Goal: Task Accomplishment & Management: Use online tool/utility

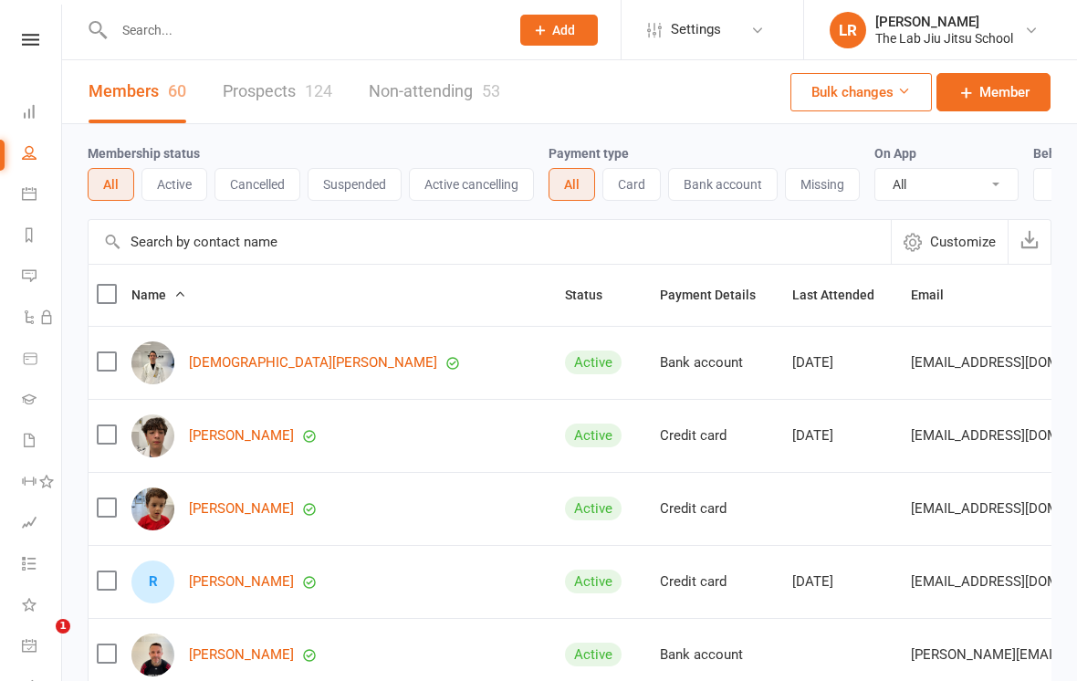
select select "100"
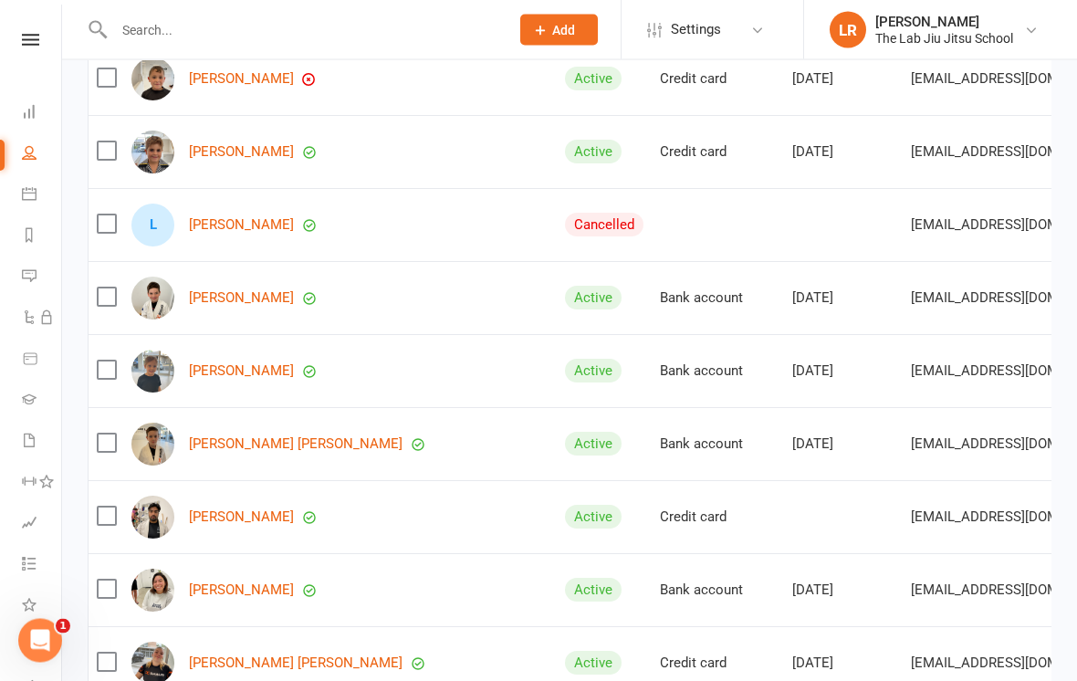
scroll to position [2982, 0]
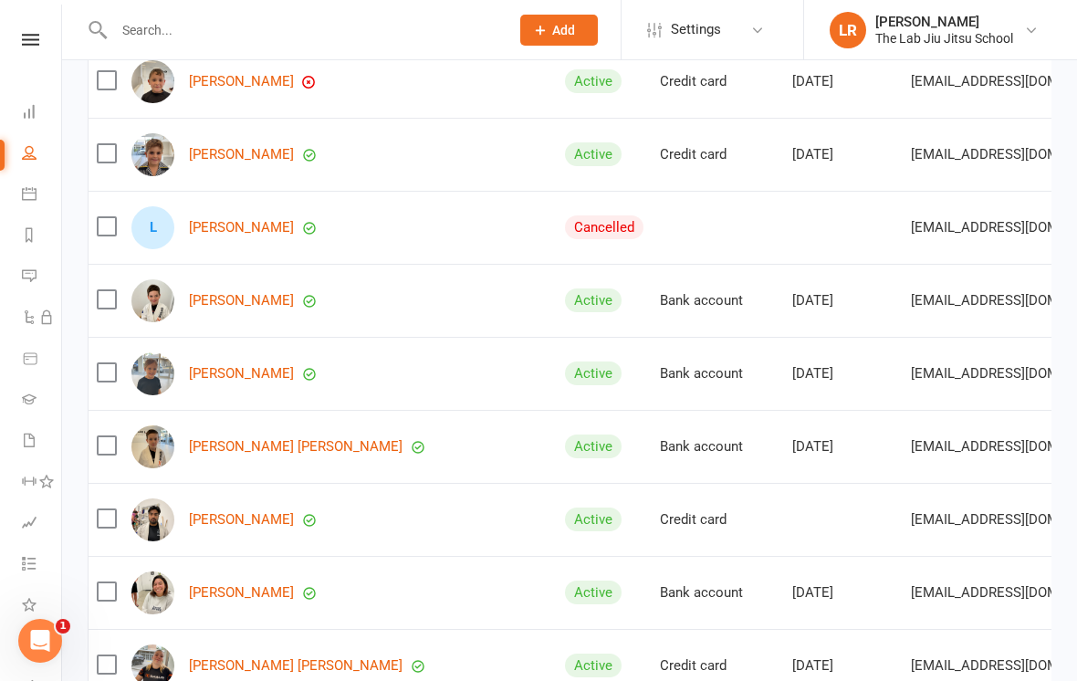
click at [206, 222] on link "[PERSON_NAME]" at bounding box center [241, 228] width 105 height 16
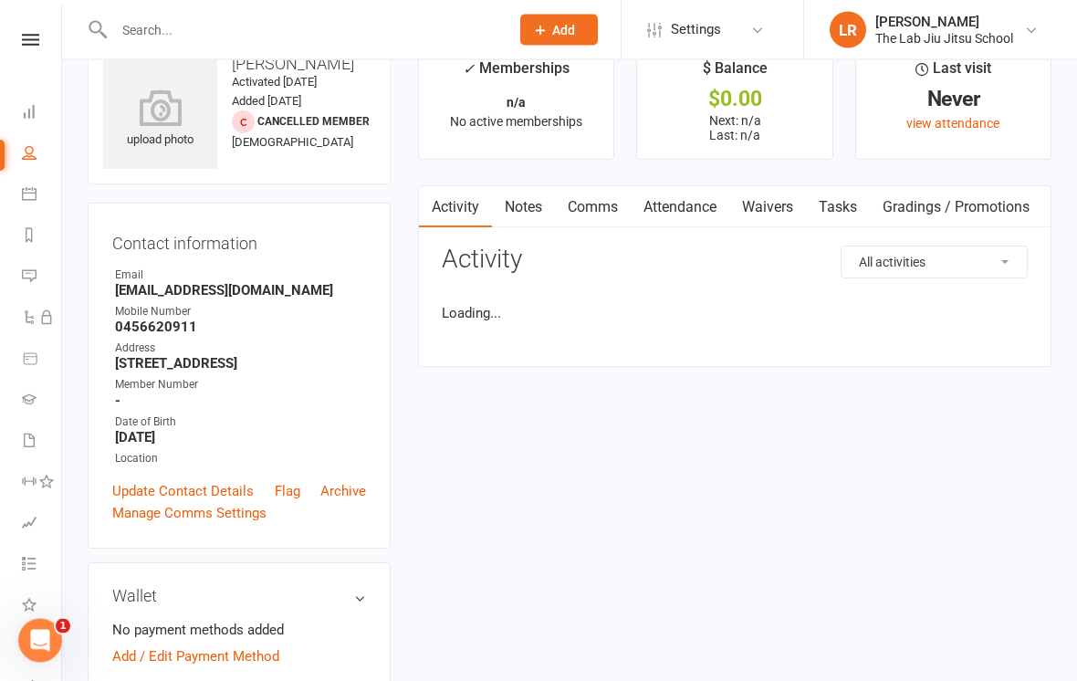
scroll to position [342, 0]
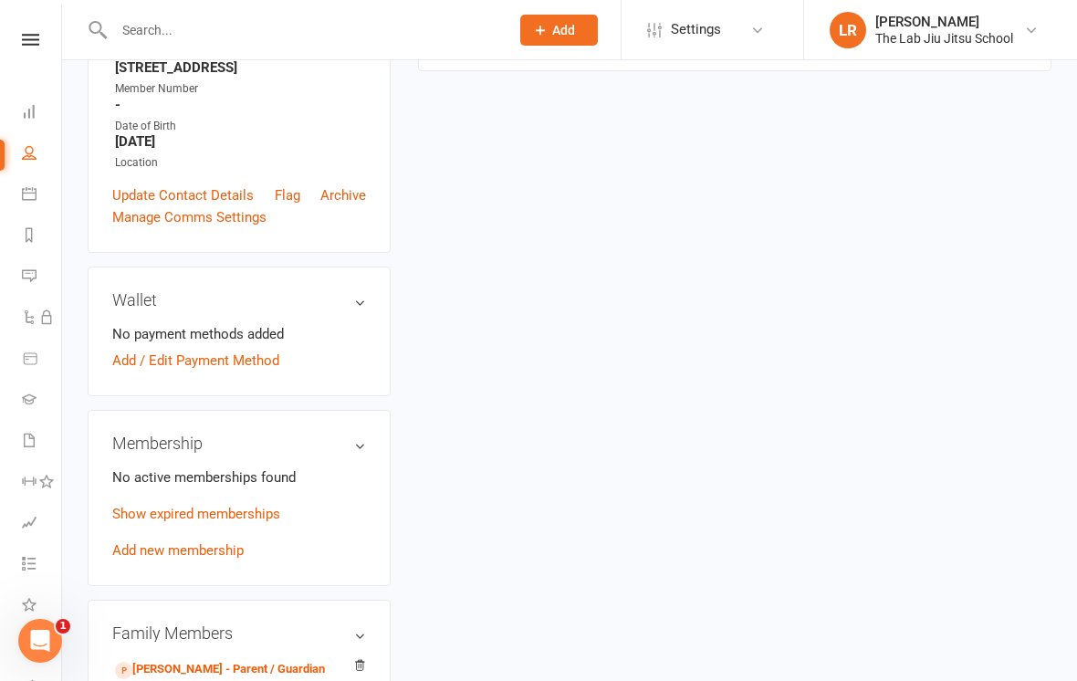
click at [237, 521] on link "Show expired memberships" at bounding box center [196, 513] width 168 height 16
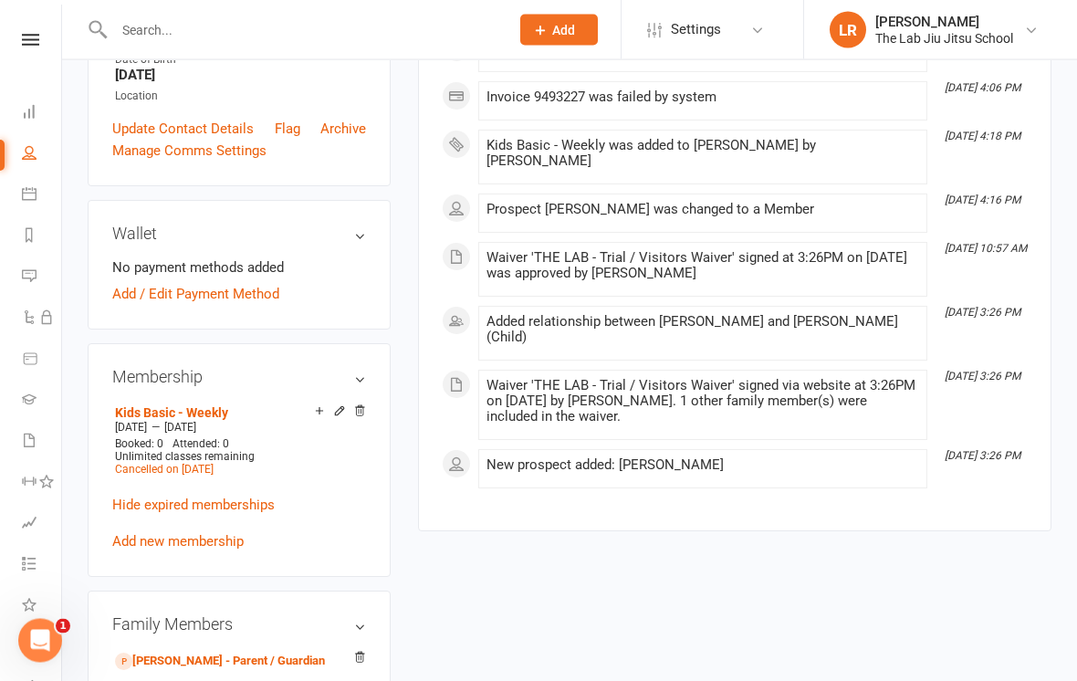
scroll to position [401, 0]
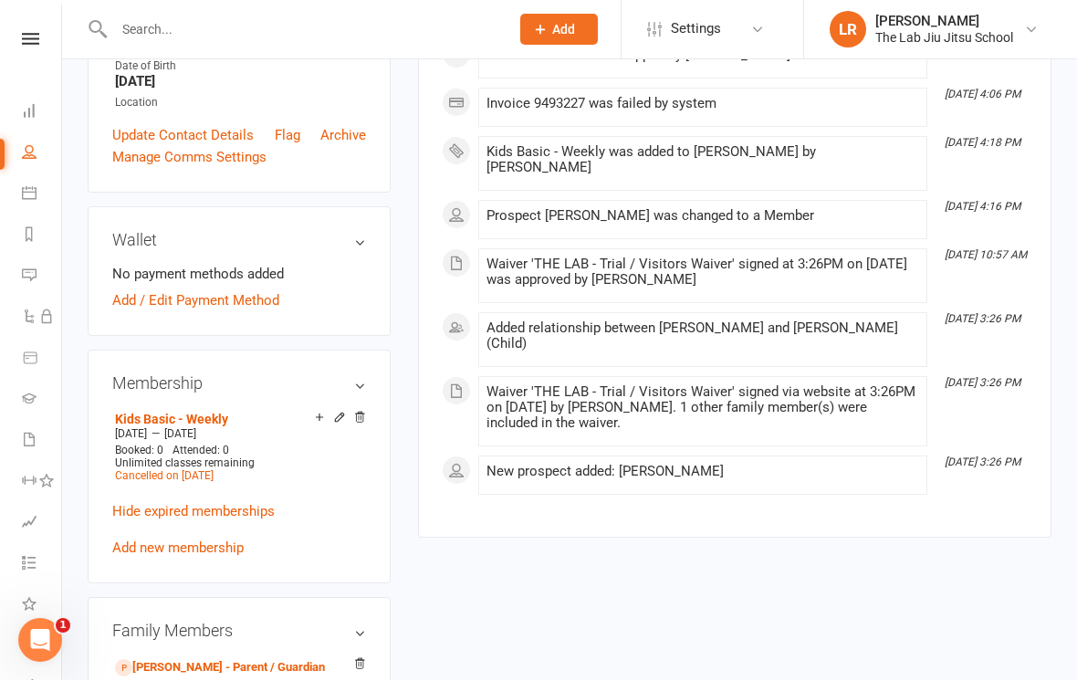
click at [375, 429] on div "Membership Kids Basic - Weekly Sep 15 2025 — Sep 16 2025 Booked: 0 Attended: 0 …" at bounding box center [239, 467] width 303 height 234
click at [365, 423] on icon at bounding box center [359, 417] width 13 height 13
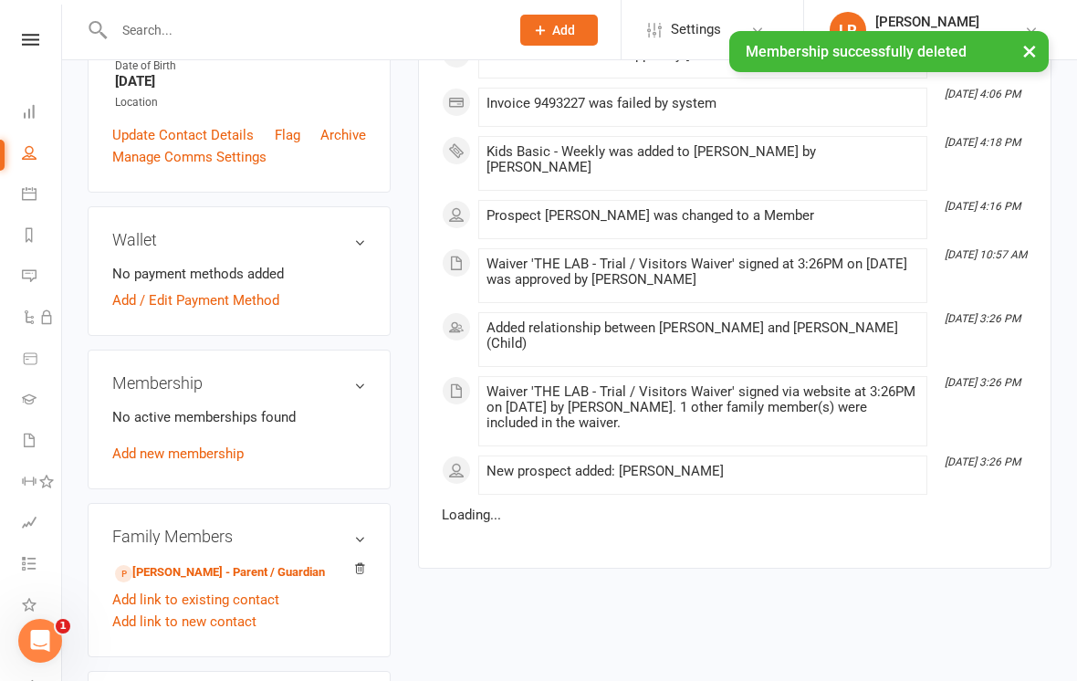
click at [223, 462] on link "Add new membership" at bounding box center [177, 453] width 131 height 16
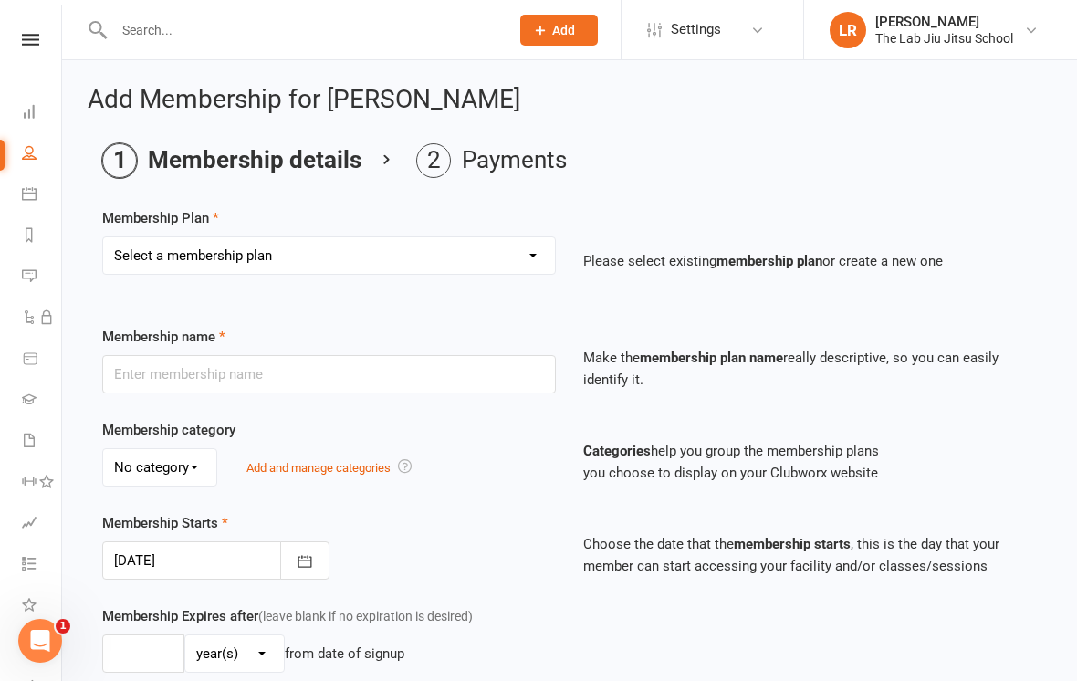
click at [474, 248] on select "Select a membership plan Create new Membership Plan 10 PASS CLASS Foundation Me…" at bounding box center [329, 255] width 452 height 36
select select "3"
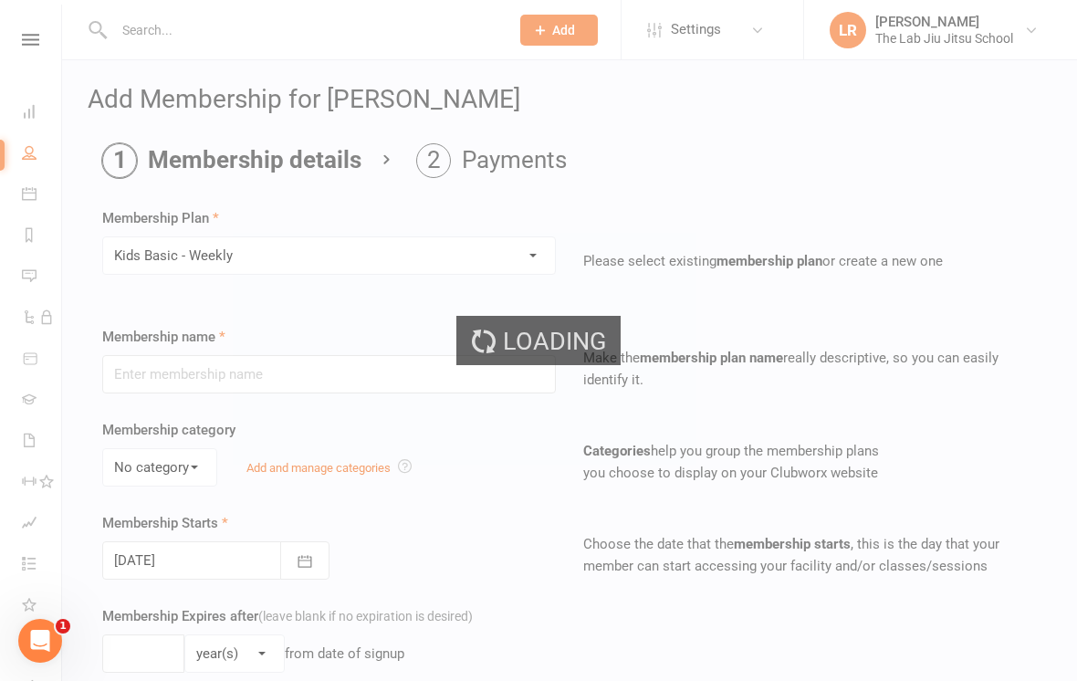
type input "Kids Basic - Weekly"
type input "0"
select select "?"
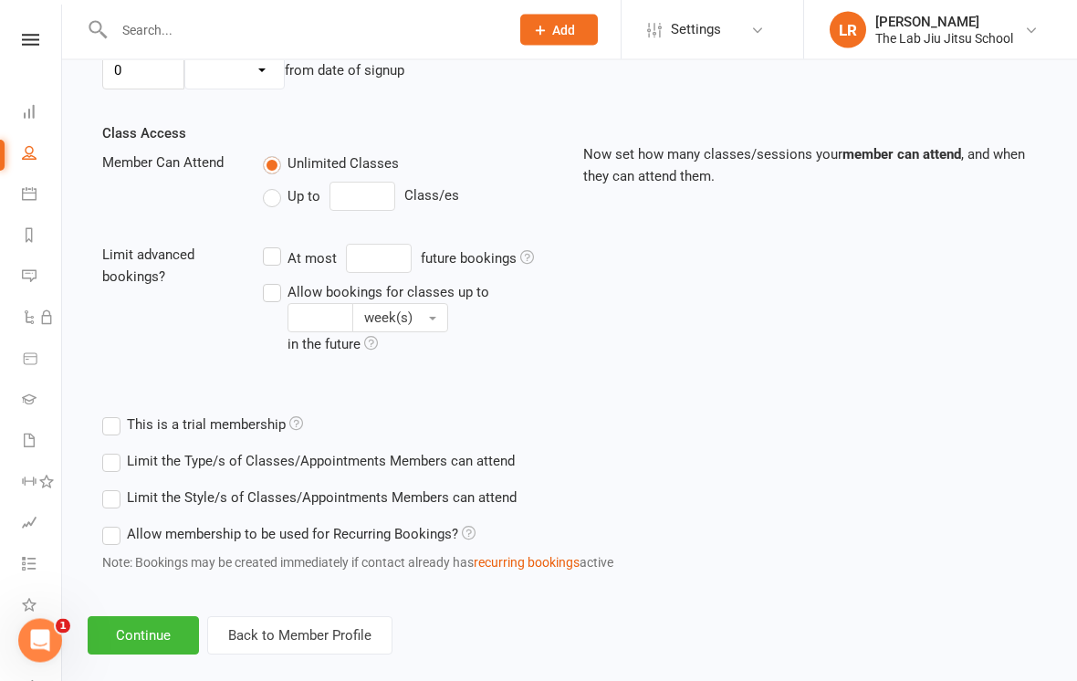
scroll to position [595, 0]
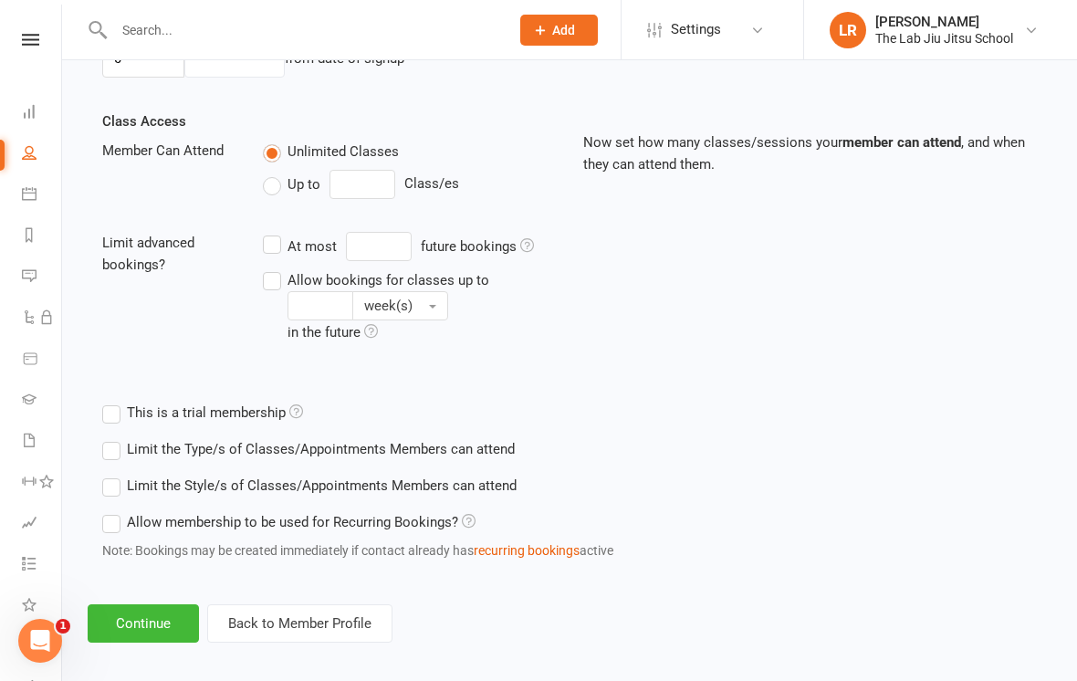
click at [166, 616] on button "Continue" at bounding box center [143, 623] width 111 height 38
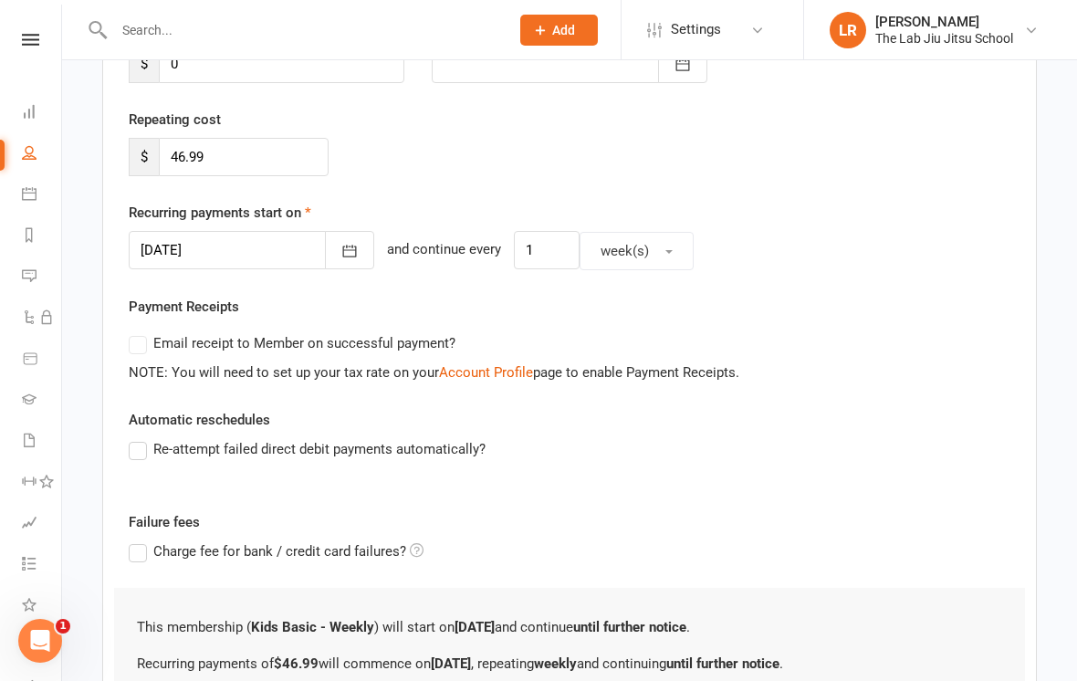
scroll to position [486, 0]
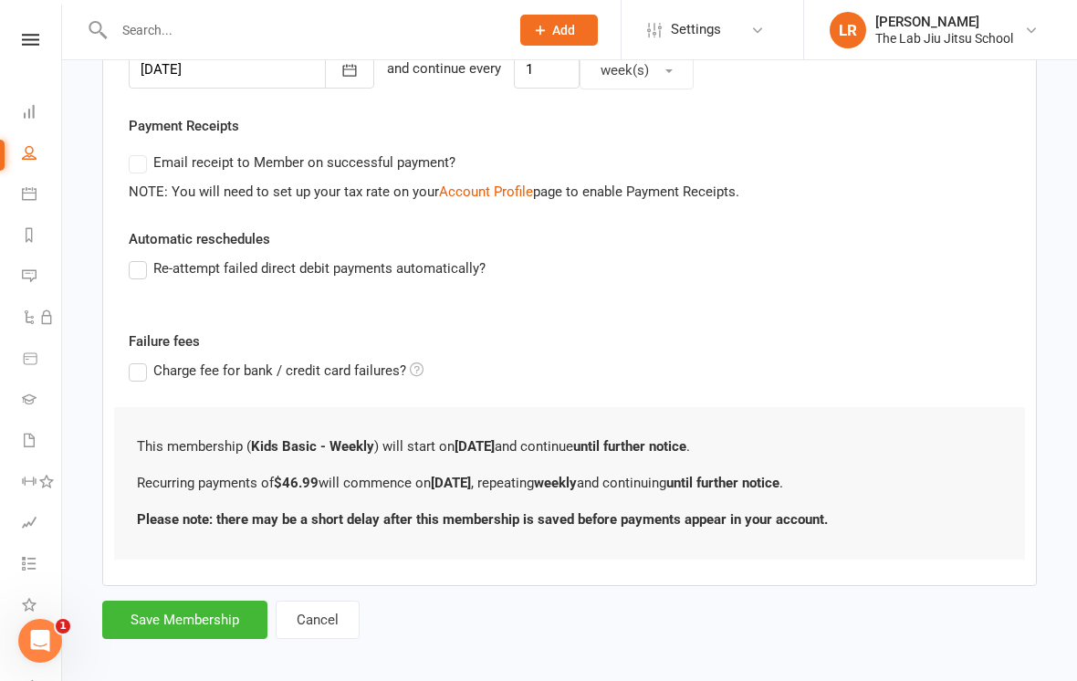
click at [215, 620] on button "Save Membership" at bounding box center [184, 619] width 165 height 38
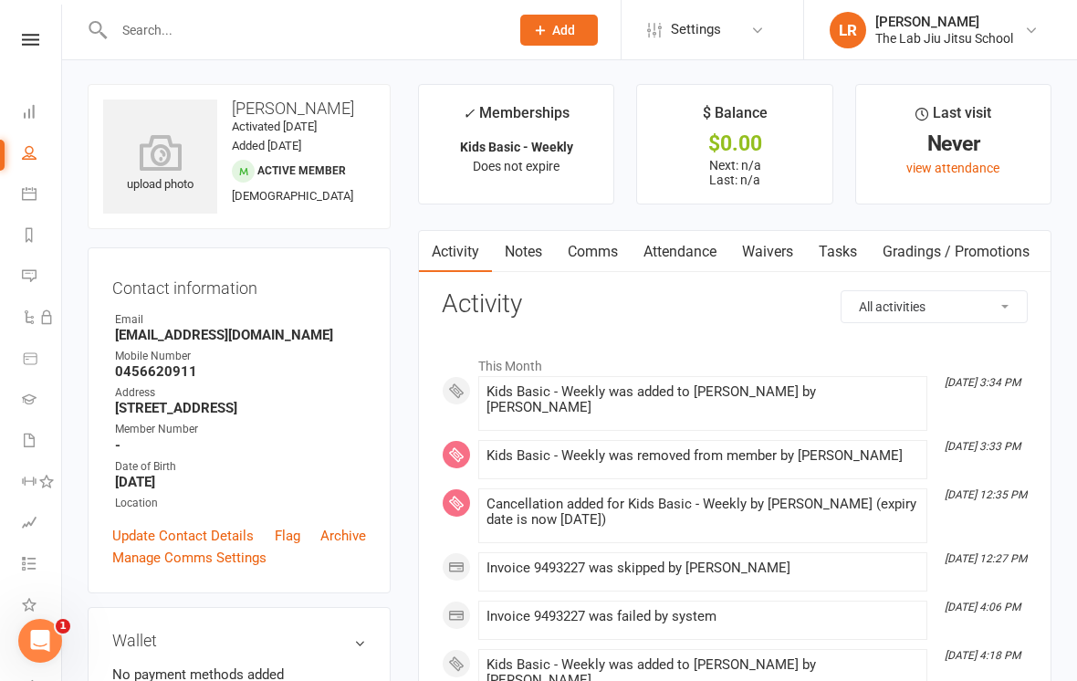
scroll to position [1, 0]
click at [162, 146] on icon at bounding box center [160, 153] width 114 height 36
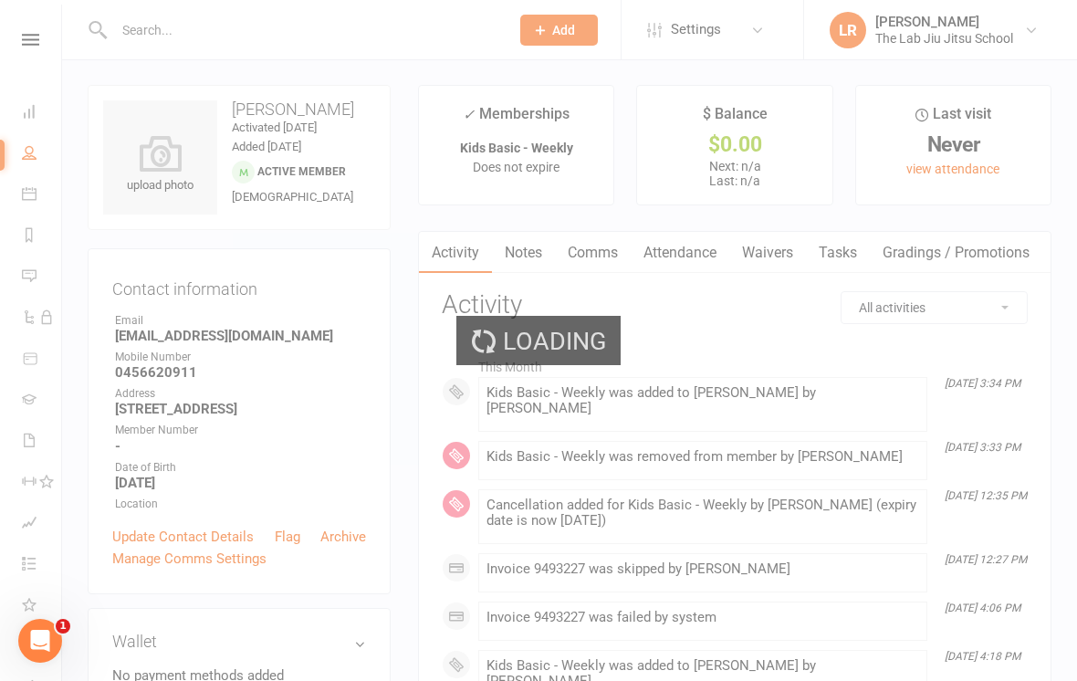
scroll to position [0, 0]
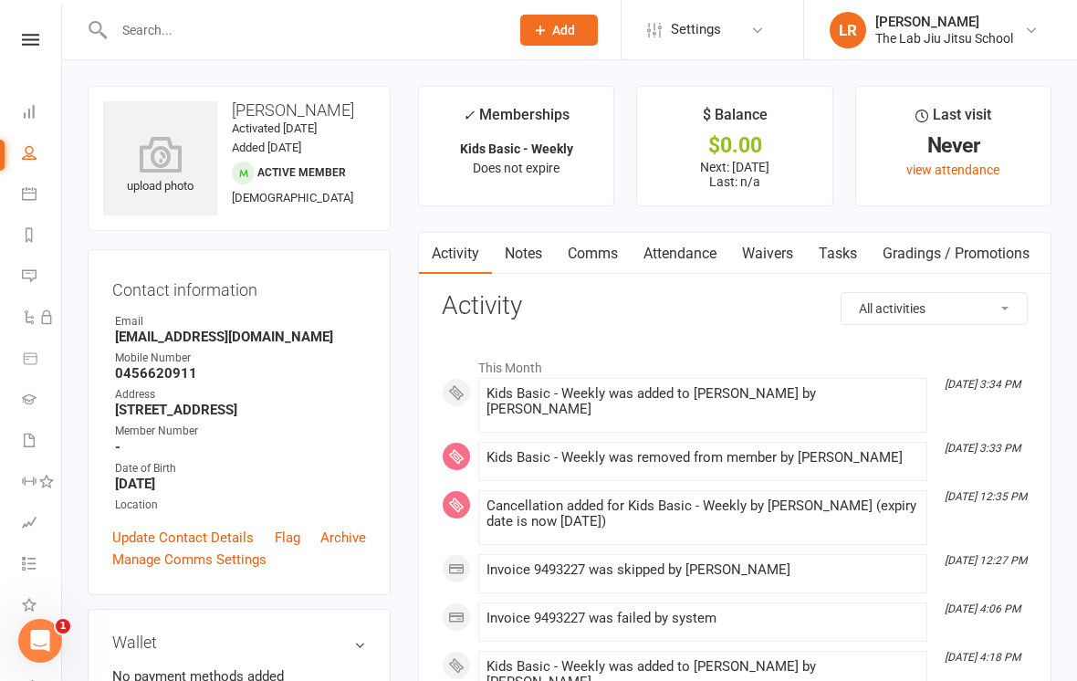
click at [151, 162] on icon at bounding box center [160, 154] width 114 height 36
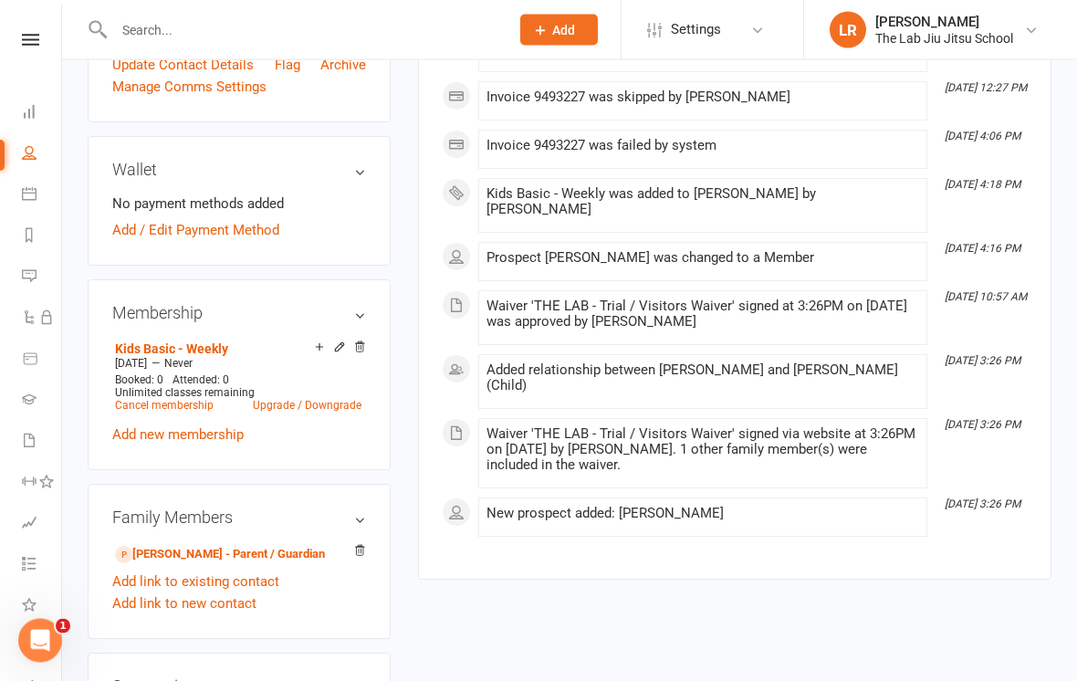
scroll to position [473, 0]
click at [261, 241] on link "Add / Edit Payment Method" at bounding box center [195, 230] width 167 height 22
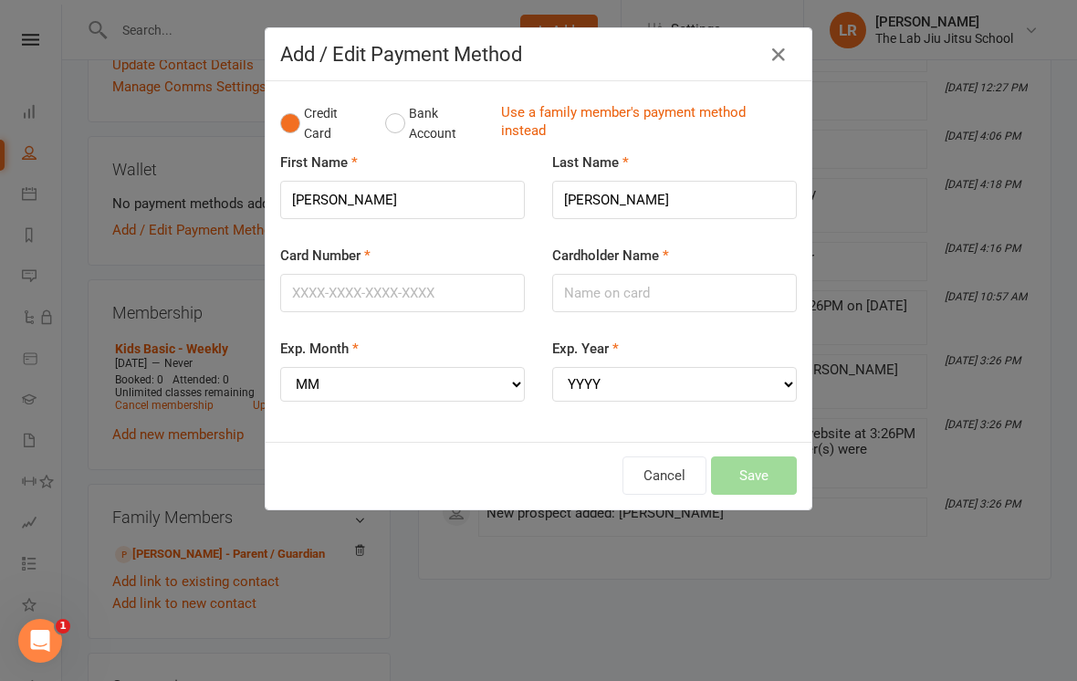
click at [772, 65] on icon "button" at bounding box center [778, 55] width 22 height 22
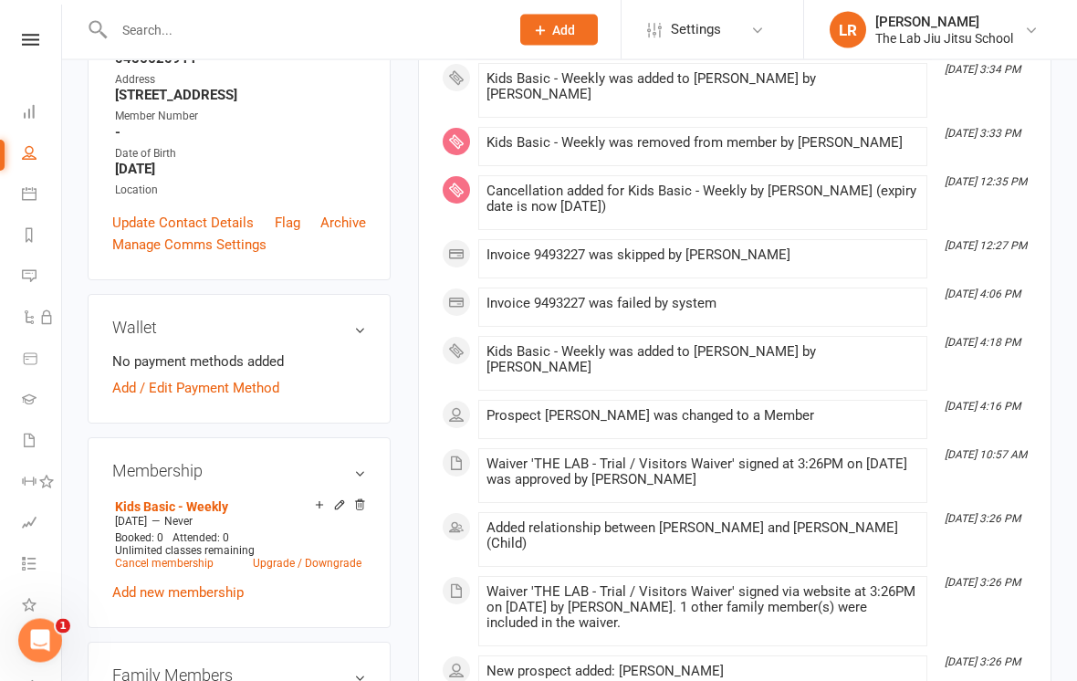
scroll to position [360, 0]
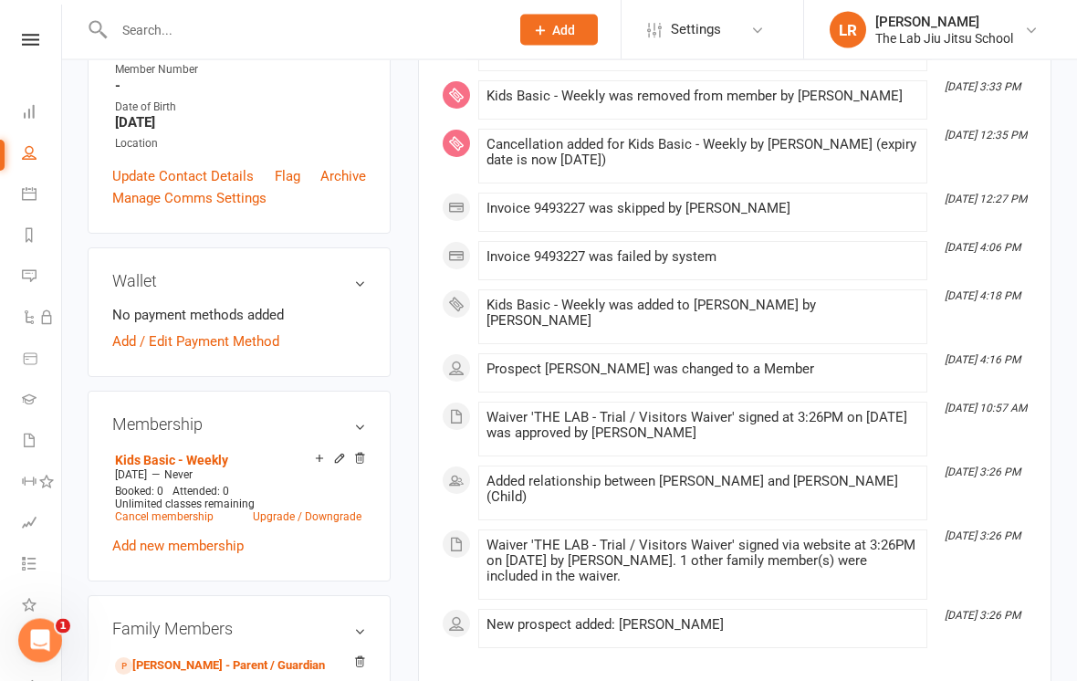
click at [248, 353] on link "Add / Edit Payment Method" at bounding box center [195, 342] width 167 height 22
click at [226, 353] on link "Add / Edit Payment Method" at bounding box center [195, 342] width 167 height 22
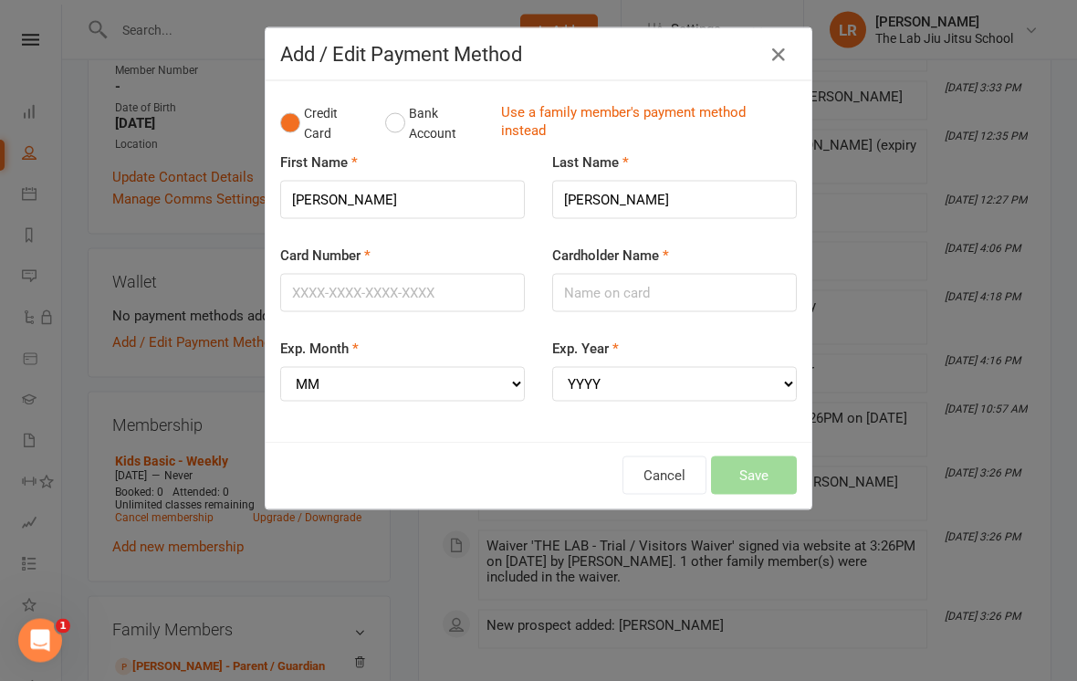
scroll to position [361, 0]
click at [338, 300] on input "Card Number" at bounding box center [402, 293] width 245 height 38
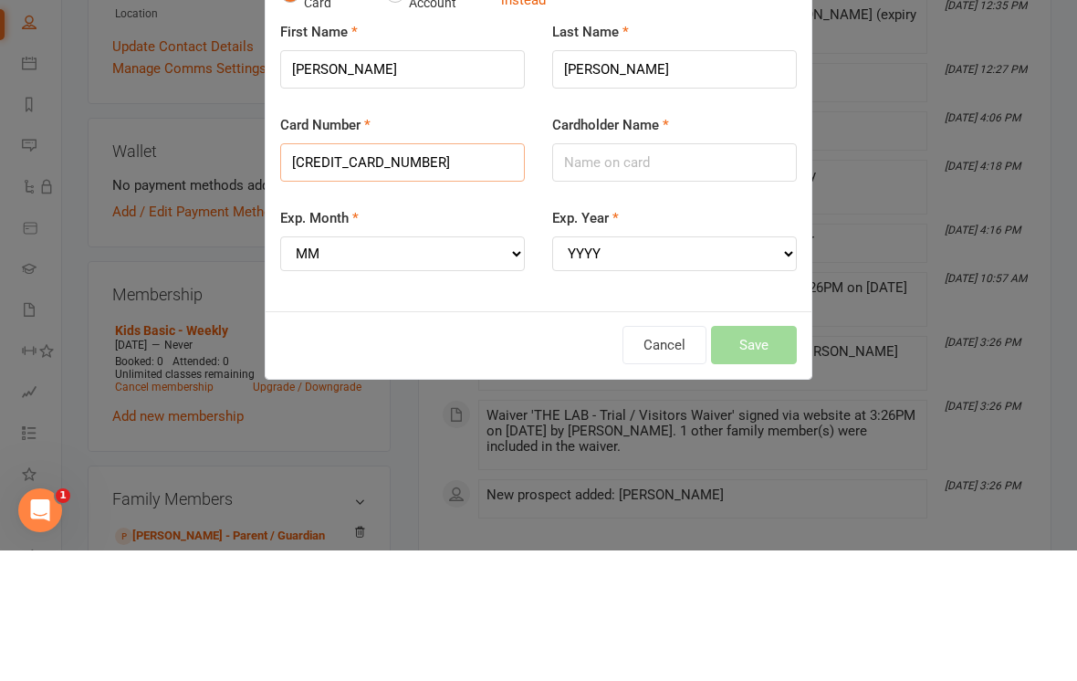
type input "[CREDIT_CARD_NUMBER]"
click at [663, 274] on input "Cardholder Name" at bounding box center [674, 293] width 245 height 38
type input "Amer patel"
click at [417, 367] on select "MM 01 02 03 04 05 06 07 08 09 10 11 12" at bounding box center [402, 384] width 245 height 35
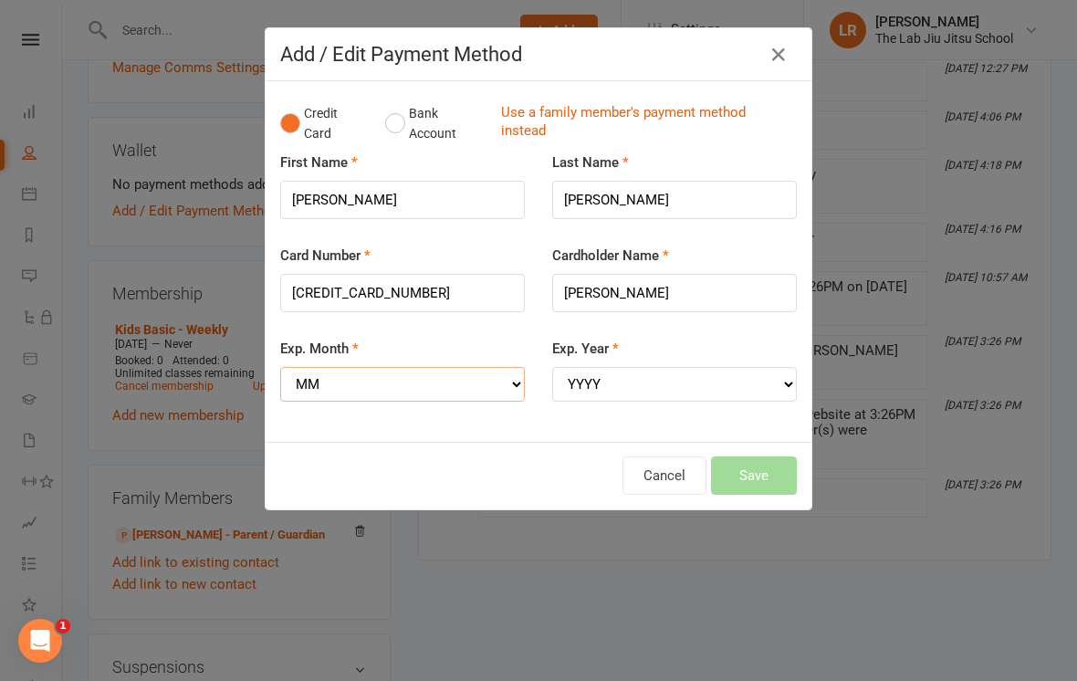
select select "05"
click at [649, 389] on select "YYYY 2025 2026 2027 2028 2029 2030 2031 2032 2033 2034" at bounding box center [674, 384] width 245 height 35
select select "2029"
click at [776, 458] on button "Save" at bounding box center [754, 475] width 86 height 38
click at [773, 462] on button "Save" at bounding box center [754, 475] width 86 height 38
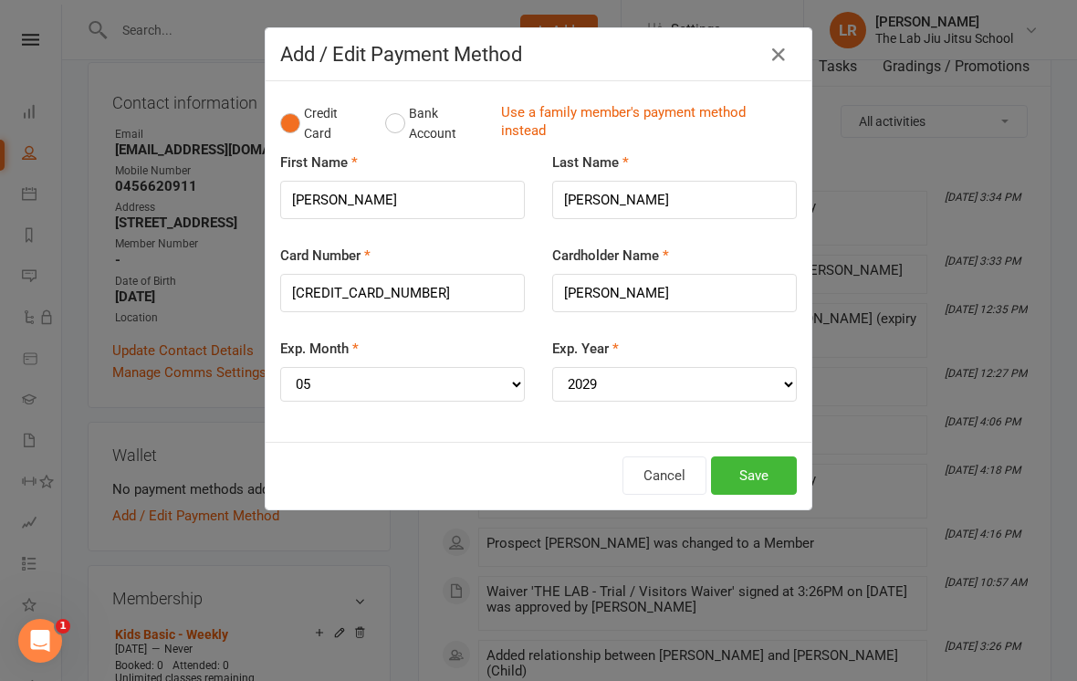
scroll to position [184, 0]
click at [773, 463] on button "Save" at bounding box center [754, 475] width 86 height 38
click at [775, 478] on button "Save" at bounding box center [754, 475] width 86 height 38
click at [768, 474] on button "Save" at bounding box center [754, 475] width 86 height 38
click at [759, 456] on button "Save" at bounding box center [754, 475] width 86 height 38
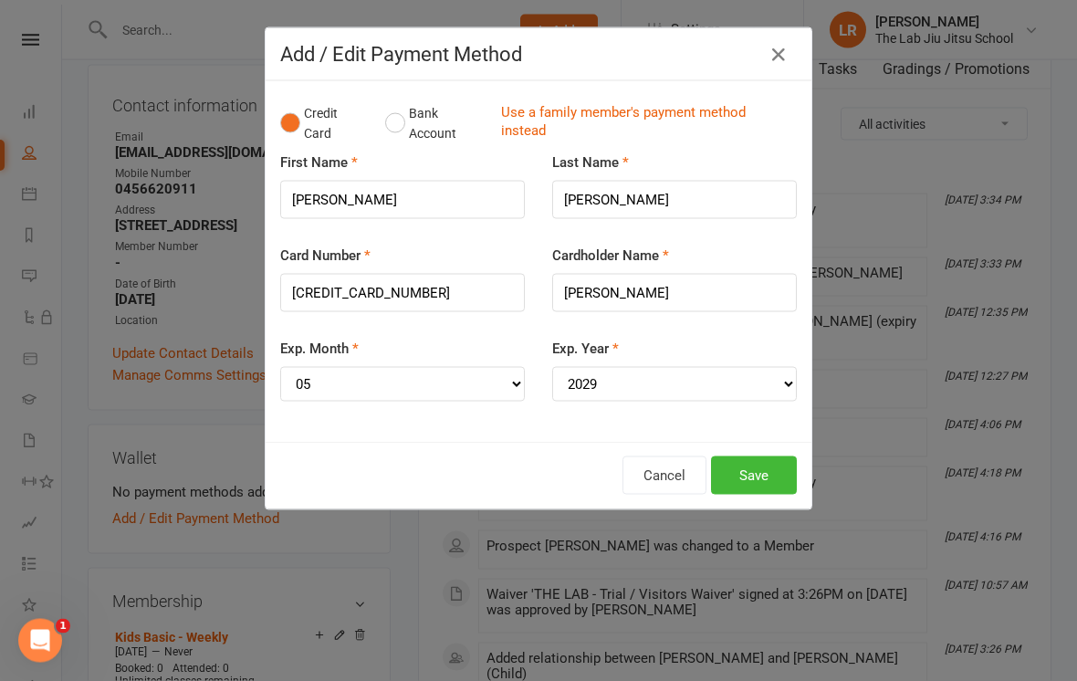
click at [750, 460] on button "Save" at bounding box center [754, 475] width 86 height 38
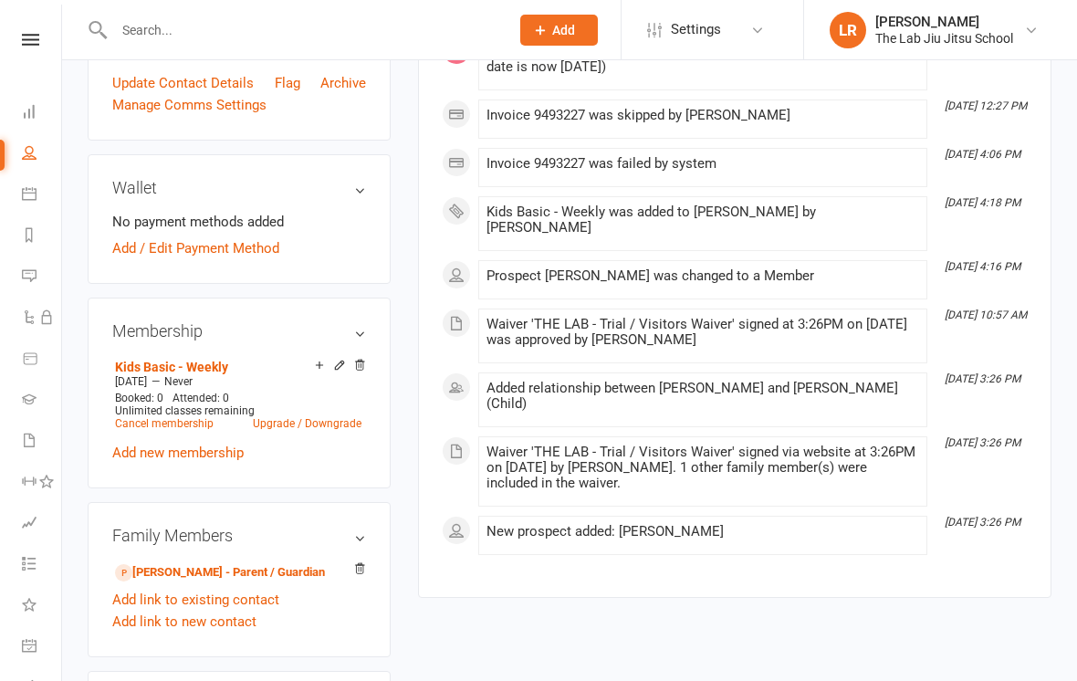
click at [125, 259] on link "Add / Edit Payment Method" at bounding box center [195, 248] width 167 height 22
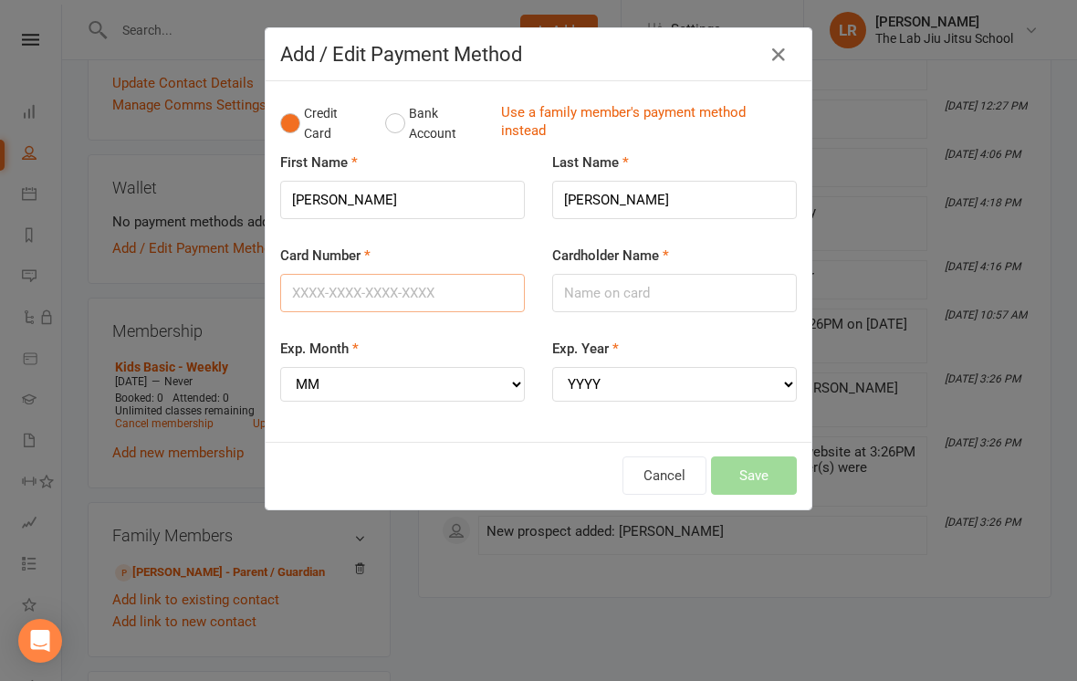
click at [433, 310] on input "Card Number" at bounding box center [402, 293] width 245 height 38
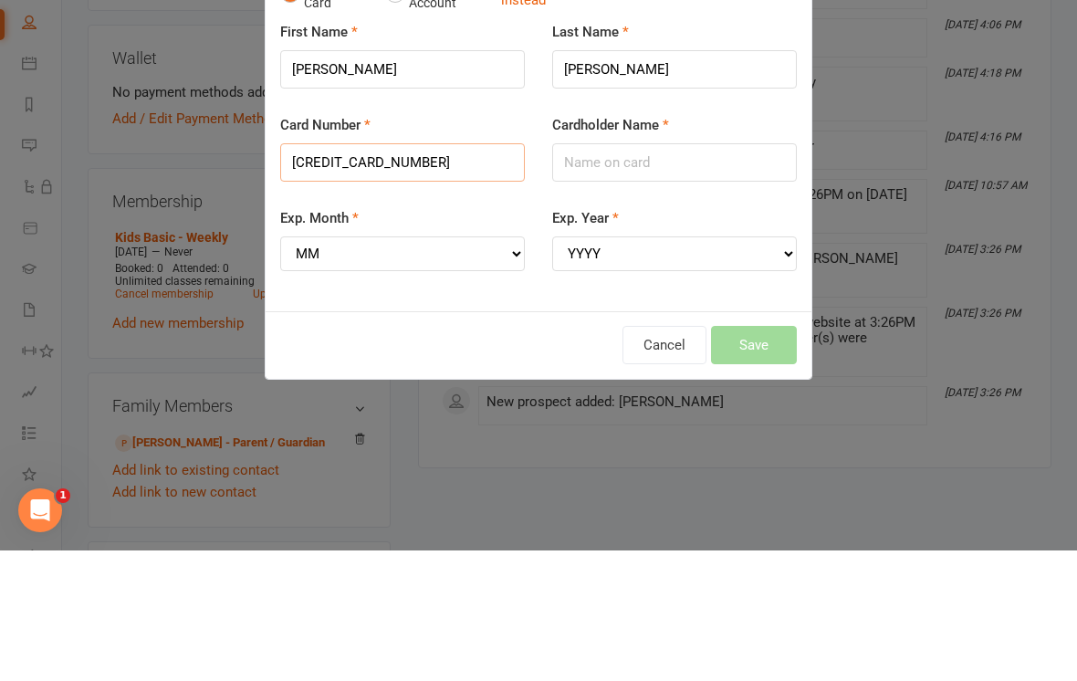
type input "376039294371004"
click at [666, 274] on input "Cardholder Name" at bounding box center [674, 293] width 245 height 38
type input "Amer patel"
click at [448, 367] on select "MM 01 02 03 04 05 06 07 08 09 10 11 12" at bounding box center [402, 384] width 245 height 35
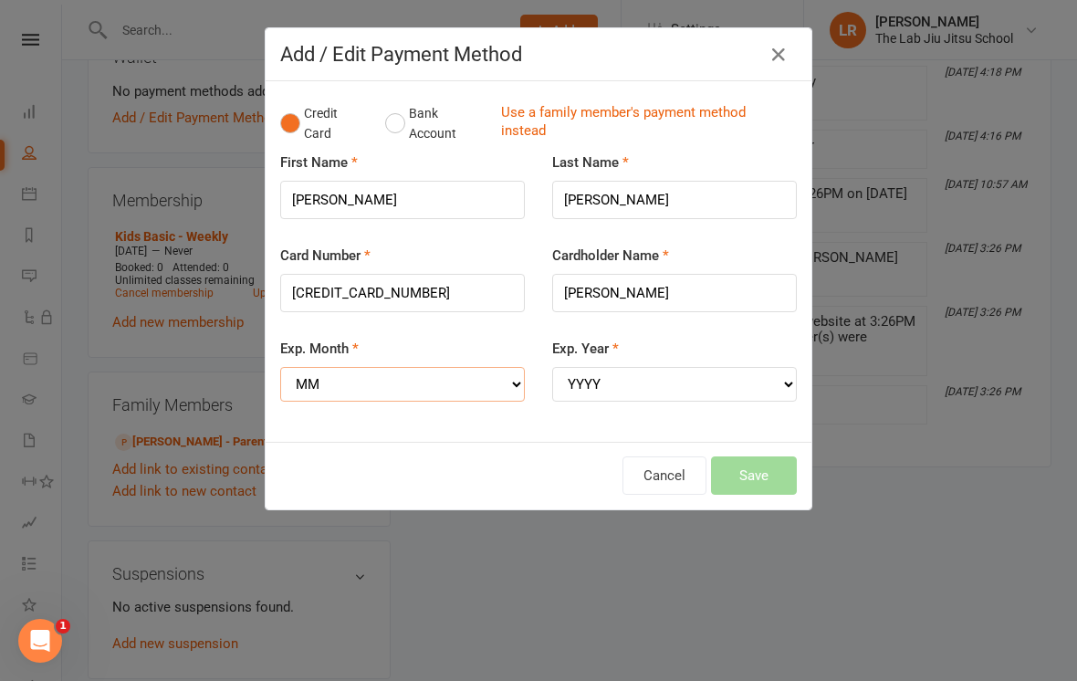
select select "05"
click at [677, 368] on select "YYYY 2025 2026 2027 2028 2029 2030 2031 2032 2033 2034" at bounding box center [674, 384] width 245 height 35
select select "2029"
click at [751, 476] on button "Save" at bounding box center [754, 475] width 86 height 38
click at [675, 472] on button "Cancel" at bounding box center [664, 475] width 84 height 38
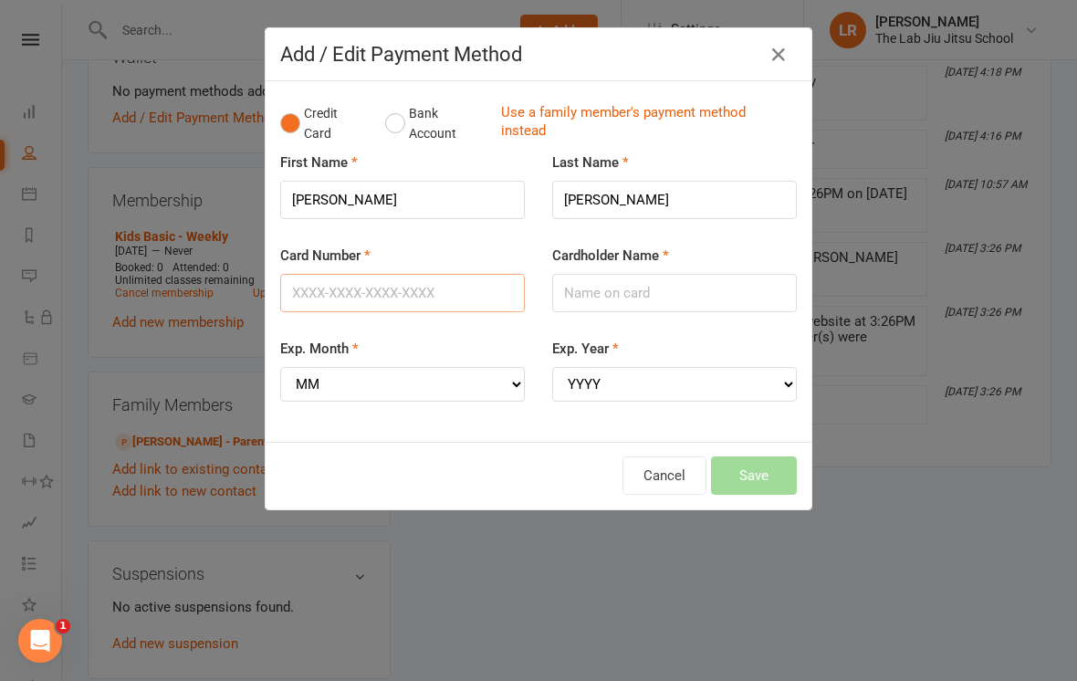
click at [476, 296] on input "Card Number" at bounding box center [402, 293] width 245 height 38
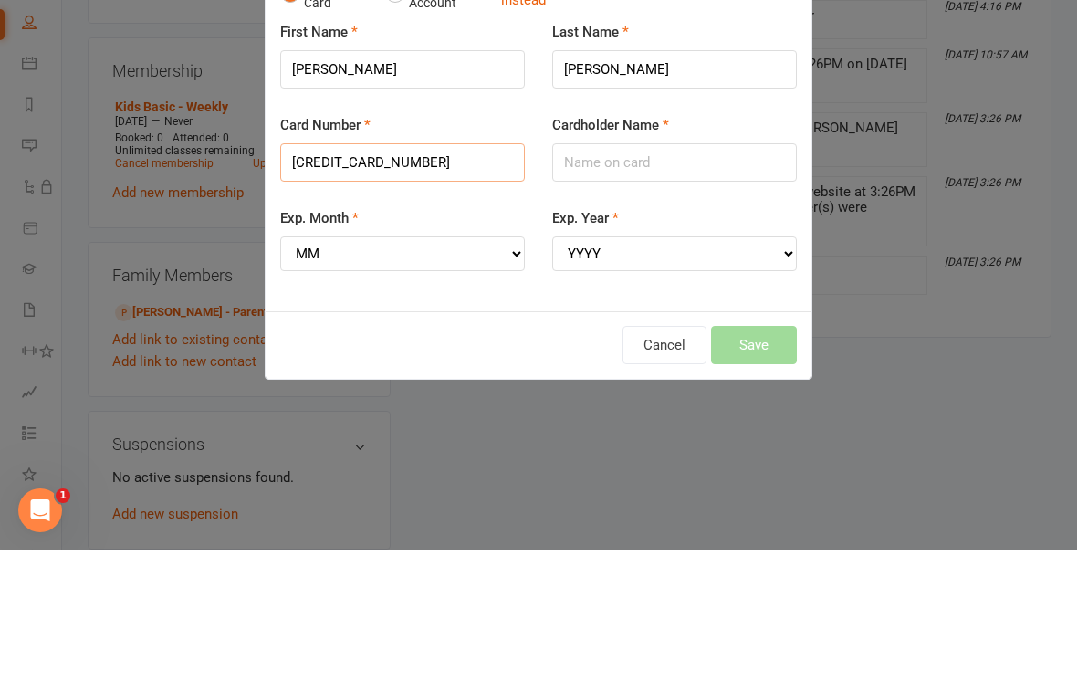
type input "5523508201561270"
click at [700, 274] on input "Cardholder Name" at bounding box center [674, 293] width 245 height 38
type input "Amer patel"
click at [429, 338] on div "Exp. Month MM 01 02 03 04 05 06 07 08 09 10 11 12" at bounding box center [402, 370] width 245 height 64
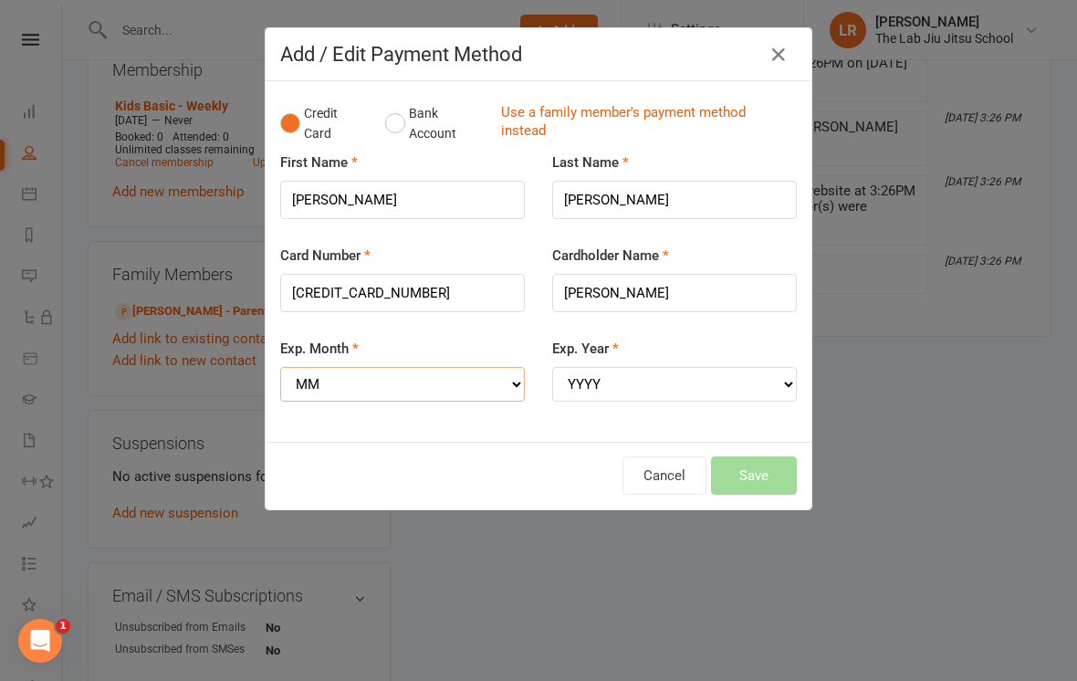
click at [407, 376] on select "MM 01 02 03 04 05 06 07 08 09 10 11 12" at bounding box center [402, 384] width 245 height 35
select select "08"
click at [668, 390] on select "YYYY 2025 2026 2027 2028 2029 2030 2031 2032 2033 2034" at bounding box center [674, 384] width 245 height 35
select select "2027"
click at [763, 460] on button "Save" at bounding box center [754, 475] width 86 height 38
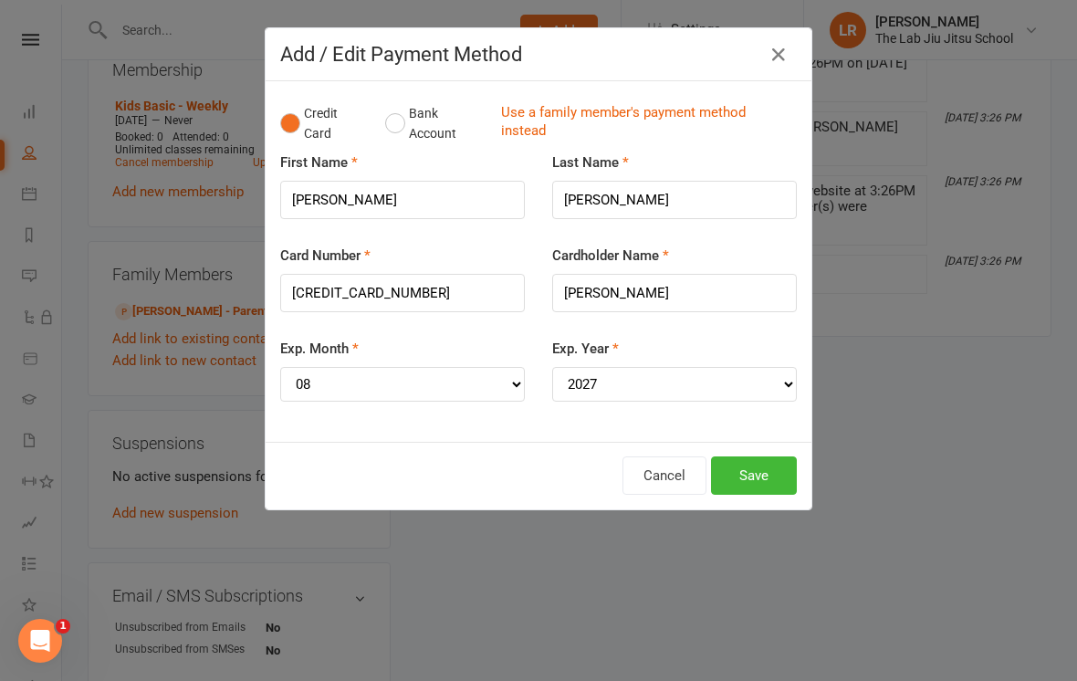
click at [758, 461] on button "Save" at bounding box center [754, 475] width 86 height 38
click at [769, 467] on button "Save" at bounding box center [754, 475] width 86 height 38
click at [764, 472] on button "Save" at bounding box center [754, 475] width 86 height 38
click at [772, 456] on button "Save" at bounding box center [754, 475] width 86 height 38
click at [661, 519] on div "Add / Edit Payment Method Credit Card Bank Account Use a family member's paymen…" at bounding box center [538, 340] width 1077 height 681
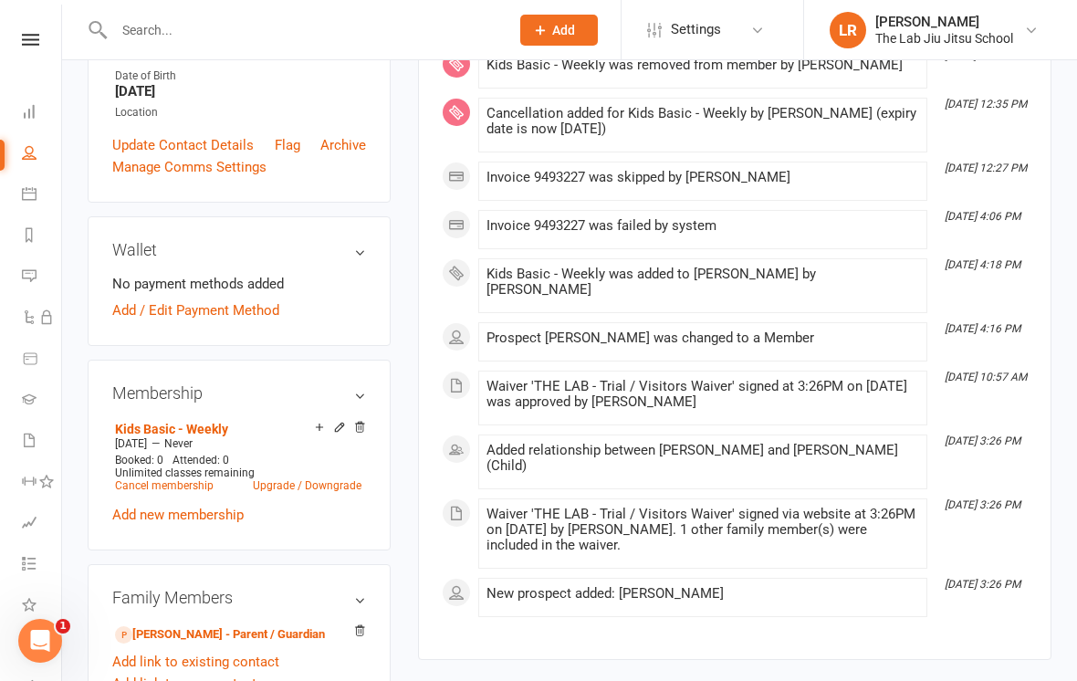
scroll to position [388, 0]
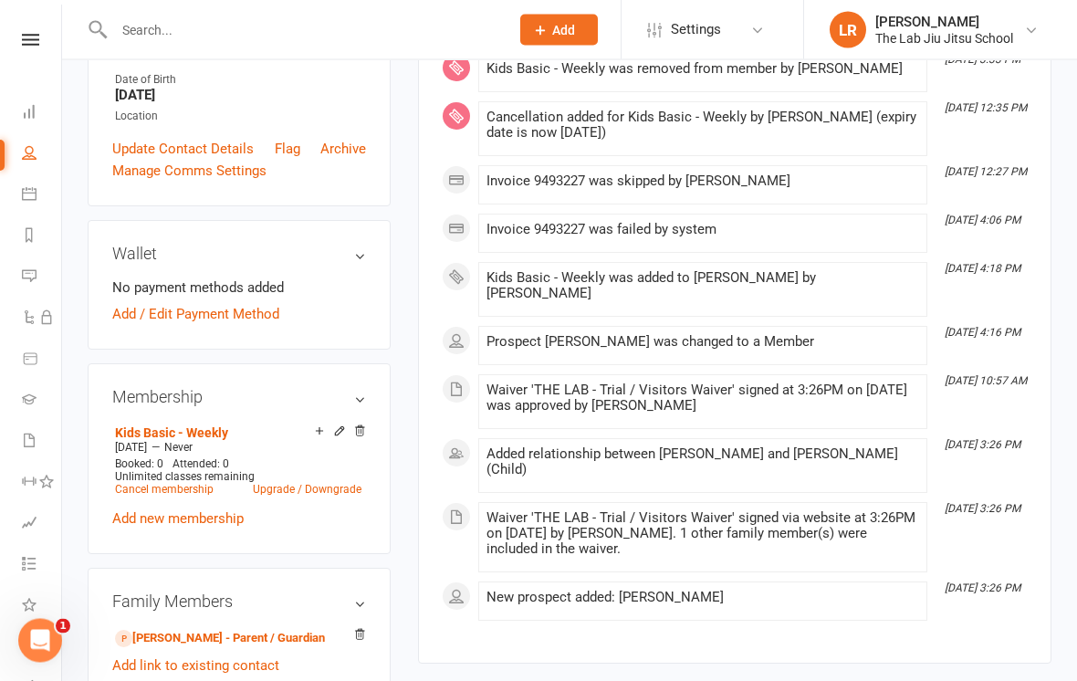
click at [240, 326] on link "Add / Edit Payment Method" at bounding box center [195, 315] width 167 height 22
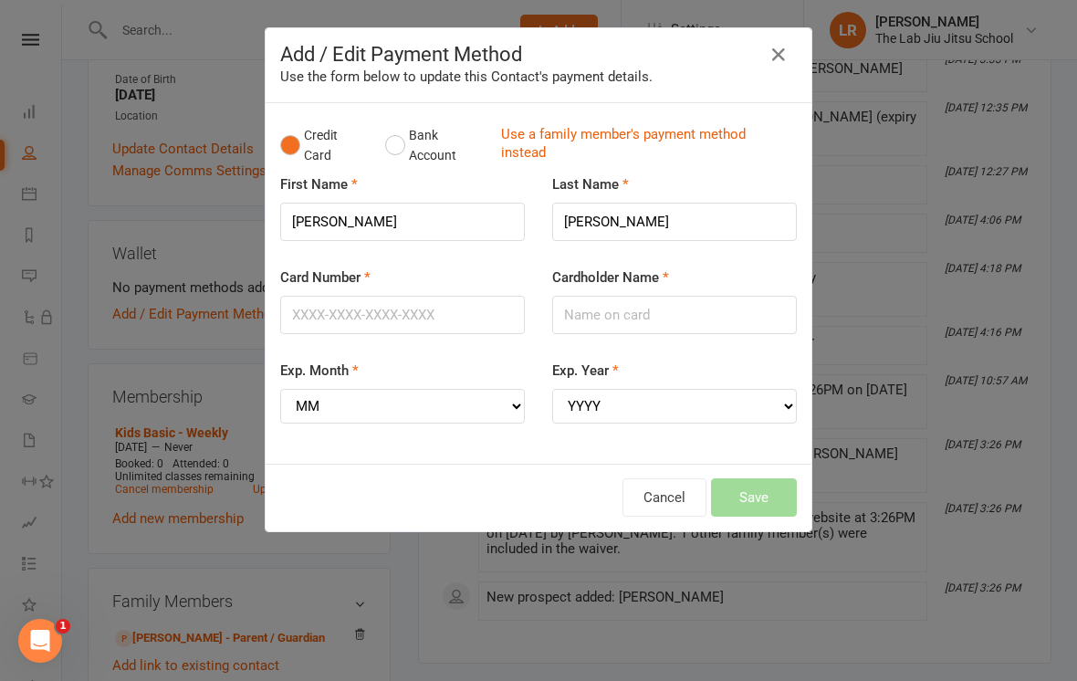
click at [524, 611] on div "Add / Edit Payment Method Use the form below to update this Contact's payment d…" at bounding box center [538, 340] width 1077 height 681
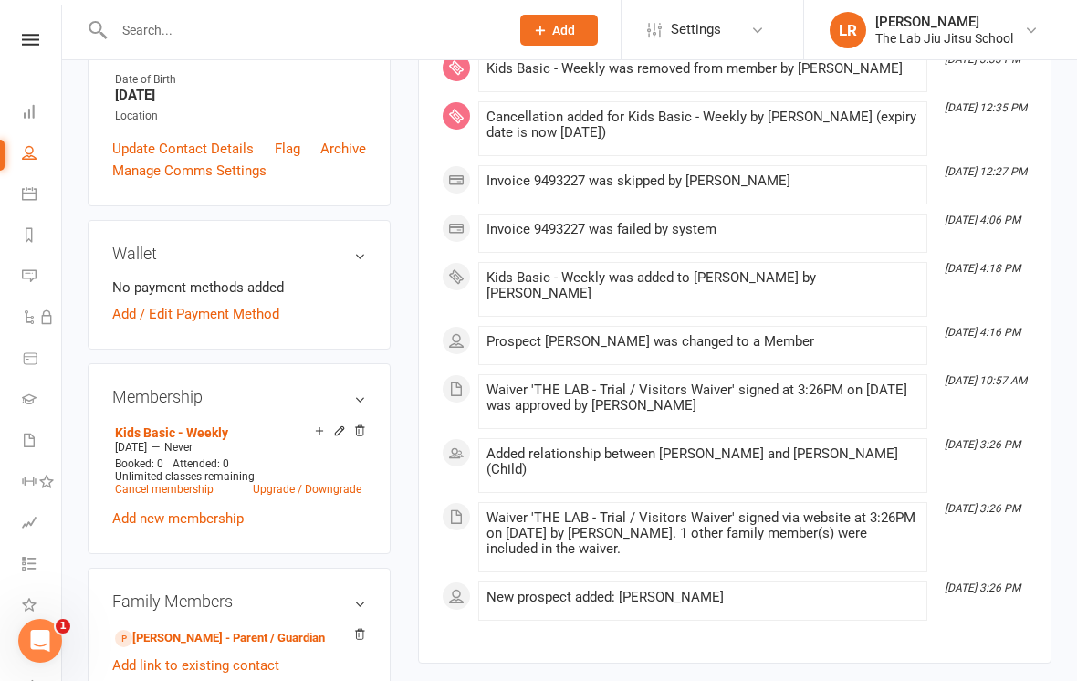
click at [233, 325] on link "Add / Edit Payment Method" at bounding box center [195, 314] width 167 height 22
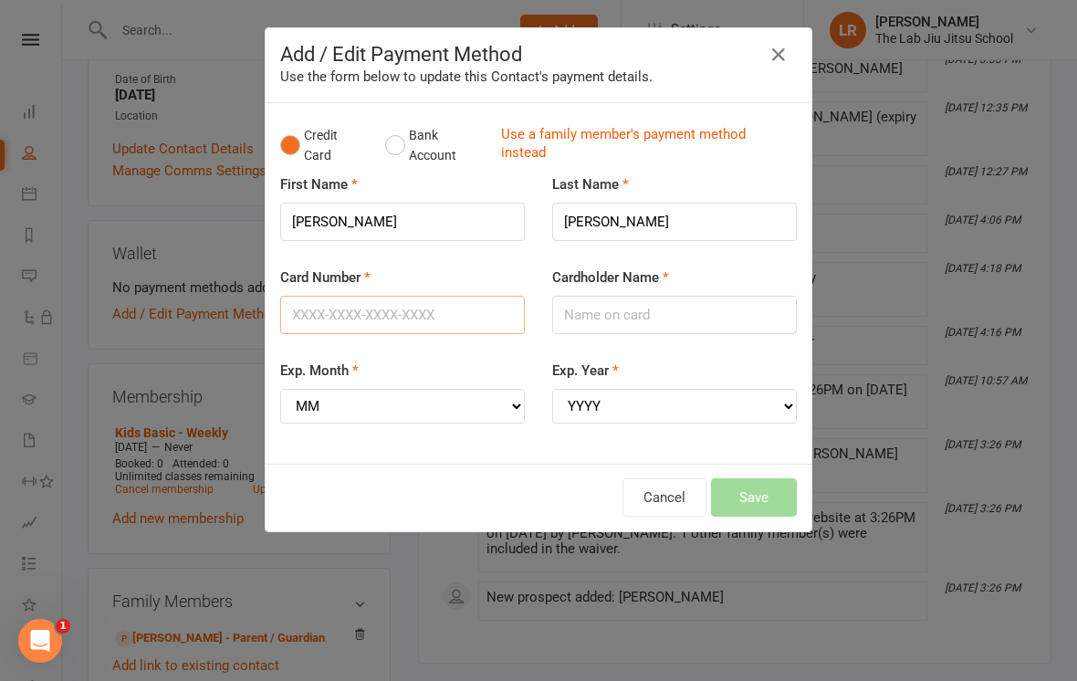
click at [439, 314] on input "Card Number" at bounding box center [402, 315] width 245 height 38
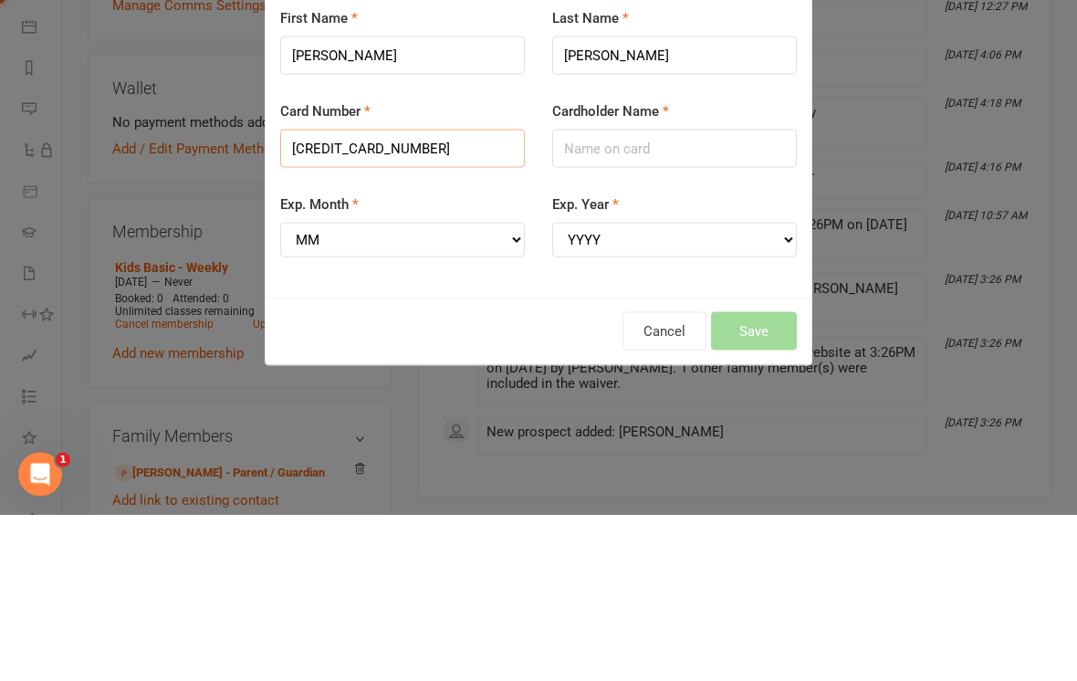
type input "5523508201561270"
click at [662, 296] on input "Cardholder Name" at bounding box center [674, 315] width 245 height 38
type input "Amer patel"
click at [422, 389] on select "MM 01 02 03 04 05 06 07 08 09 10 11 12" at bounding box center [402, 406] width 245 height 35
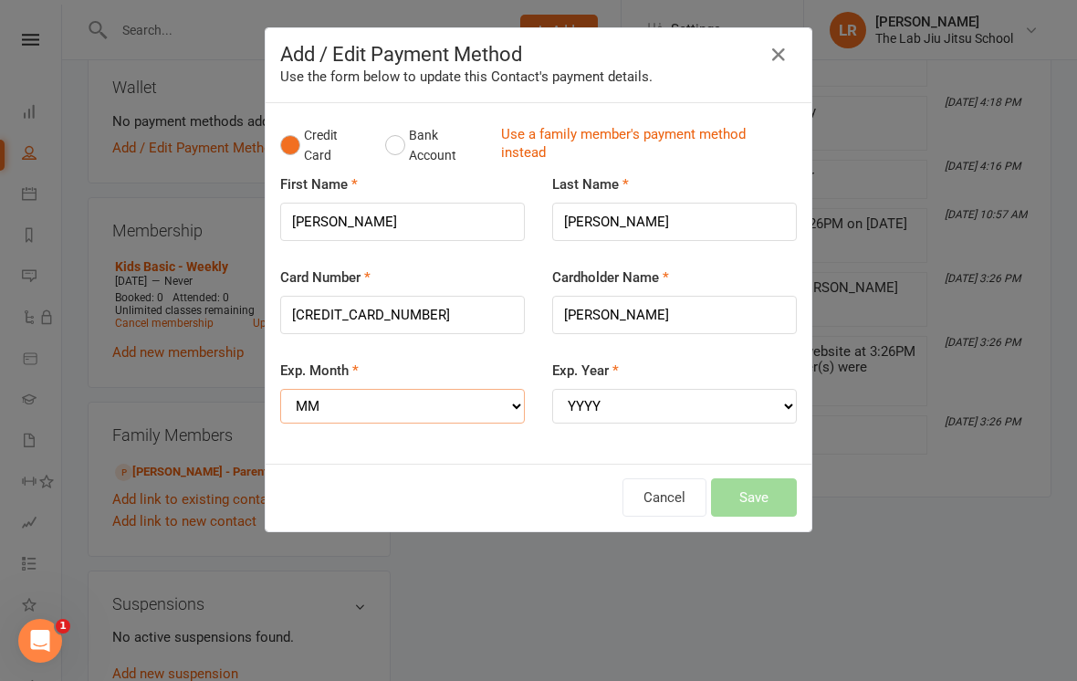
select select "08"
click at [635, 389] on select "YYYY 2025 2026 2027 2028 2029 2030 2031 2032 2033 2034" at bounding box center [674, 406] width 245 height 35
select select "2027"
click at [767, 484] on button "Save" at bounding box center [754, 497] width 86 height 38
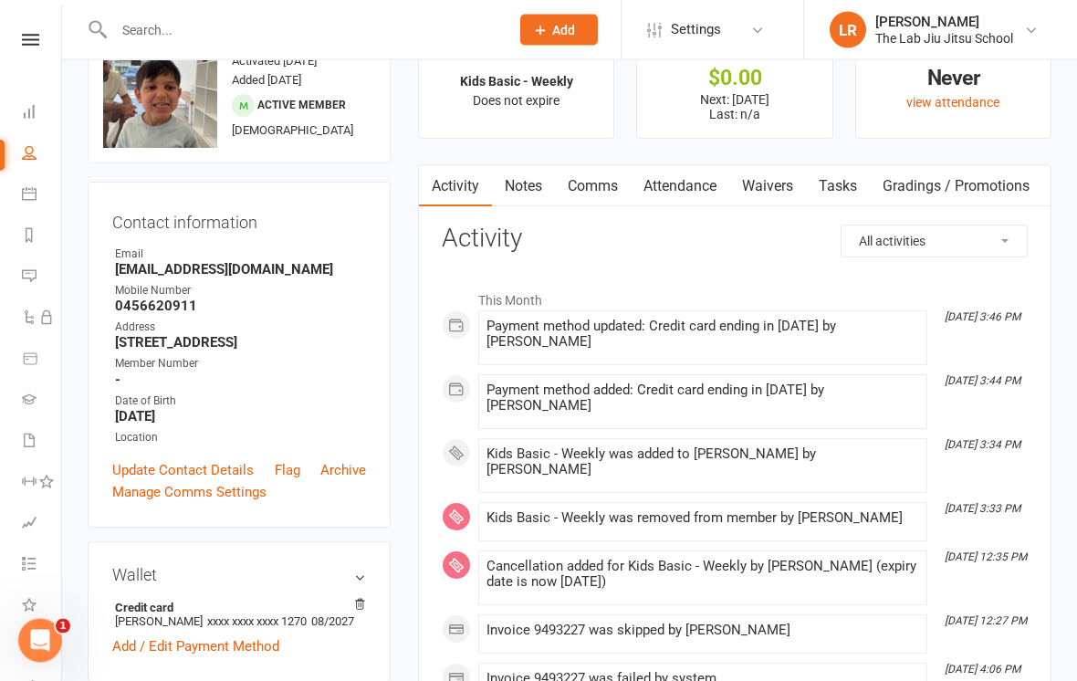
scroll to position [0, 0]
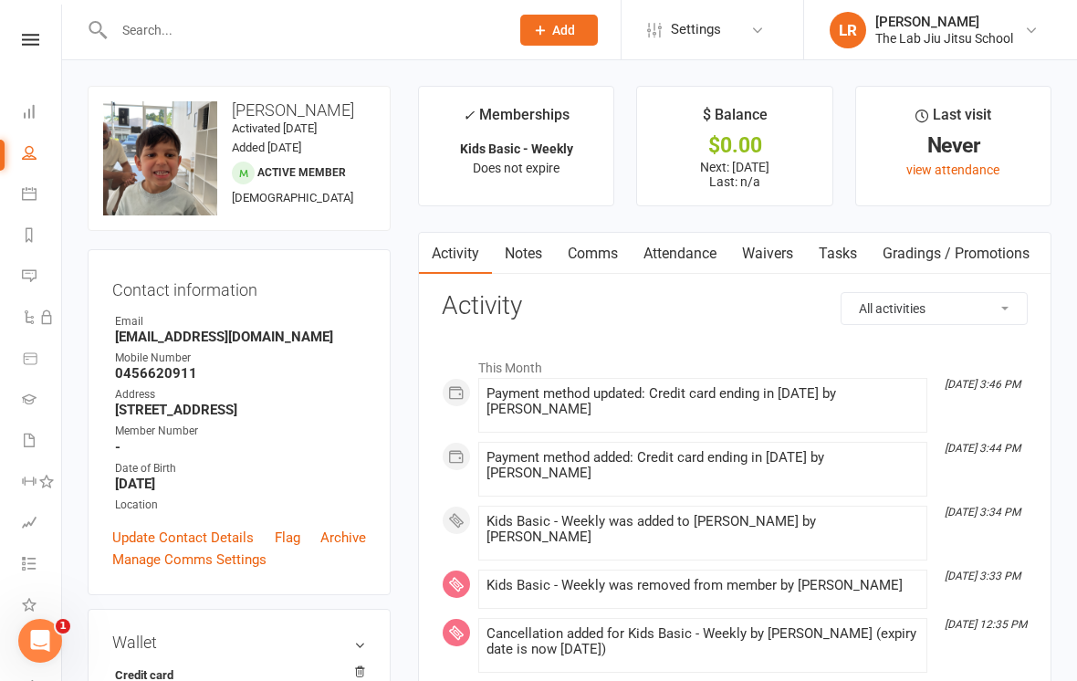
click at [16, 150] on li "People" at bounding box center [30, 154] width 61 height 41
click at [16, 103] on li "Dashboard" at bounding box center [30, 113] width 61 height 41
click at [36, 109] on link "Dashboard" at bounding box center [42, 113] width 41 height 41
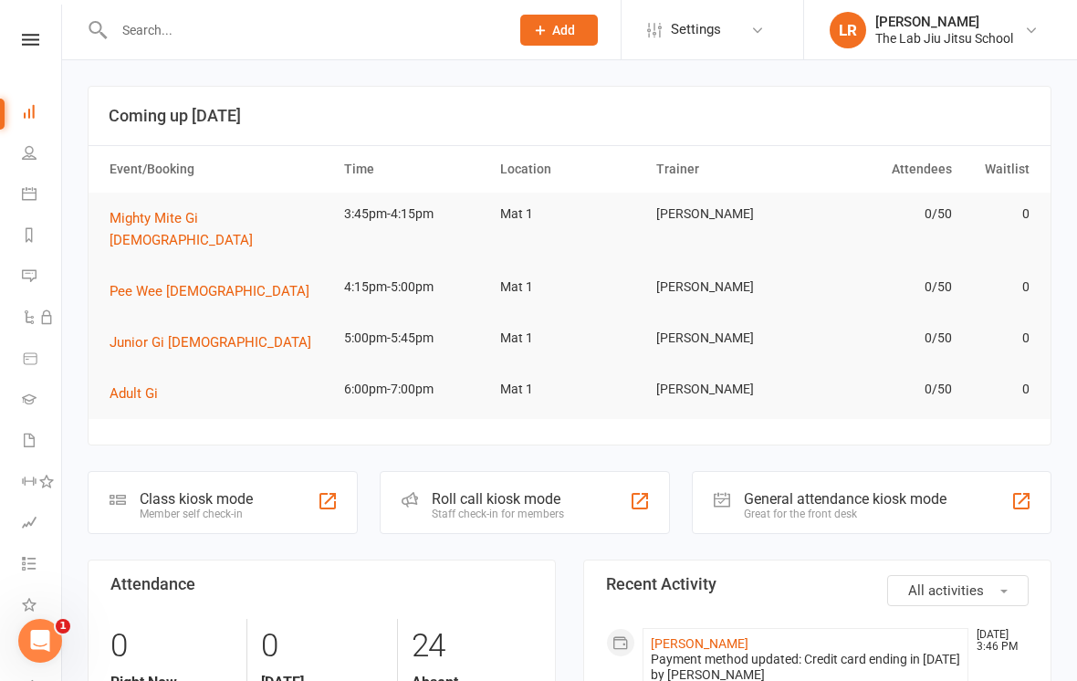
click at [144, 215] on span "Mighty Mite Gi [DEMOGRAPHIC_DATA]" at bounding box center [180, 229] width 143 height 38
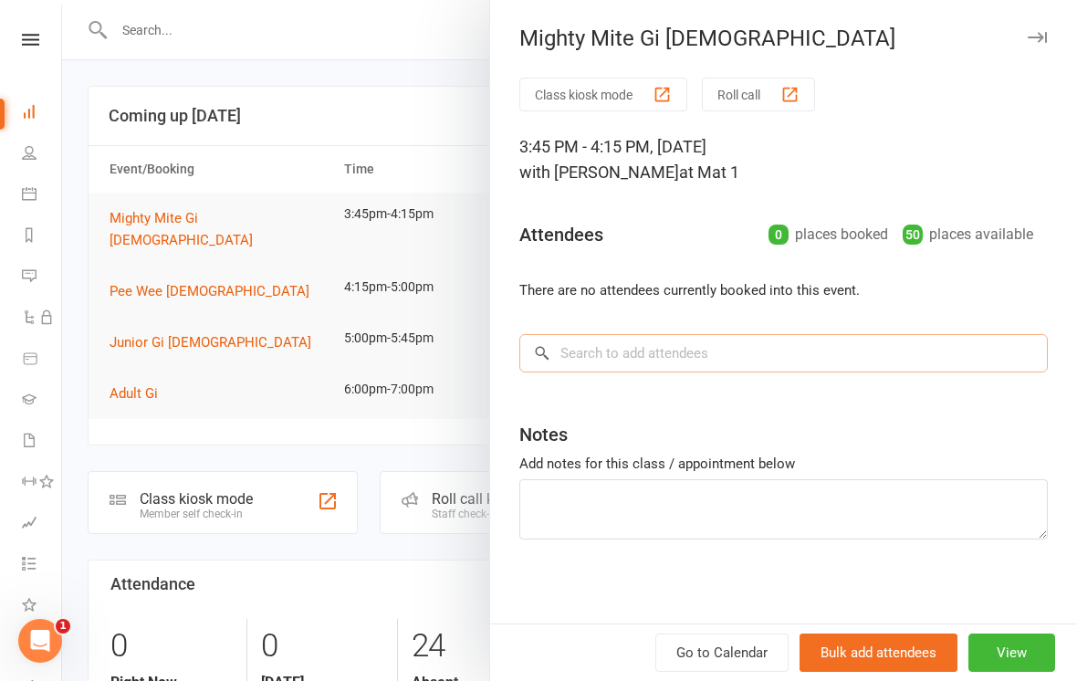
click at [701, 355] on input "search" at bounding box center [783, 353] width 528 height 38
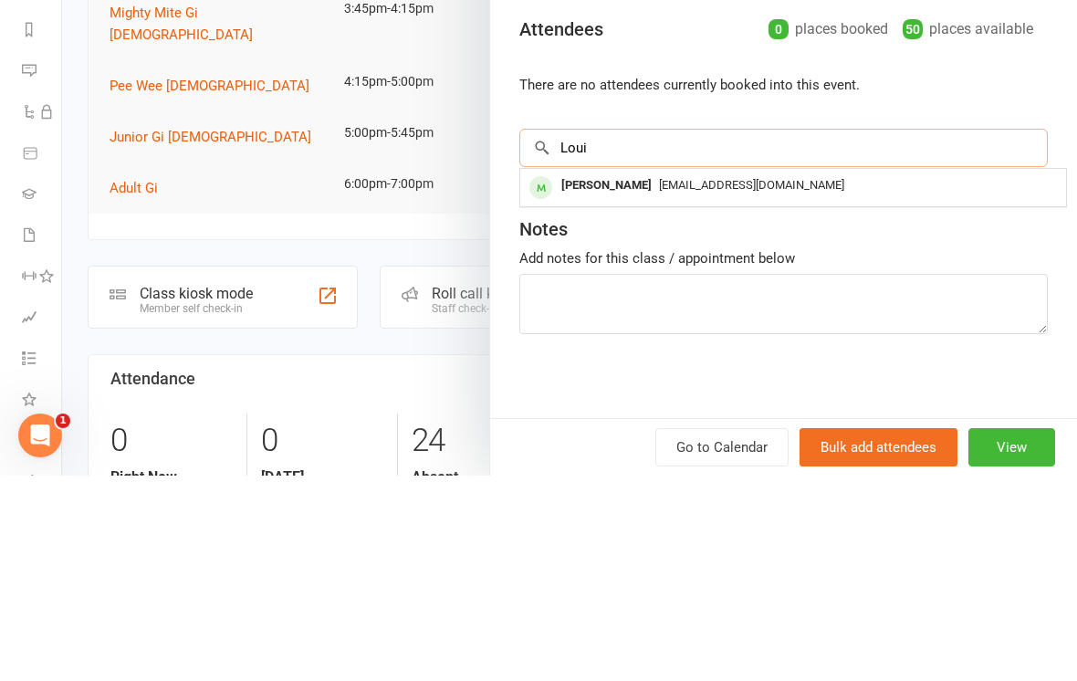
type input "Loui"
click at [659, 383] on span "amerpatel@gmail.com" at bounding box center [751, 390] width 185 height 14
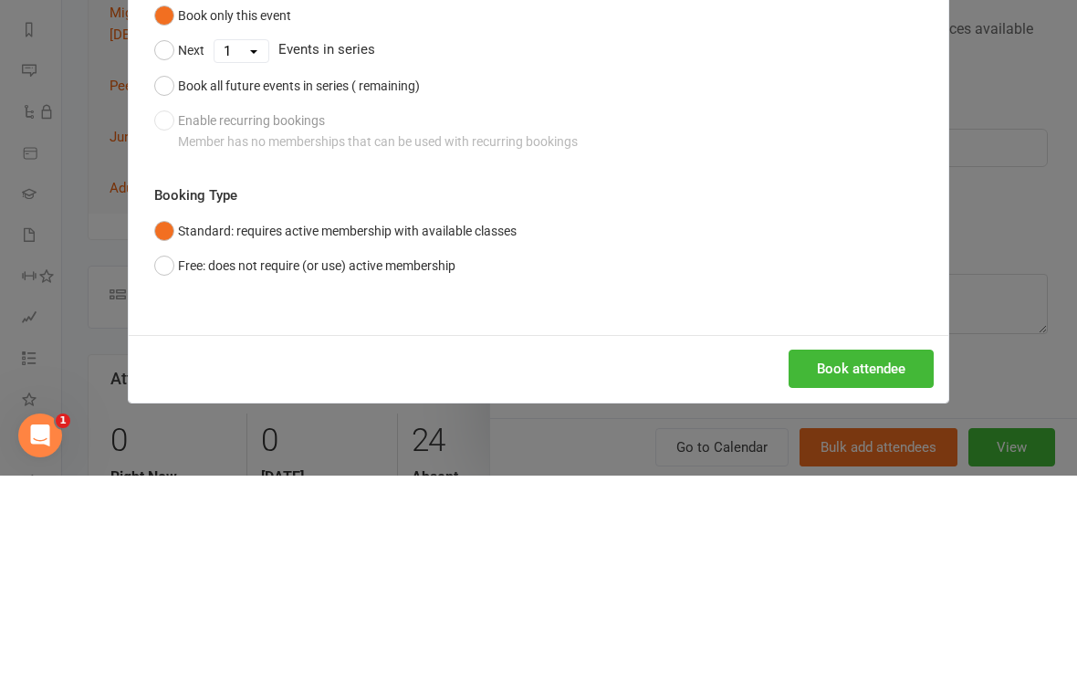
scroll to position [205, 0]
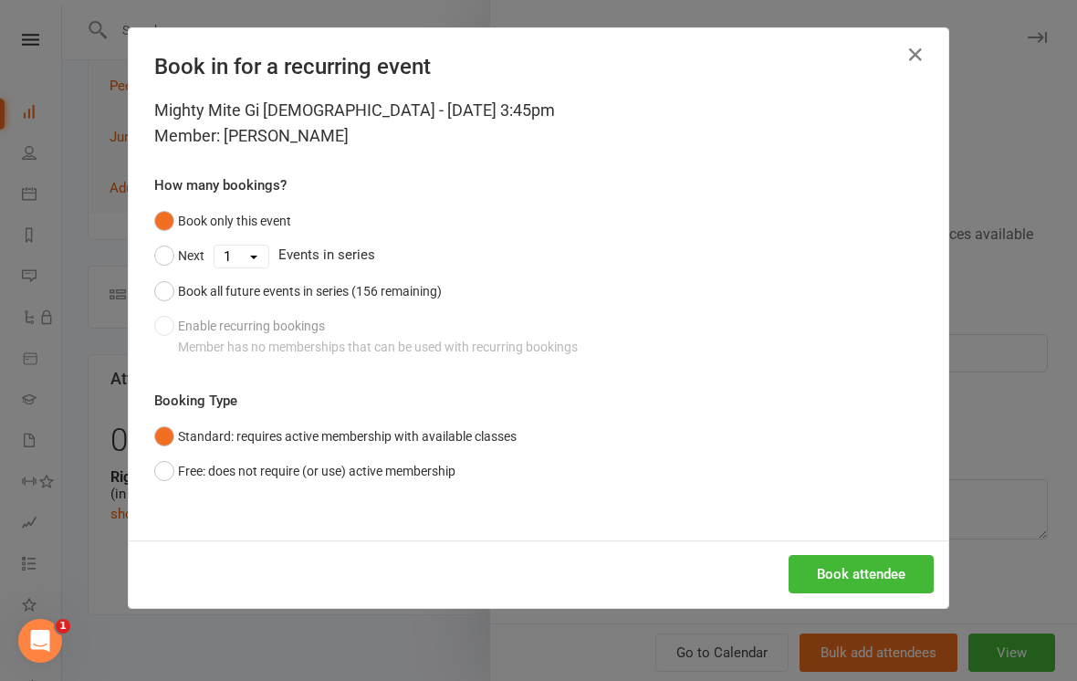
click at [874, 555] on button "Book attendee" at bounding box center [860, 574] width 145 height 38
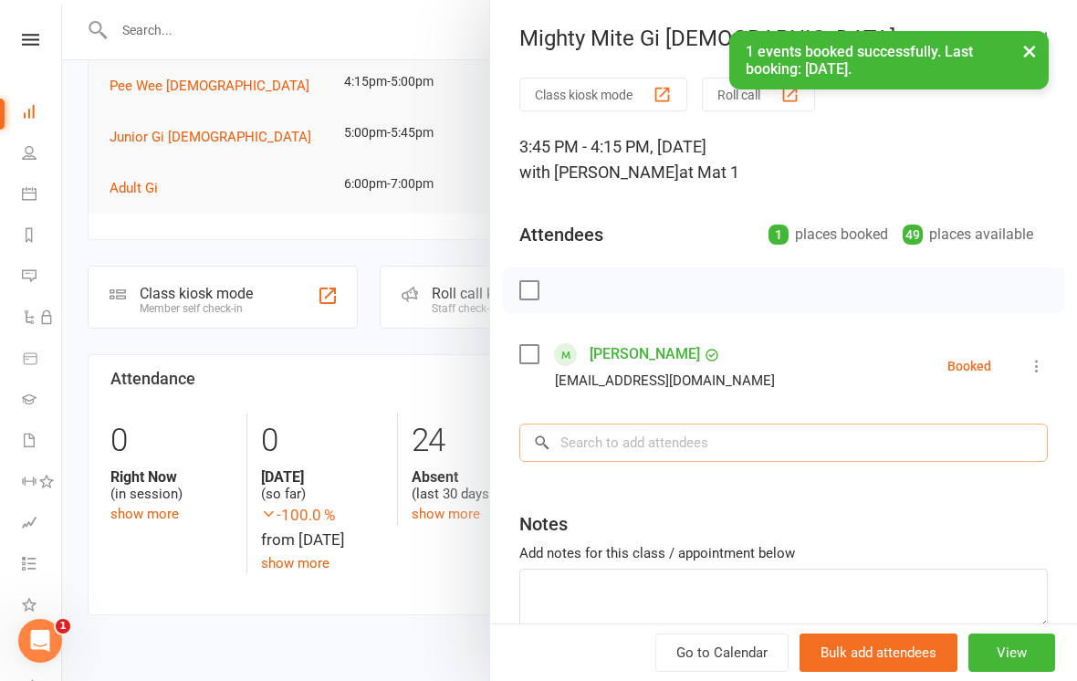
click at [731, 425] on input "search" at bounding box center [783, 442] width 528 height 38
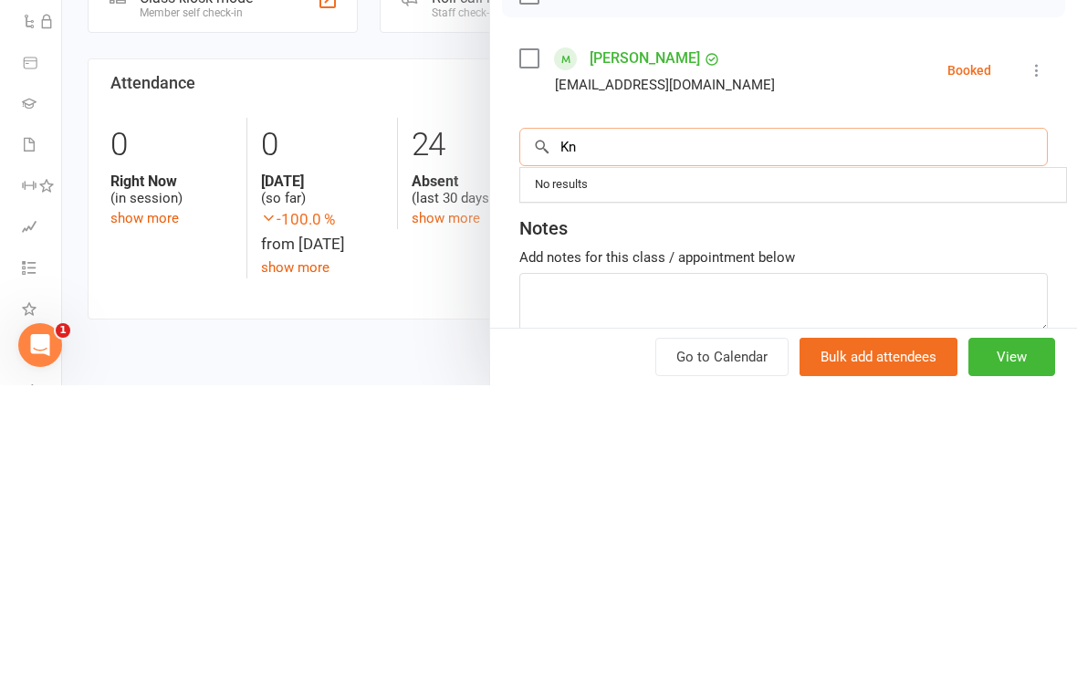
type input "K"
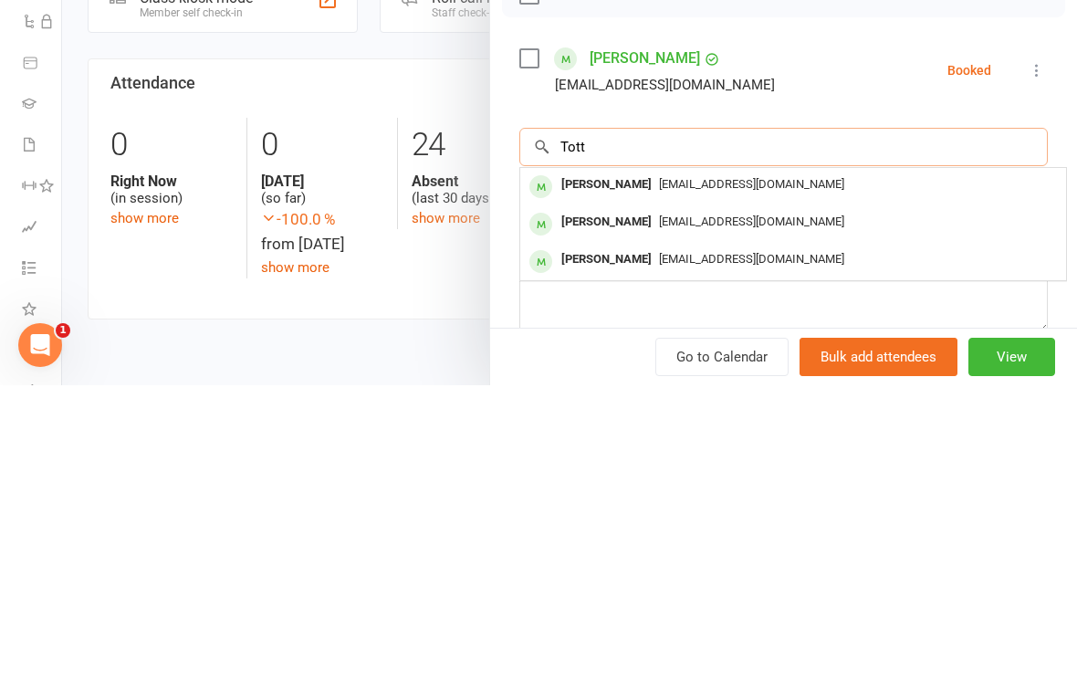
type input "Tott"
click at [739, 510] on span "Courtottman@gmail.com" at bounding box center [751, 517] width 185 height 14
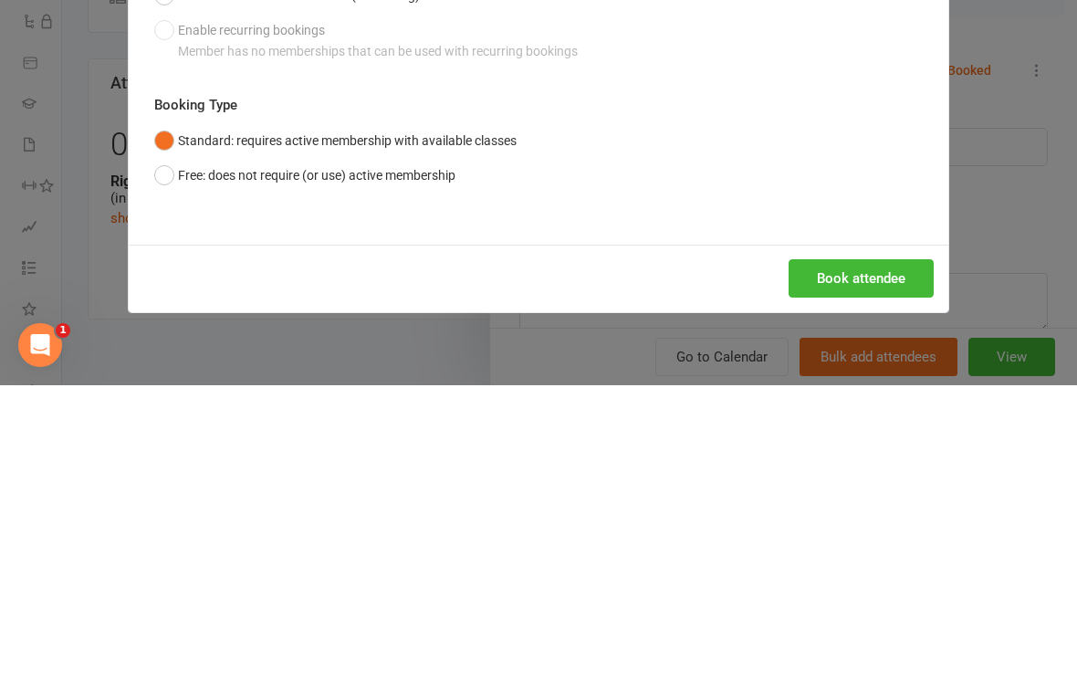
scroll to position [501, 0]
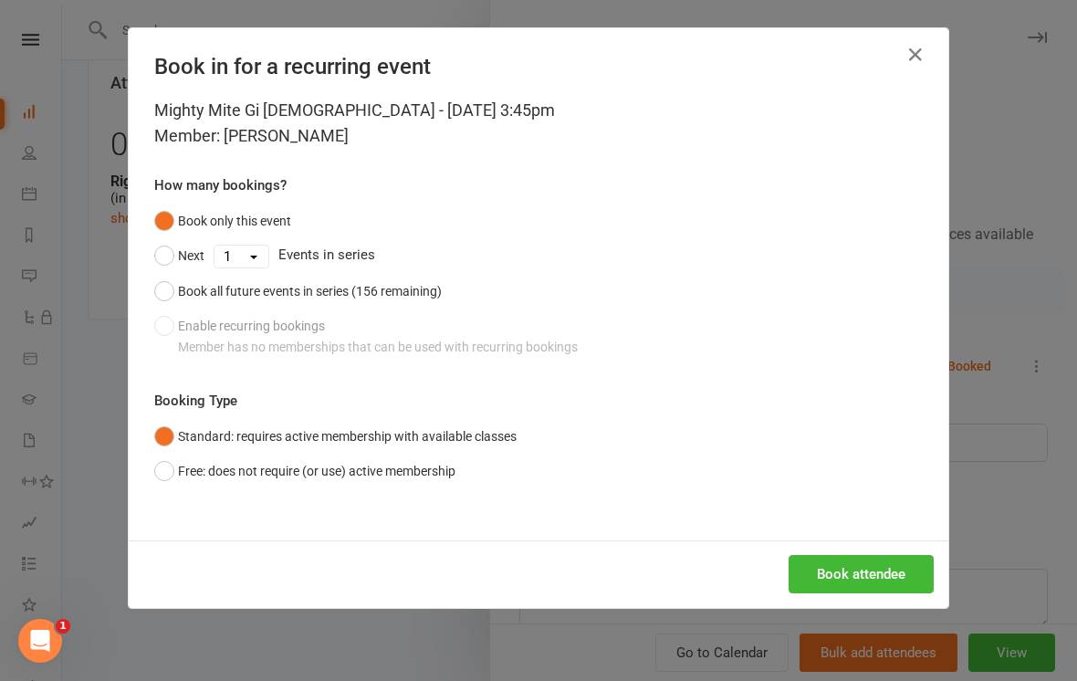
click at [865, 580] on button "Book attendee" at bounding box center [860, 574] width 145 height 38
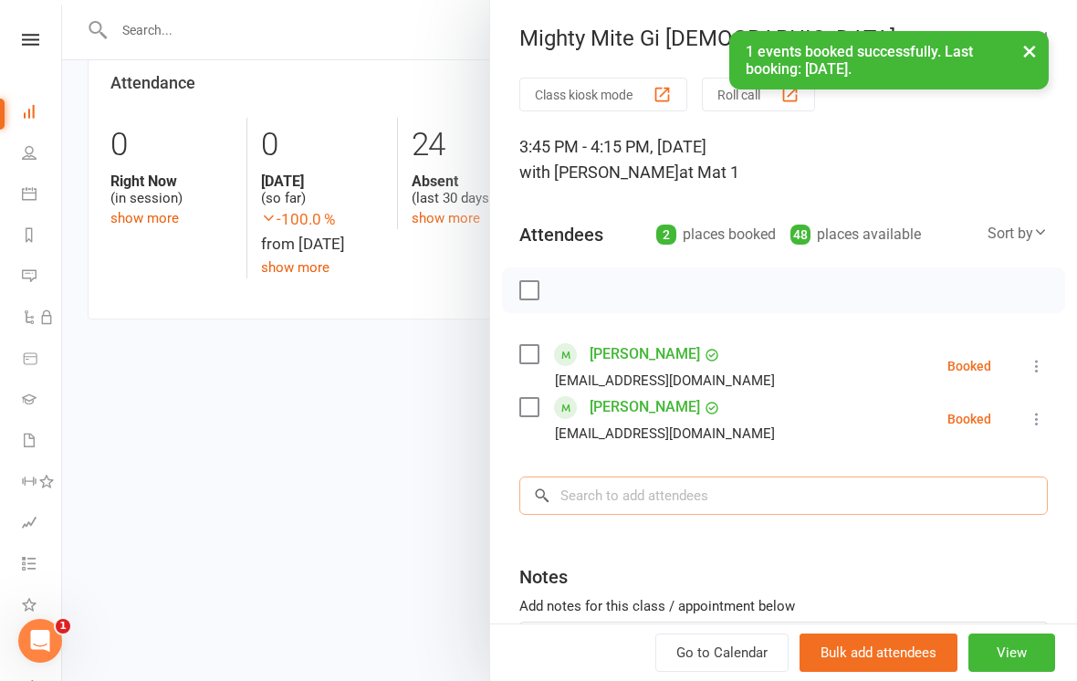
click at [713, 483] on input "search" at bounding box center [783, 495] width 528 height 38
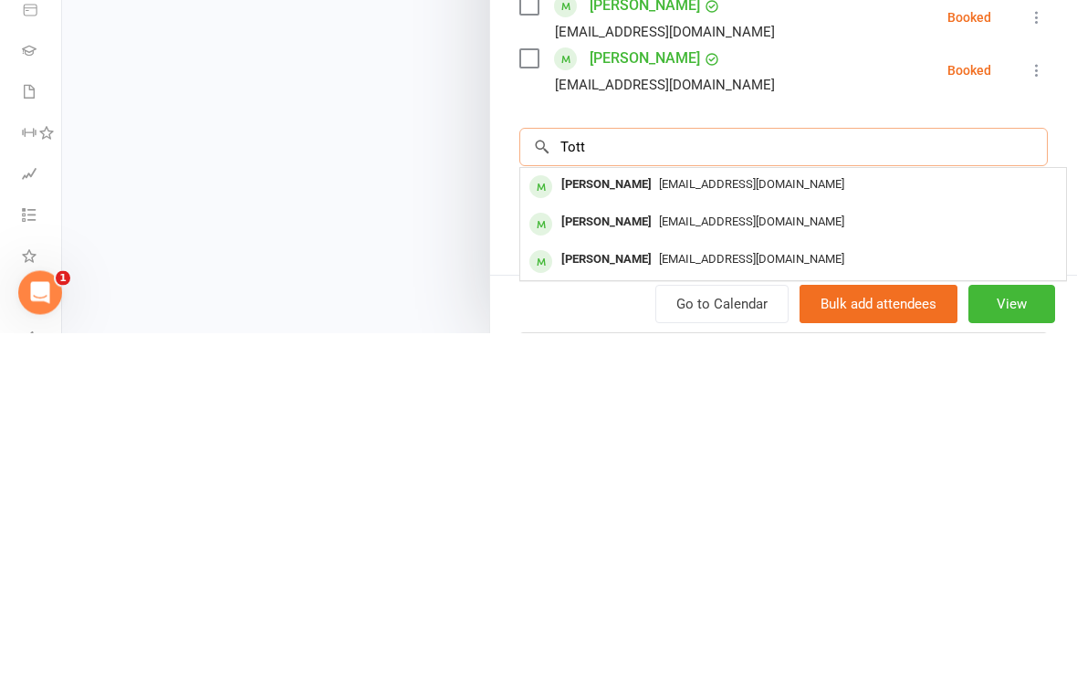
type input "Tott"
click at [726, 595] on div "Courtottman@gmail.com" at bounding box center [792, 608] width 531 height 26
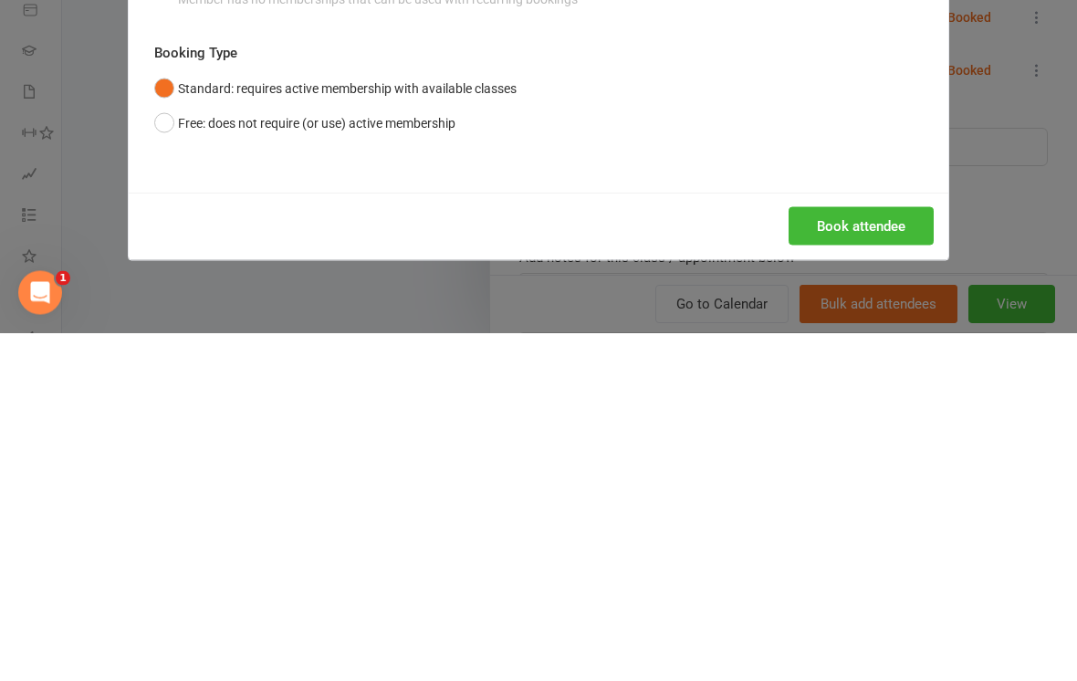
scroll to position [849, 245]
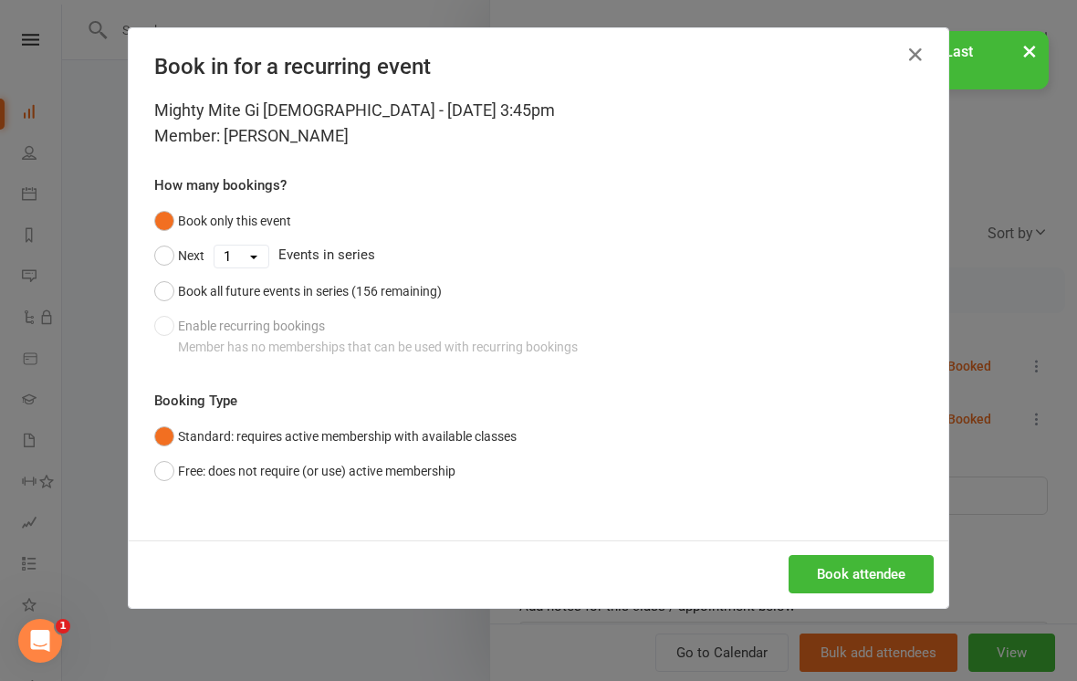
click at [880, 557] on button "Book attendee" at bounding box center [860, 574] width 145 height 38
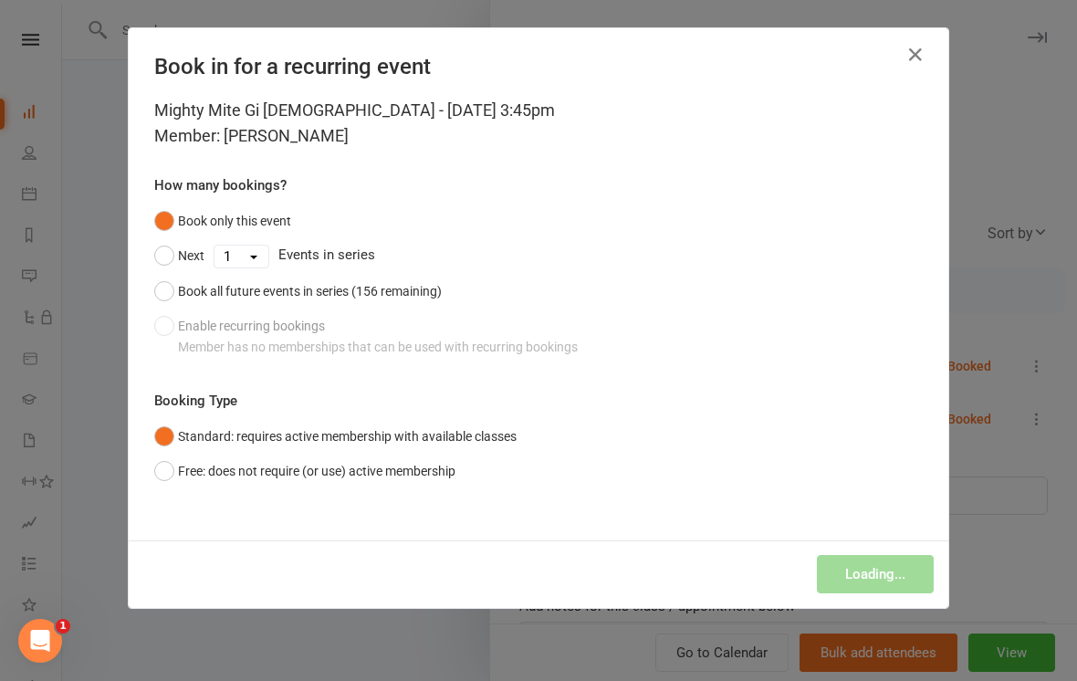
scroll to position [849, 0]
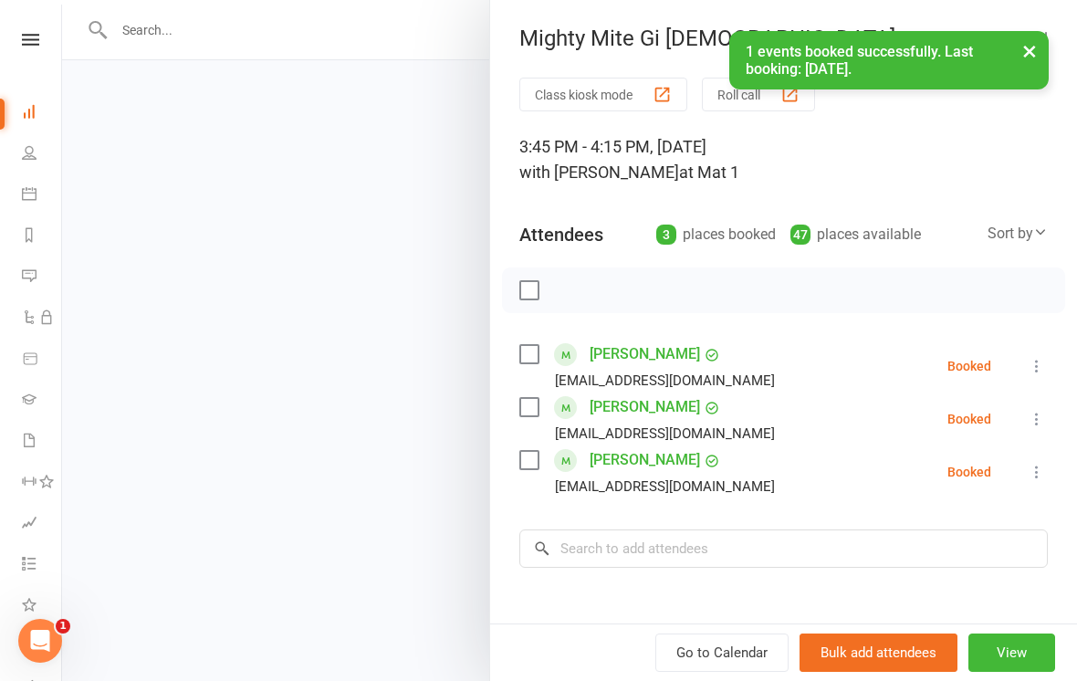
click at [266, 391] on div at bounding box center [569, 340] width 1015 height 681
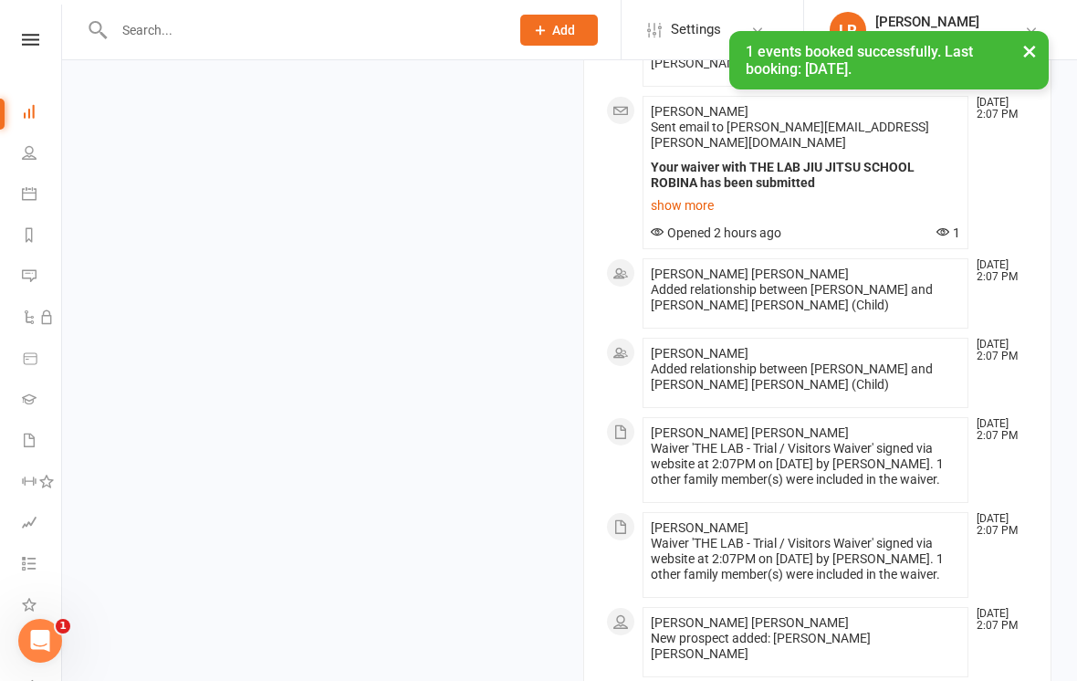
click at [26, 98] on link "Dashboard" at bounding box center [42, 113] width 41 height 41
click at [44, 160] on link "People" at bounding box center [42, 154] width 41 height 41
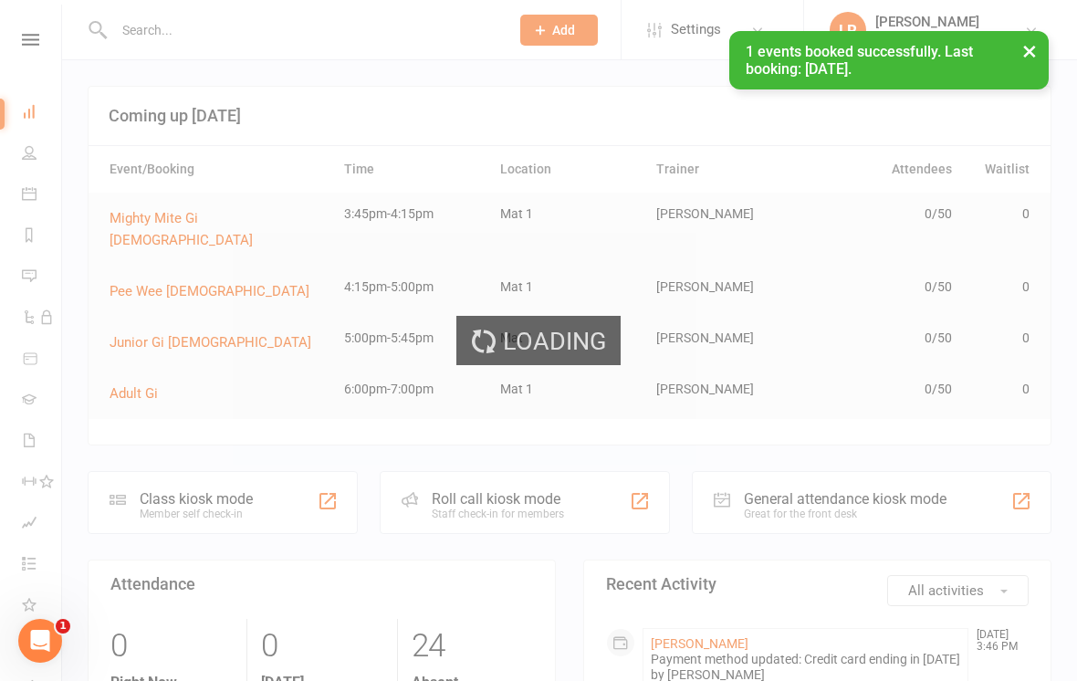
select select "100"
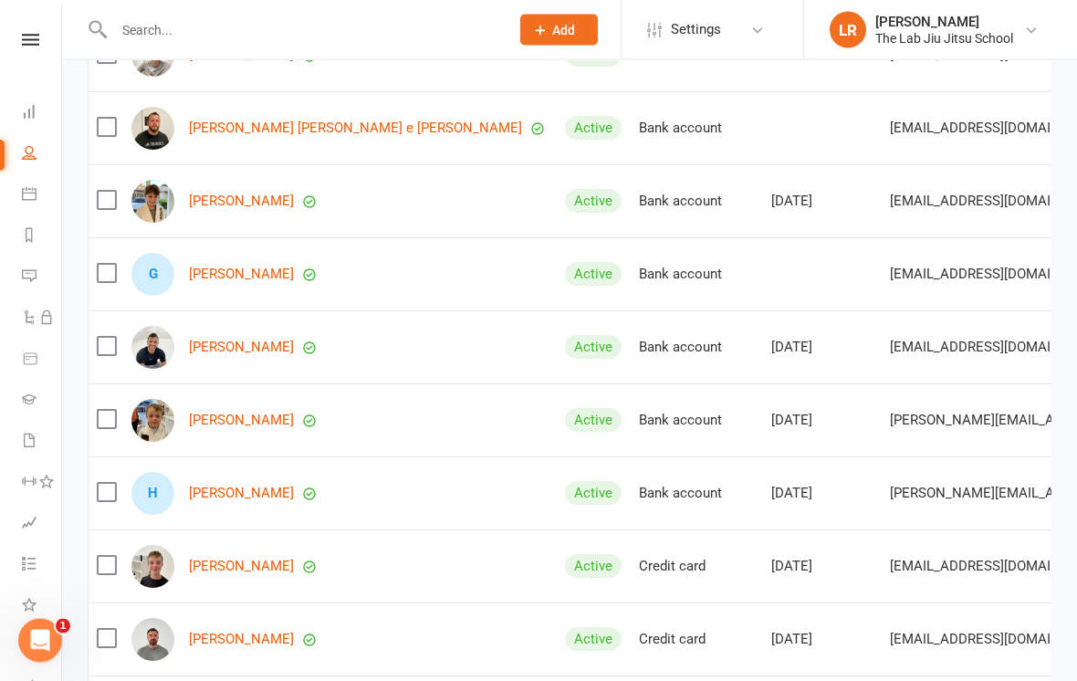
click at [198, 418] on link "Dylan Doddrell" at bounding box center [241, 421] width 105 height 16
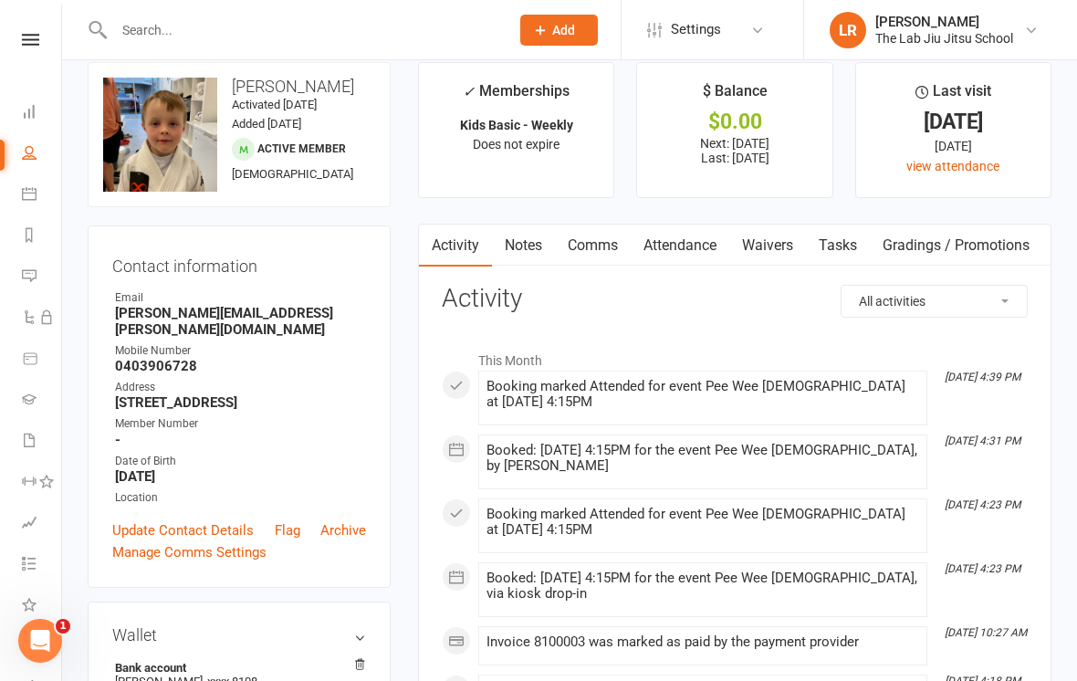
scroll to position [23, 0]
click at [703, 240] on link "Attendance" at bounding box center [679, 246] width 99 height 42
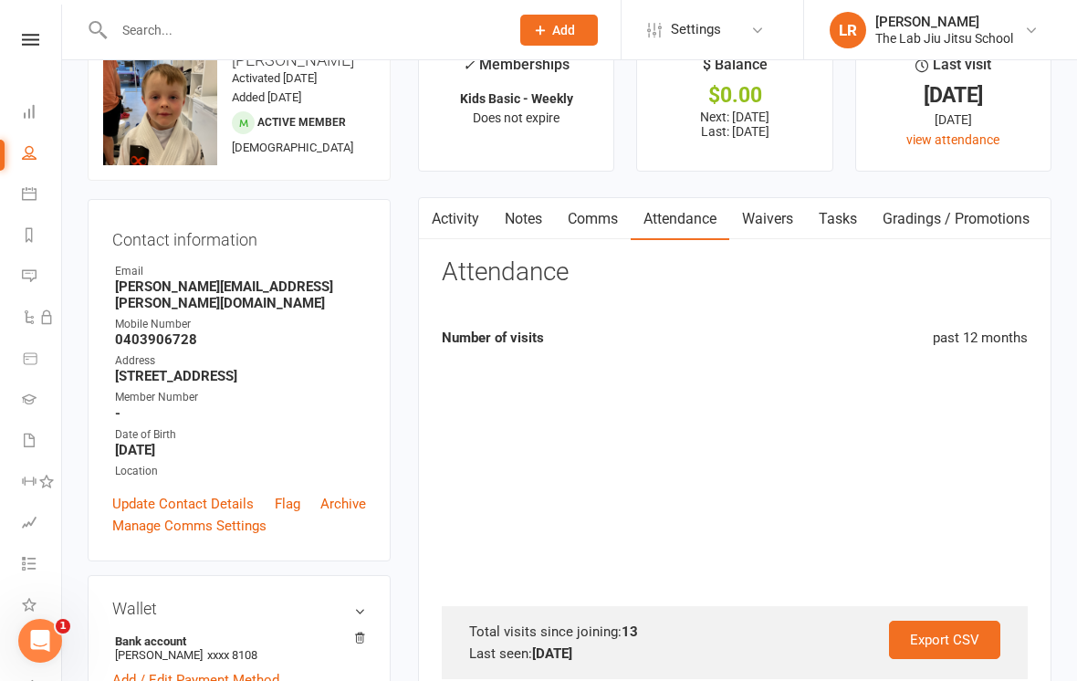
scroll to position [51, 0]
click at [975, 215] on link "Gradings / Promotions" at bounding box center [956, 218] width 172 height 42
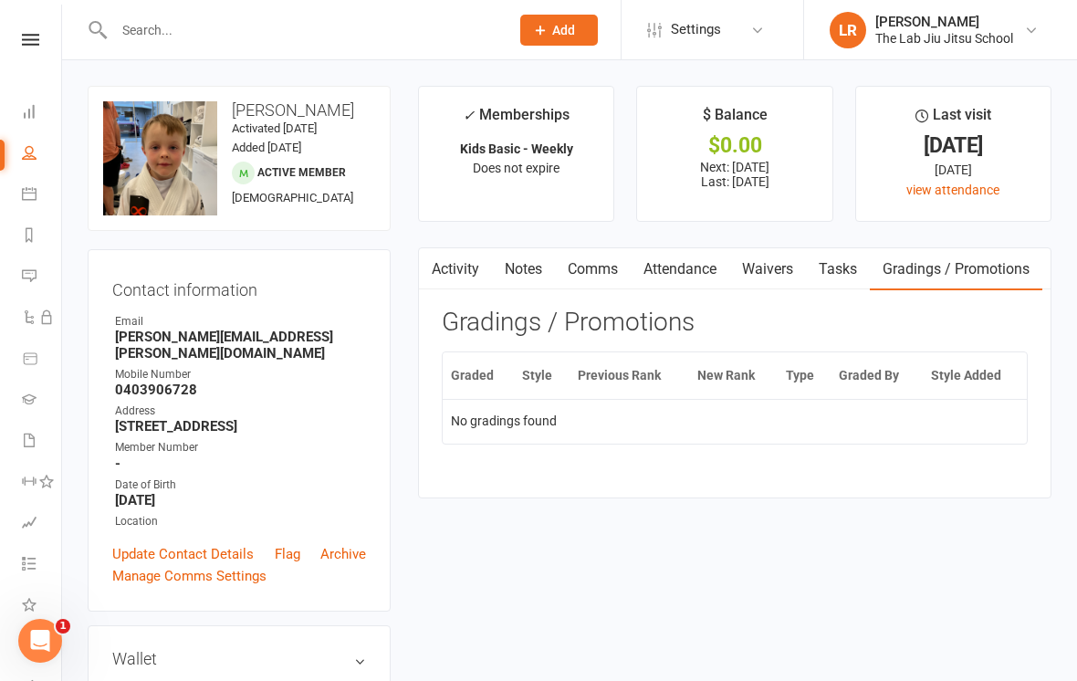
click at [471, 374] on th "Graded" at bounding box center [478, 375] width 71 height 47
click at [543, 379] on th "Style" at bounding box center [542, 375] width 56 height 47
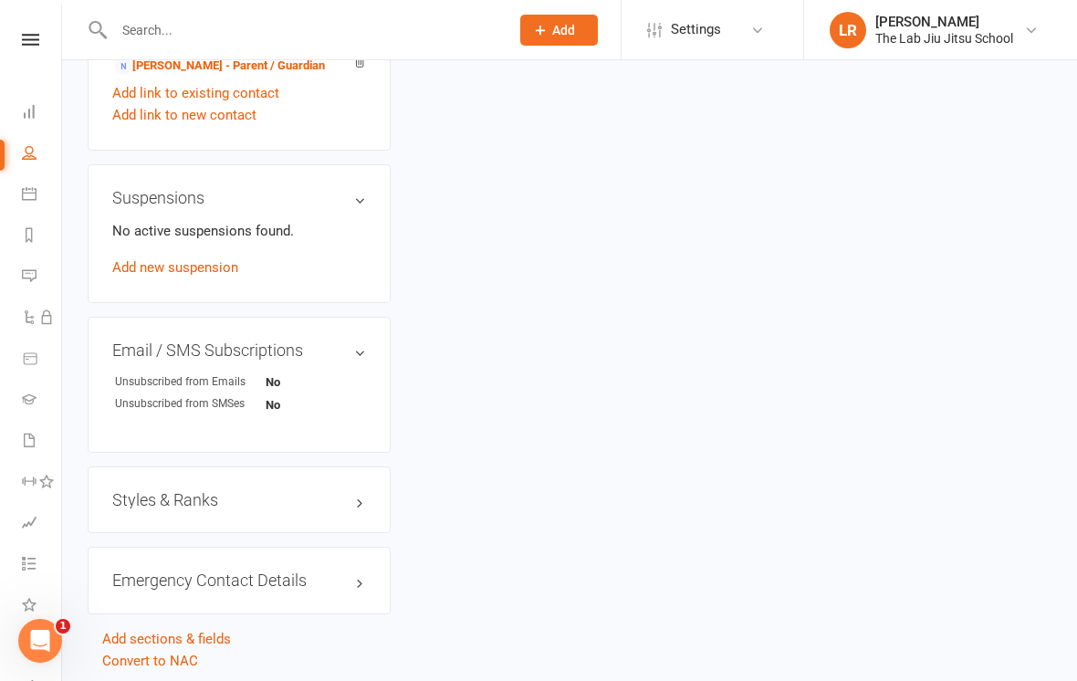
scroll to position [1061, 0]
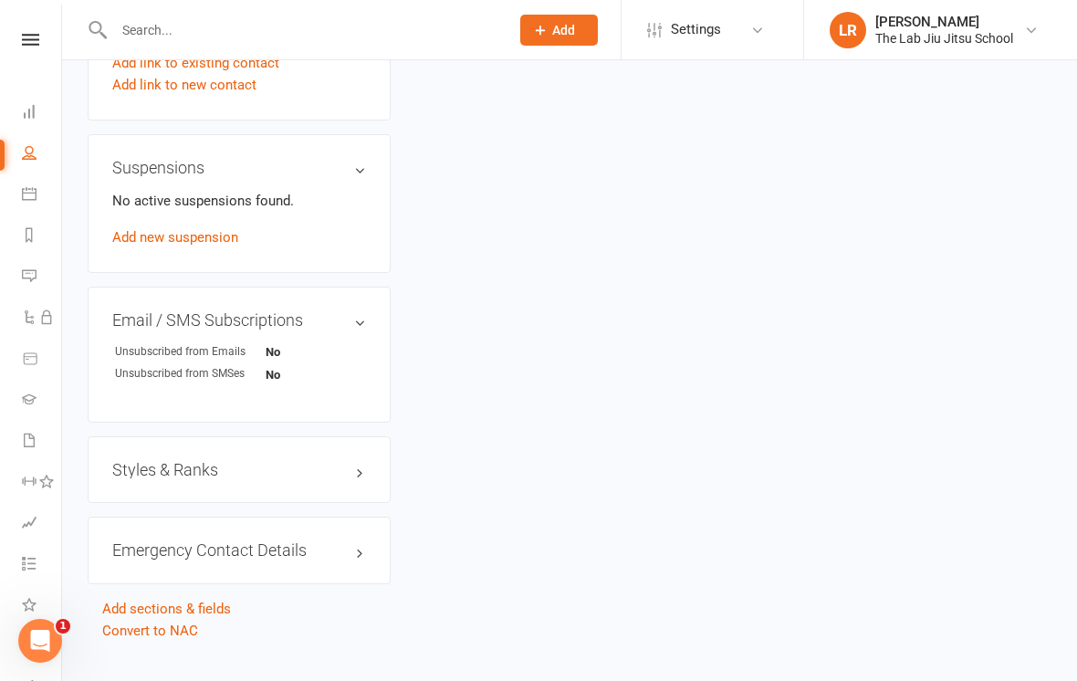
click at [139, 436] on div "Styles & Ranks" at bounding box center [239, 470] width 303 height 68
click at [344, 461] on h3 "Styles & Ranks" at bounding box center [239, 470] width 254 height 18
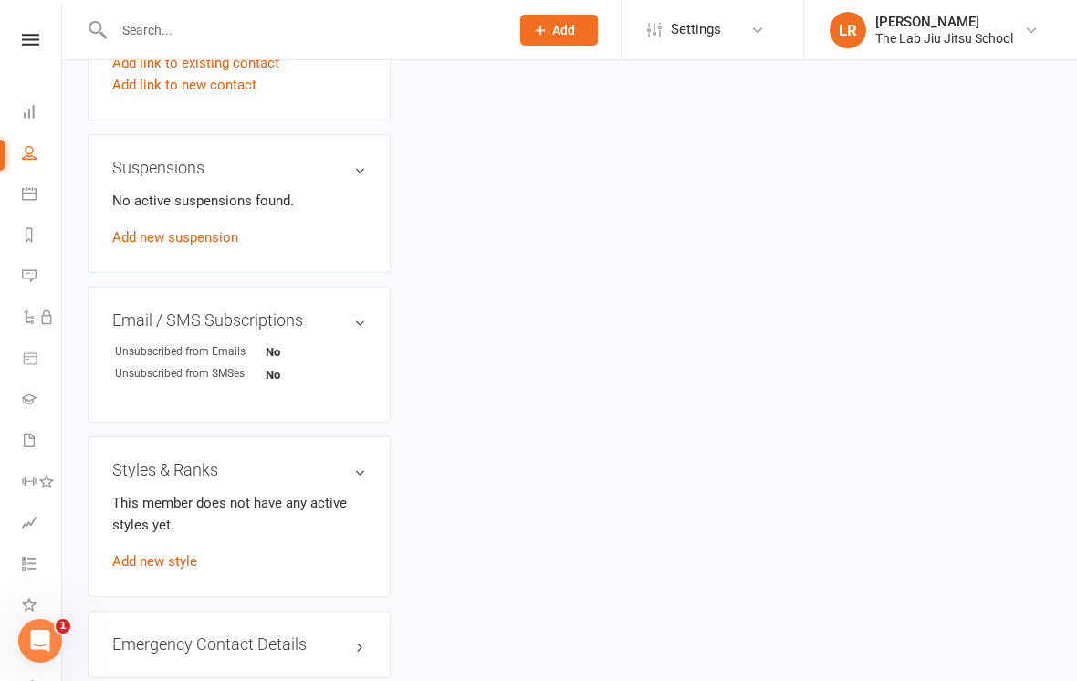
click at [178, 553] on link "Add new style" at bounding box center [154, 561] width 85 height 16
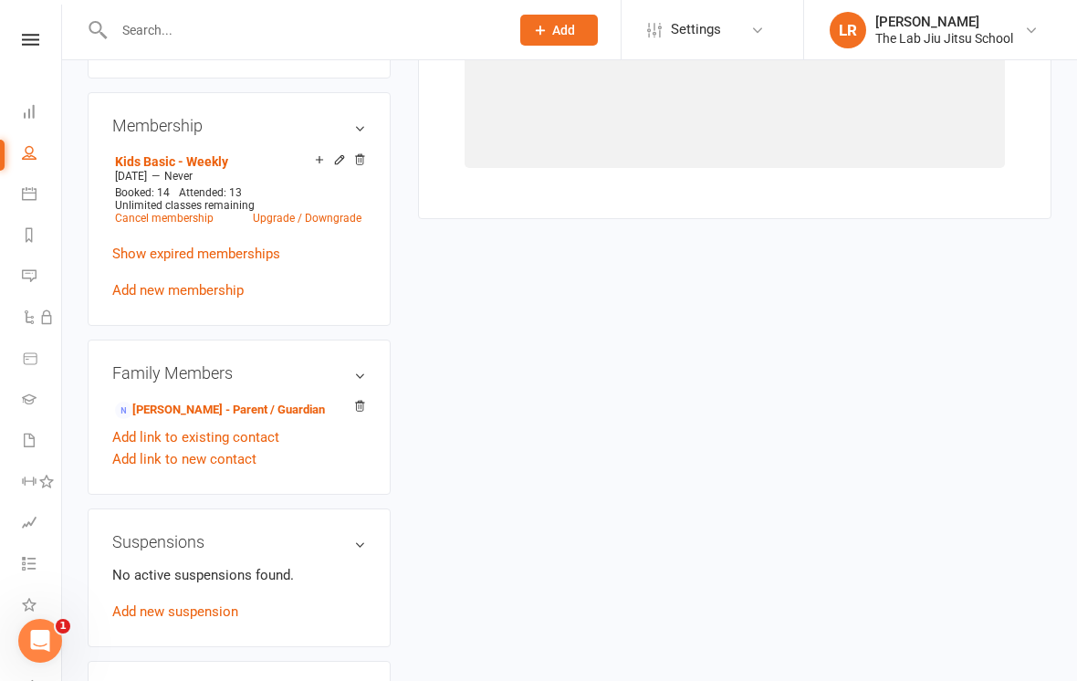
scroll to position [155, 0]
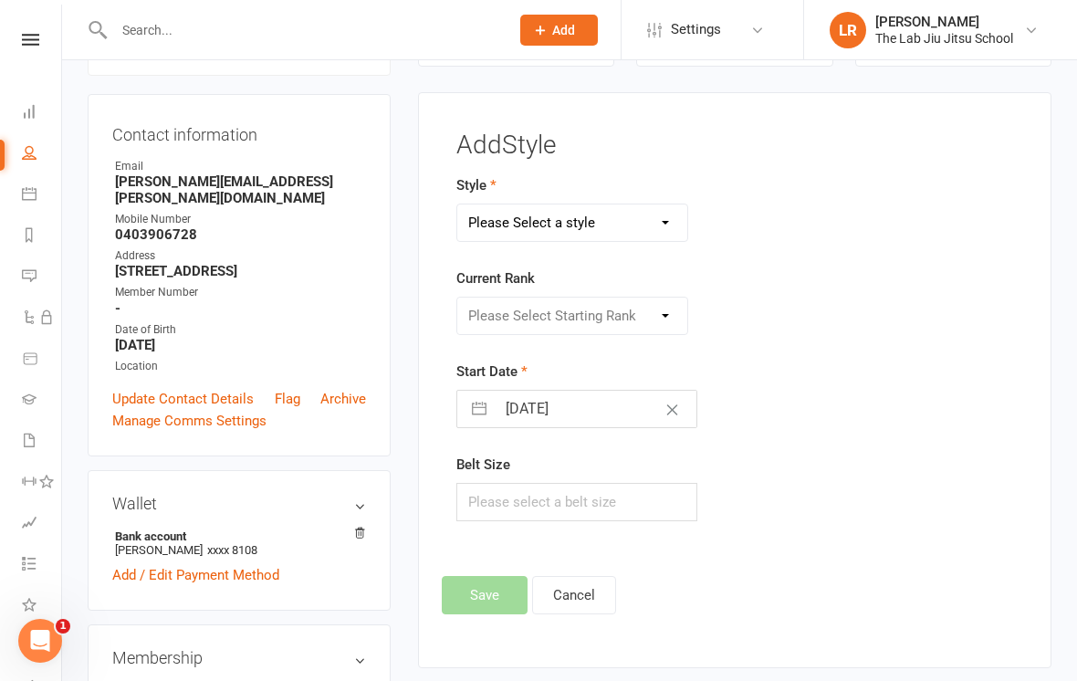
click at [645, 311] on div "Please Select Starting Rank" at bounding box center [572, 316] width 232 height 38
click at [638, 230] on select "Please Select a style Adults Jiu Jitsu Kids Jiu Jitsu" at bounding box center [572, 222] width 230 height 36
select select "3371"
click at [622, 315] on select "Please Select Starting Rank White Belt White Belt 1 White Stripe White Belt 2 W…" at bounding box center [572, 315] width 230 height 36
click at [622, 317] on select "Please Select Starting Rank White Belt White Belt 1 White Stripe White Belt 2 W…" at bounding box center [572, 315] width 230 height 36
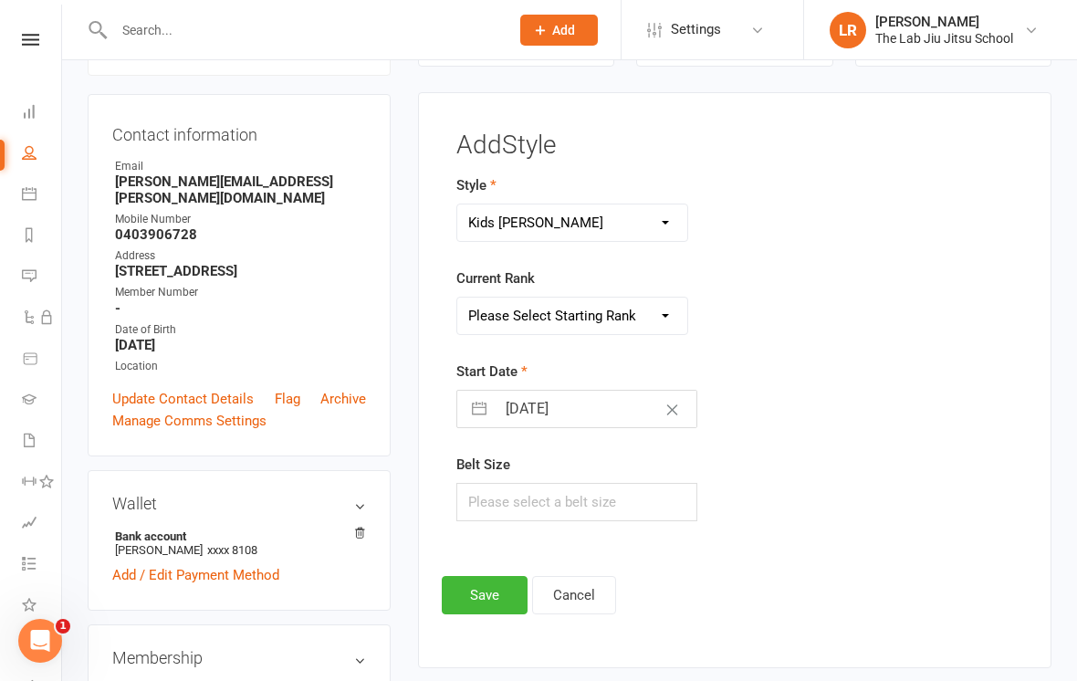
select select "44896"
click at [527, 503] on input "text" at bounding box center [576, 502] width 241 height 38
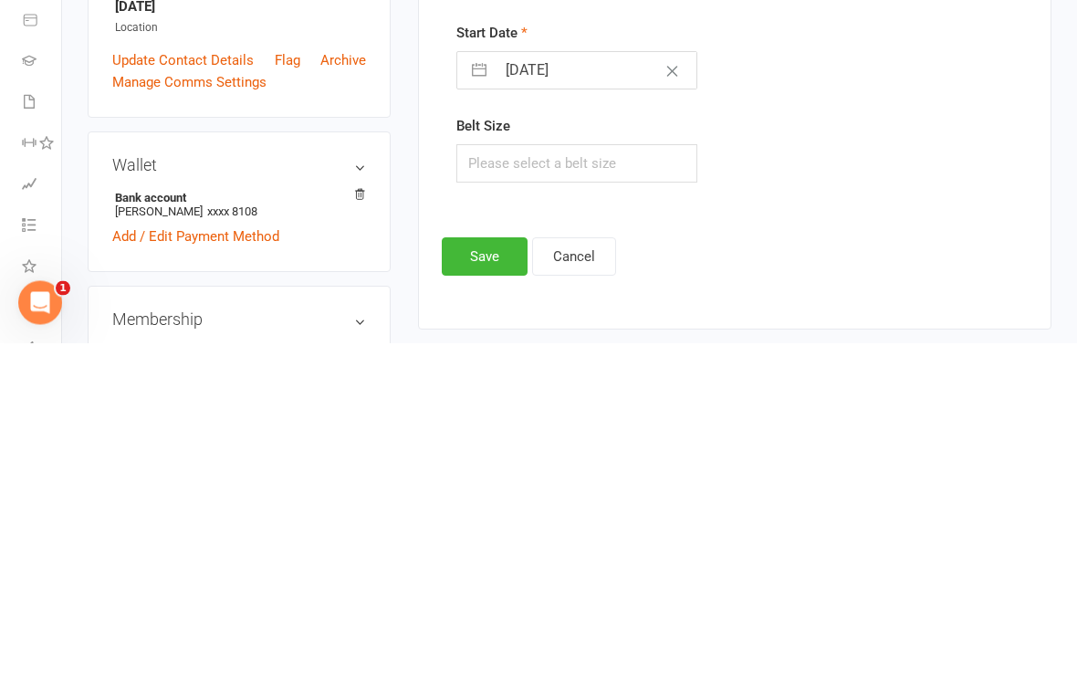
click at [495, 576] on button "Save" at bounding box center [485, 595] width 86 height 38
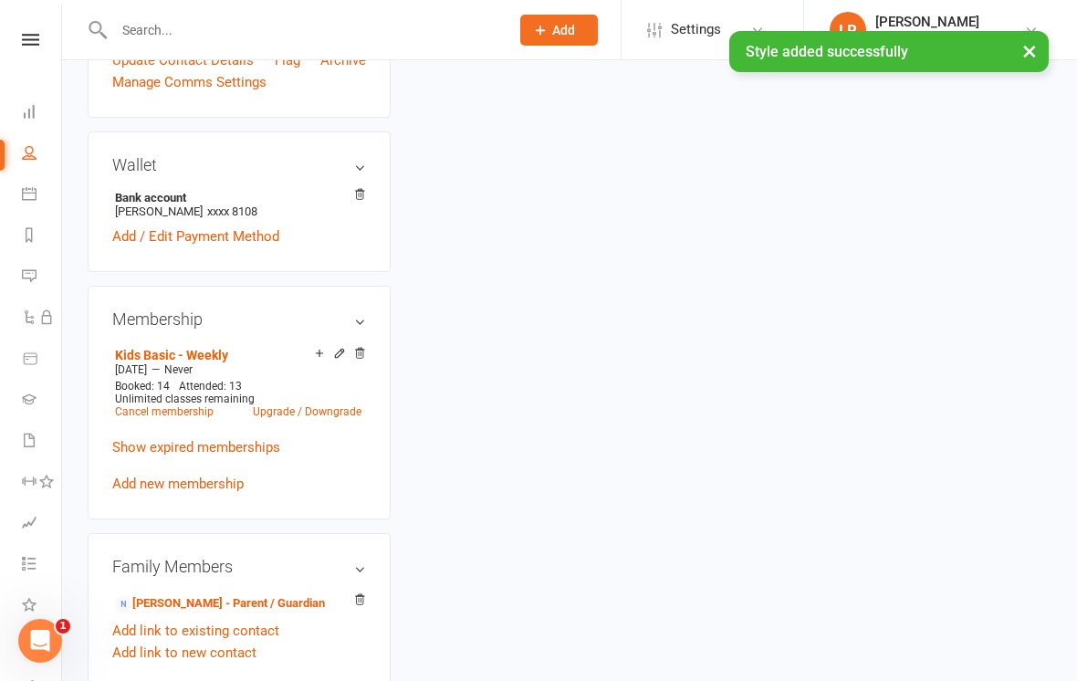
click at [904, 245] on div "upload photo change photo Dylan Doddrell Activated 29 May, 2025 Added 26 May, 2…" at bounding box center [569, 507] width 991 height 1830
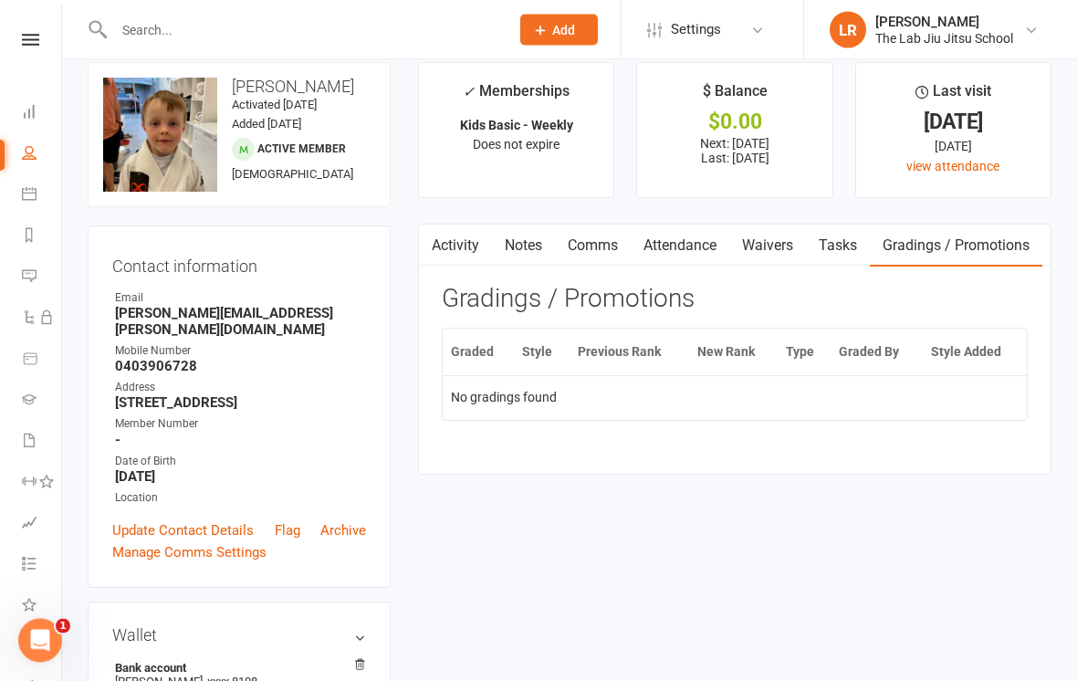
scroll to position [0, 0]
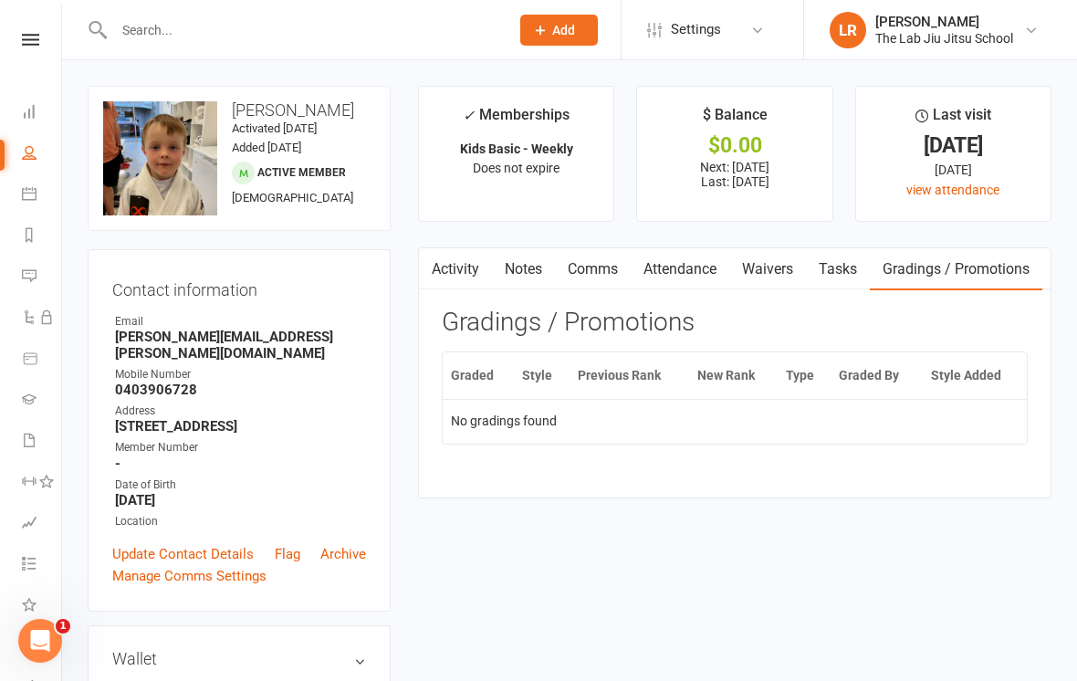
click at [777, 286] on link "Waivers" at bounding box center [767, 269] width 77 height 42
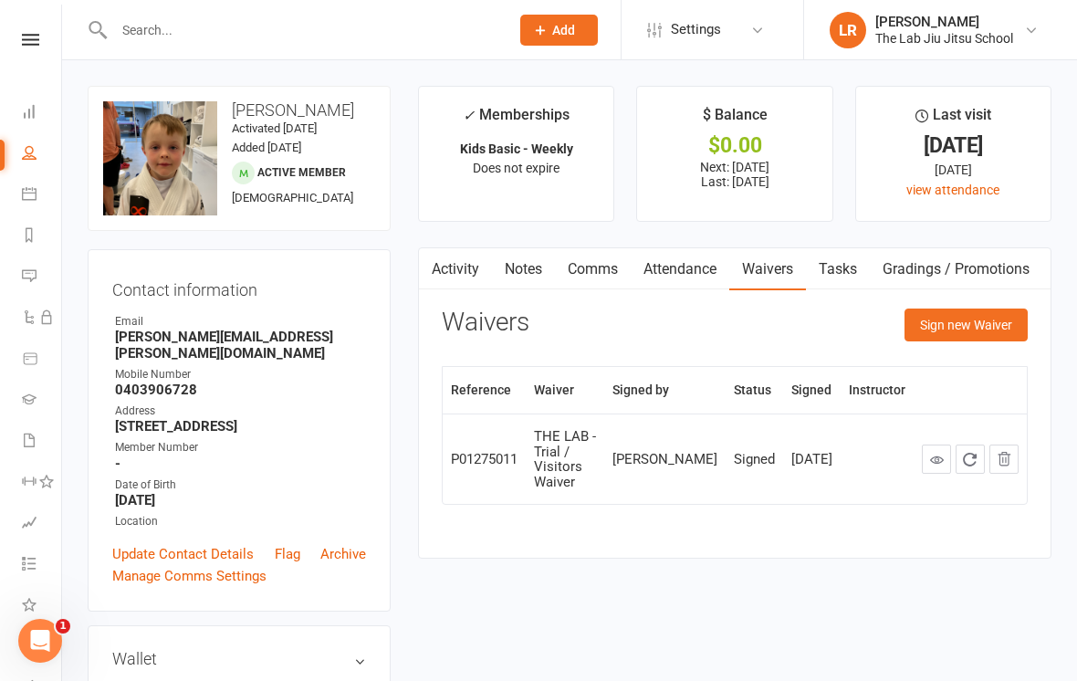
click at [913, 266] on link "Gradings / Promotions" at bounding box center [956, 269] width 172 height 42
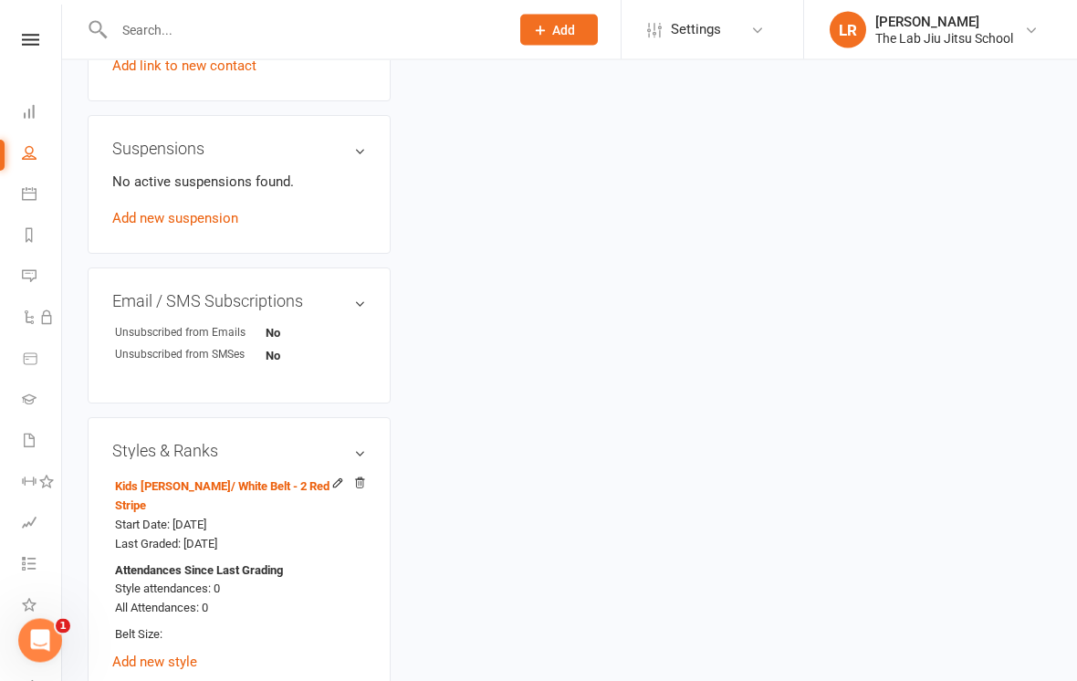
scroll to position [1084, 0]
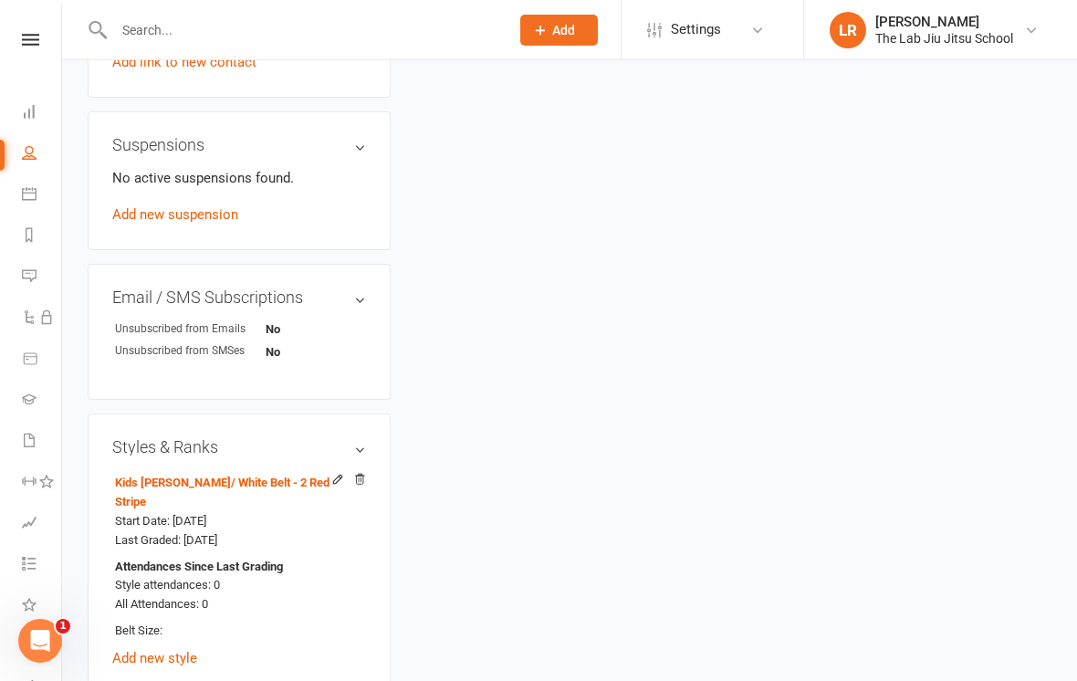
click at [359, 473] on icon at bounding box center [359, 479] width 13 height 13
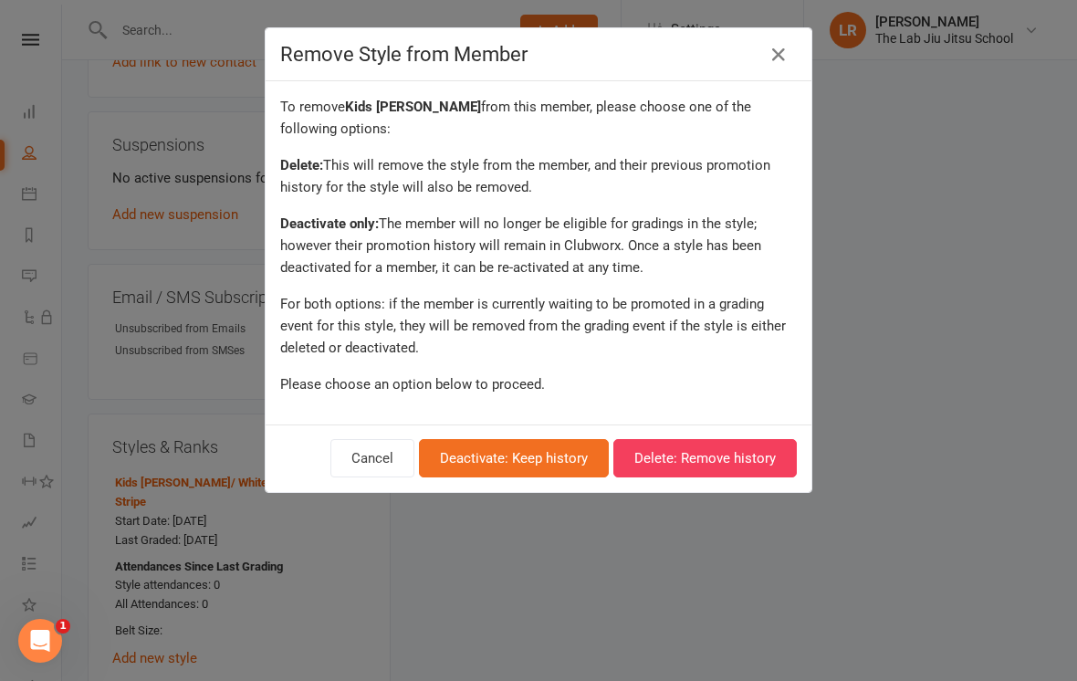
click at [706, 453] on button "Delete: Remove history" at bounding box center [704, 458] width 183 height 38
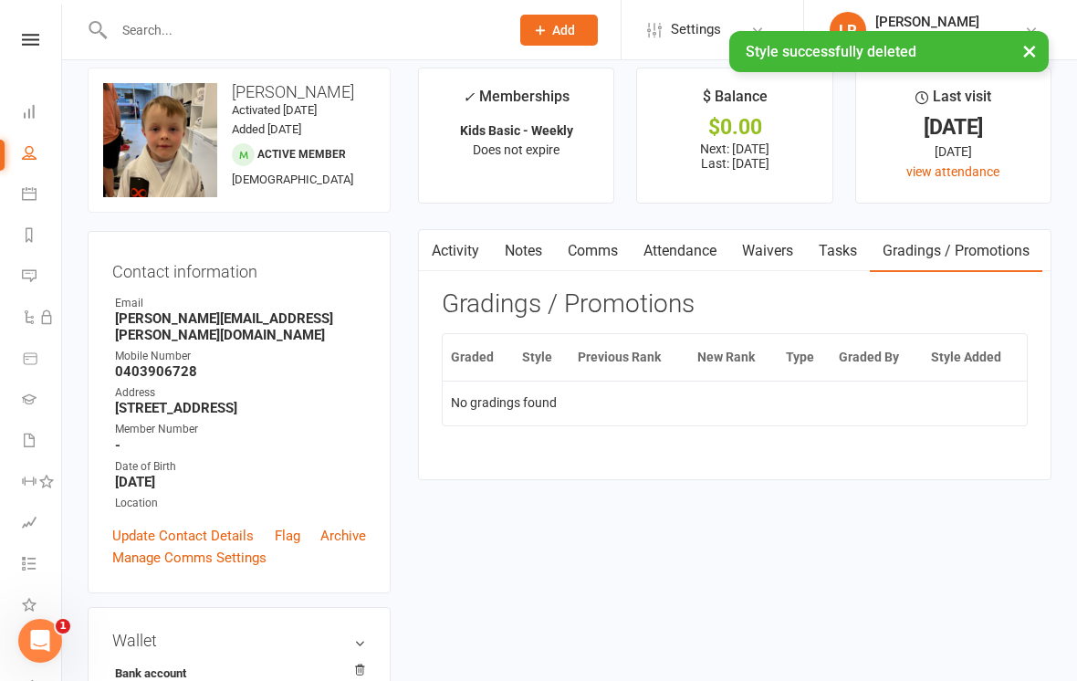
scroll to position [0, 0]
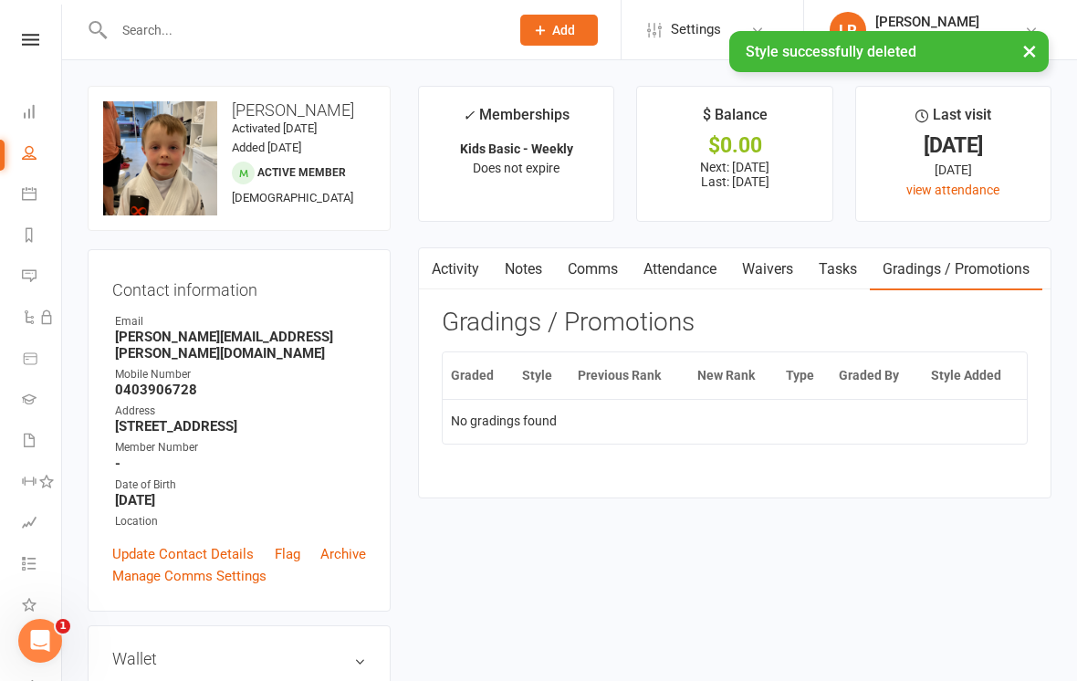
click at [999, 281] on link "Gradings / Promotions" at bounding box center [956, 269] width 172 height 42
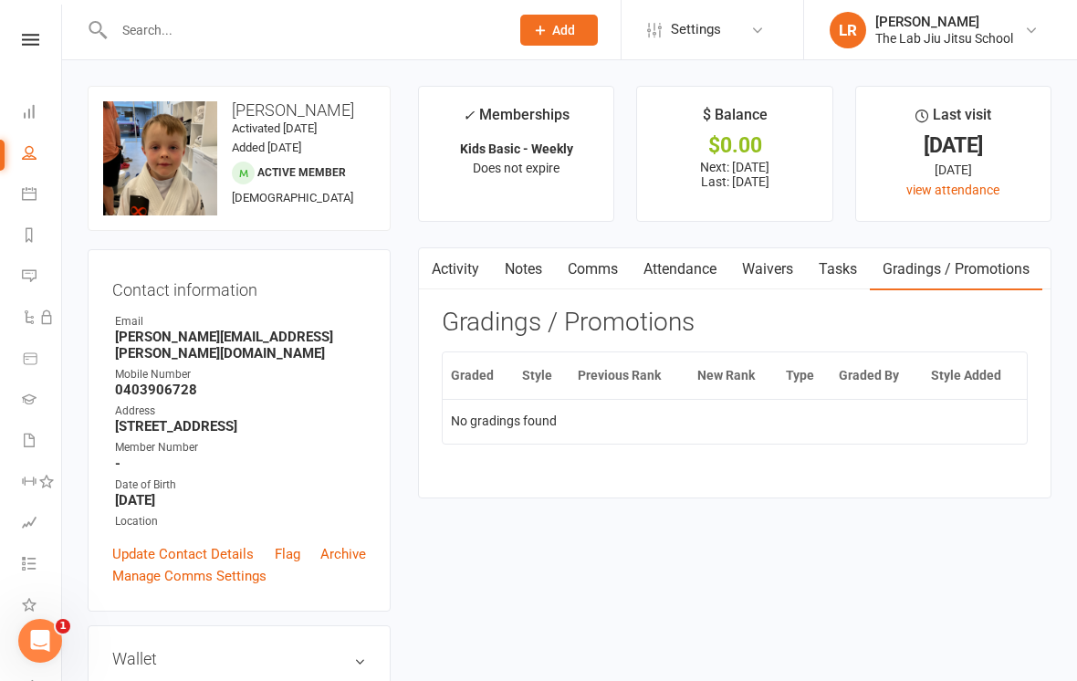
click at [959, 33] on div "The Lab Jiu Jitsu School" at bounding box center [944, 38] width 138 height 16
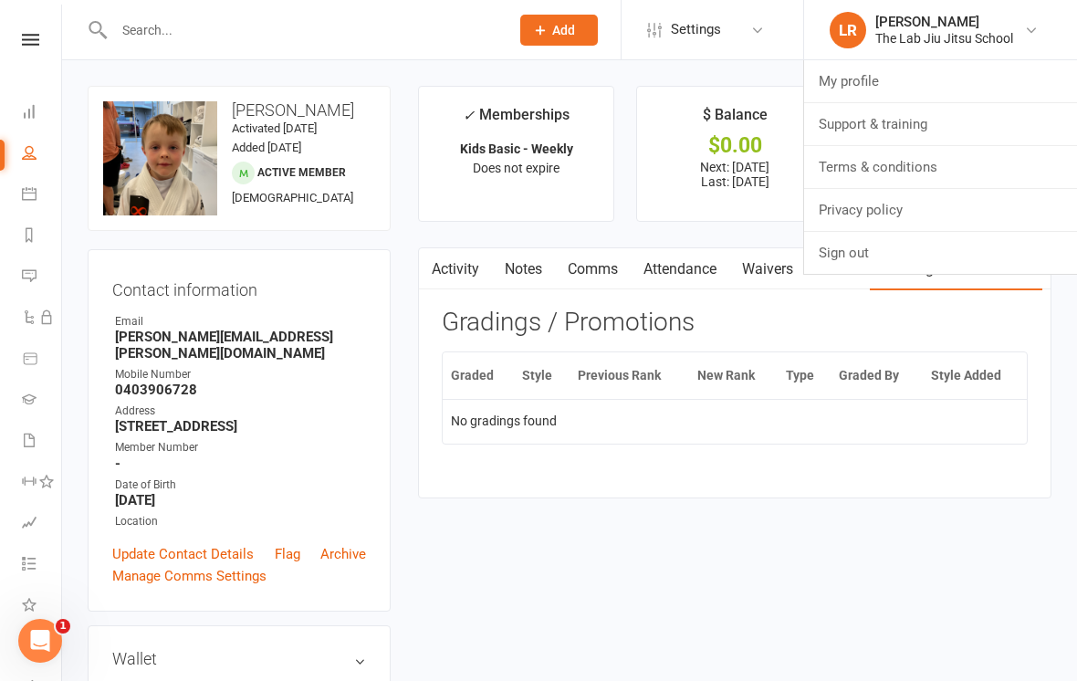
click at [924, 246] on link "Sign out" at bounding box center [940, 253] width 273 height 42
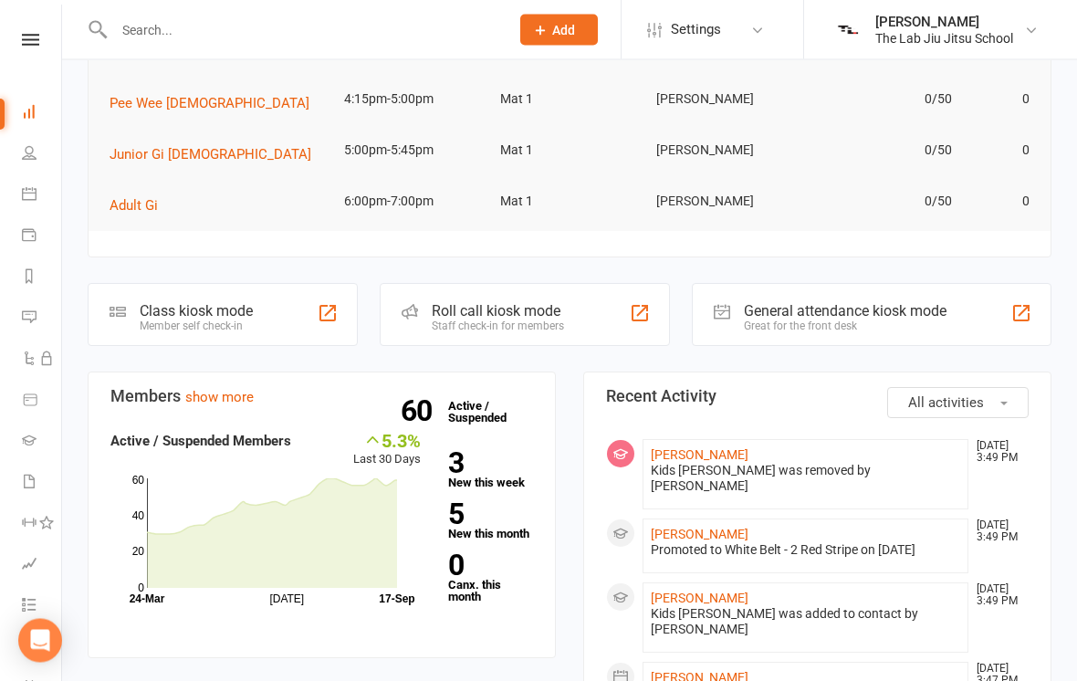
scroll to position [251, 0]
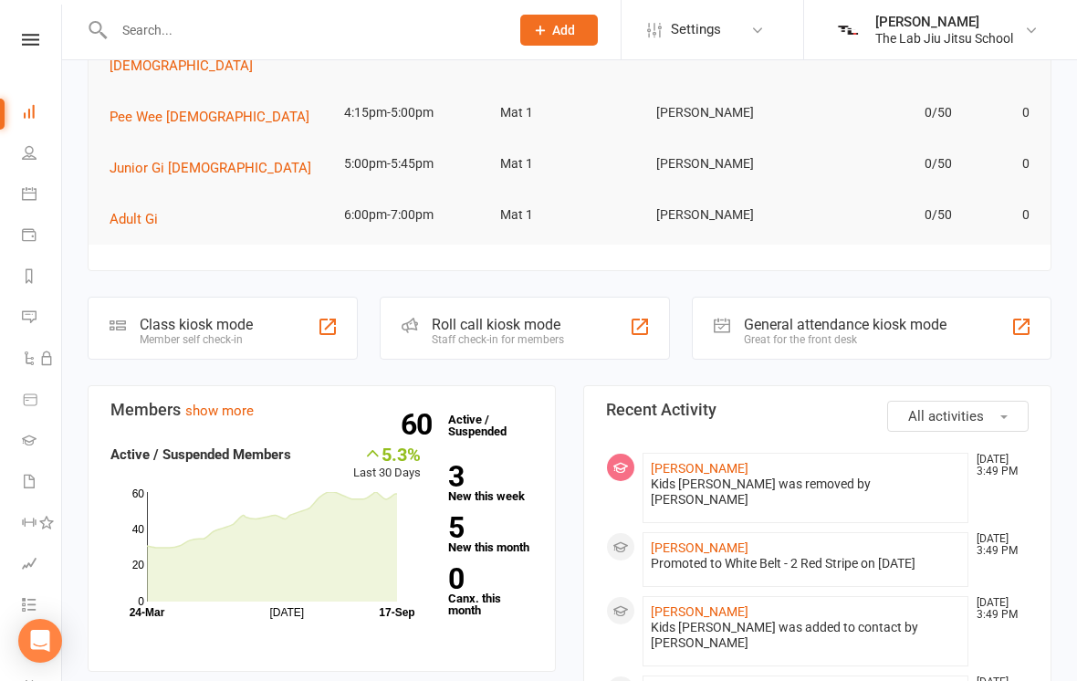
click at [699, 48] on span "Settings" at bounding box center [696, 29] width 50 height 41
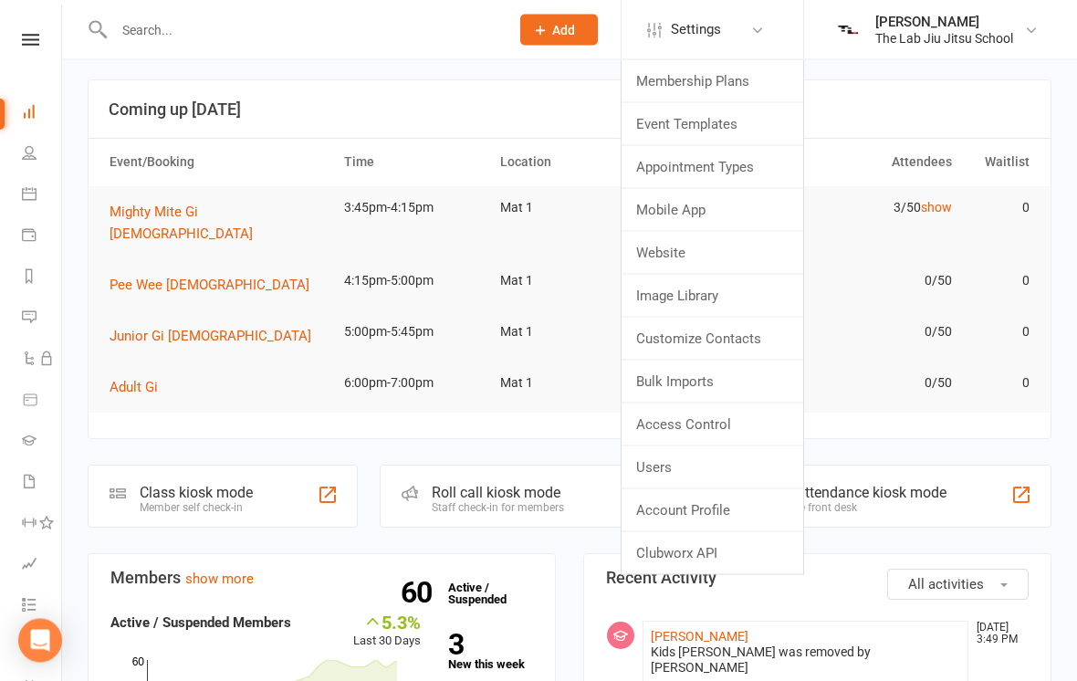
scroll to position [84, 0]
click at [709, 473] on link "Users" at bounding box center [712, 467] width 182 height 42
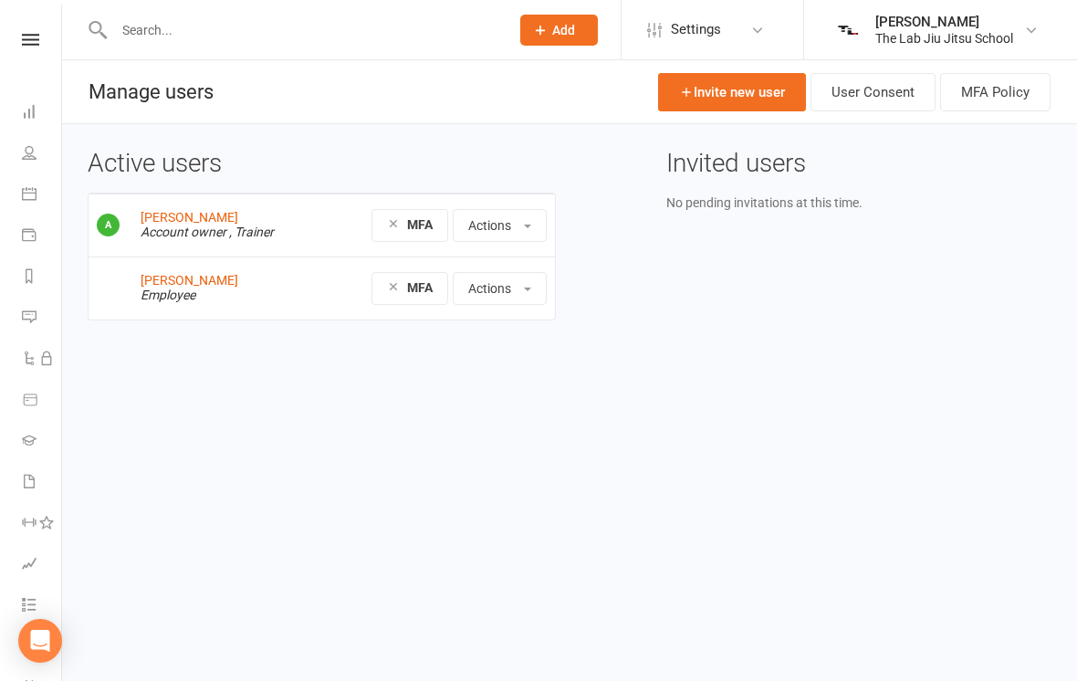
click at [935, 26] on div "[PERSON_NAME]" at bounding box center [944, 22] width 138 height 16
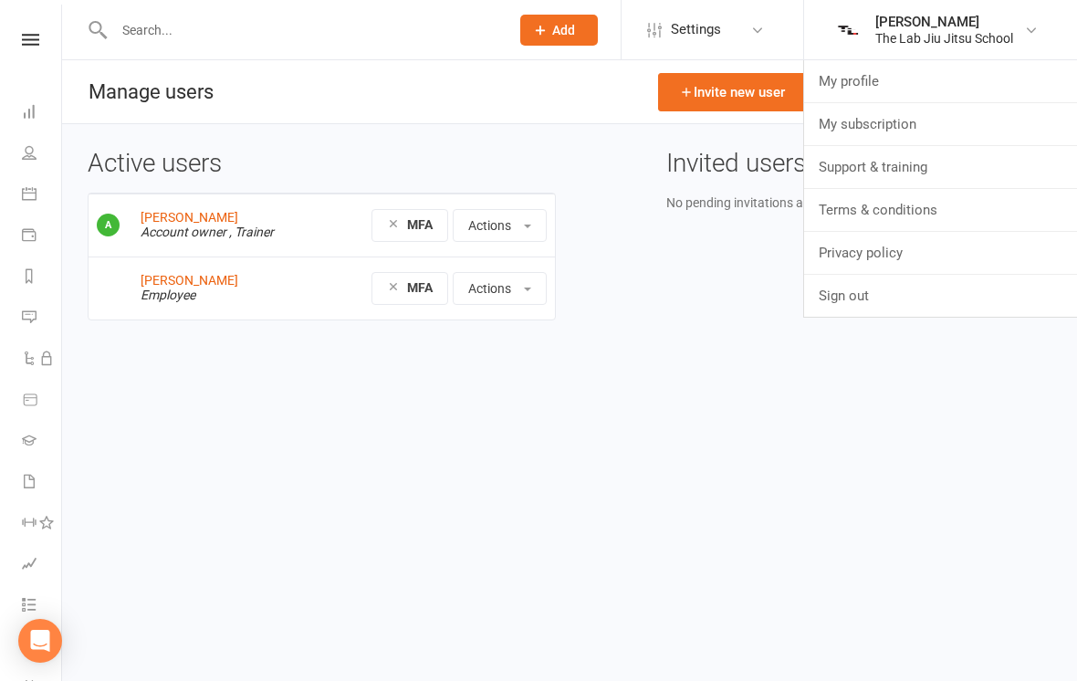
click at [925, 28] on div "[PERSON_NAME]" at bounding box center [944, 22] width 138 height 16
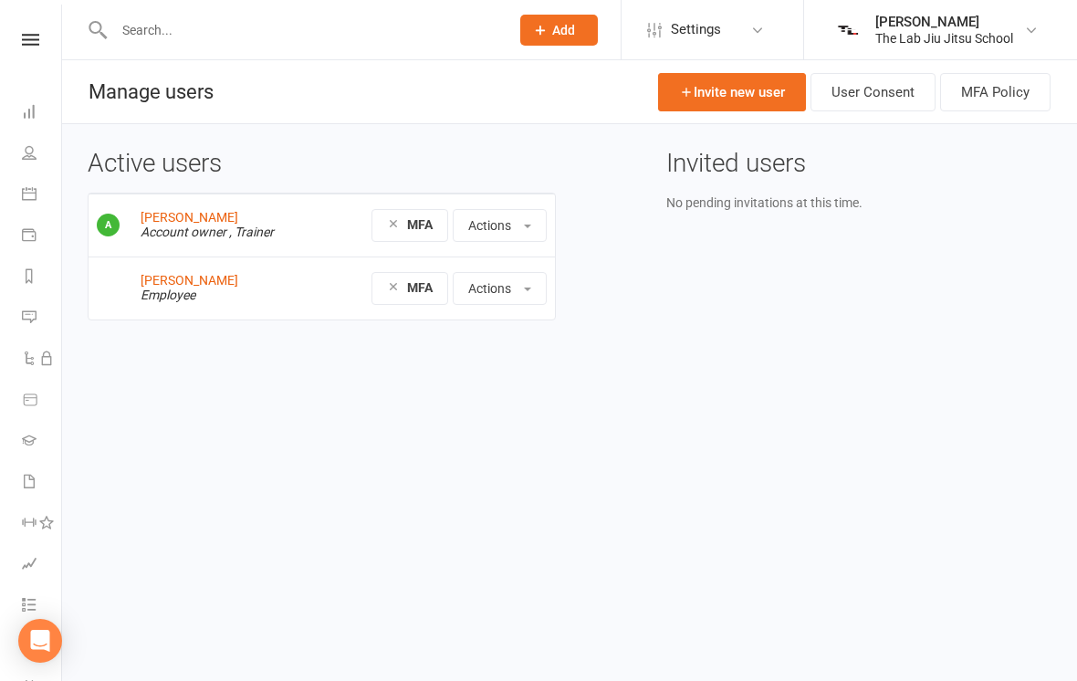
click at [769, 34] on link "Settings" at bounding box center [710, 29] width 127 height 41
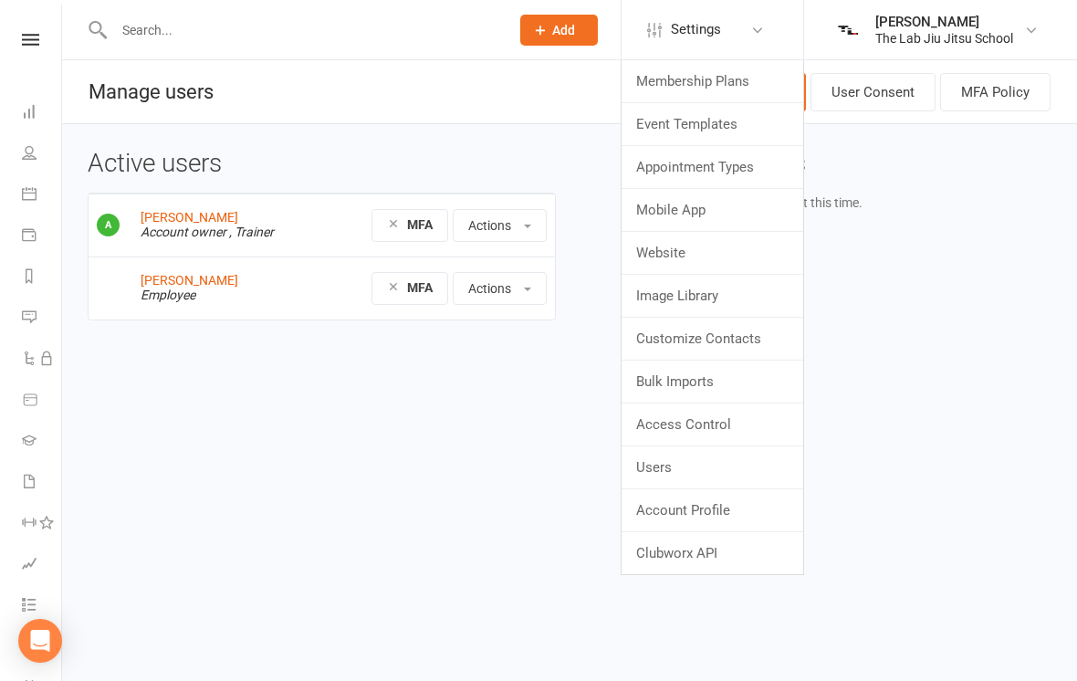
click at [741, 40] on link "Settings" at bounding box center [710, 29] width 127 height 41
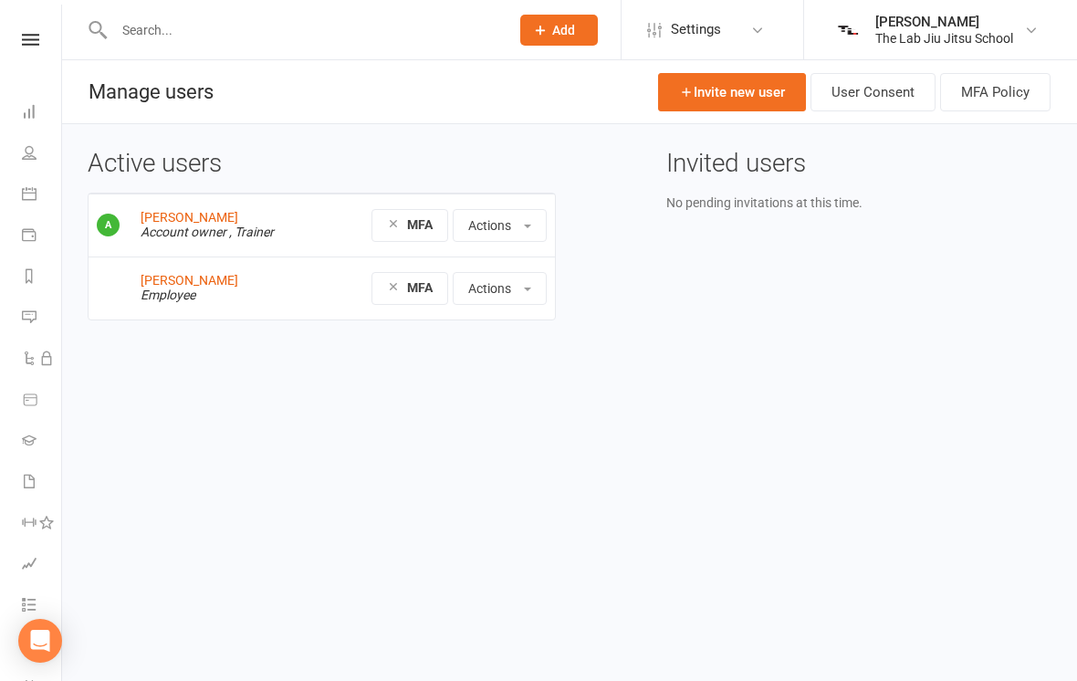
click at [22, 151] on icon at bounding box center [29, 152] width 15 height 15
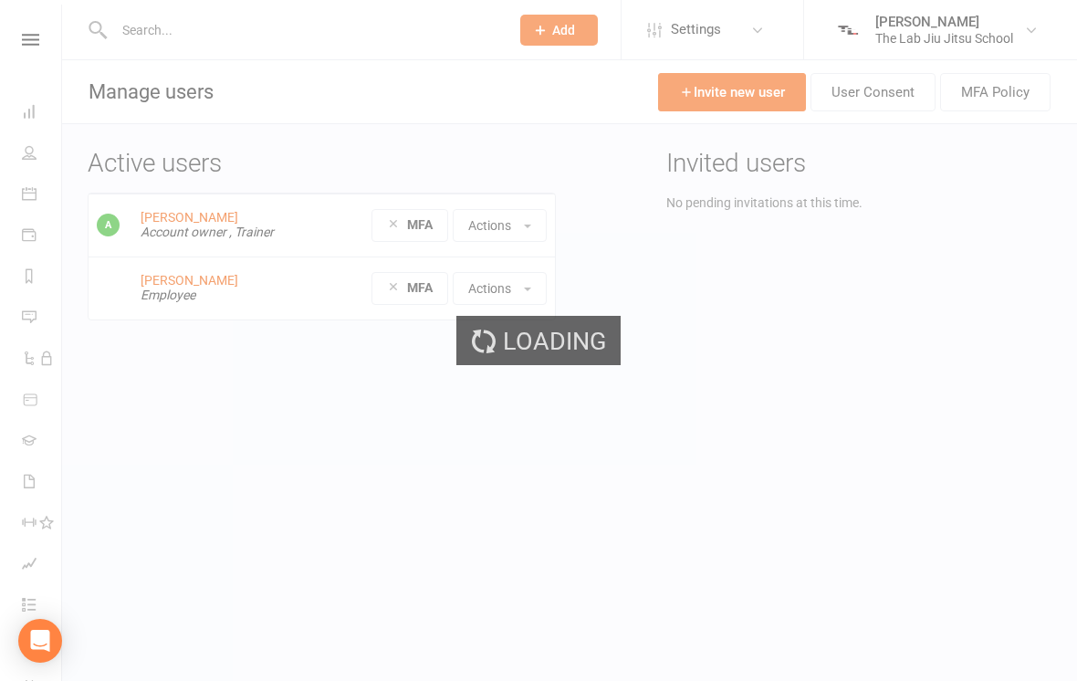
select select "100"
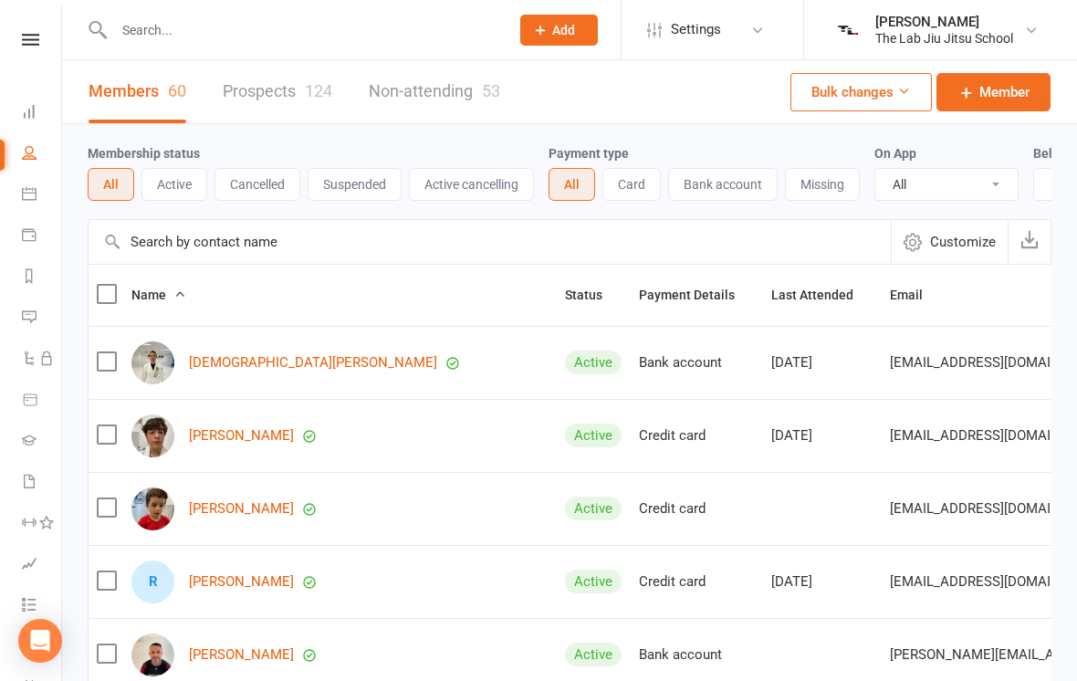
click at [199, 26] on input "text" at bounding box center [303, 30] width 388 height 26
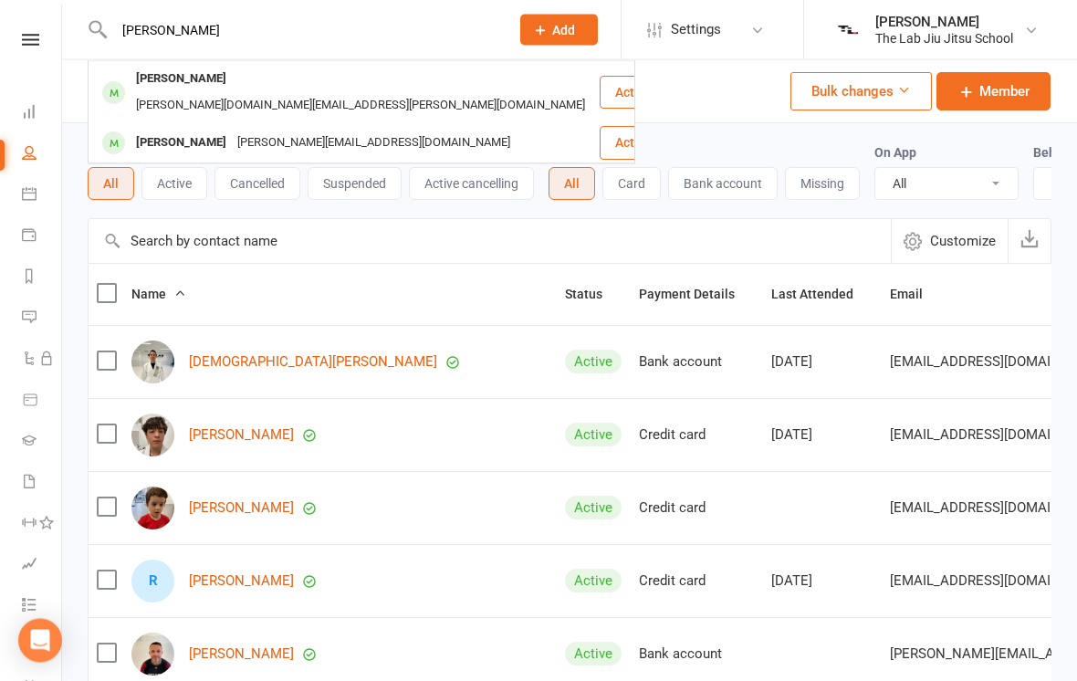
type input "Kim sch"
click at [749, 131] on div "Membership status All Active Cancelled Suspended Active cancelling Payment type…" at bounding box center [570, 171] width 964 height 95
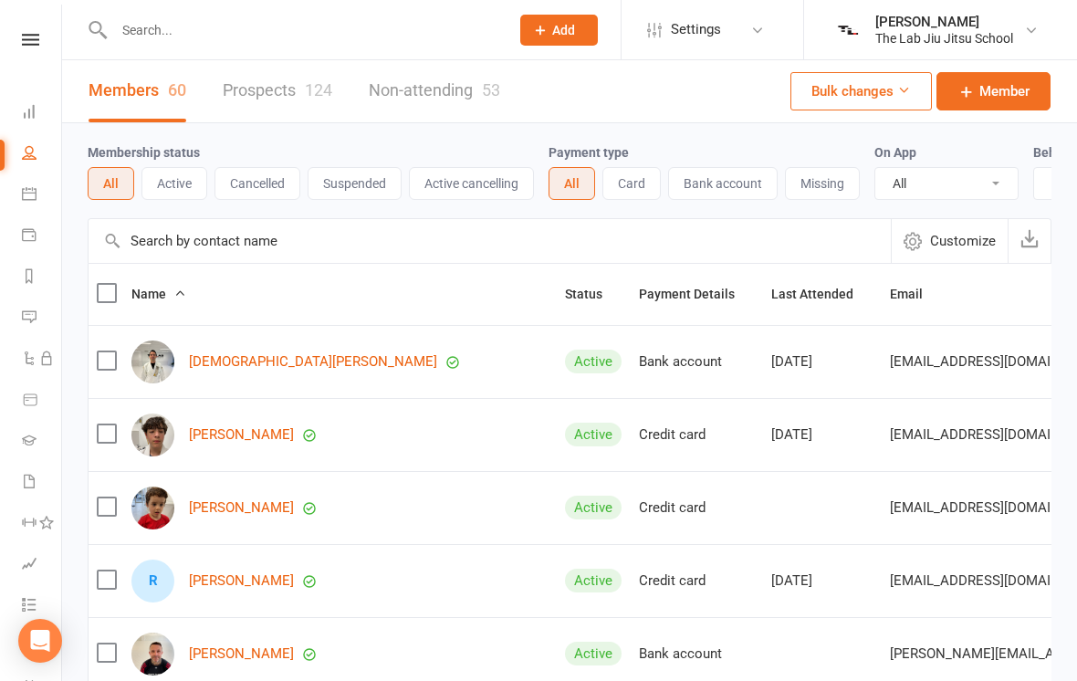
click at [1002, 96] on span "Member" at bounding box center [1004, 91] width 50 height 22
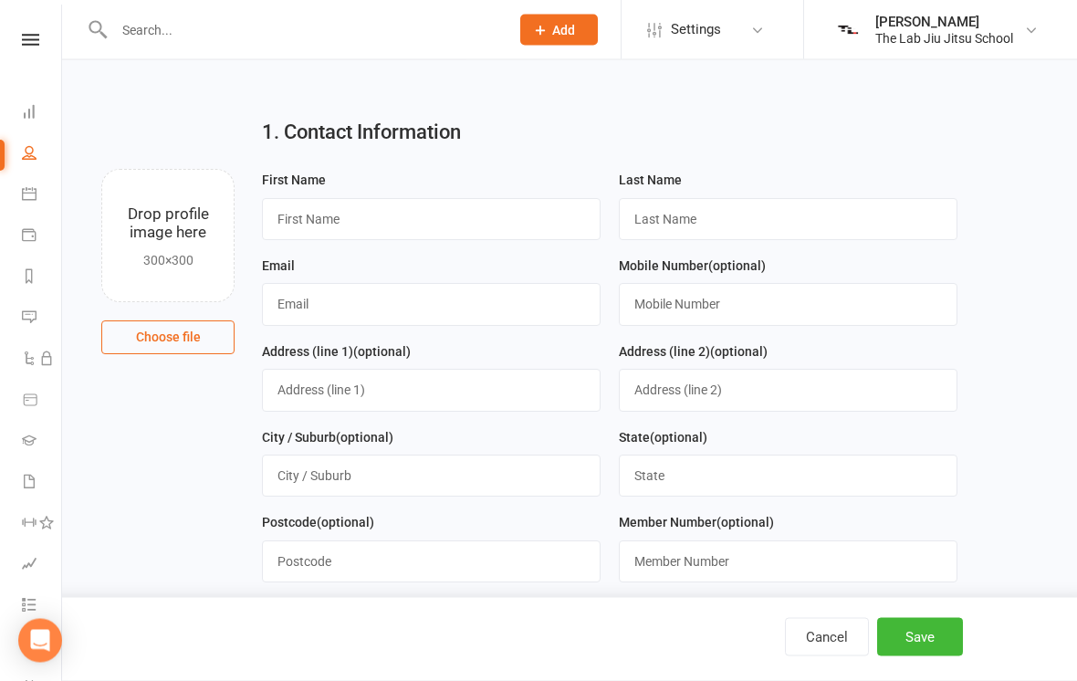
scroll to position [12, 0]
click at [294, 226] on input "text" at bounding box center [431, 219] width 339 height 42
type input "Kim"
click at [769, 229] on input "text" at bounding box center [788, 219] width 339 height 42
type input "Schoellkopf"
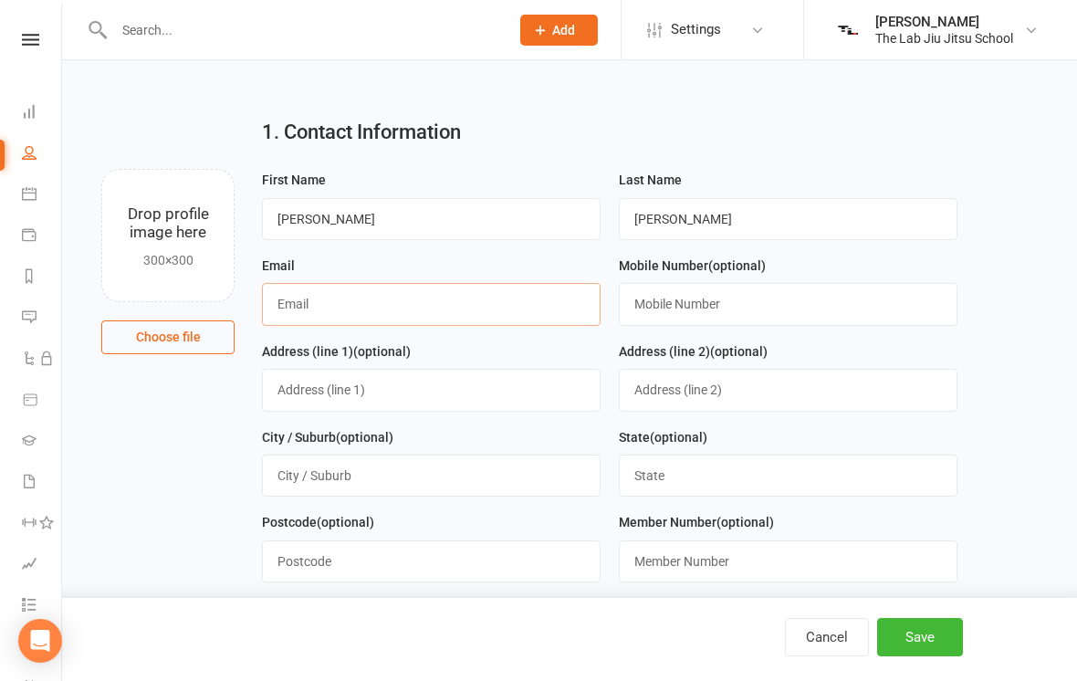
click at [318, 296] on input "text" at bounding box center [431, 304] width 339 height 42
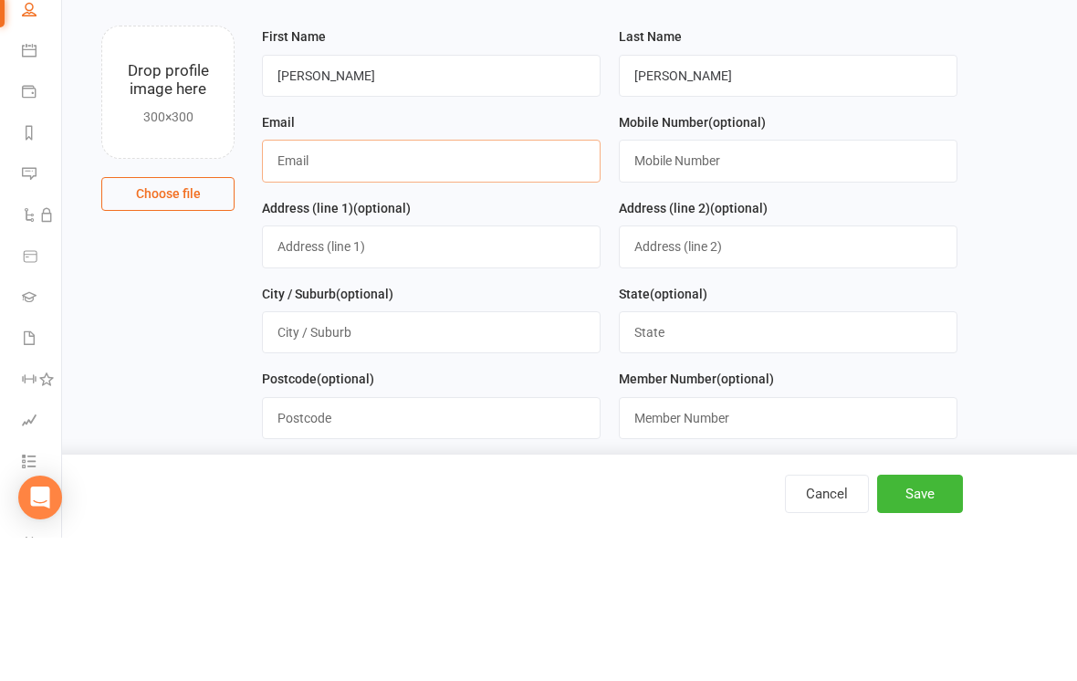
type input "[EMAIL_ADDRESS][DOMAIN_NAME]"
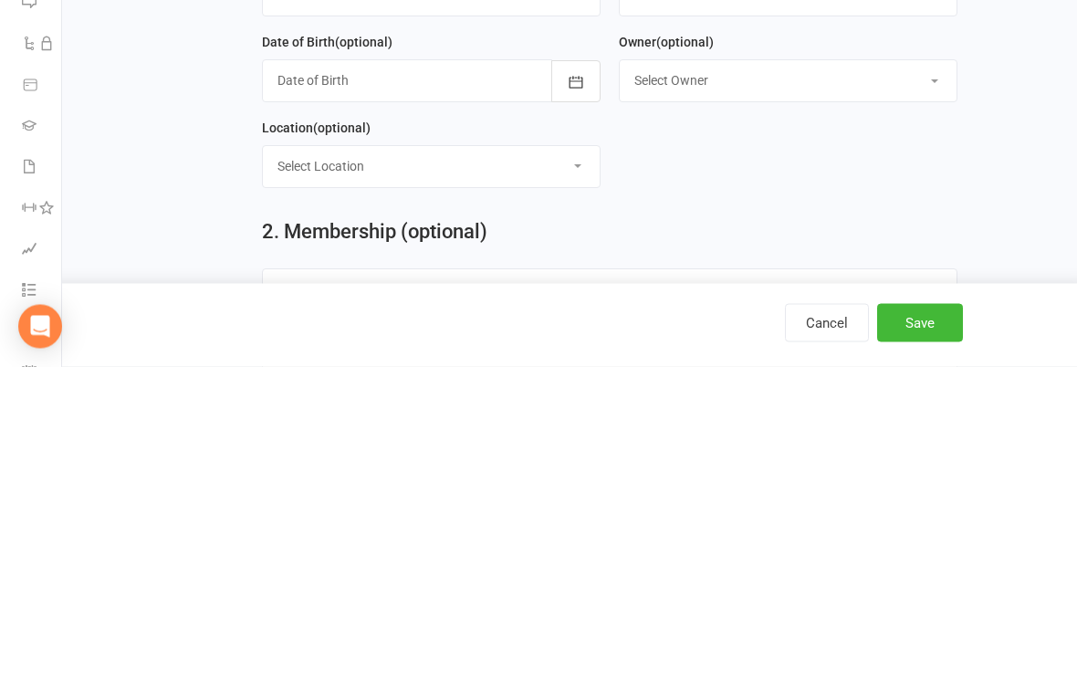
click at [386, 374] on div at bounding box center [431, 395] width 339 height 42
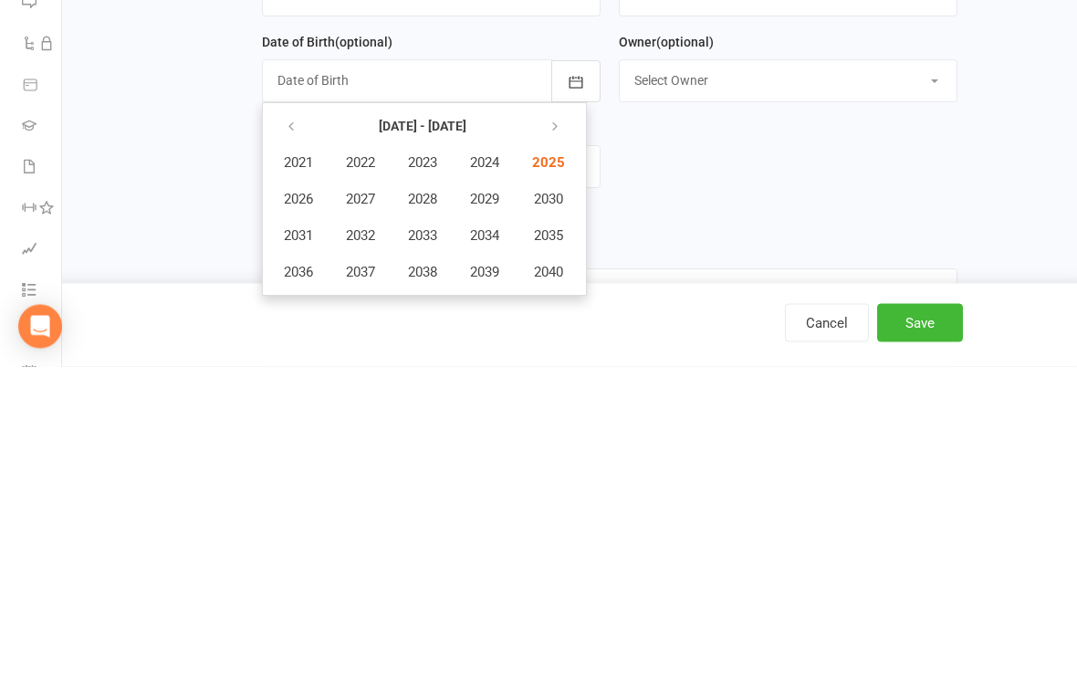
scroll to position [578, 0]
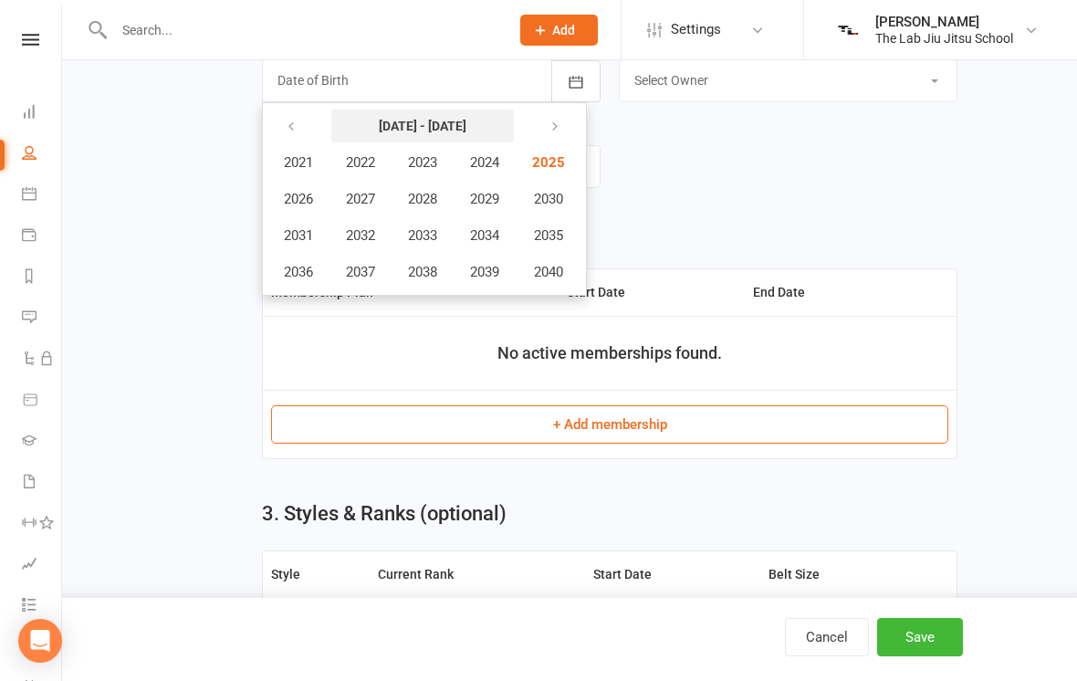
click at [452, 130] on strong "2021 - 2040" at bounding box center [423, 126] width 88 height 15
click at [390, 141] on button "2021 - 2040" at bounding box center [422, 125] width 182 height 33
click at [296, 134] on icon "button" at bounding box center [291, 127] width 13 height 15
click at [297, 125] on button "button" at bounding box center [292, 125] width 39 height 33
click at [290, 240] on span "1991" at bounding box center [298, 235] width 29 height 16
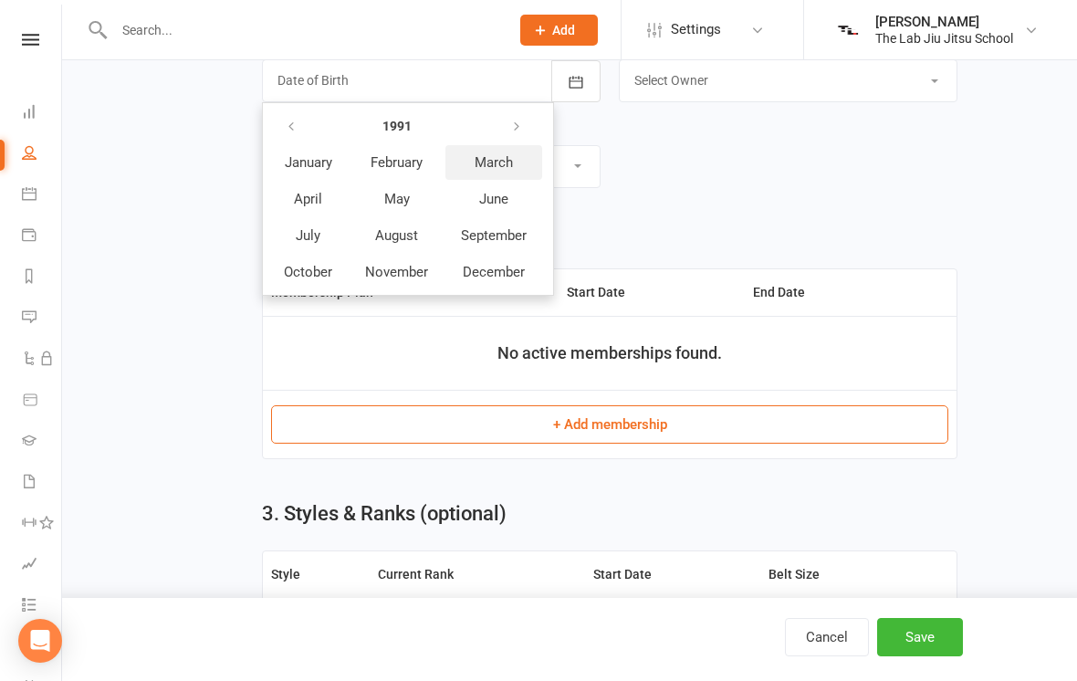
click at [506, 169] on span "March" at bounding box center [493, 162] width 38 height 16
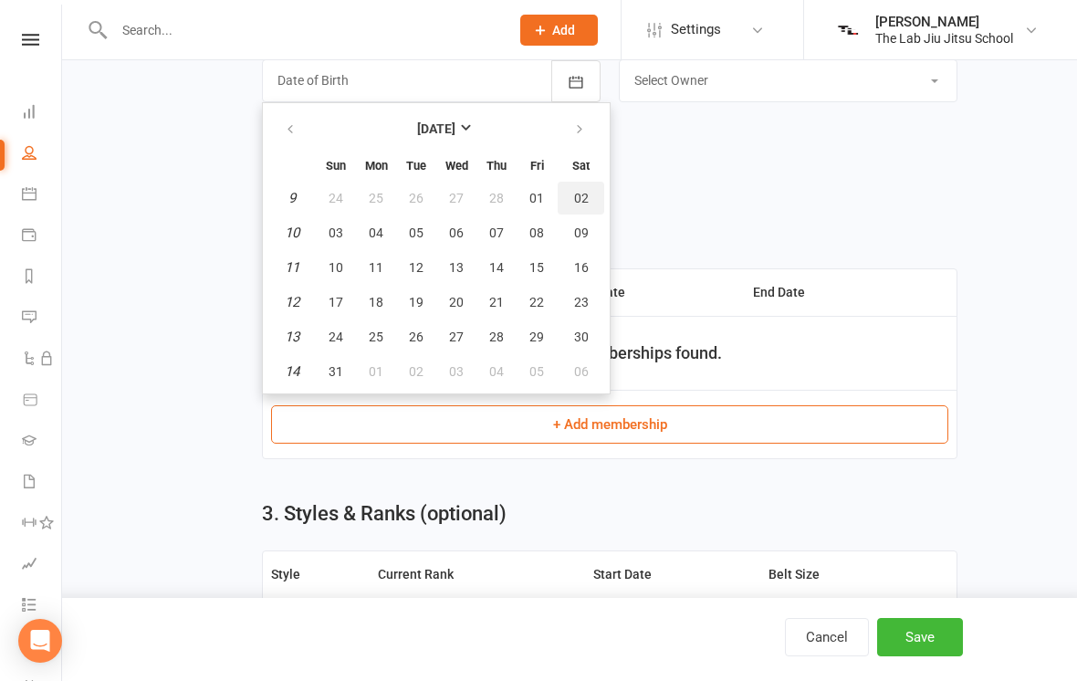
click at [589, 210] on button "02" at bounding box center [580, 198] width 47 height 33
type input "02 Mar 1991"
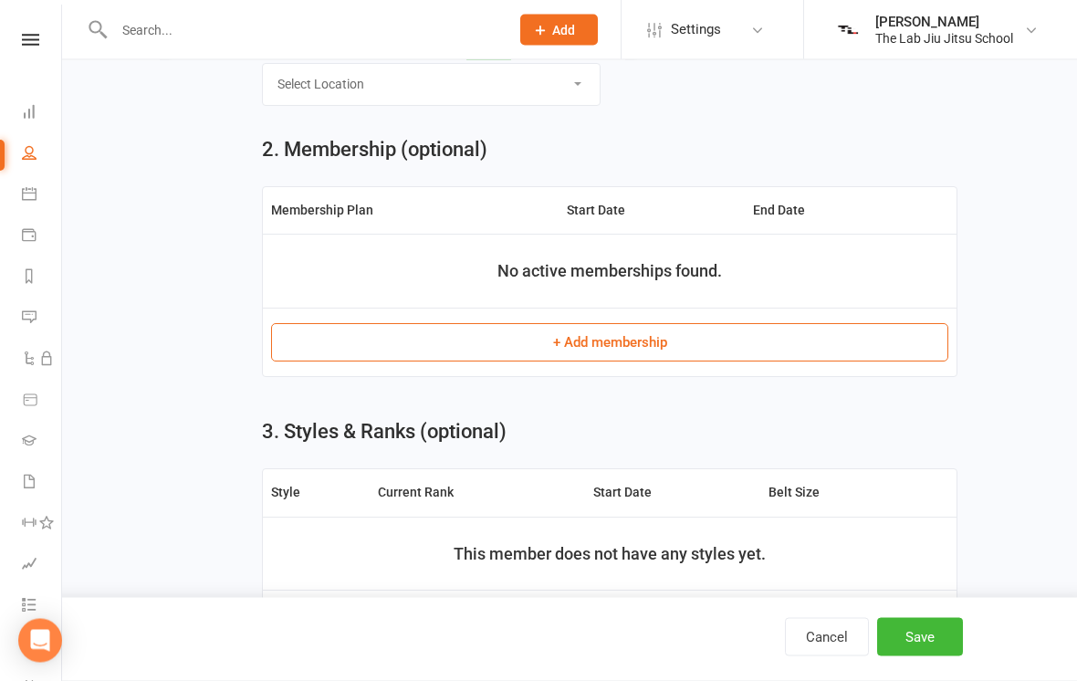
scroll to position [660, 0]
click at [818, 352] on button "+ Add membership" at bounding box center [609, 342] width 677 height 38
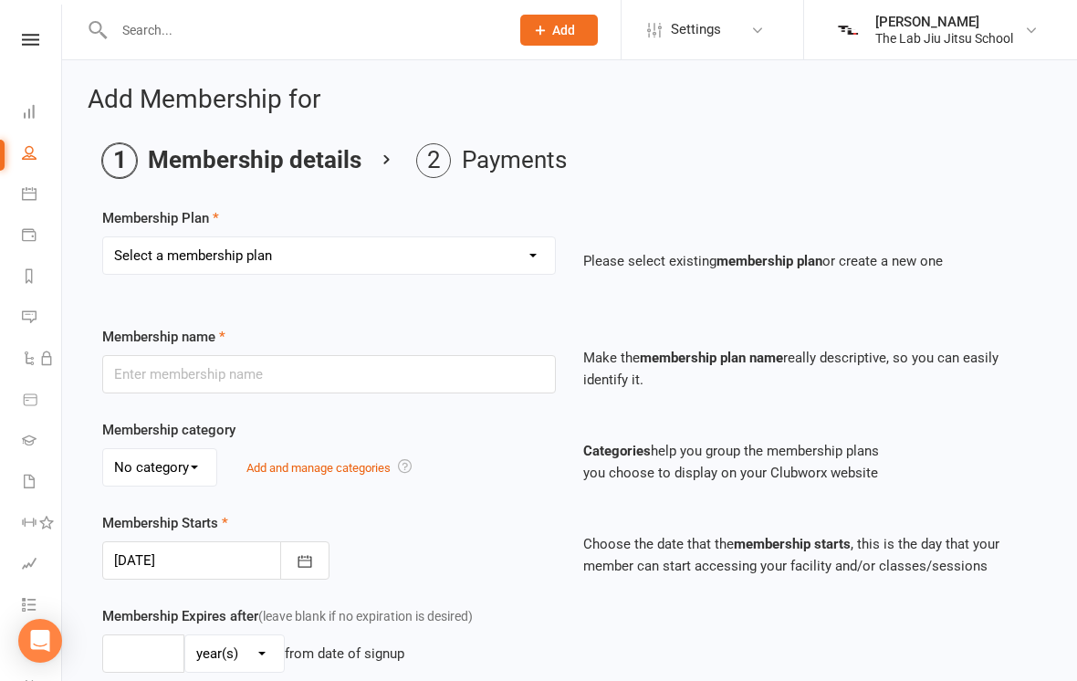
click at [240, 245] on select "Select a membership plan Create new Membership Plan 10 PASS CLASS Foundation Me…" at bounding box center [329, 255] width 452 height 36
select select "12"
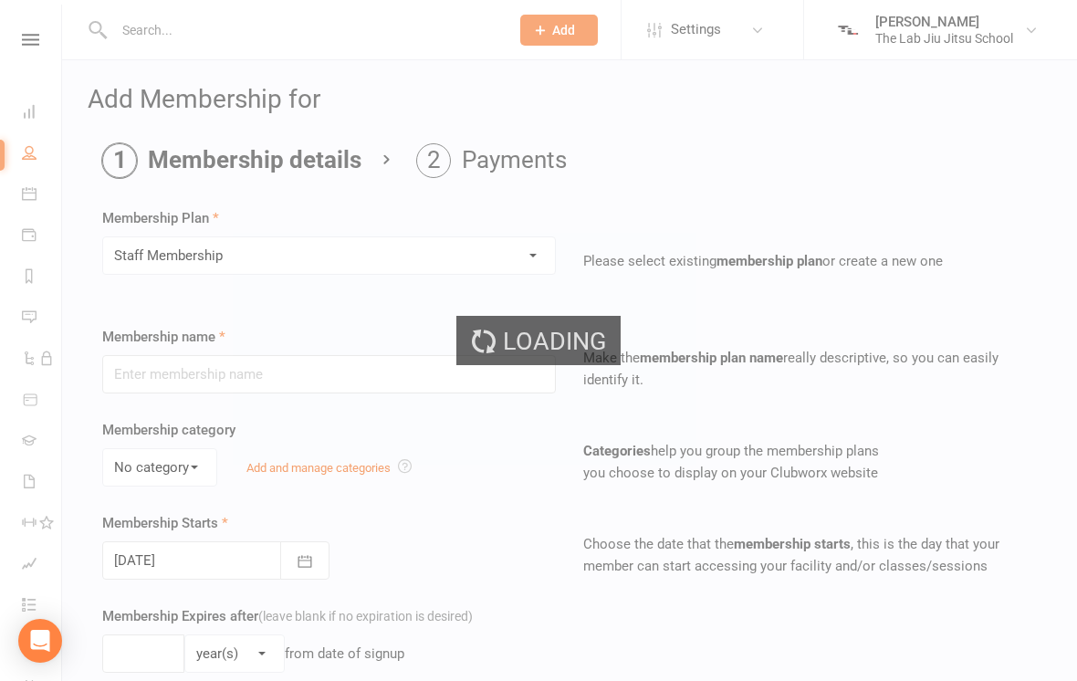
type input "Staff Membership"
type input "0"
select select "?"
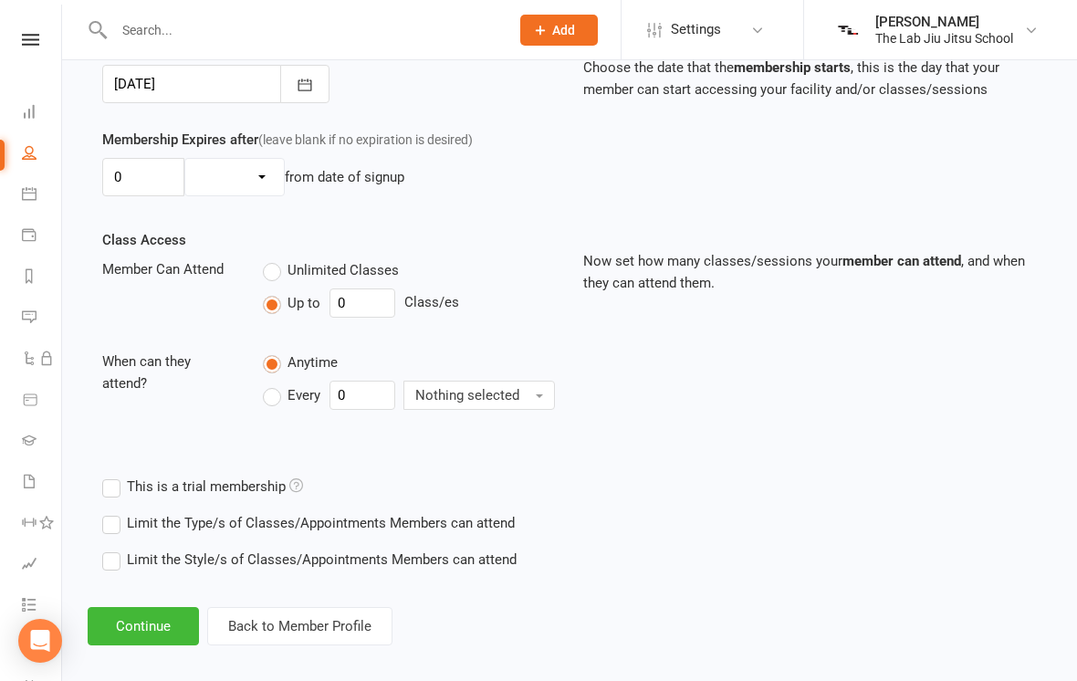
scroll to position [479, 0]
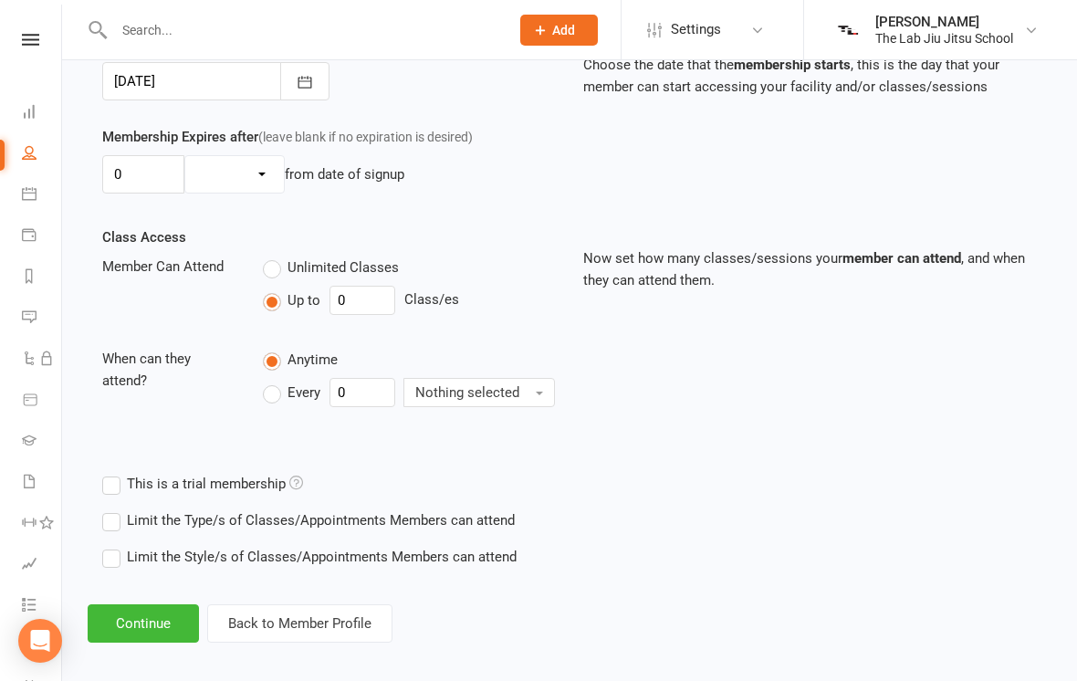
click at [295, 271] on span "Unlimited Classes" at bounding box center [342, 265] width 111 height 19
click at [275, 256] on input "Unlimited Classes" at bounding box center [269, 256] width 12 height 0
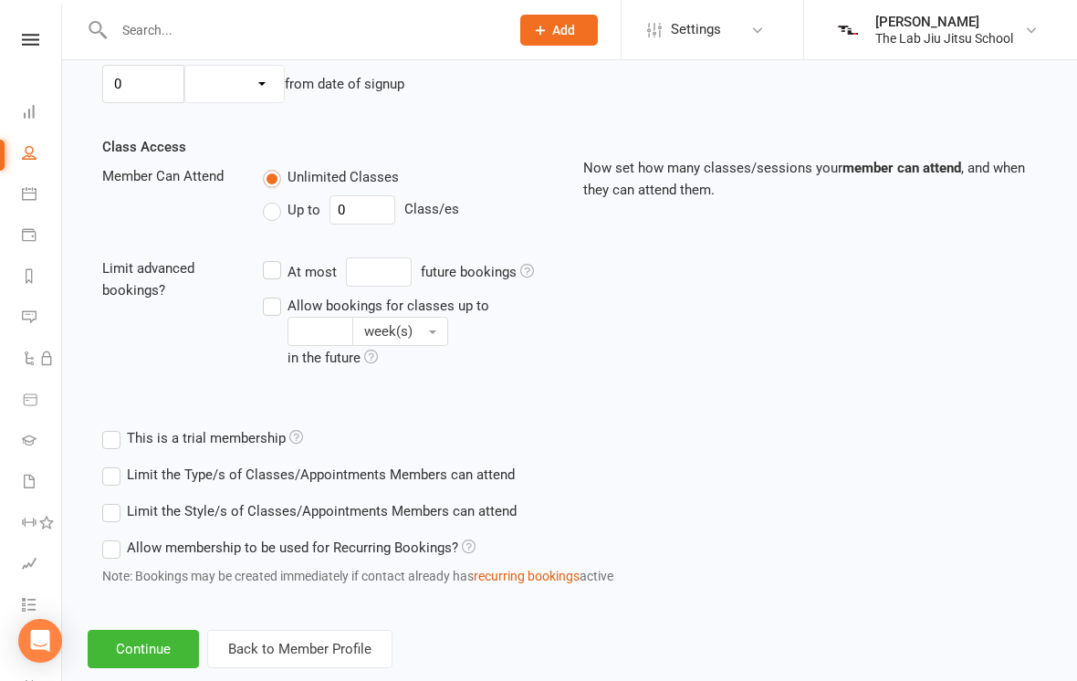
scroll to position [595, 0]
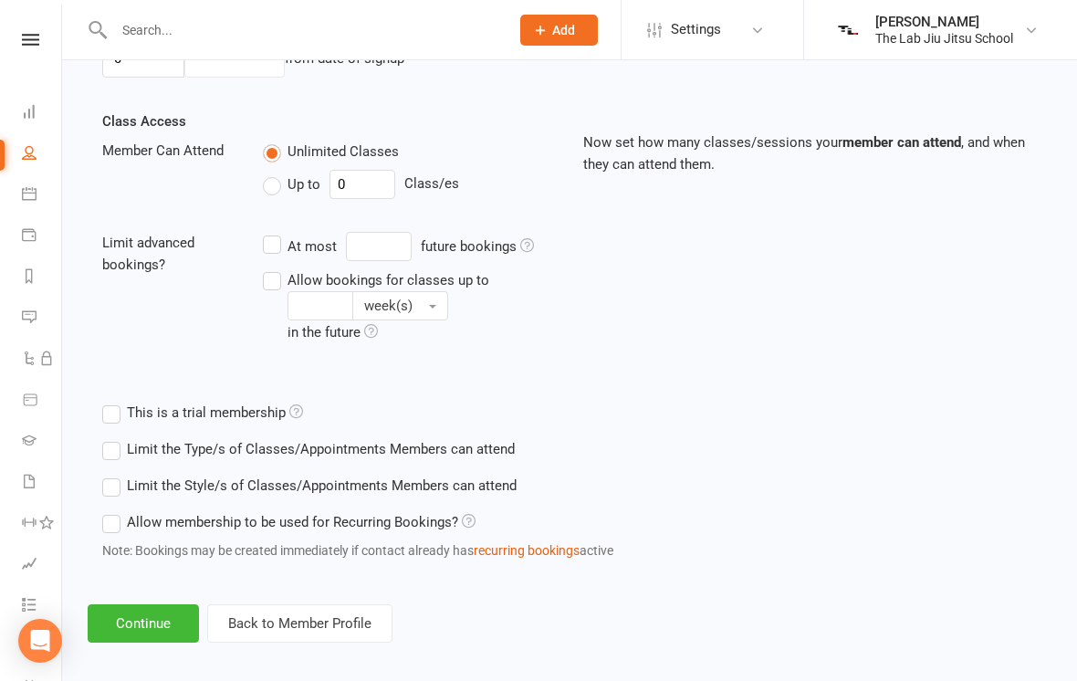
click at [106, 609] on button "Continue" at bounding box center [143, 623] width 111 height 38
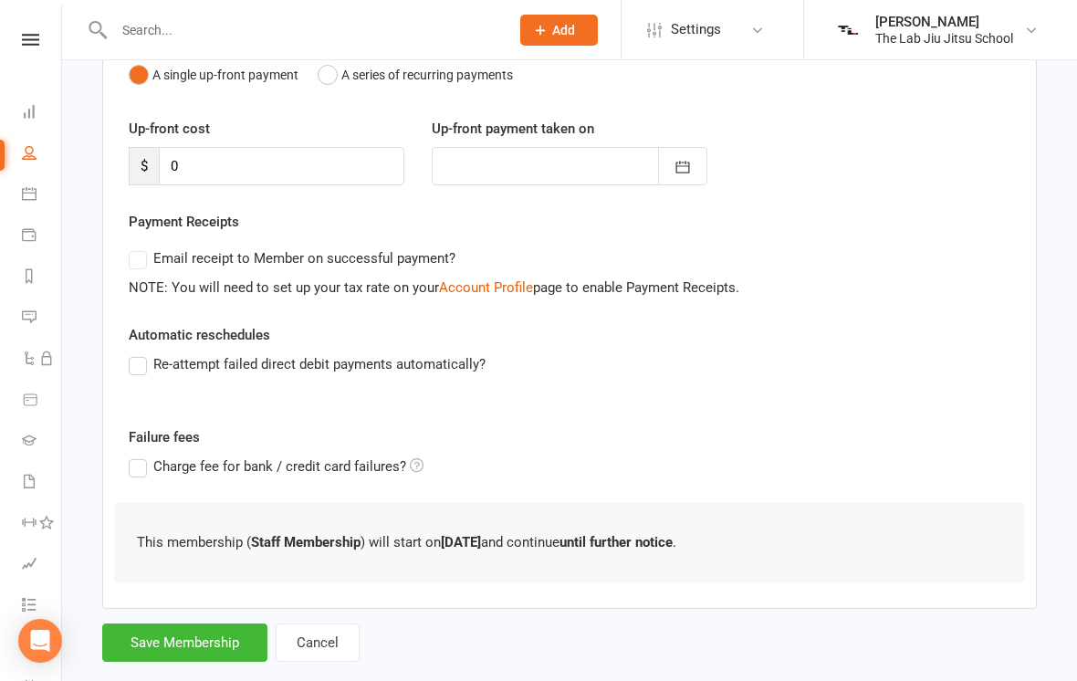
scroll to position [226, 0]
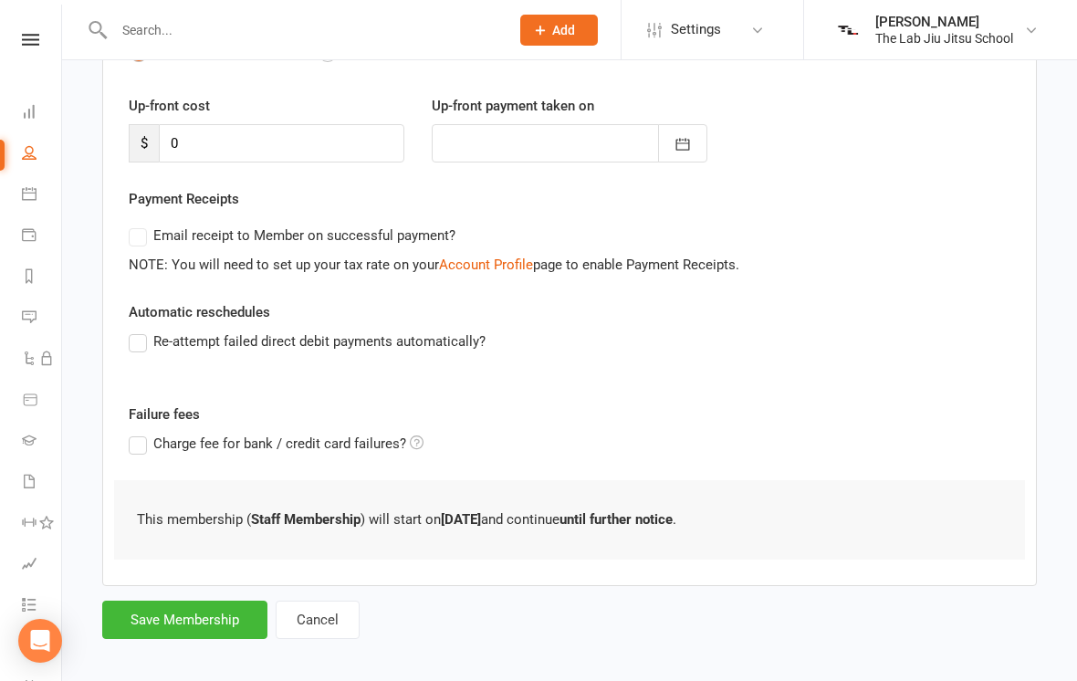
click at [207, 622] on button "Save Membership" at bounding box center [184, 619] width 165 height 38
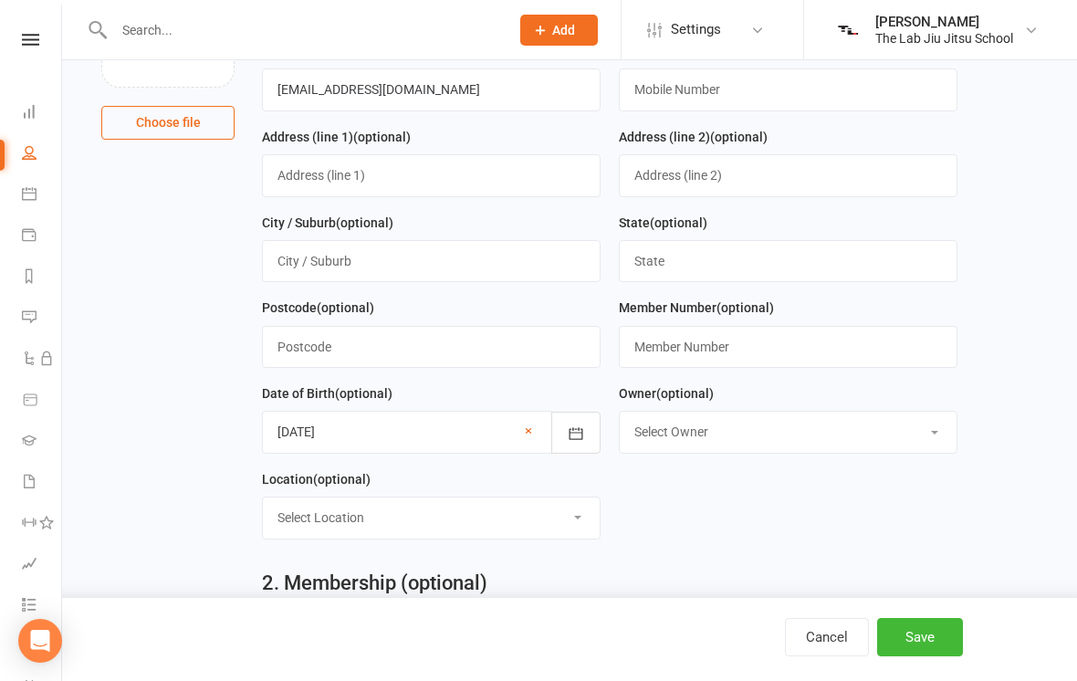
scroll to position [783, 0]
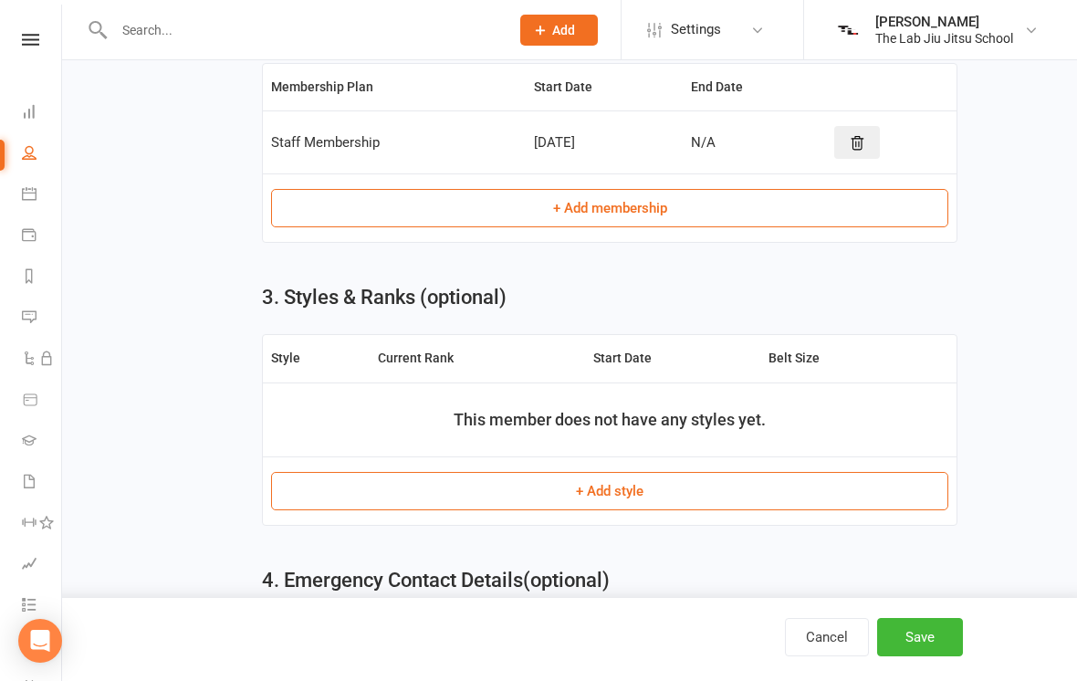
click at [641, 502] on button "+ Add style" at bounding box center [609, 491] width 677 height 38
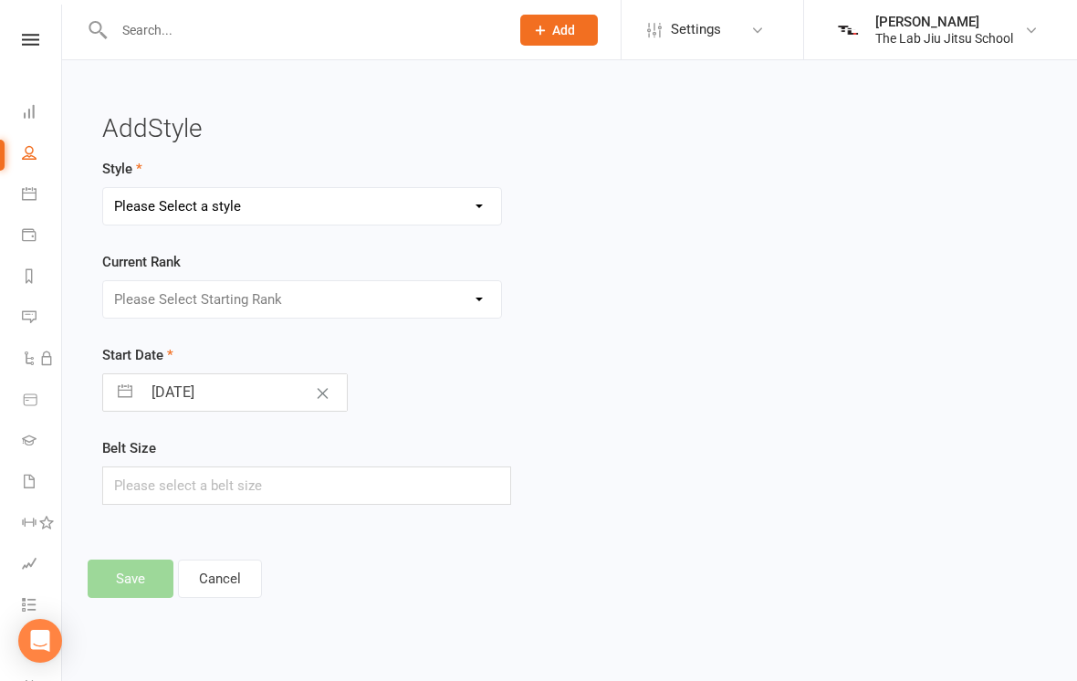
click at [445, 204] on select "Please Select a style Adults Jiu Jitsu Kids Jiu Jitsu" at bounding box center [302, 206] width 398 height 36
select select "3370"
click at [359, 293] on select "Please Select Starting Rank White Belt White Belt - 1 Stripe White Belt - 2 str…" at bounding box center [302, 299] width 398 height 36
click at [354, 309] on select "Please Select Starting Rank White Belt White Belt - 1 Stripe White Belt - 2 str…" at bounding box center [302, 299] width 398 height 36
select select "39579"
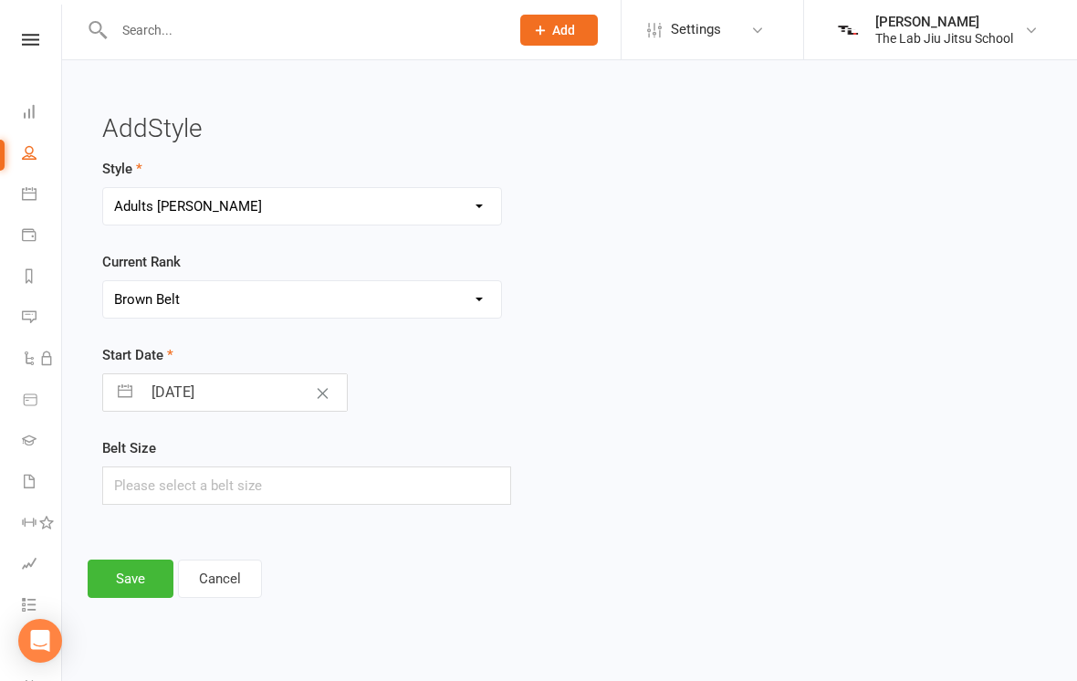
click at [316, 391] on icon "Clear Date" at bounding box center [323, 393] width 14 height 11
click at [270, 381] on input "Select Start Date" at bounding box center [243, 392] width 205 height 36
select select "7"
select select "2025"
select select "8"
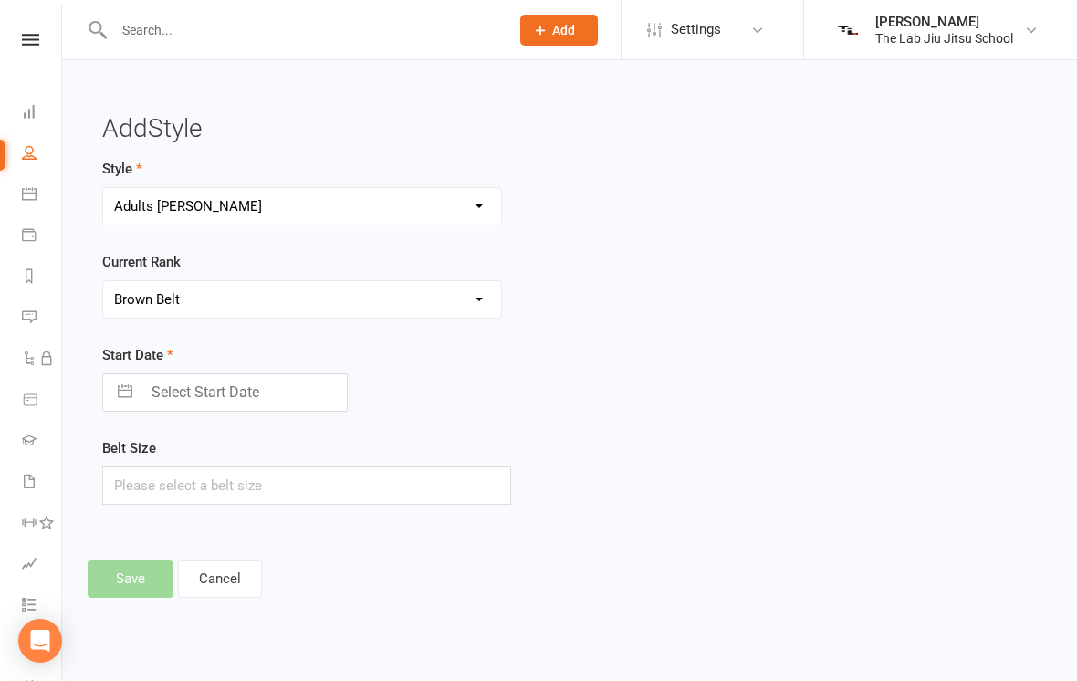
select select "2025"
select select "9"
select select "2025"
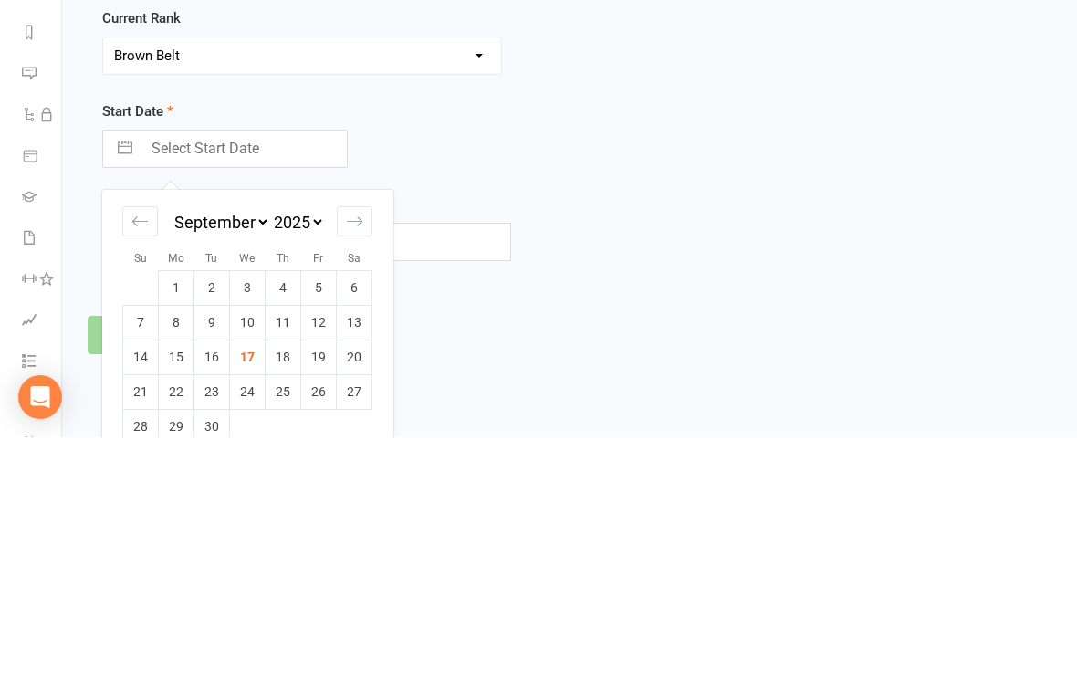
click at [204, 455] on select "January February March April May June July August September October November De…" at bounding box center [220, 465] width 99 height 21
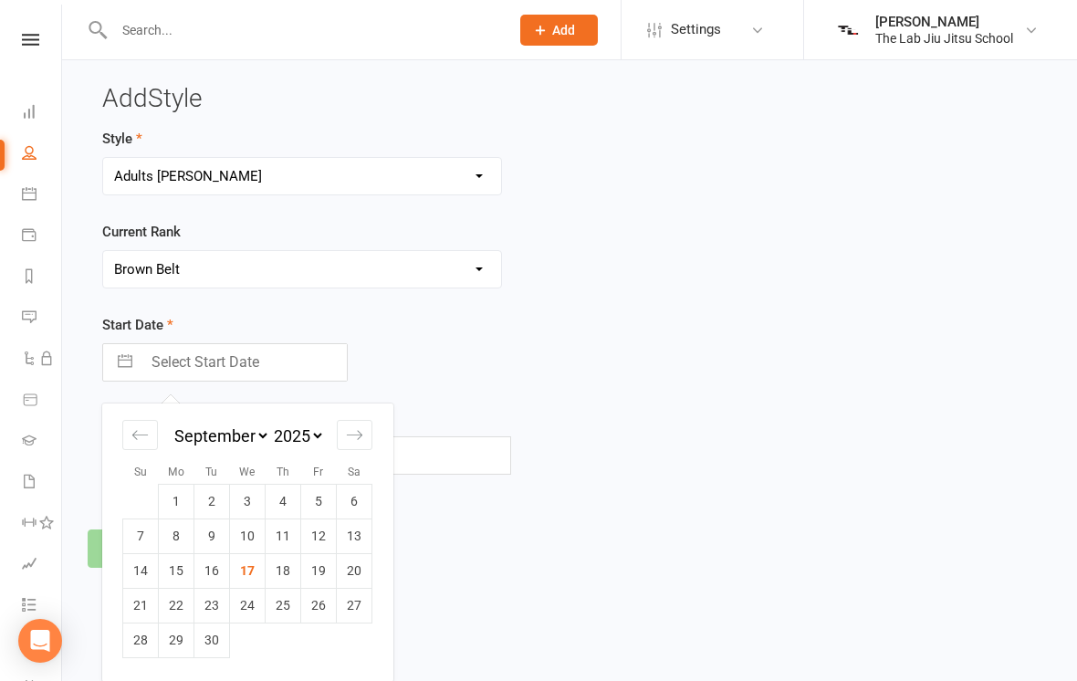
select select "2025"
select select "1"
select select "2025"
select select "2"
select select "2025"
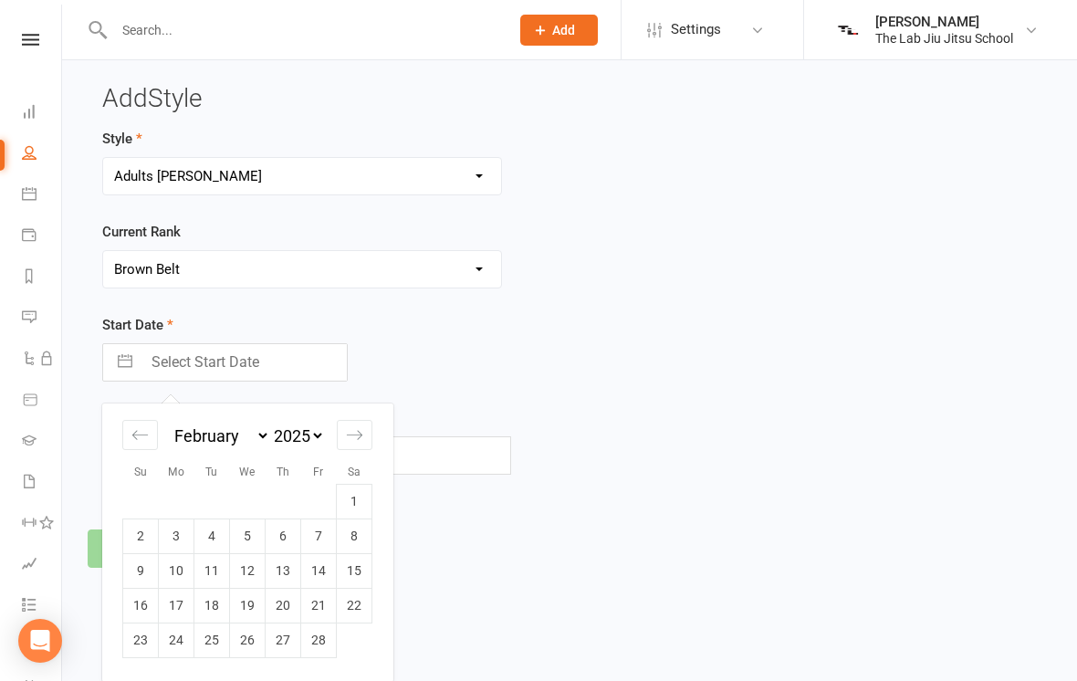
click at [359, 536] on td "8" at bounding box center [355, 535] width 36 height 35
type input "08 Feb 2025"
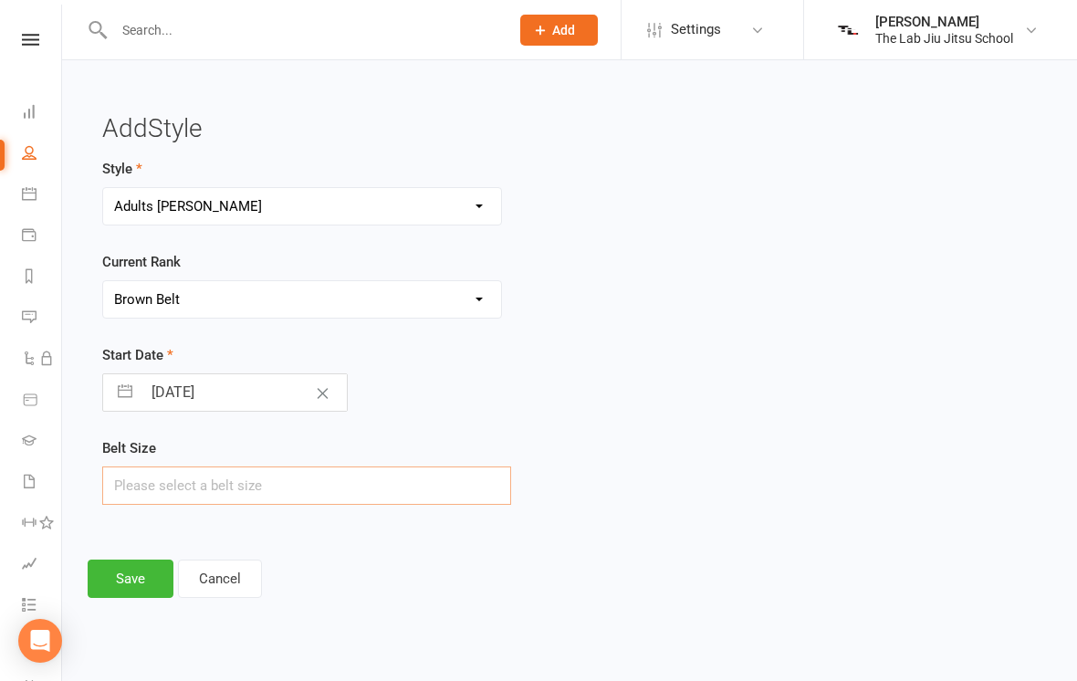
click at [442, 493] on input "text" at bounding box center [306, 485] width 409 height 38
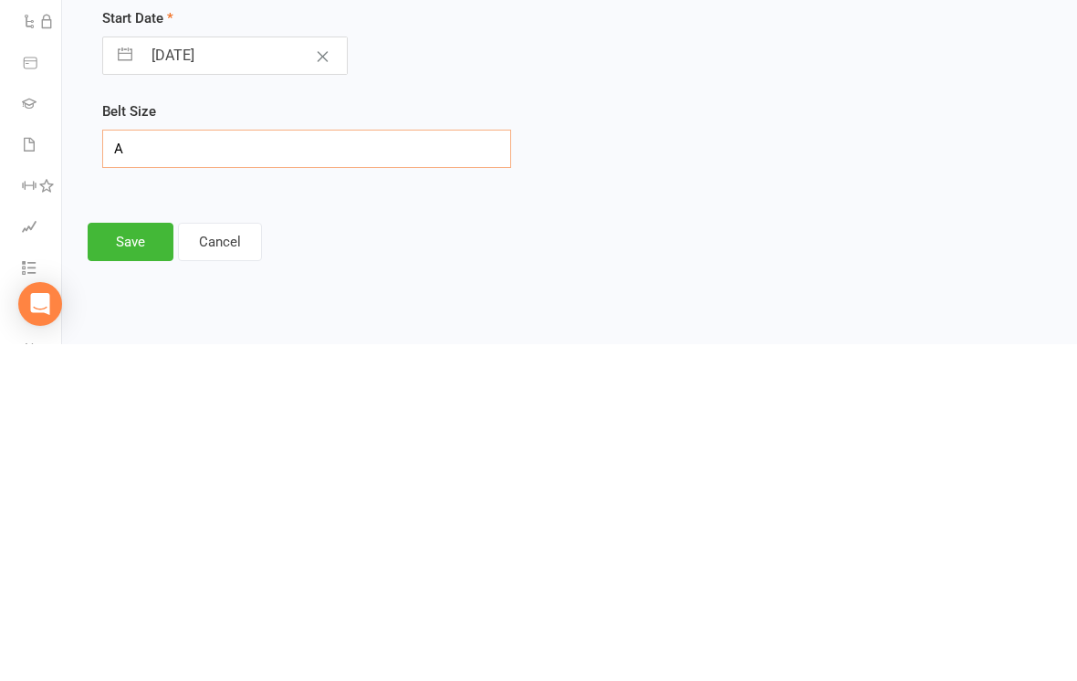
type input "A2"
click at [128, 559] on button "Save" at bounding box center [131, 578] width 86 height 38
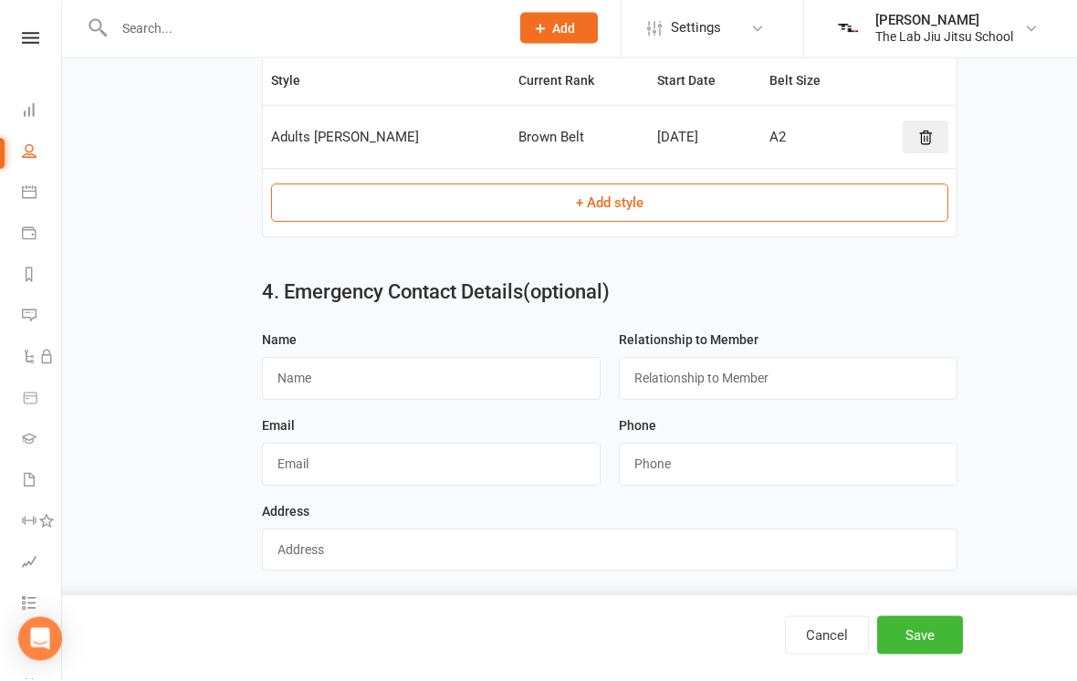
scroll to position [1057, 0]
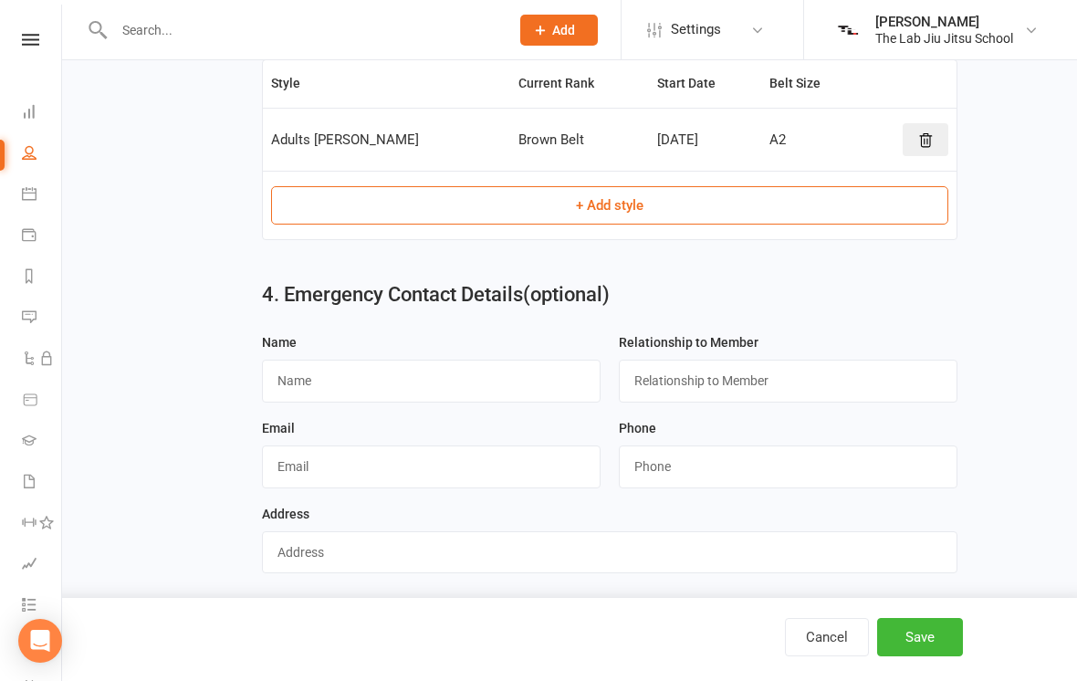
click at [938, 656] on button "Save" at bounding box center [920, 637] width 86 height 38
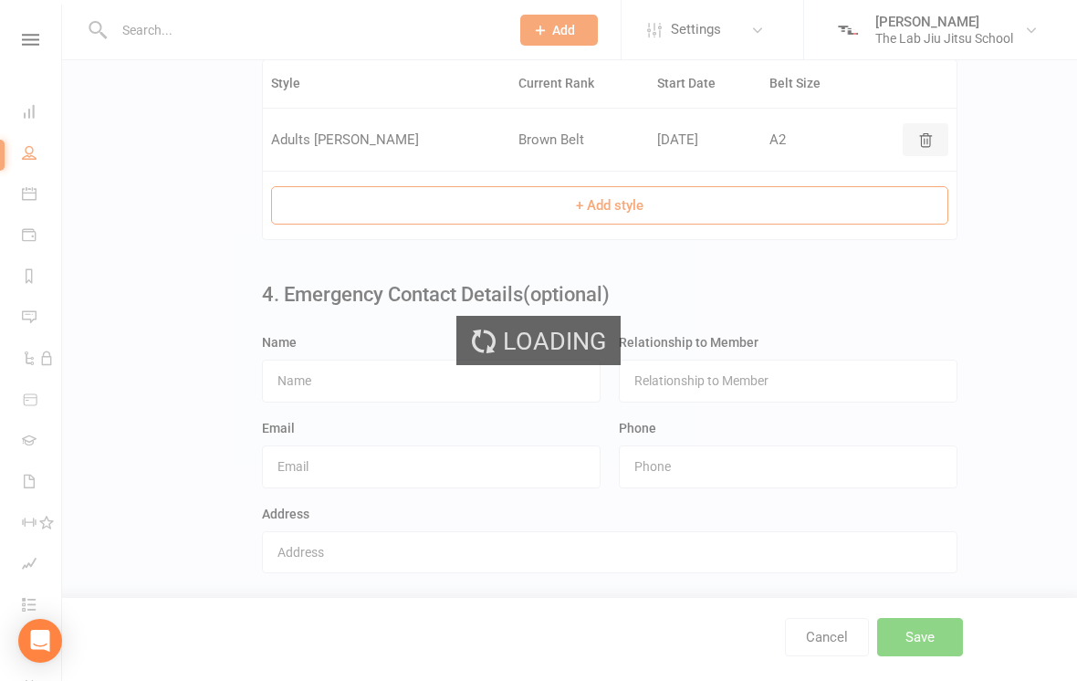
scroll to position [0, 0]
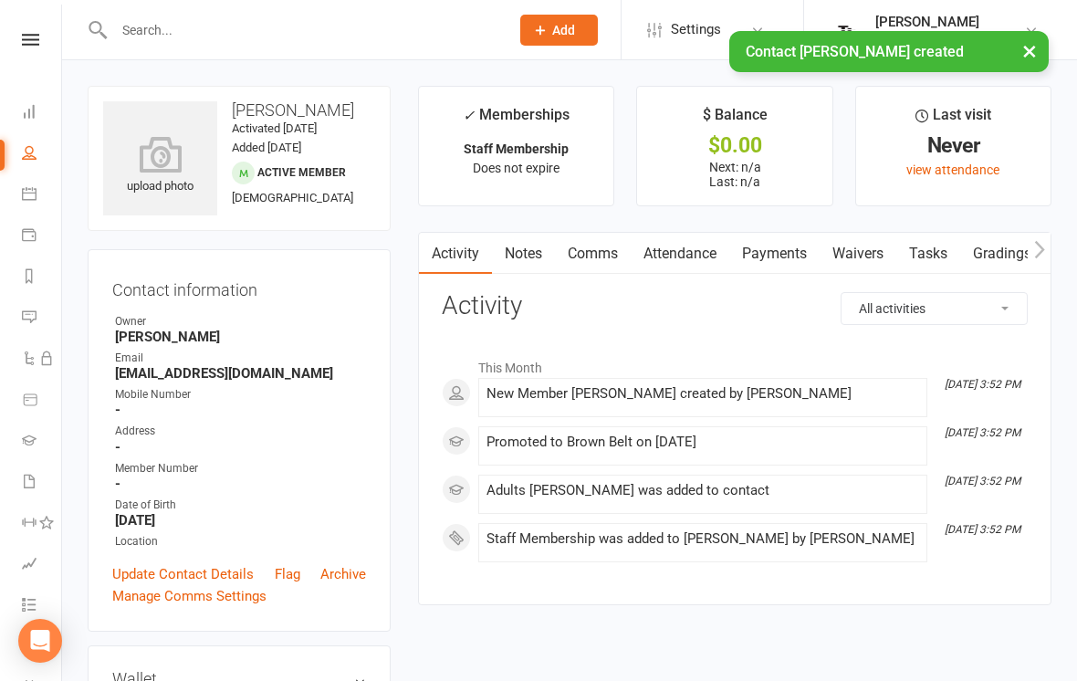
click at [158, 151] on icon at bounding box center [160, 154] width 114 height 36
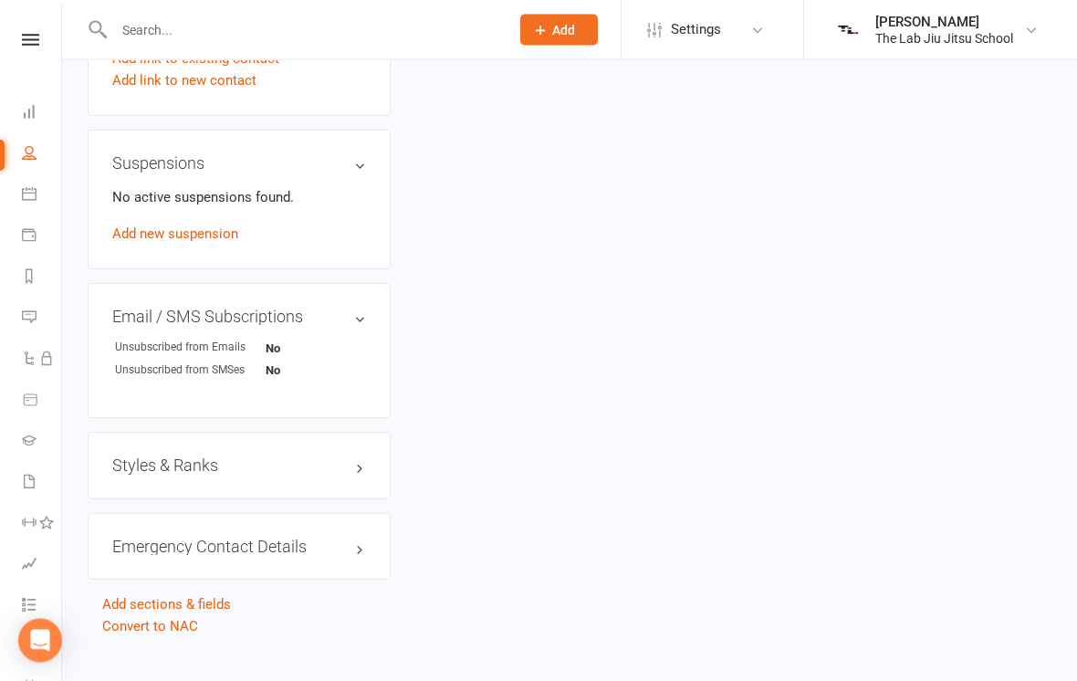
scroll to position [1055, 0]
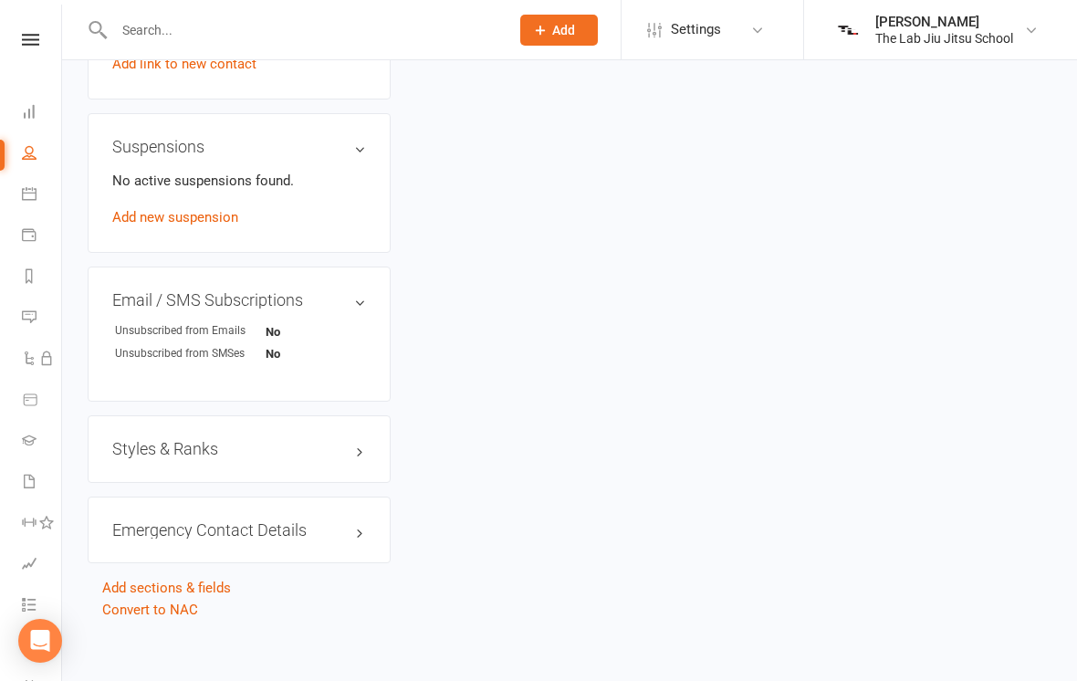
click at [167, 457] on h3 "Styles & Ranks" at bounding box center [239, 449] width 254 height 18
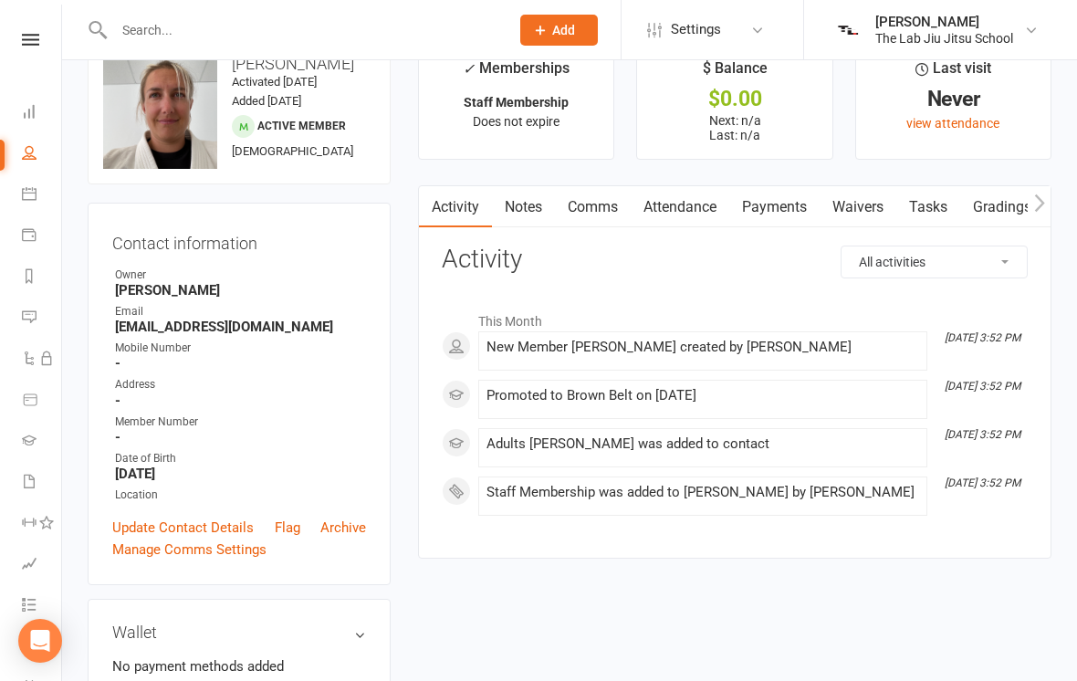
scroll to position [0, 0]
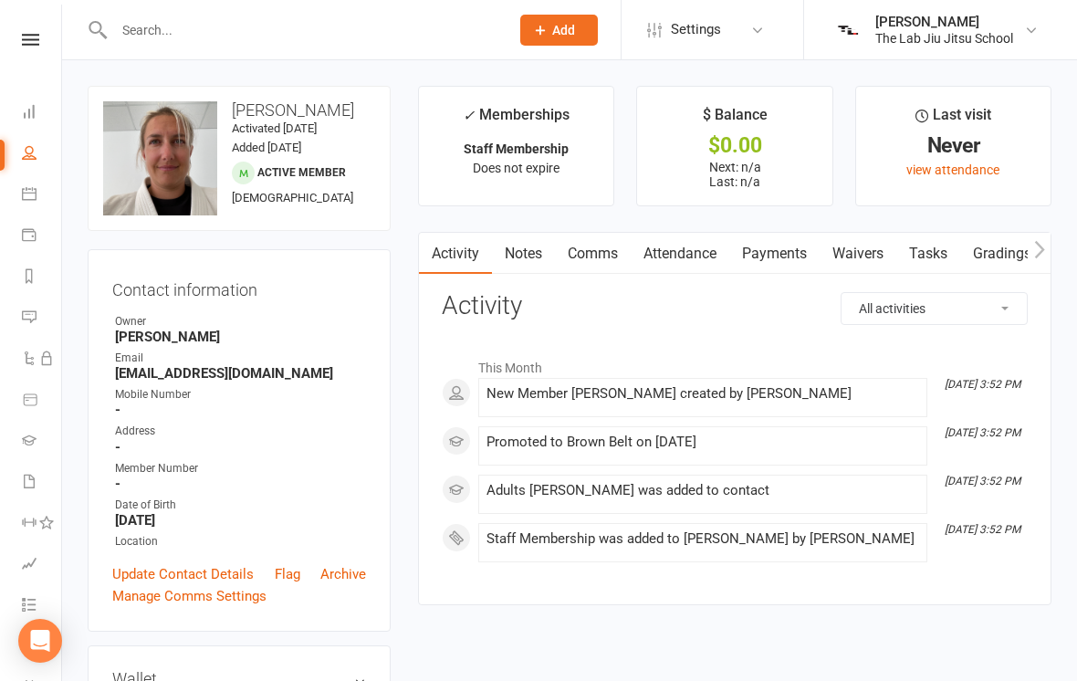
click at [999, 233] on link "Gradings / Promotions" at bounding box center [1046, 254] width 172 height 42
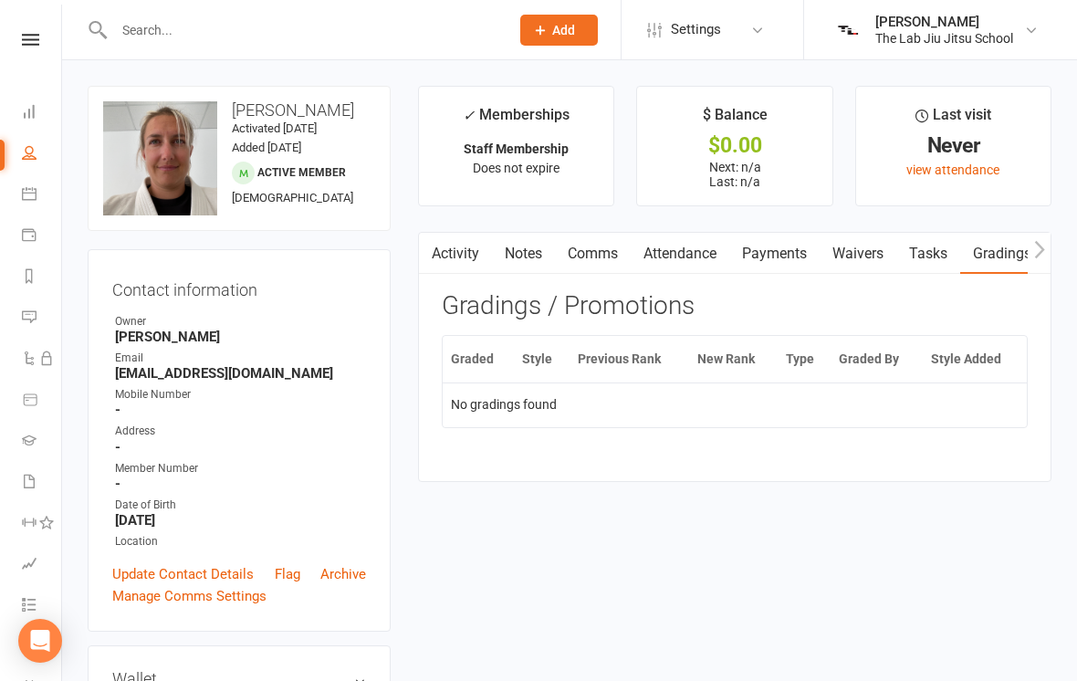
click at [682, 386] on td "No gradings found" at bounding box center [735, 404] width 584 height 44
click at [661, 462] on div "Activity Notes Comms Attendance Payments Waivers Tasks Gradings / Promotions Gr…" at bounding box center [734, 357] width 633 height 250
click at [637, 463] on div "Activity Notes Comms Attendance Payments Waivers Tasks Gradings / Promotions Gr…" at bounding box center [734, 357] width 633 height 250
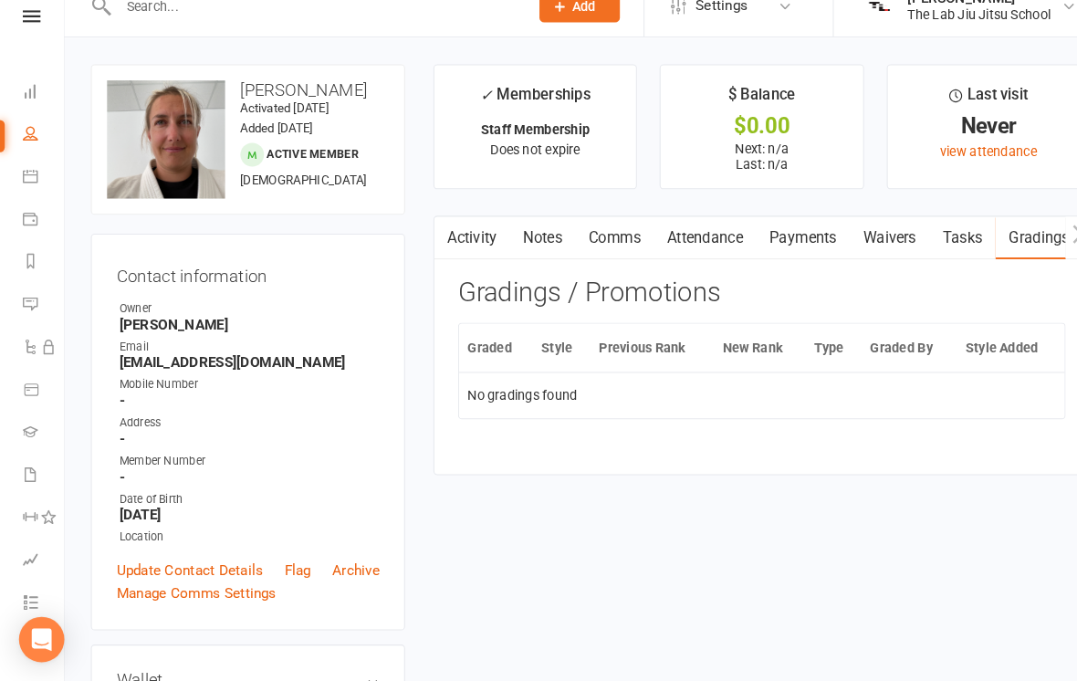
scroll to position [1, 0]
click at [45, 34] on link at bounding box center [30, 40] width 65 height 12
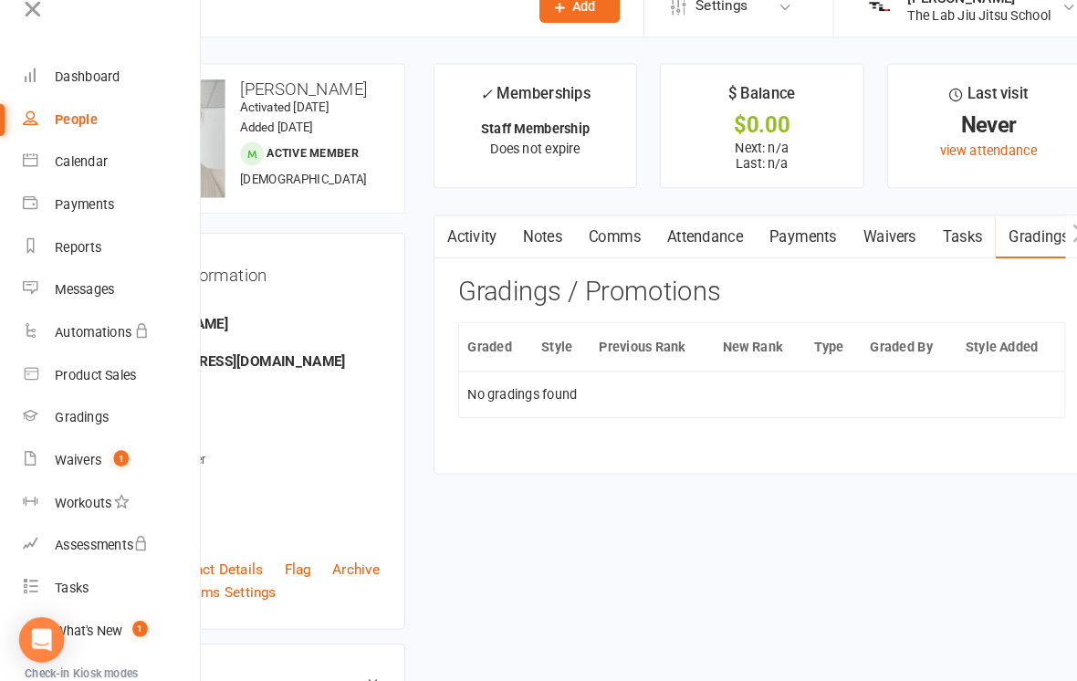
click at [151, 406] on link "Gradings" at bounding box center [108, 426] width 172 height 41
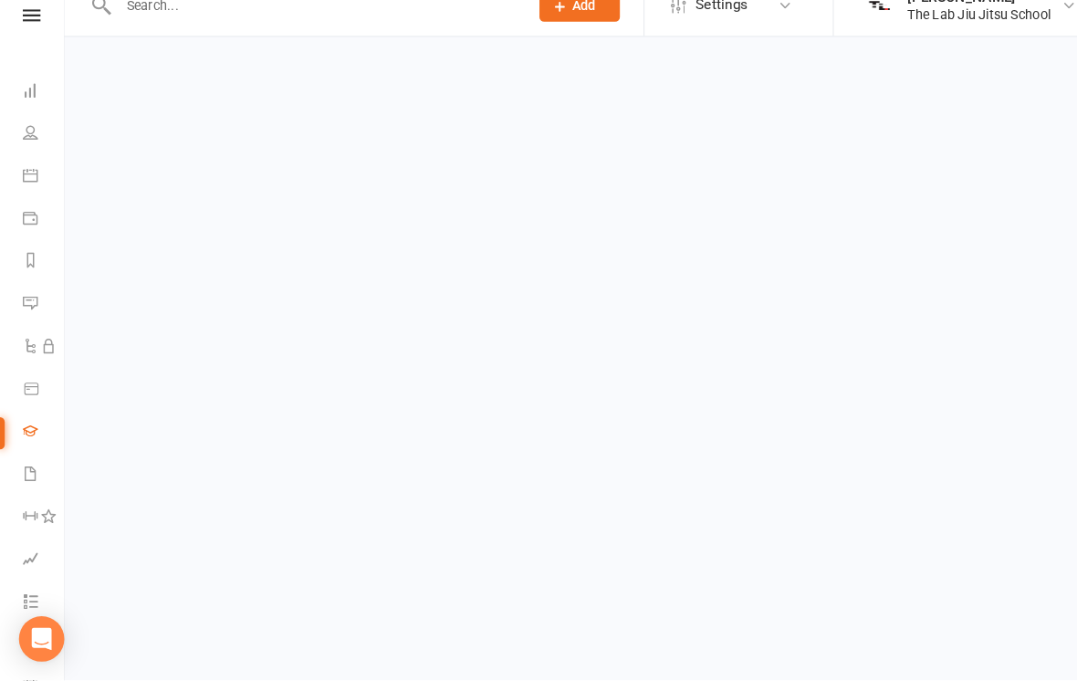
scroll to position [1, 0]
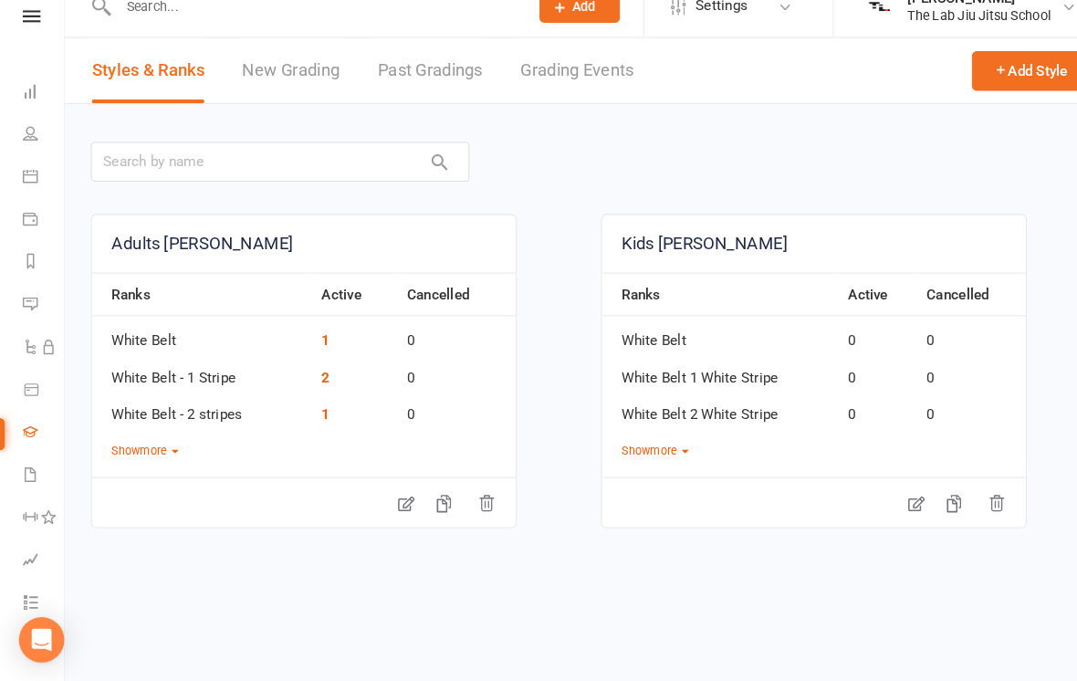
click at [634, 450] on button "Show more" at bounding box center [631, 458] width 65 height 17
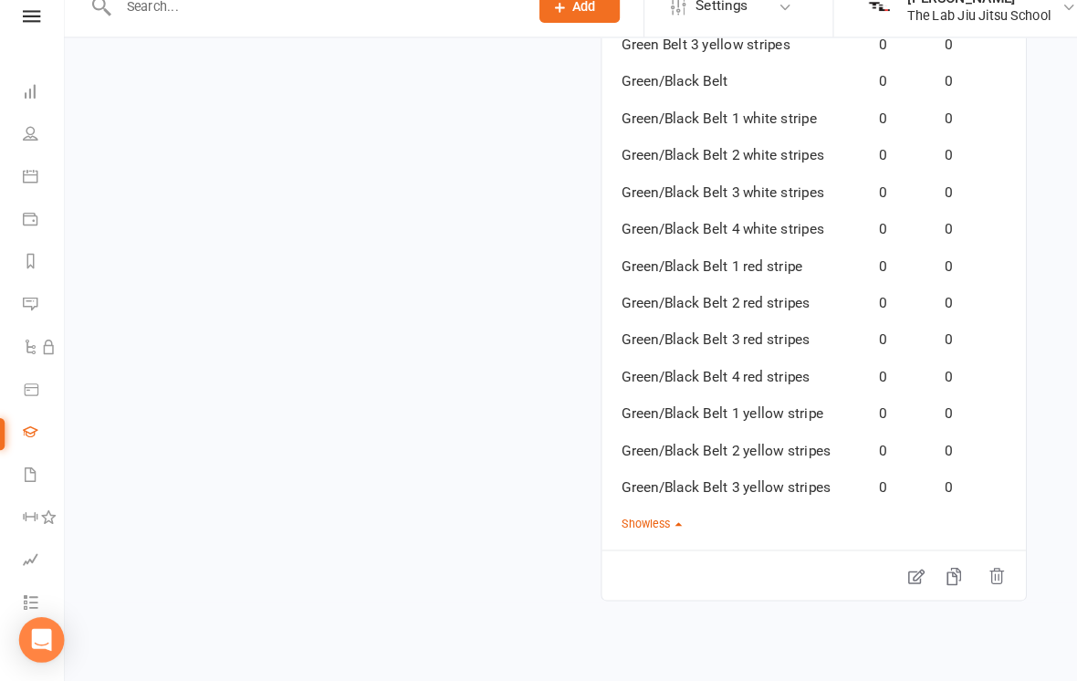
scroll to position [5054, 0]
click at [640, 520] on button "Show less" at bounding box center [628, 528] width 58 height 17
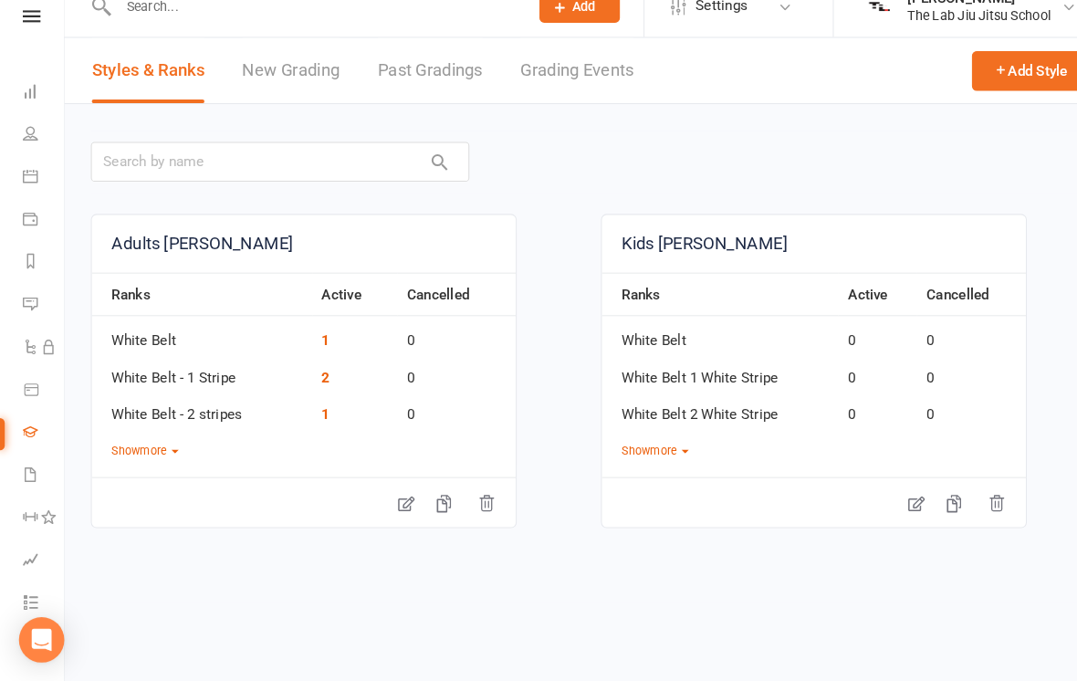
click at [184, 427] on div "Ranks Active Cancelled White Belt 1 0 White Belt - 1 Stripe 2 0 White Belt - 2 …" at bounding box center [293, 376] width 409 height 181
click at [166, 450] on button "Show more" at bounding box center [140, 458] width 65 height 17
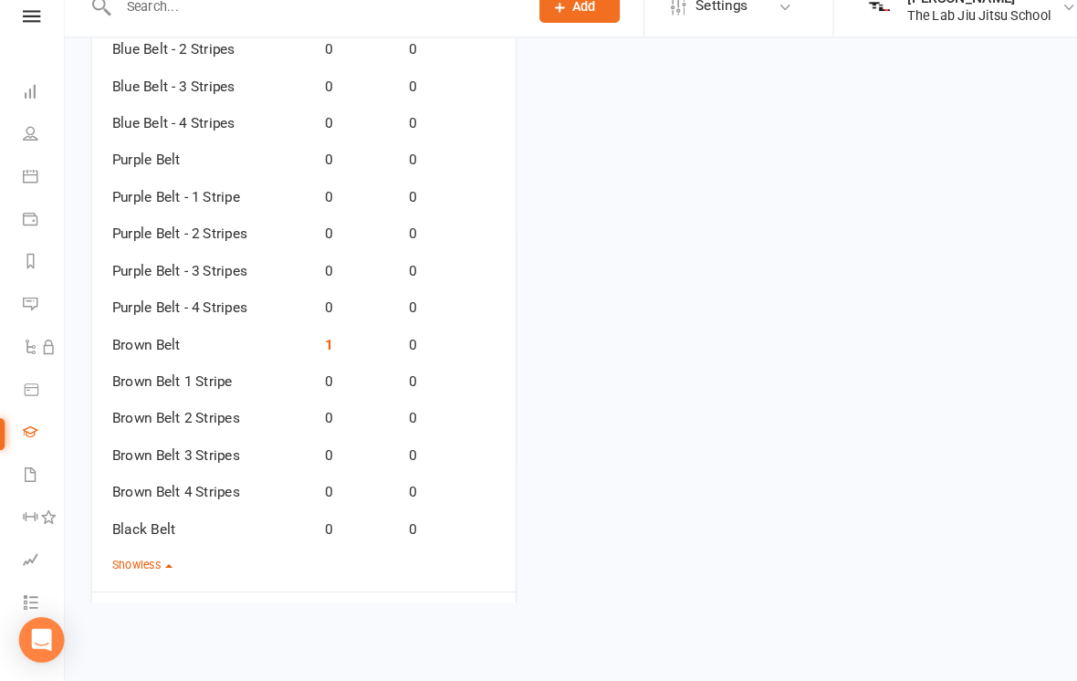
scroll to position [507, 0]
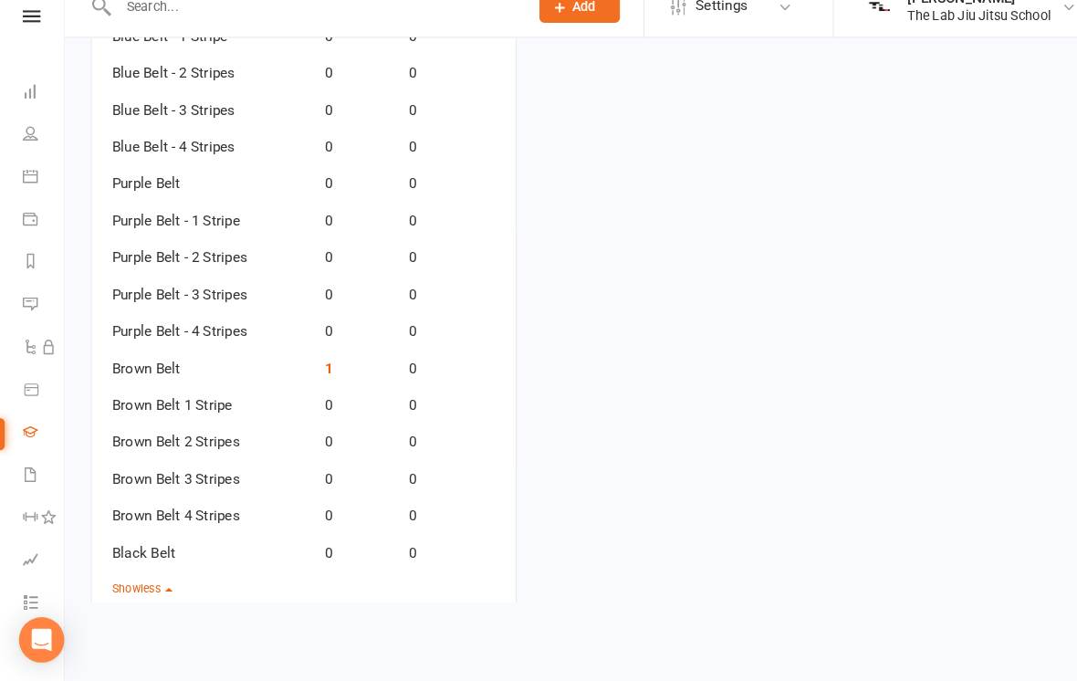
click at [319, 370] on link "1" at bounding box center [317, 378] width 8 height 16
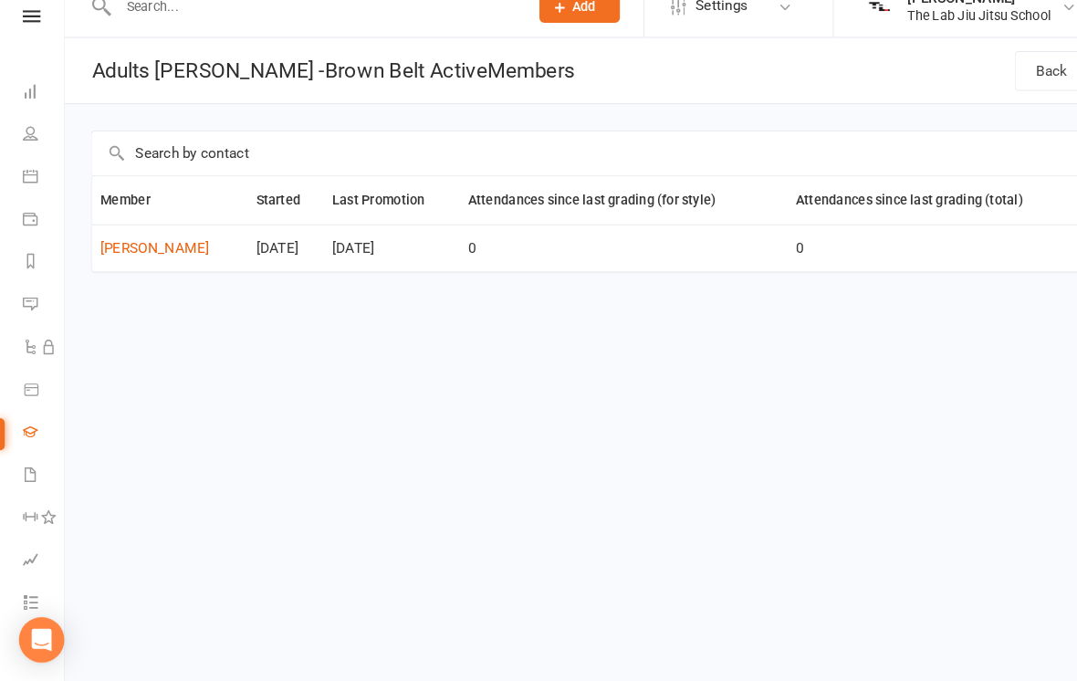
click at [988, 73] on link "Back" at bounding box center [1014, 92] width 72 height 38
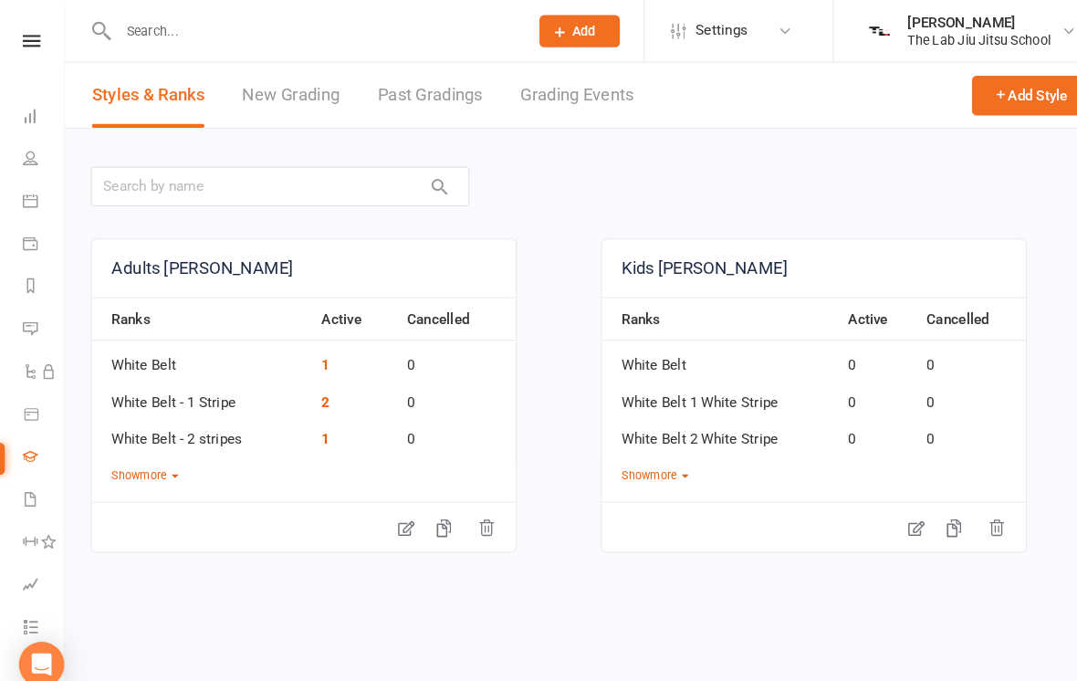
click at [275, 94] on link "New Grading" at bounding box center [281, 91] width 94 height 63
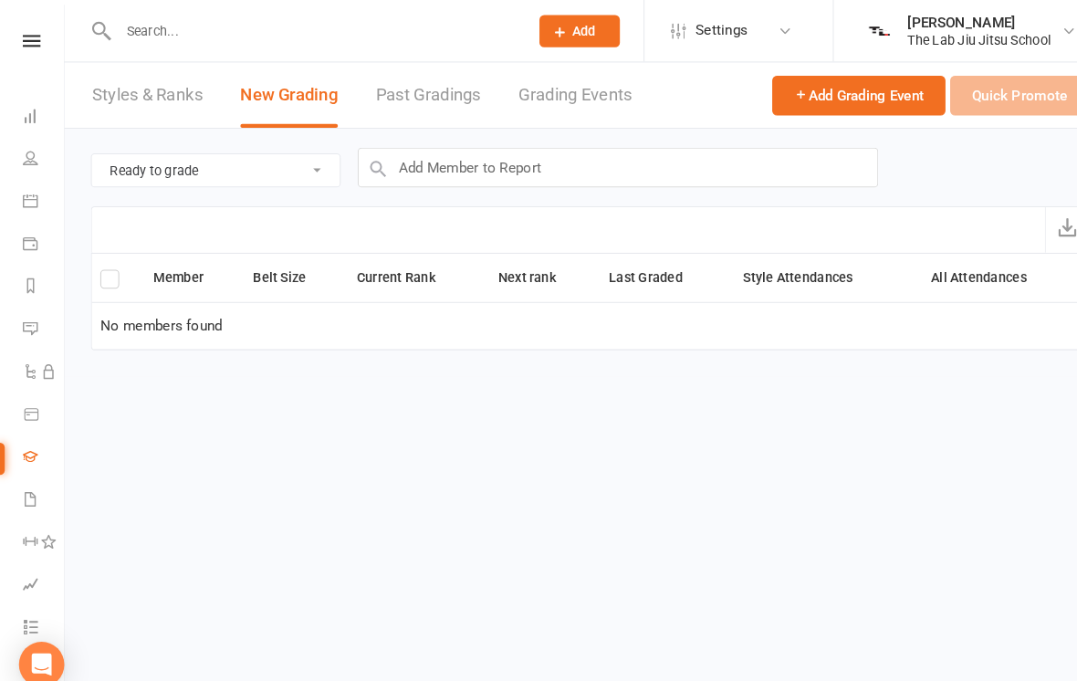
click at [134, 169] on select "Ready to grade All members enrolled in a style Active members enrolled in a sty…" at bounding box center [208, 164] width 239 height 31
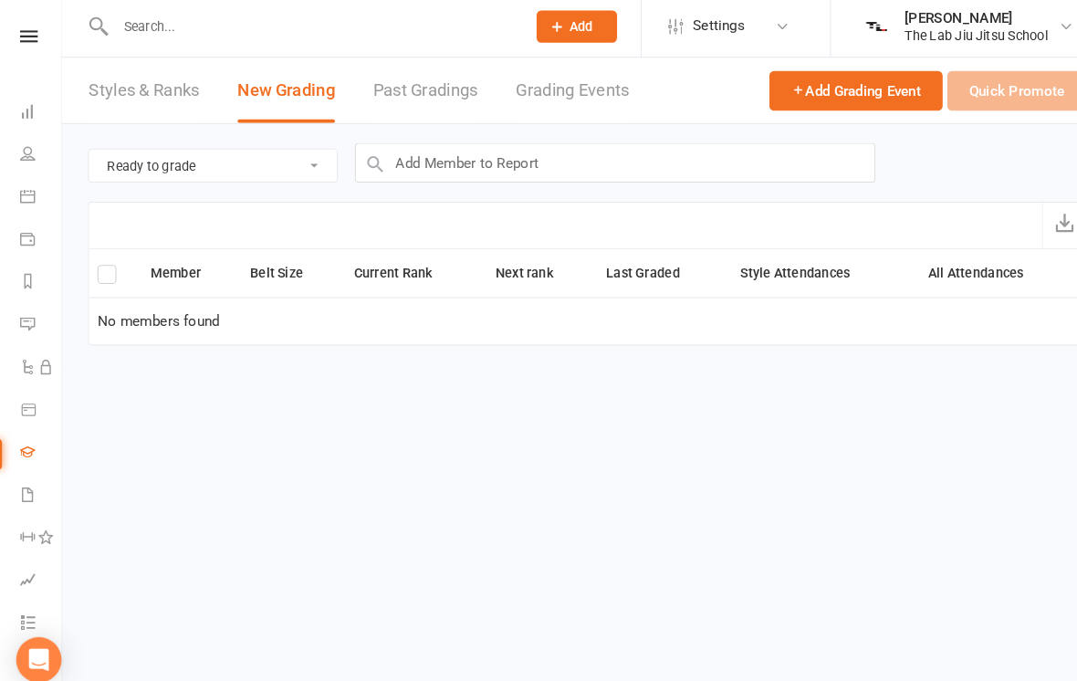
click at [803, 84] on span "Add Grading Event" at bounding box center [828, 92] width 125 height 16
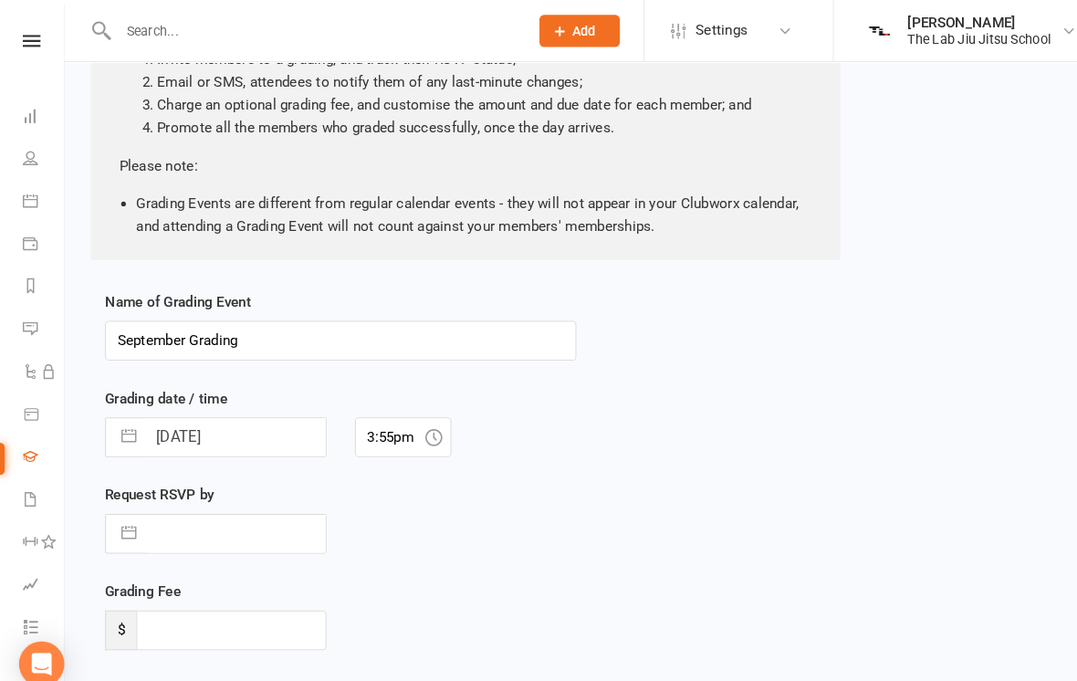
scroll to position [201, 0]
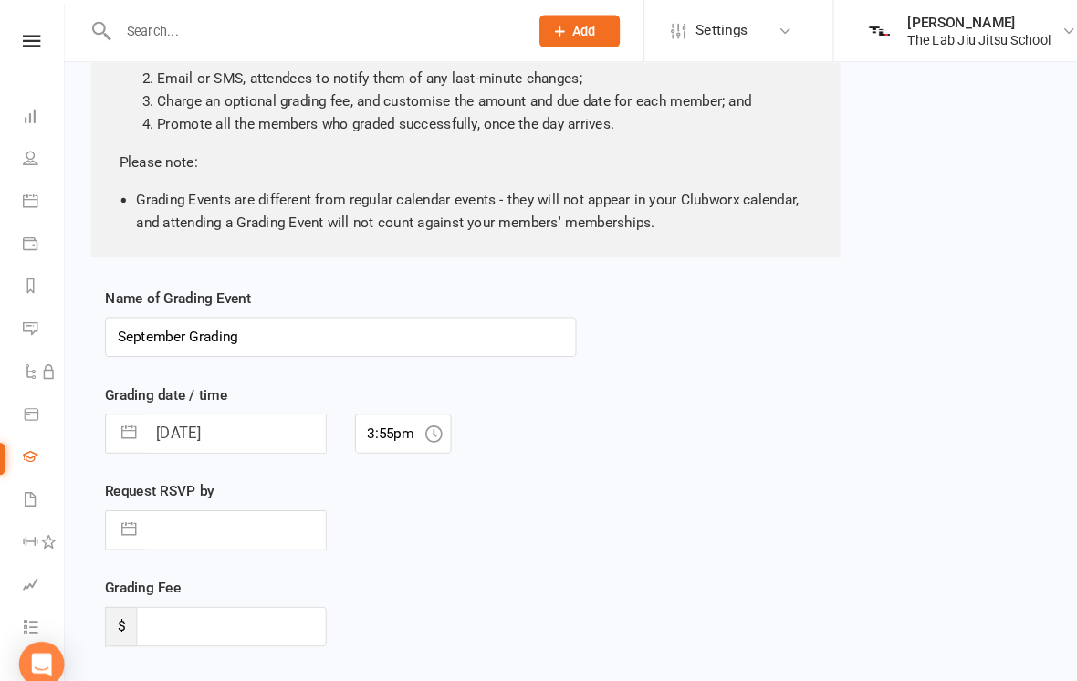
click at [130, 318] on input "September Grading" at bounding box center [328, 325] width 454 height 38
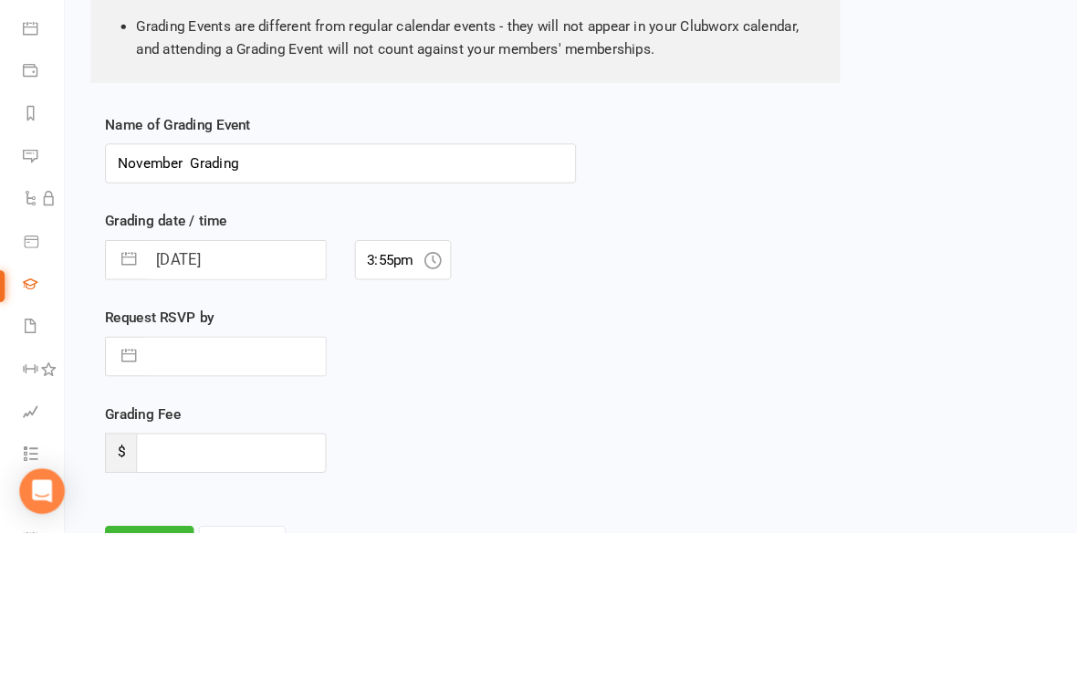
type input "November Grading"
click at [172, 400] on input "17 Sep 2025" at bounding box center [227, 418] width 173 height 36
select select "7"
select select "2025"
select select "8"
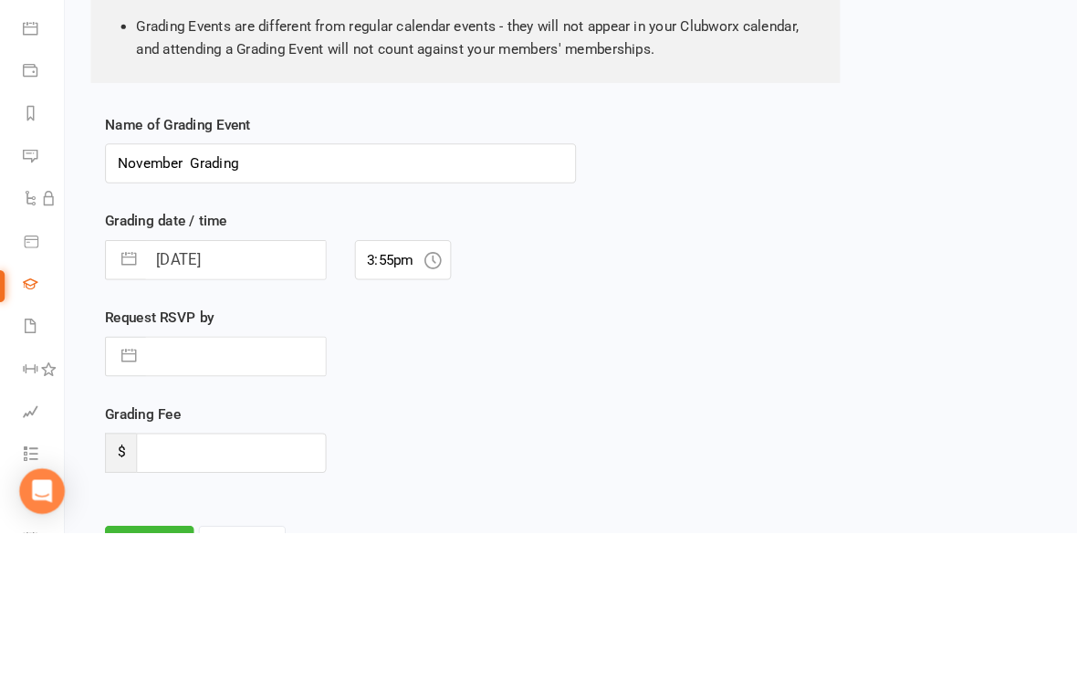
select select "2025"
select select "9"
select select "2025"
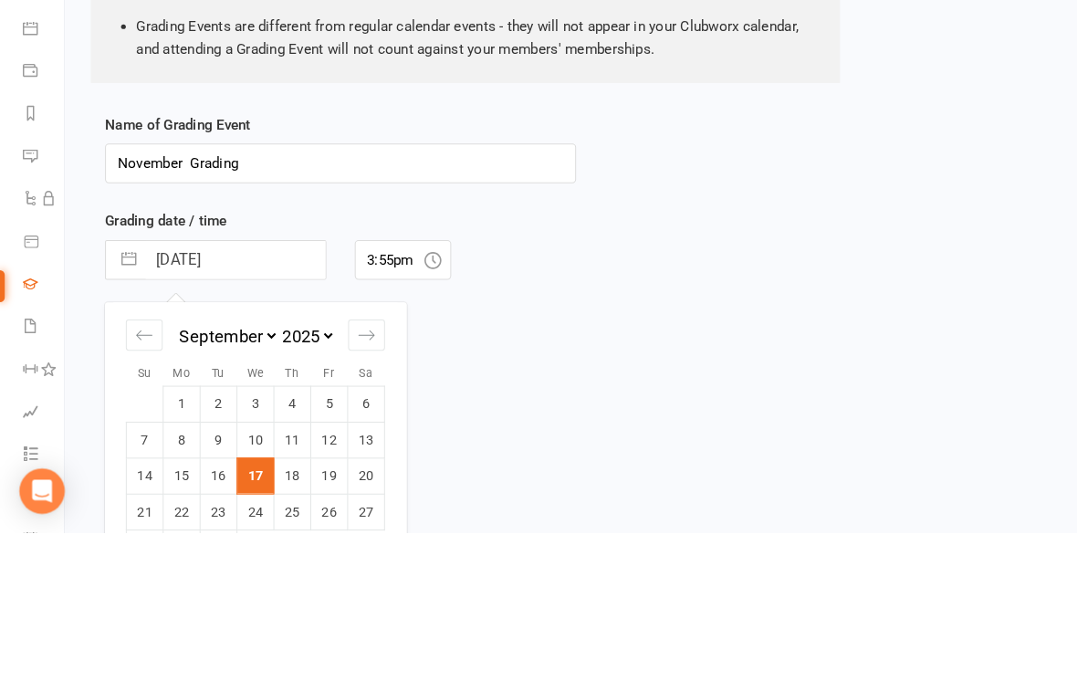
click at [130, 400] on button "button" at bounding box center [124, 418] width 33 height 36
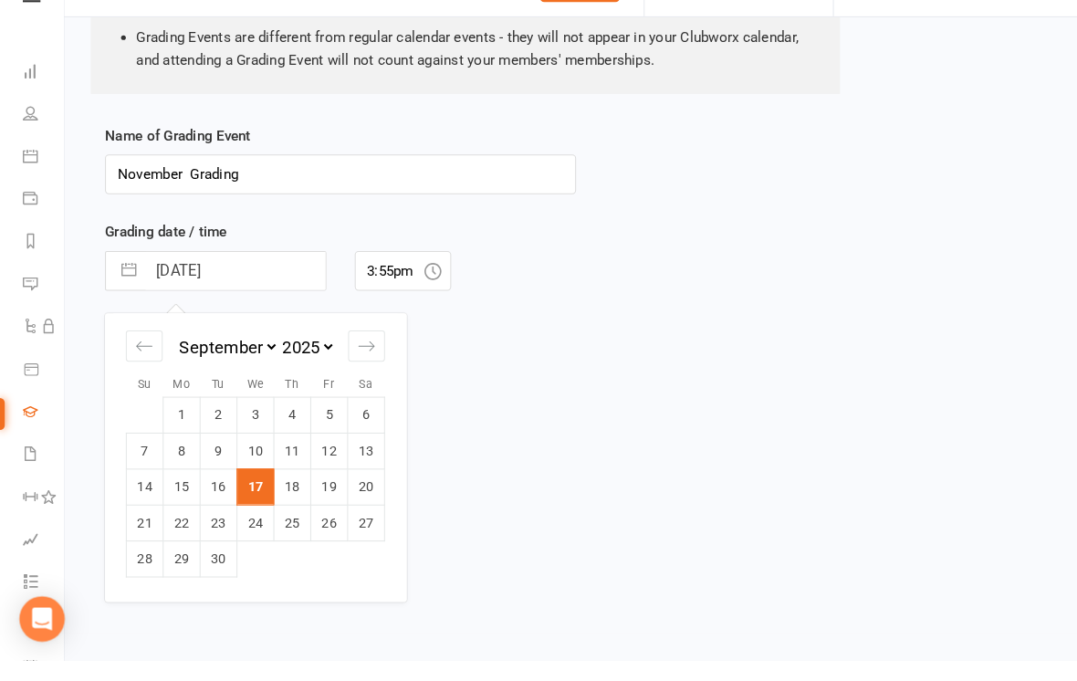
click at [192, 368] on select "January February March April May June July August September October November De…" at bounding box center [219, 378] width 99 height 21
select select "10"
select select "2025"
select select "11"
select select "2025"
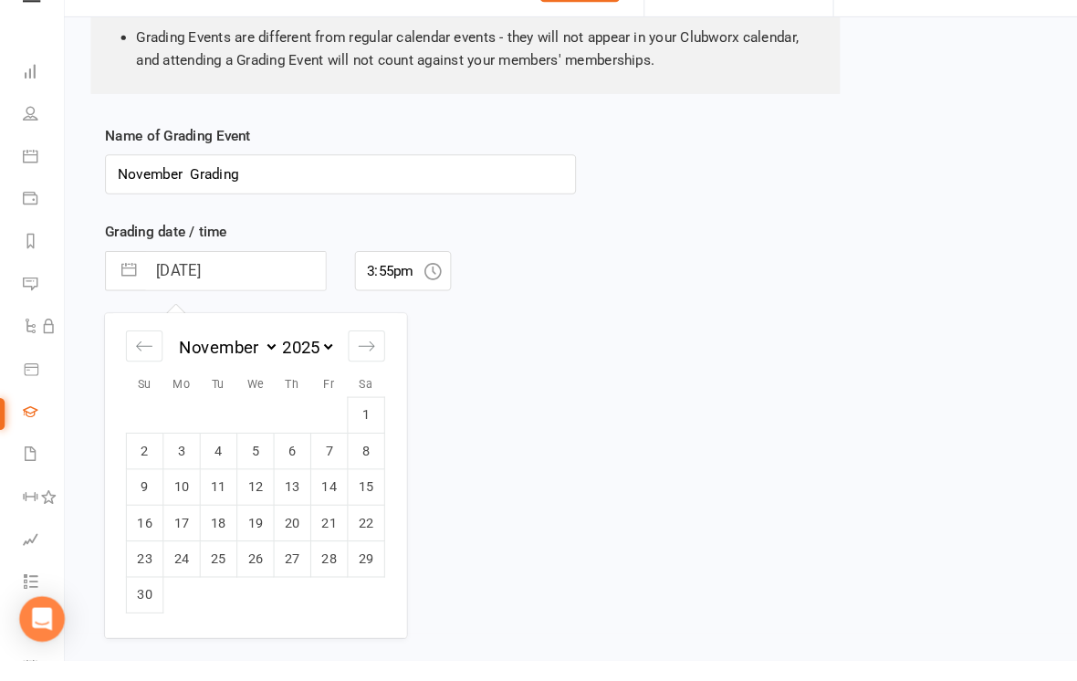
click at [359, 428] on td "1" at bounding box center [354, 443] width 36 height 35
type input "01 Nov 2025"
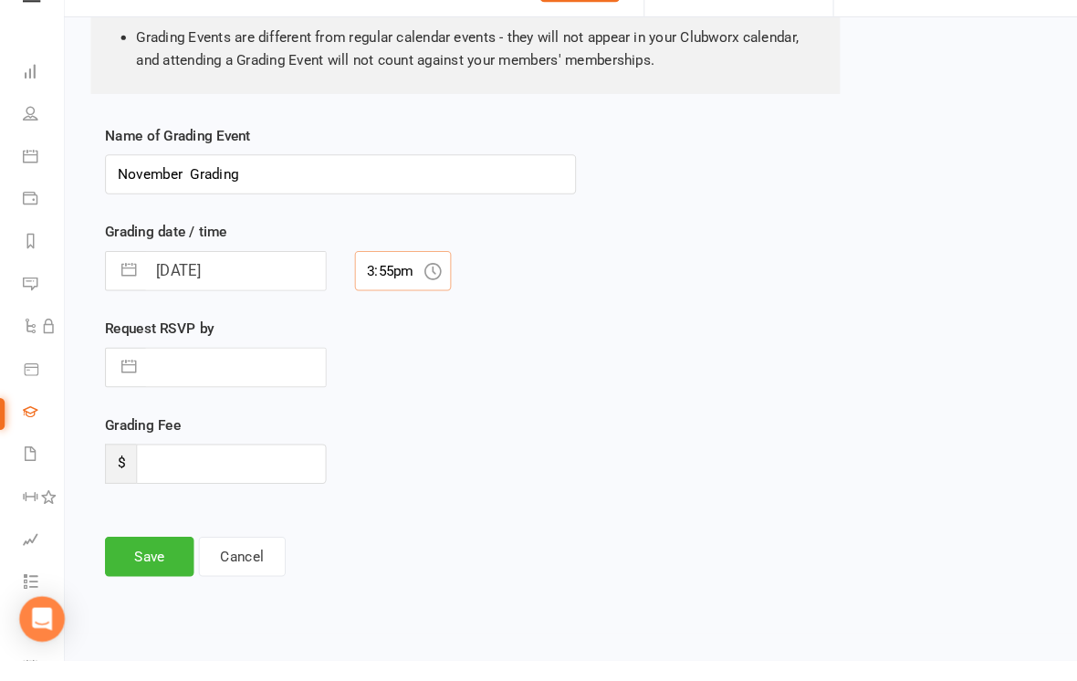
click at [391, 288] on input "3:55pm" at bounding box center [388, 305] width 93 height 38
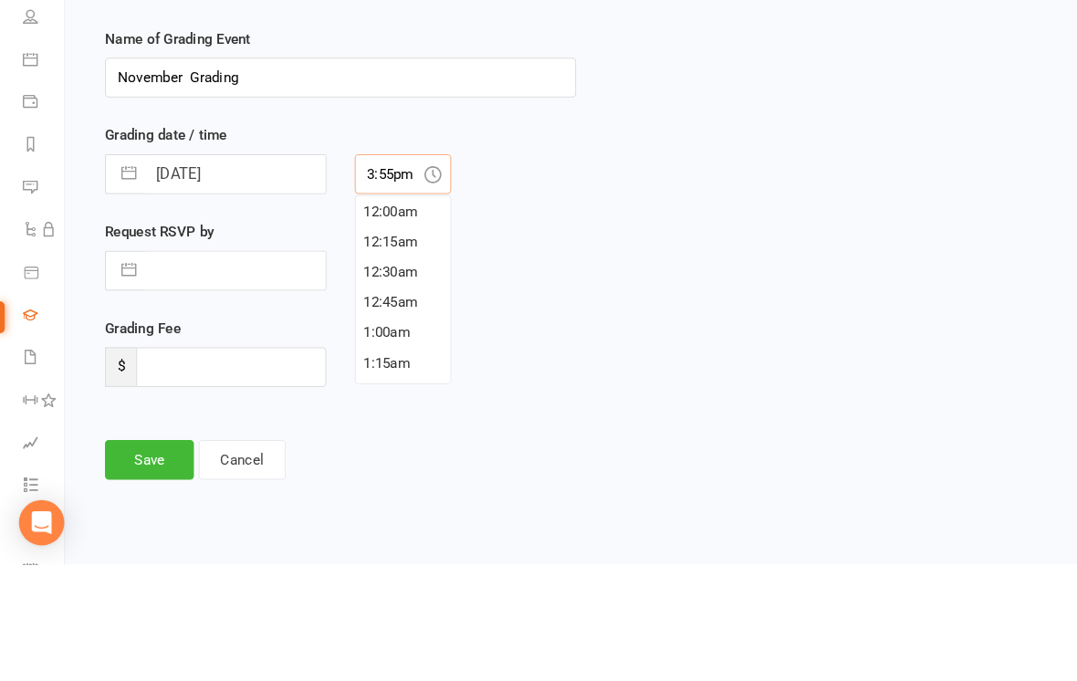
scroll to position [1810, 0]
type input "3"
type input "9:00am"
click at [599, 223] on div "Name of Grading Event November Grading Grading date / time 01 Nov 2025 Navigate…" at bounding box center [570, 394] width 964 height 462
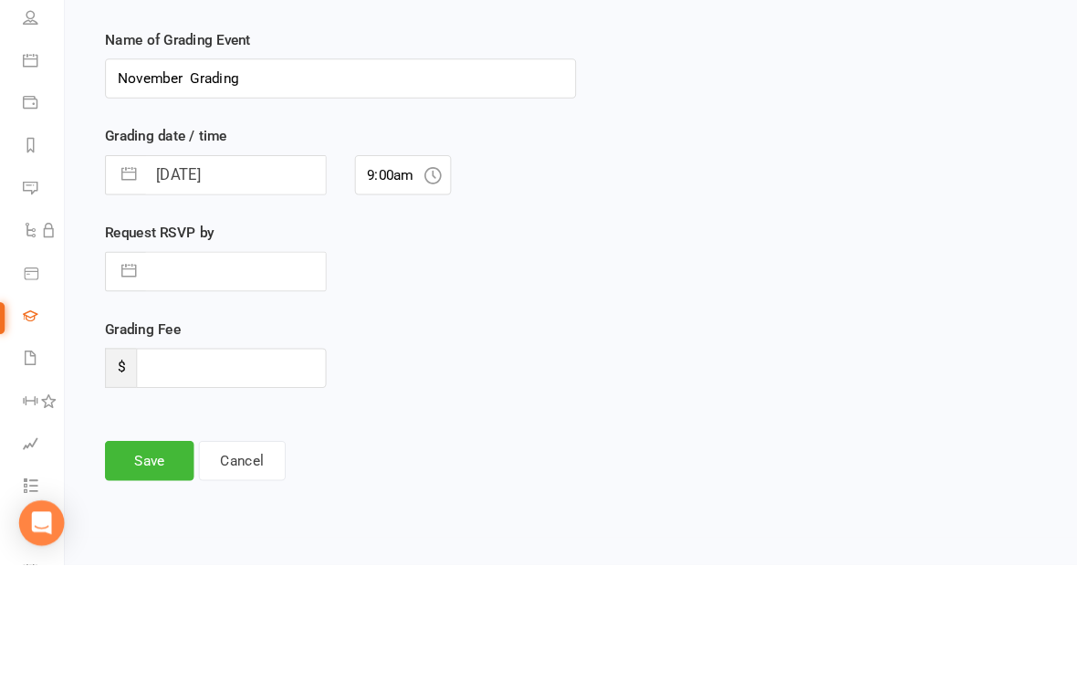
click at [129, 562] on button "Save" at bounding box center [144, 580] width 86 height 38
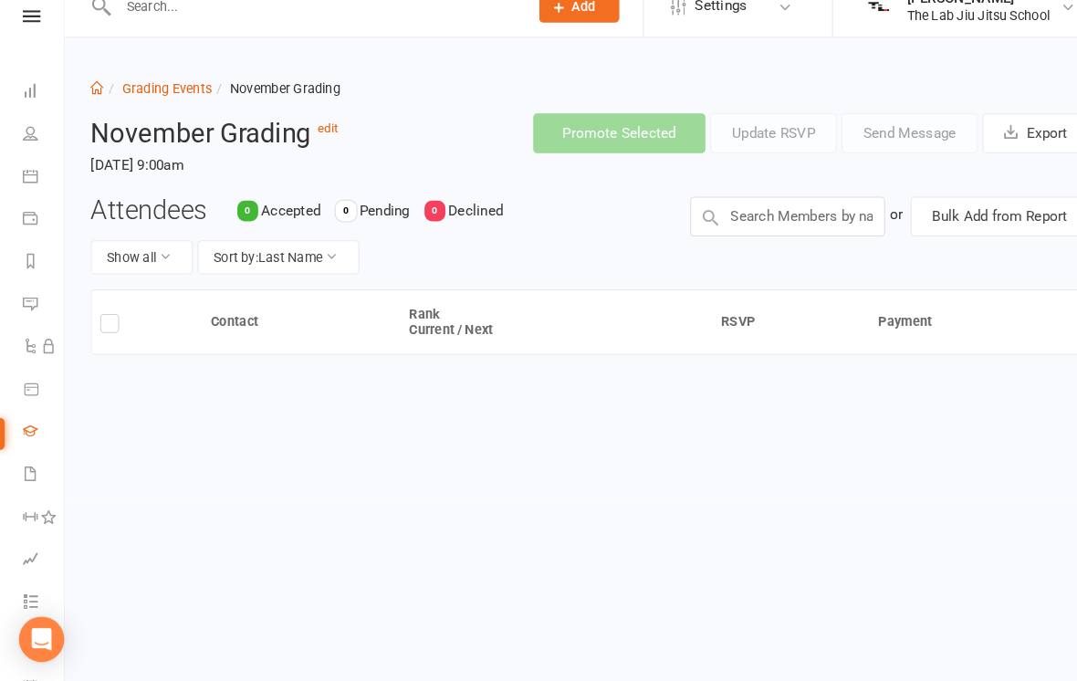
click at [37, 93] on link "Dashboard" at bounding box center [42, 113] width 41 height 41
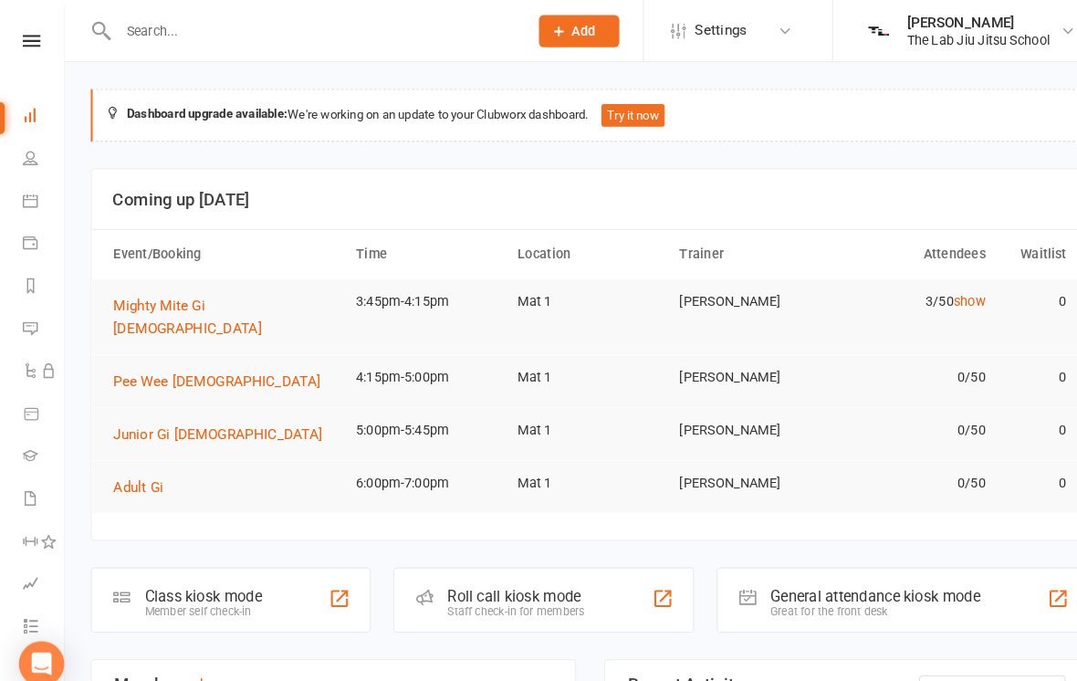
click at [36, 83] on div "Clubworx" at bounding box center [30, 63] width 61 height 59
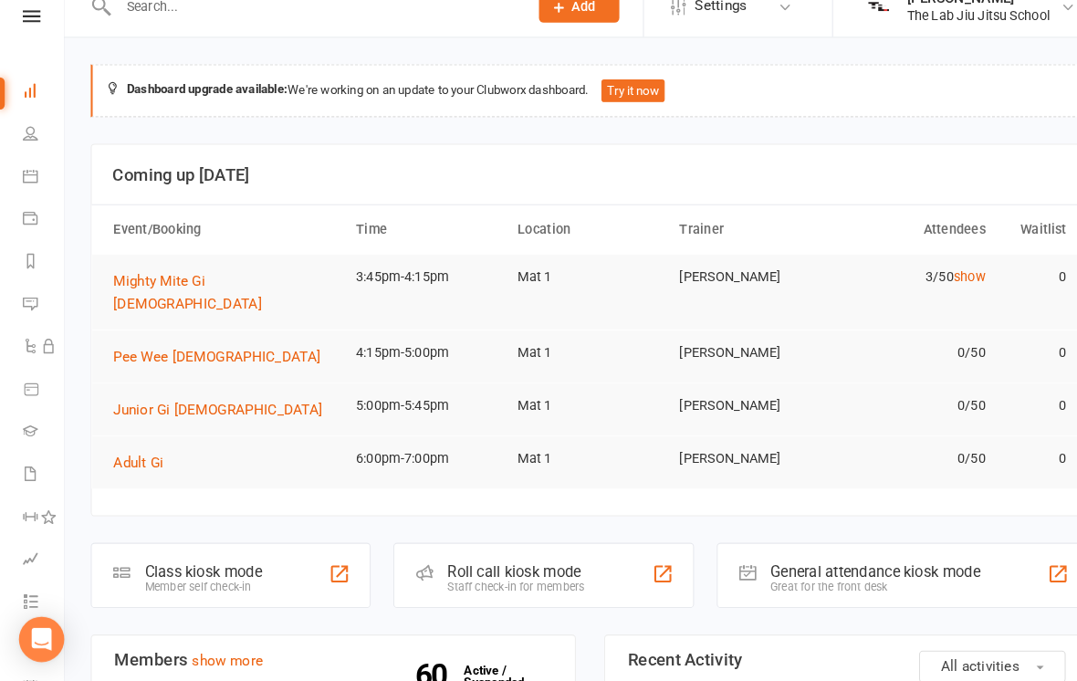
click at [24, 474] on icon at bounding box center [29, 481] width 15 height 15
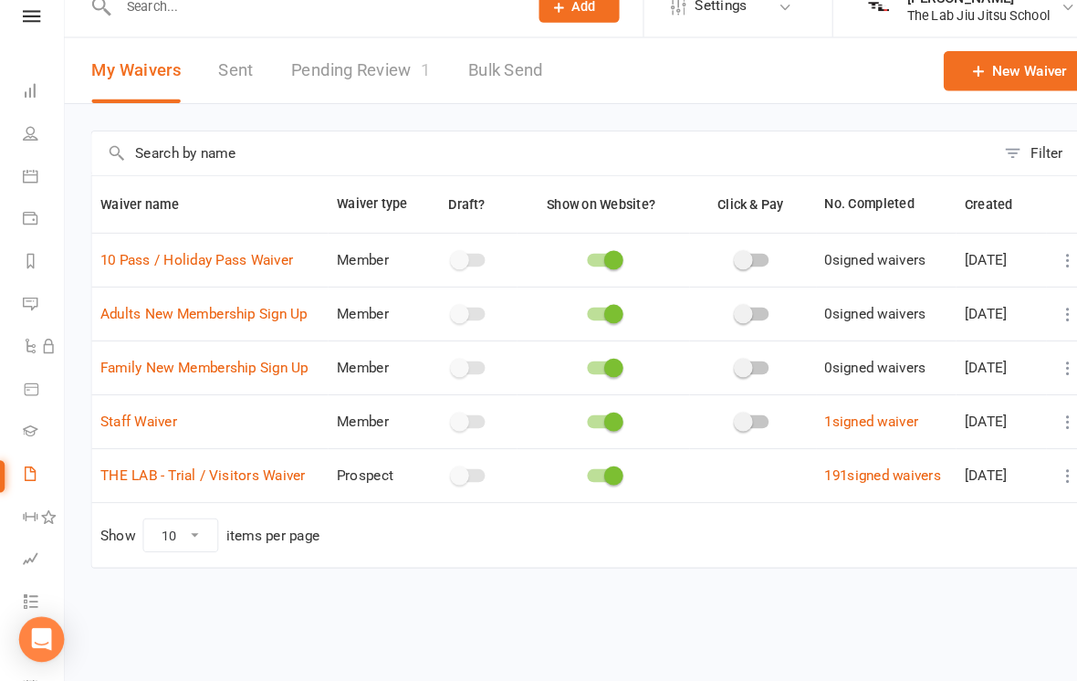
click at [35, 34] on icon at bounding box center [30, 40] width 17 height 12
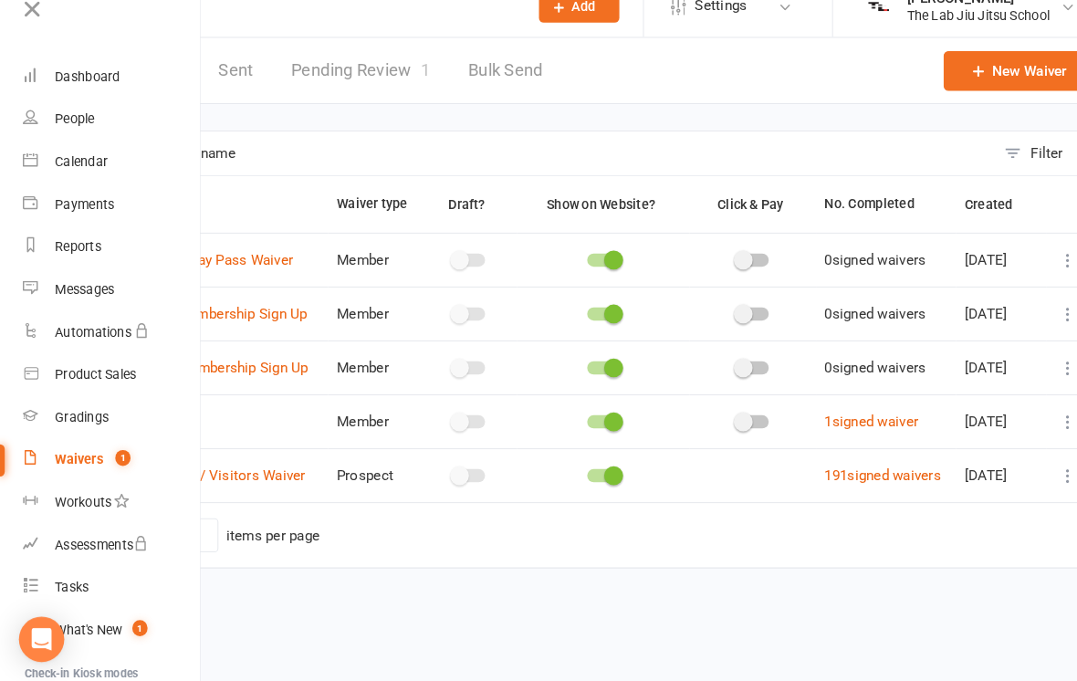
click at [58, 242] on link "Reports" at bounding box center [108, 262] width 172 height 41
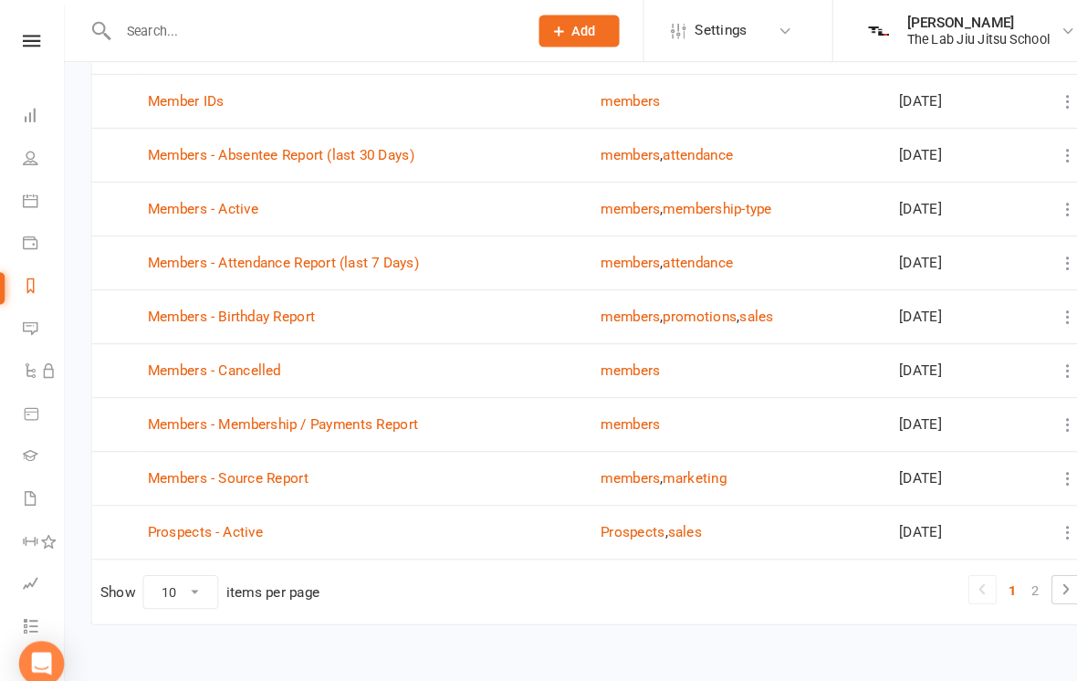
scroll to position [241, 0]
click at [1026, 557] on icon at bounding box center [1028, 568] width 22 height 22
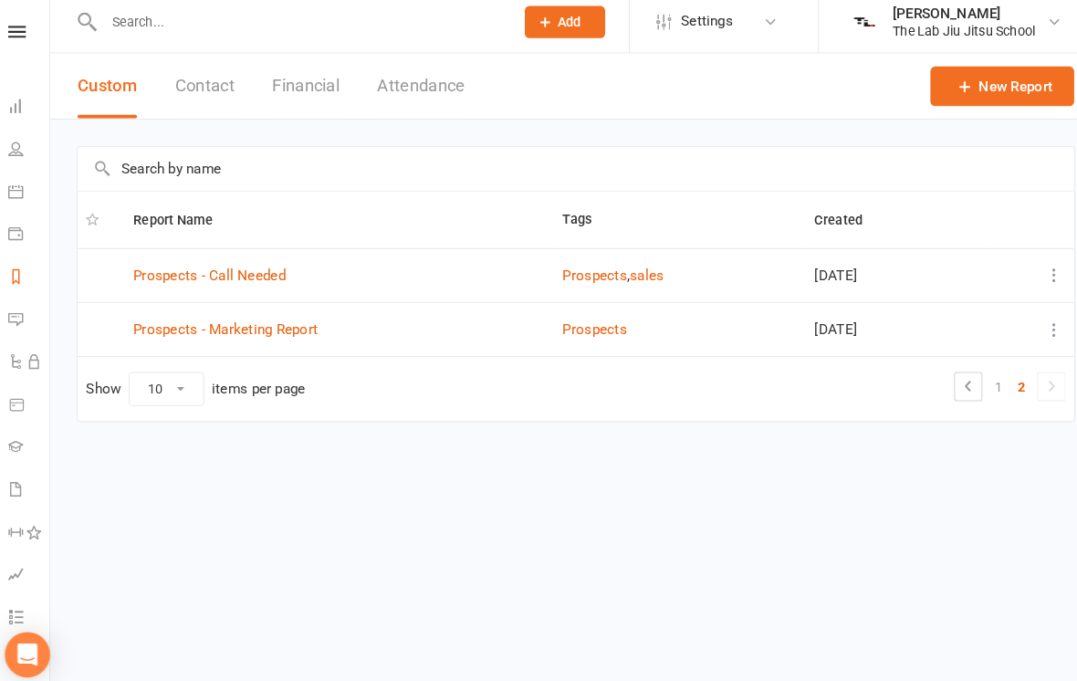
scroll to position [0, 0]
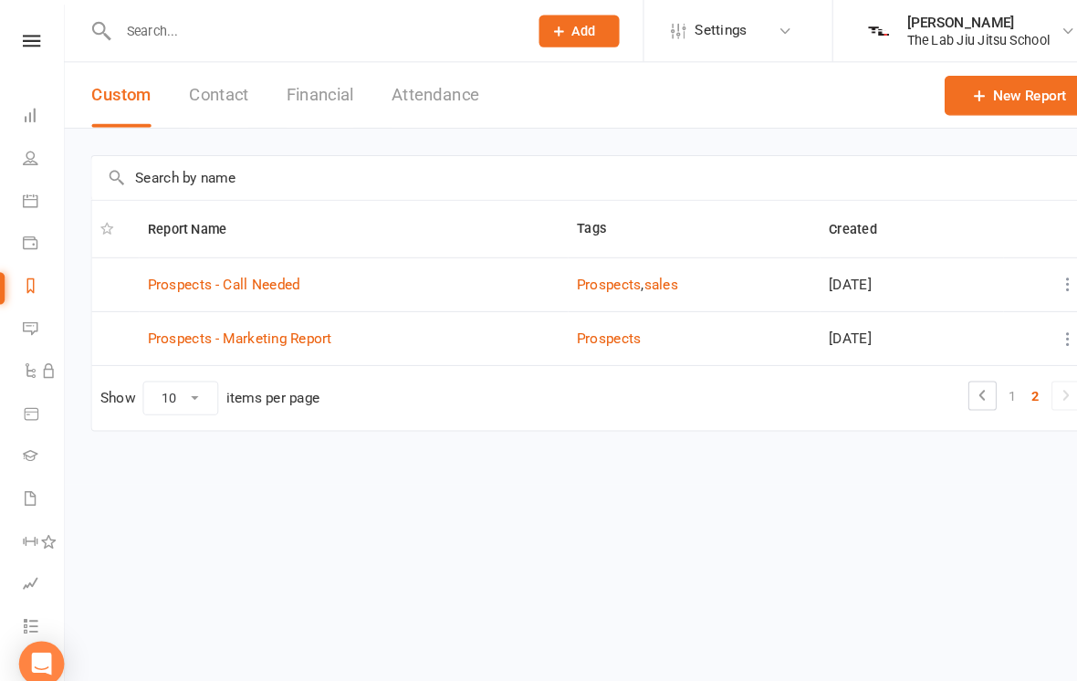
click at [945, 378] on icon at bounding box center [948, 381] width 22 height 22
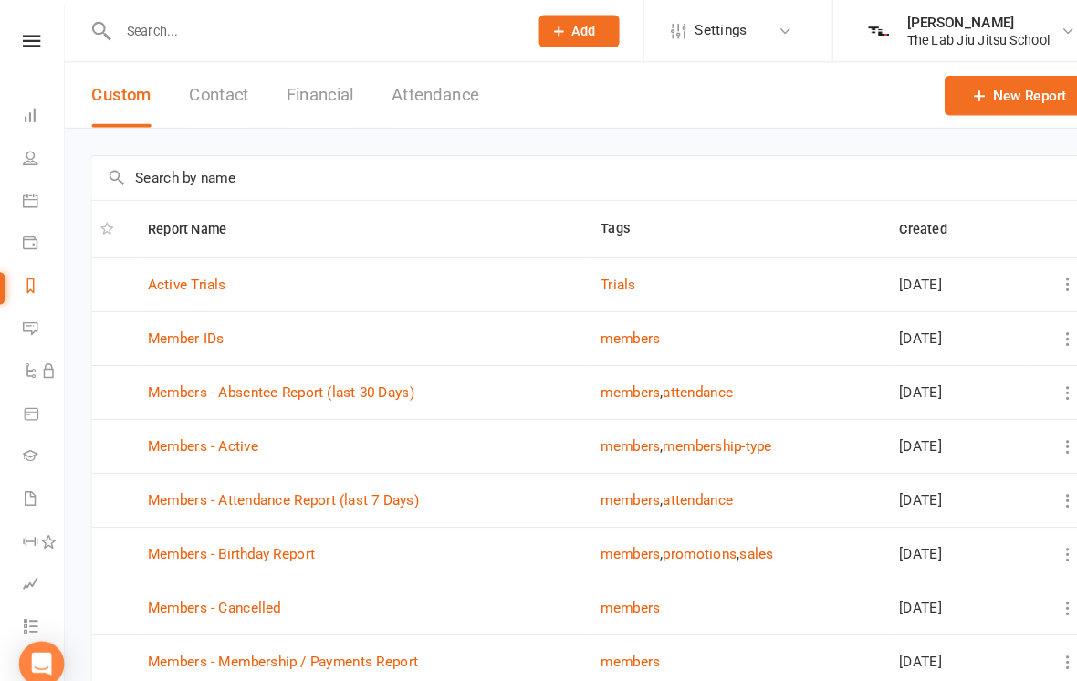
click at [979, 91] on link "New Report" at bounding box center [980, 92] width 139 height 38
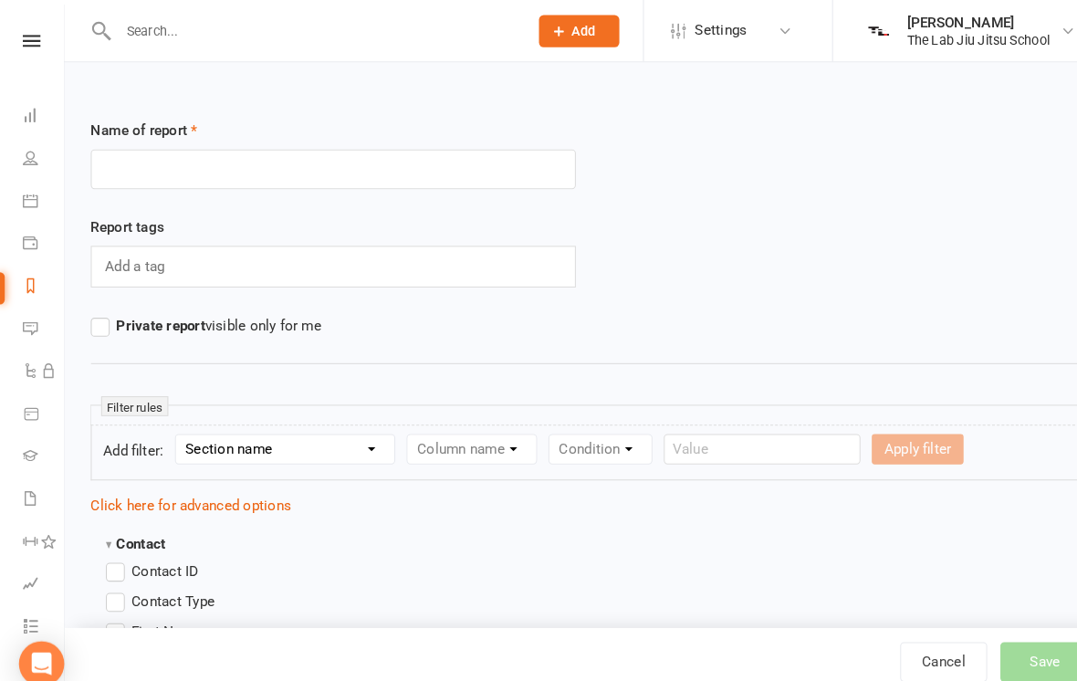
click at [434, 165] on input "text" at bounding box center [322, 163] width 468 height 38
type input "Grading"
click at [1011, 225] on div "Report tags Add a tag" at bounding box center [569, 255] width 991 height 95
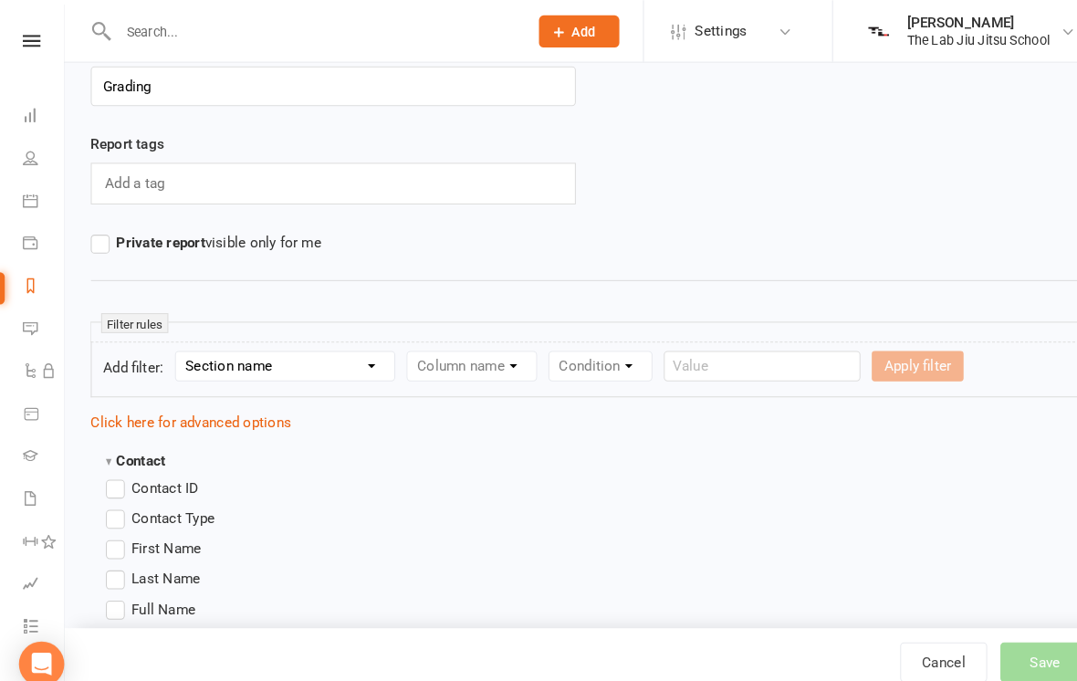
click at [106, 237] on label "Private report visible only for me" at bounding box center [199, 234] width 223 height 22
click at [99, 223] on input "Private report visible only for me" at bounding box center [94, 223] width 12 height 0
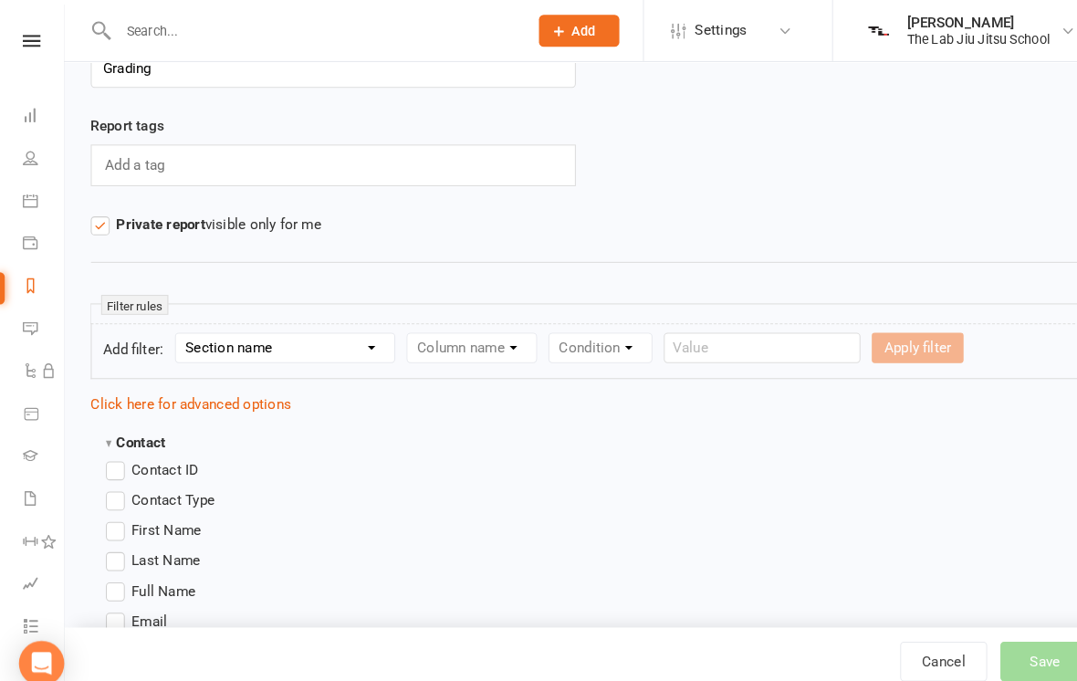
click at [364, 332] on select "Section name Contact Attendance Aggregate Payment Booking Waitlist Attendees Ca…" at bounding box center [275, 335] width 211 height 27
select select "13"
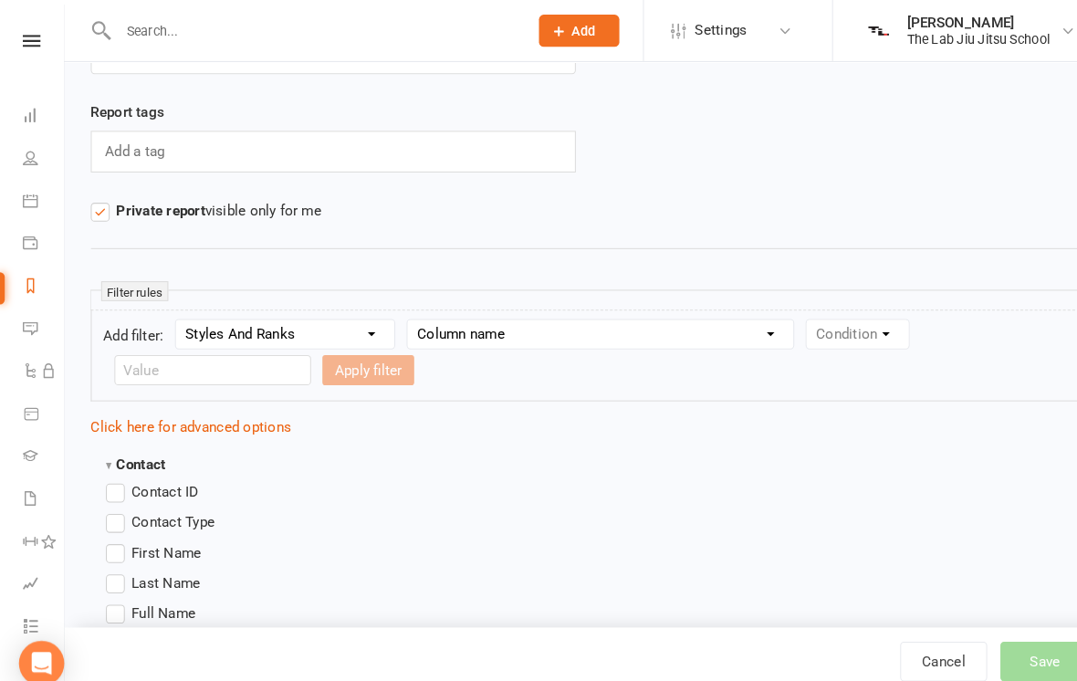
scroll to position [111, 0]
click at [734, 321] on select "Column name Style Current Rank Current Rank Position Next Rank Belt Size Active…" at bounding box center [579, 321] width 372 height 27
select select "1"
click at [950, 326] on select "Condition Equals Does not equal Contains Does not contain Is blank or does not …" at bounding box center [883, 321] width 210 height 27
click at [153, 359] on input "text" at bounding box center [205, 356] width 190 height 29
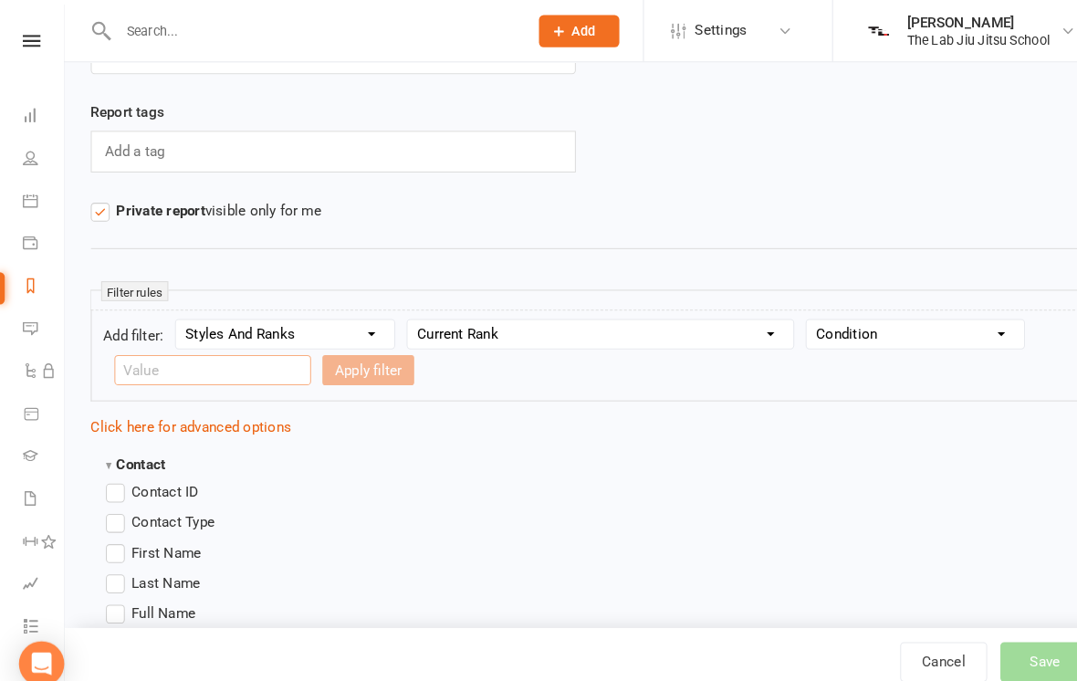
scroll to position [110, 0]
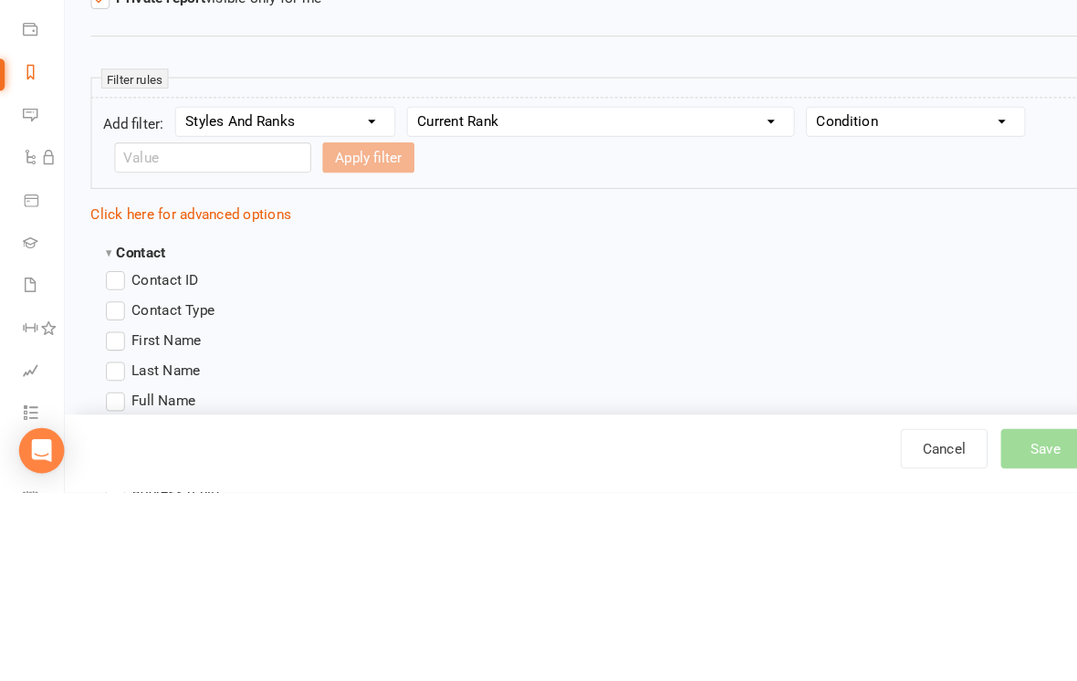
click at [349, 343] on div "Apply filter" at bounding box center [355, 357] width 89 height 29
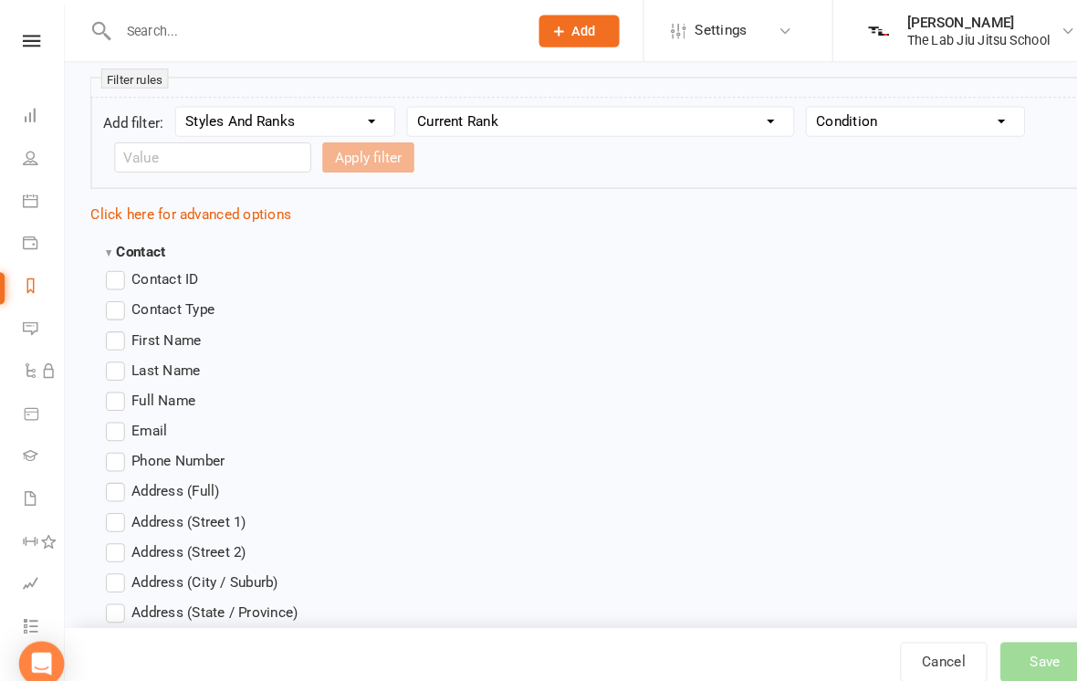
click at [952, 122] on select "Condition Equals Does not equal Contains Does not contain Is blank or does not …" at bounding box center [883, 116] width 210 height 27
select select "2"
click at [162, 166] on input "text" at bounding box center [205, 151] width 190 height 29
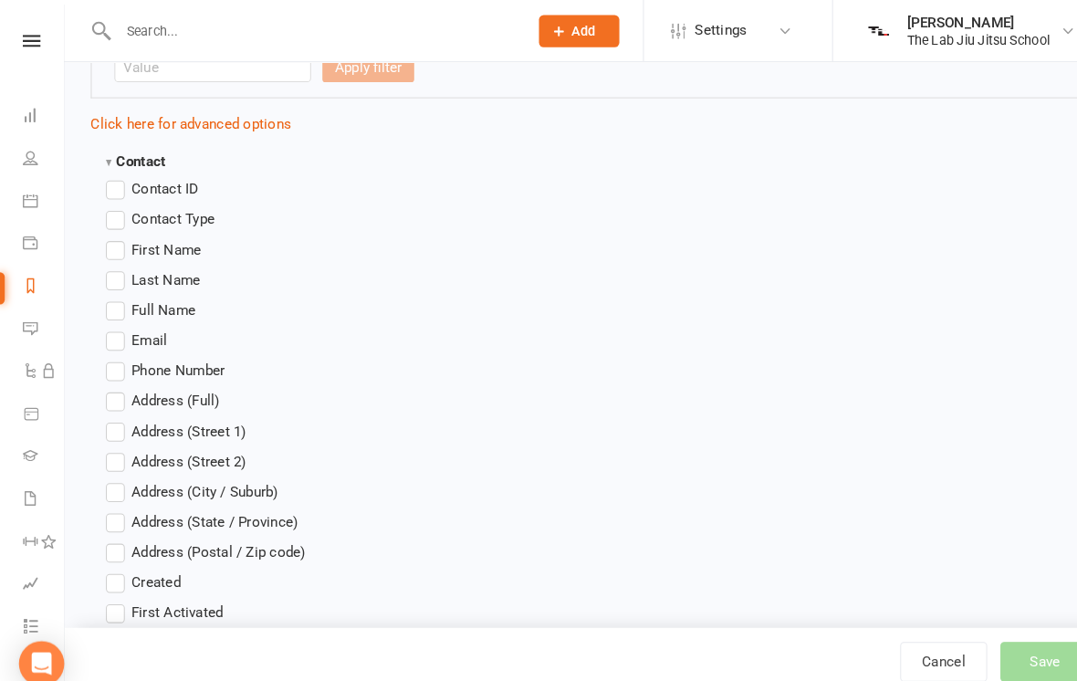
click at [115, 252] on label "First Name" at bounding box center [148, 241] width 92 height 22
click at [114, 230] on input "First Name" at bounding box center [108, 230] width 12 height 0
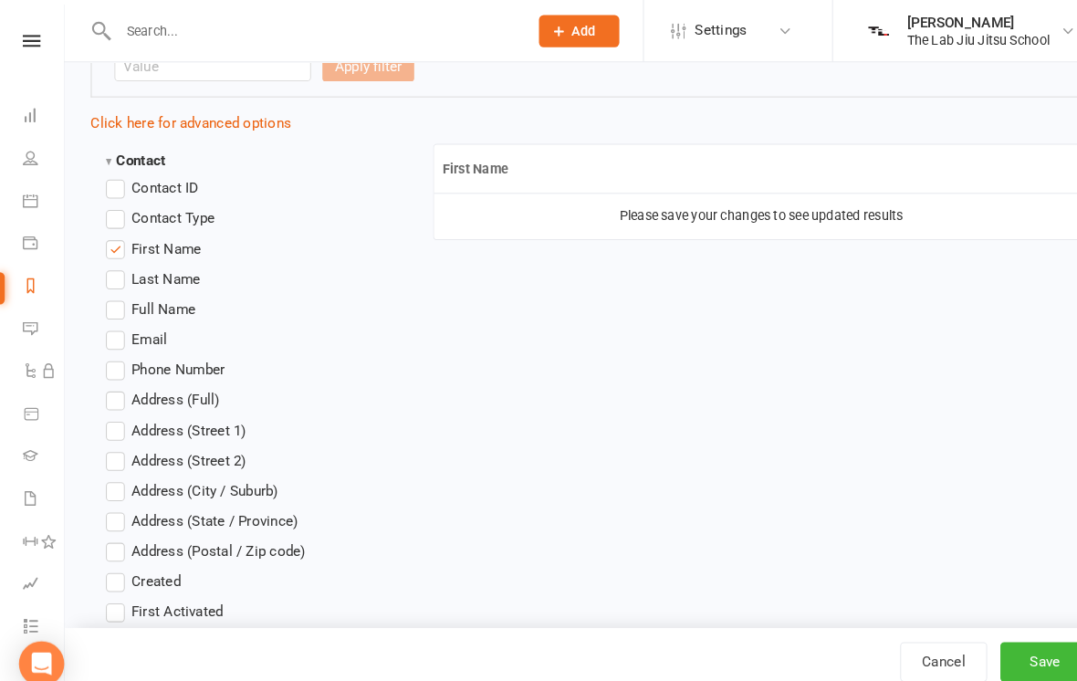
click at [120, 273] on label "Last Name" at bounding box center [147, 269] width 91 height 22
click at [114, 258] on input "Last Name" at bounding box center [108, 258] width 12 height 0
click at [119, 293] on label "Full Name" at bounding box center [145, 298] width 87 height 22
click at [114, 287] on input "Full Name" at bounding box center [108, 287] width 12 height 0
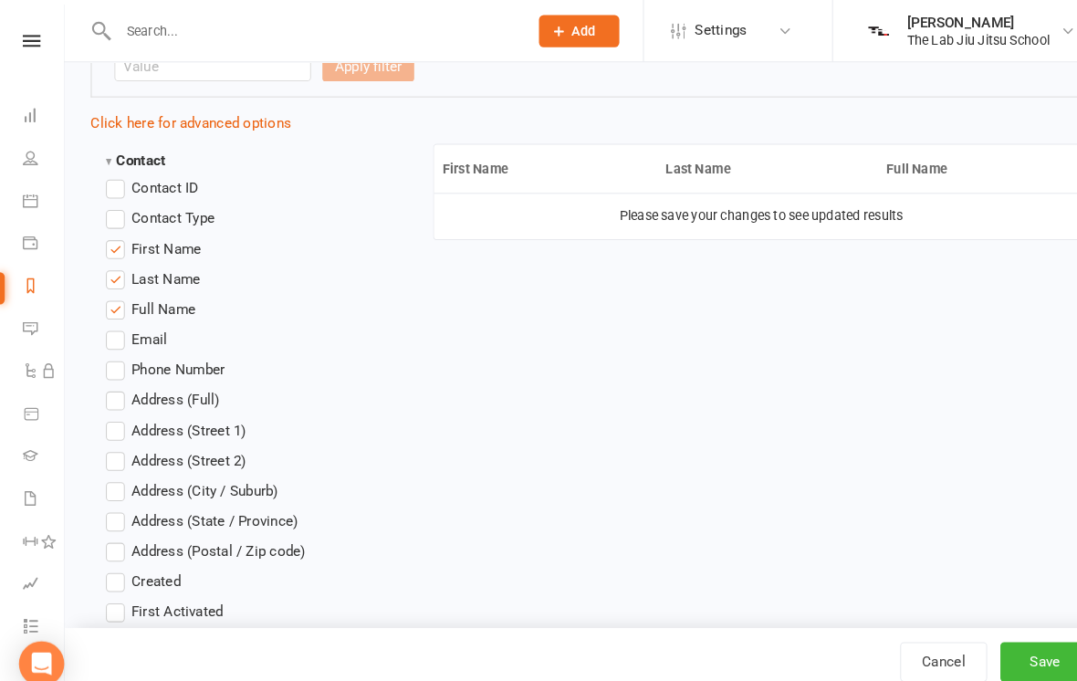
click at [107, 242] on label "First Name" at bounding box center [148, 240] width 92 height 22
click at [107, 229] on input "First Name" at bounding box center [108, 229] width 12 height 0
click at [111, 280] on label "Last Name" at bounding box center [147, 269] width 91 height 22
click at [111, 258] on input "Last Name" at bounding box center [108, 258] width 12 height 0
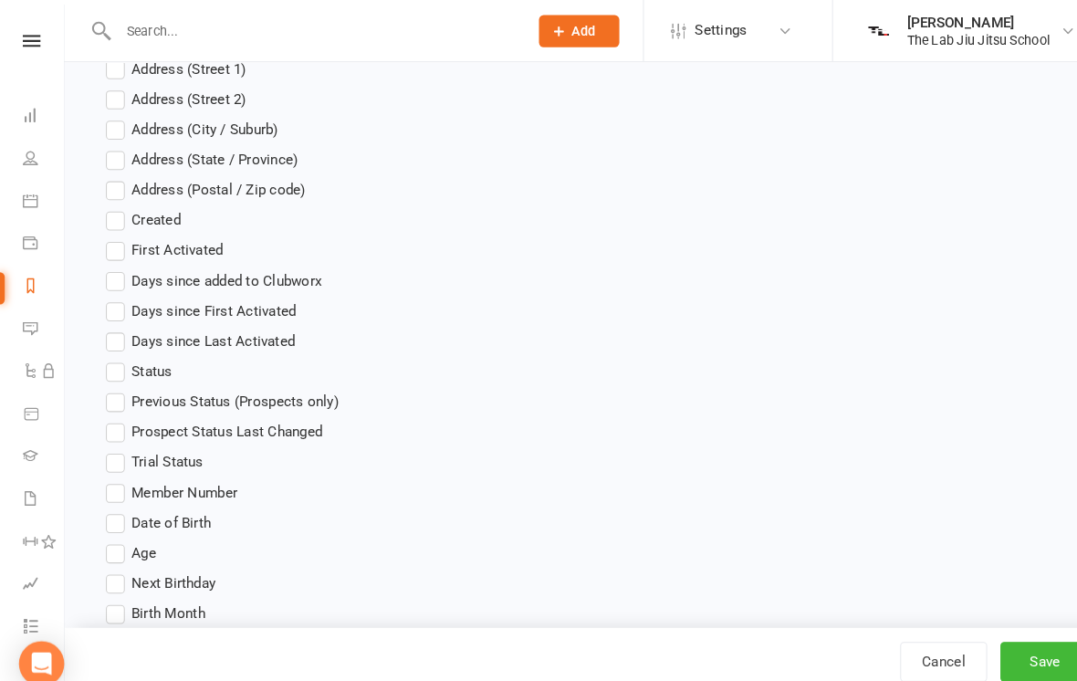
click at [111, 282] on label "Days since added to Clubworx" at bounding box center [206, 271] width 208 height 22
click at [111, 260] on input "Days since added to Clubworx" at bounding box center [108, 260] width 12 height 0
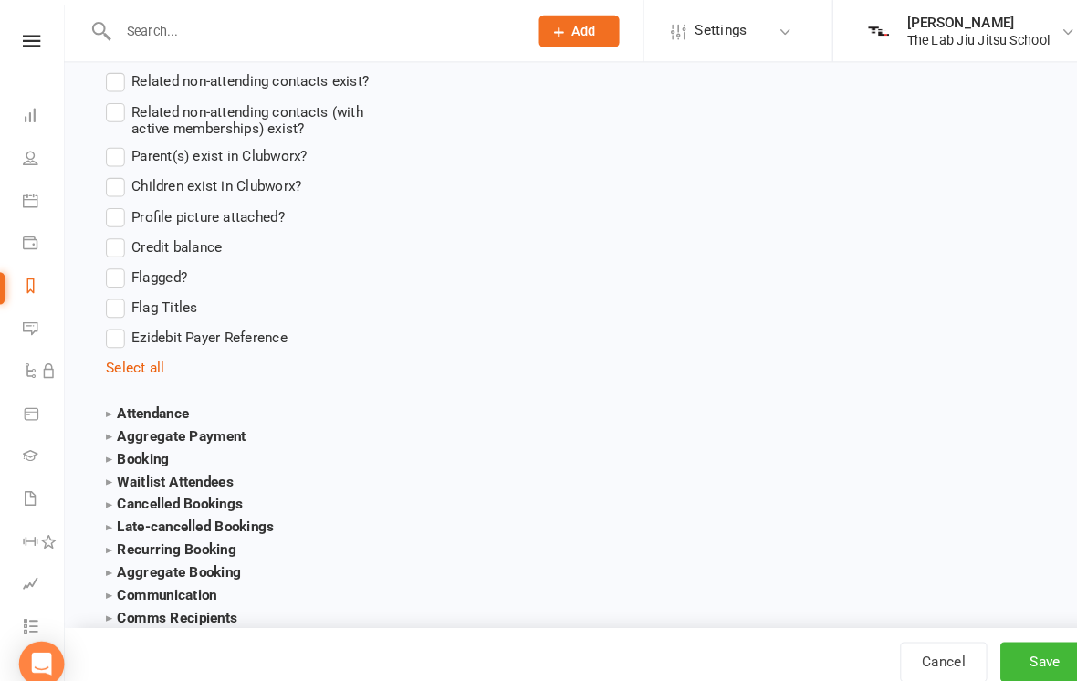
click at [122, 398] on strong "Attendance" at bounding box center [142, 399] width 80 height 16
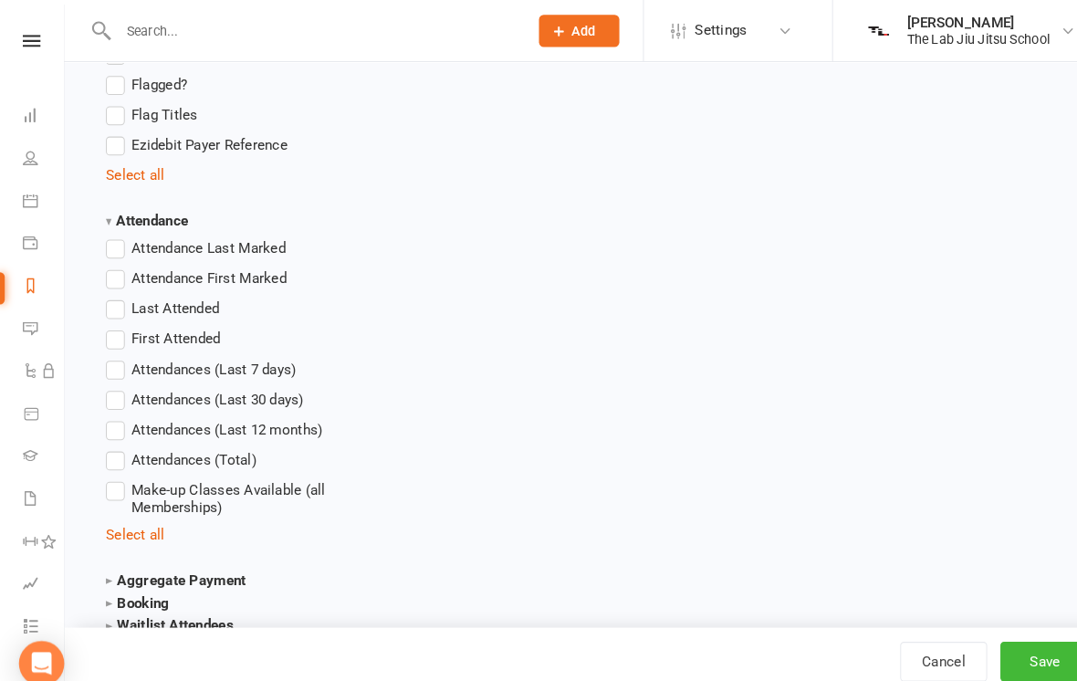
scroll to position [1862, 0]
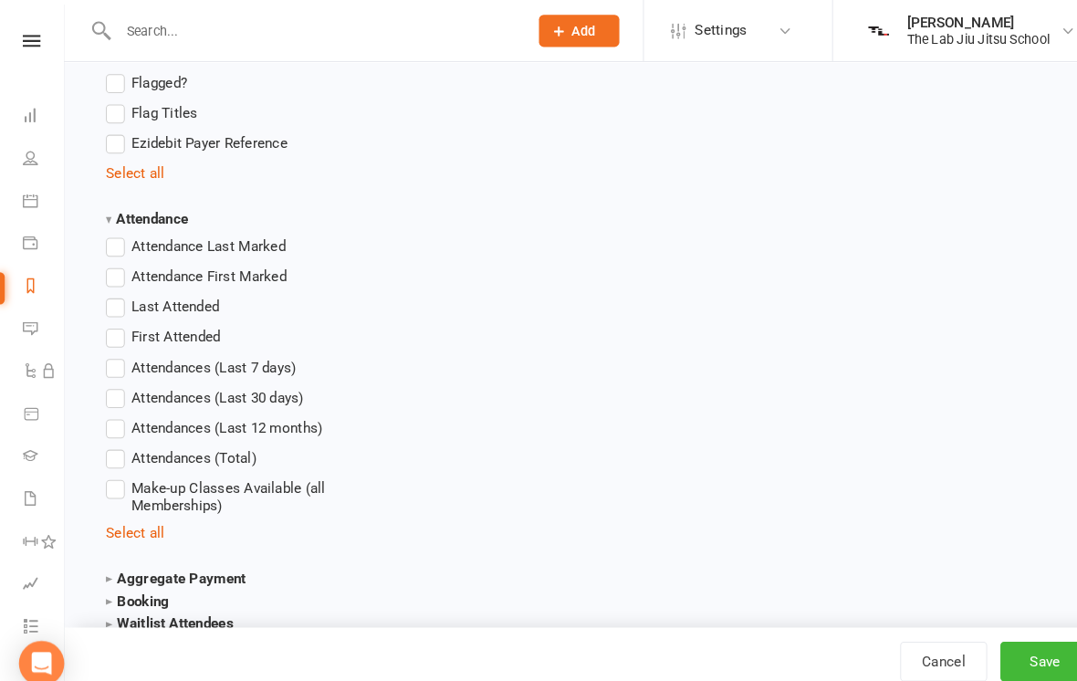
click at [117, 449] on label "Attendances (Total)" at bounding box center [174, 443] width 145 height 22
click at [114, 432] on input "Attendances (Total)" at bounding box center [108, 432] width 12 height 0
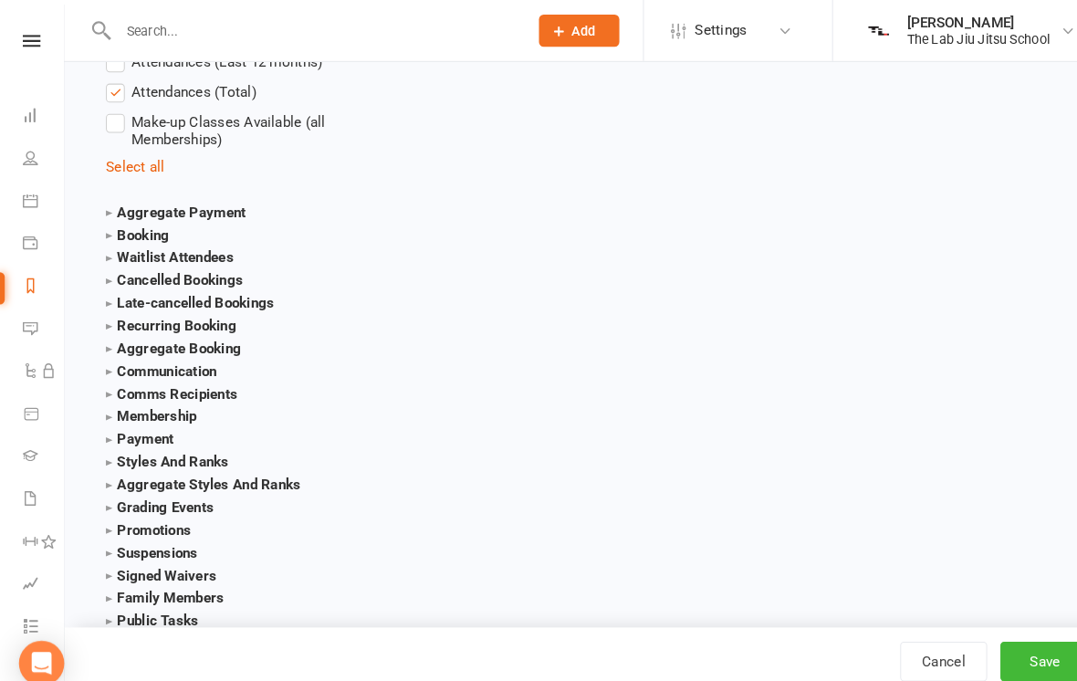
click at [117, 446] on strong "Styles And Ranks" at bounding box center [161, 446] width 119 height 16
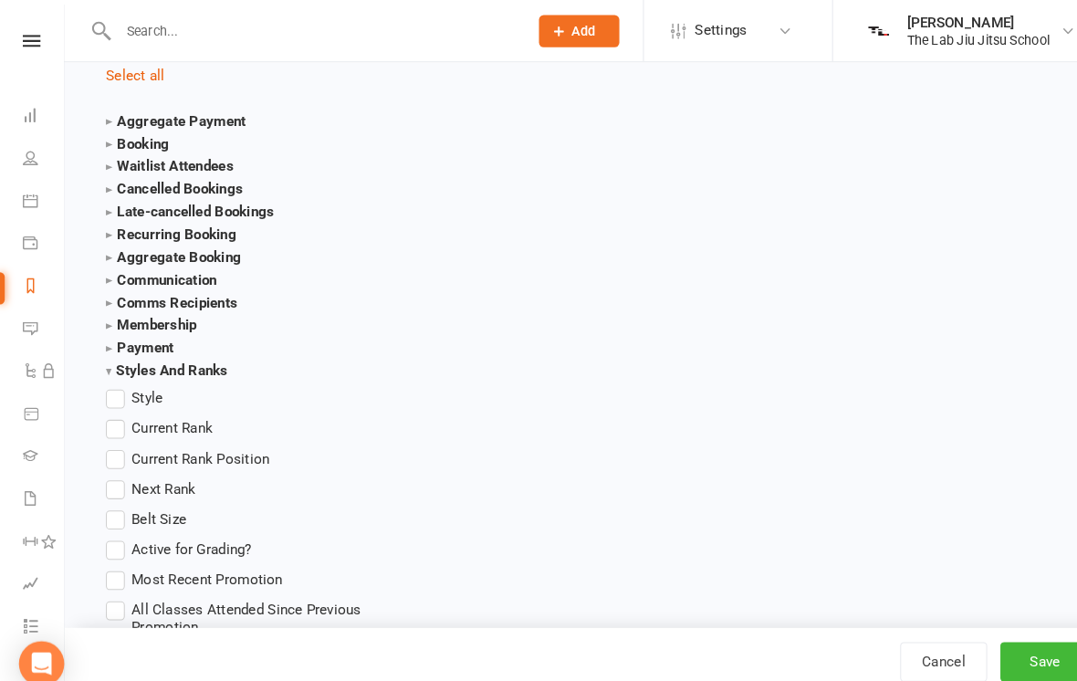
click at [115, 418] on label "Current Rank" at bounding box center [153, 413] width 103 height 22
click at [114, 402] on input "Current Rank" at bounding box center [108, 402] width 12 height 0
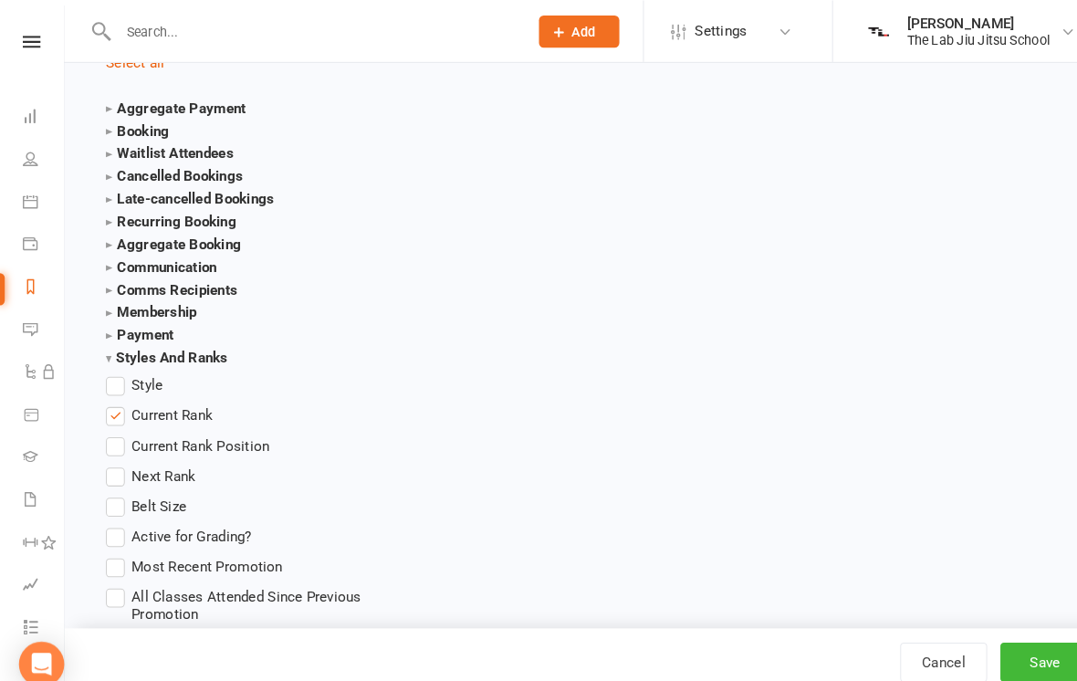
click at [107, 457] on label "Next Rank" at bounding box center [145, 459] width 87 height 22
click at [107, 448] on input "Next Rank" at bounding box center [108, 448] width 12 height 0
click at [104, 462] on label "Next Rank" at bounding box center [145, 459] width 87 height 22
click at [104, 448] on input "Next Rank" at bounding box center [108, 448] width 12 height 0
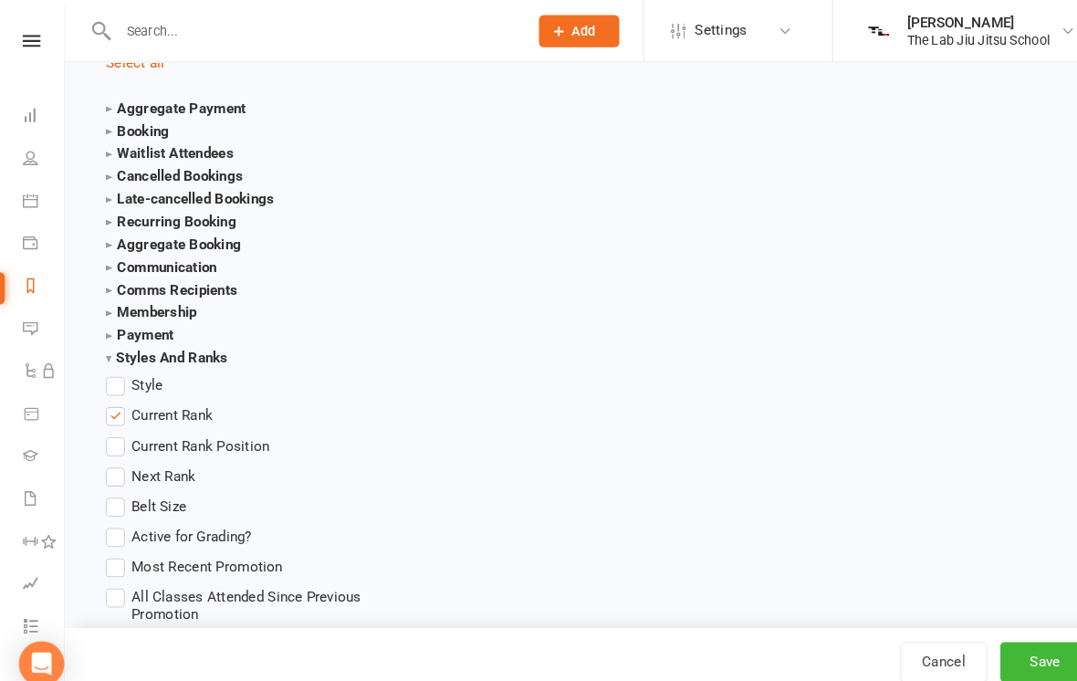
click at [104, 524] on label "Active for Grading?" at bounding box center [172, 517] width 141 height 22
click at [104, 506] on input "Active for Grading?" at bounding box center [108, 506] width 12 height 0
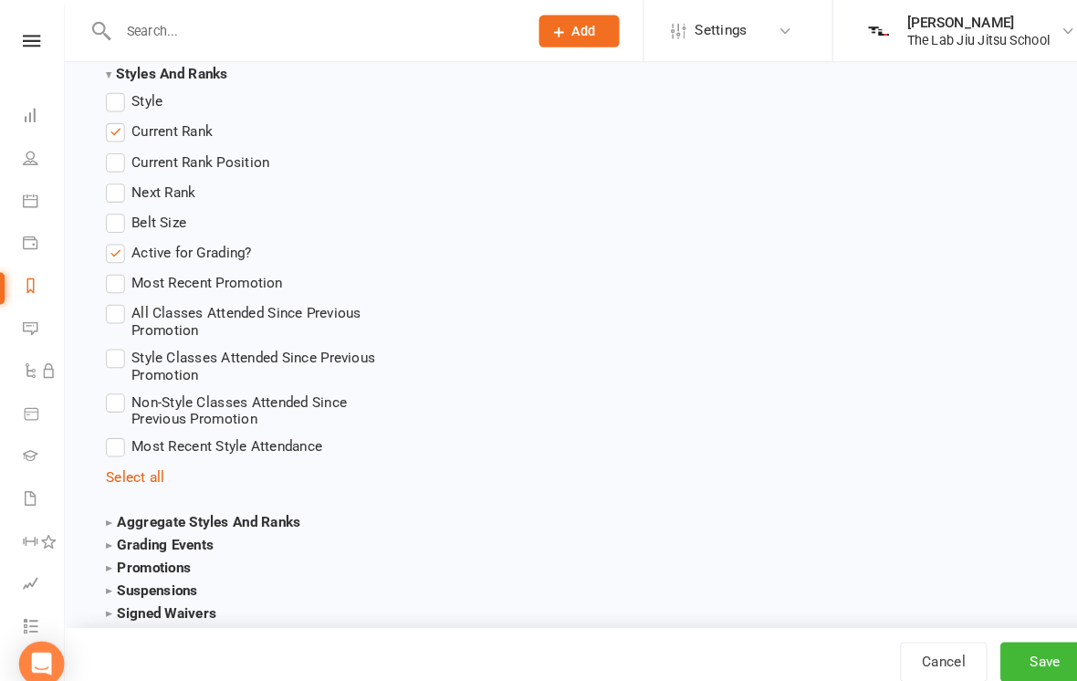
scroll to position [2603, 0]
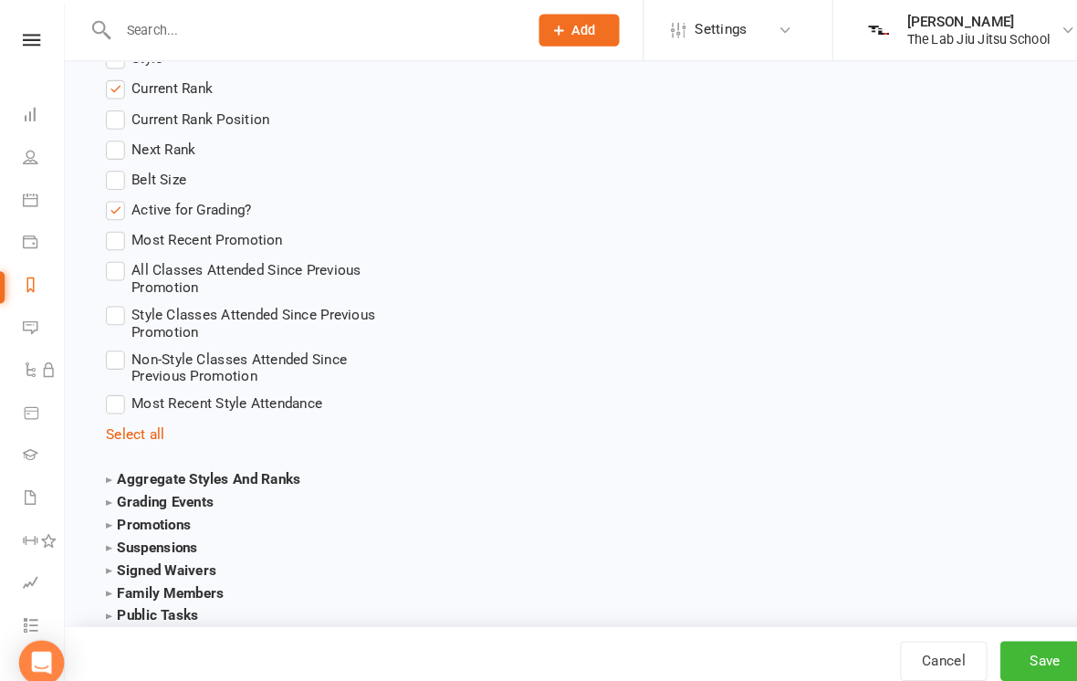
click at [1017, 640] on button "Save" at bounding box center [1008, 639] width 86 height 38
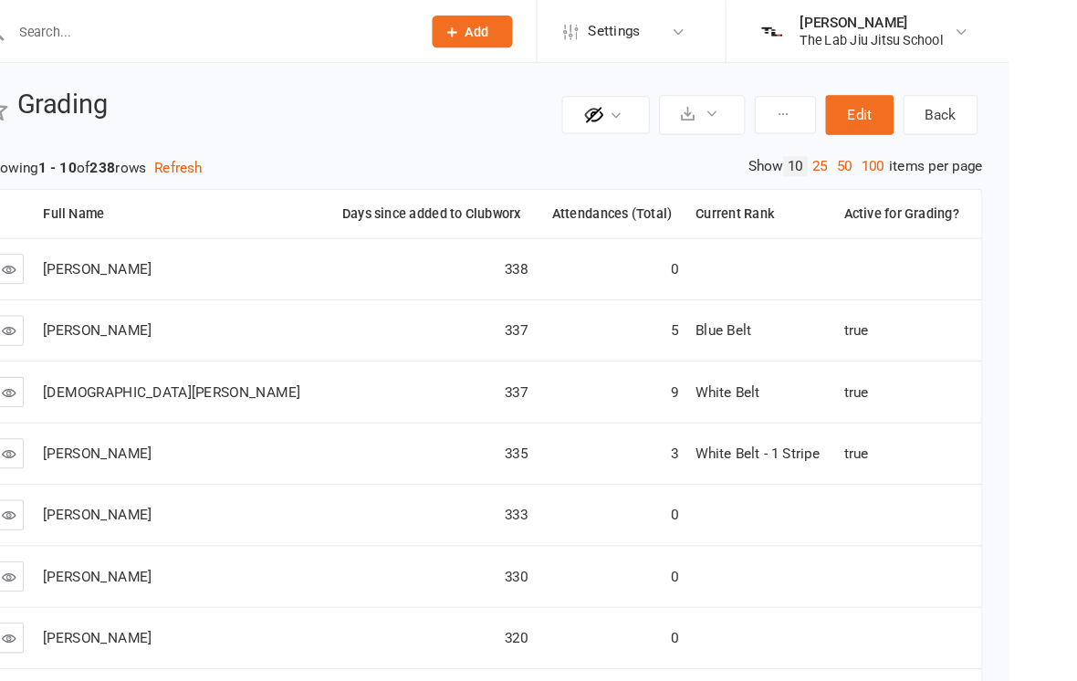
scroll to position [13, 0]
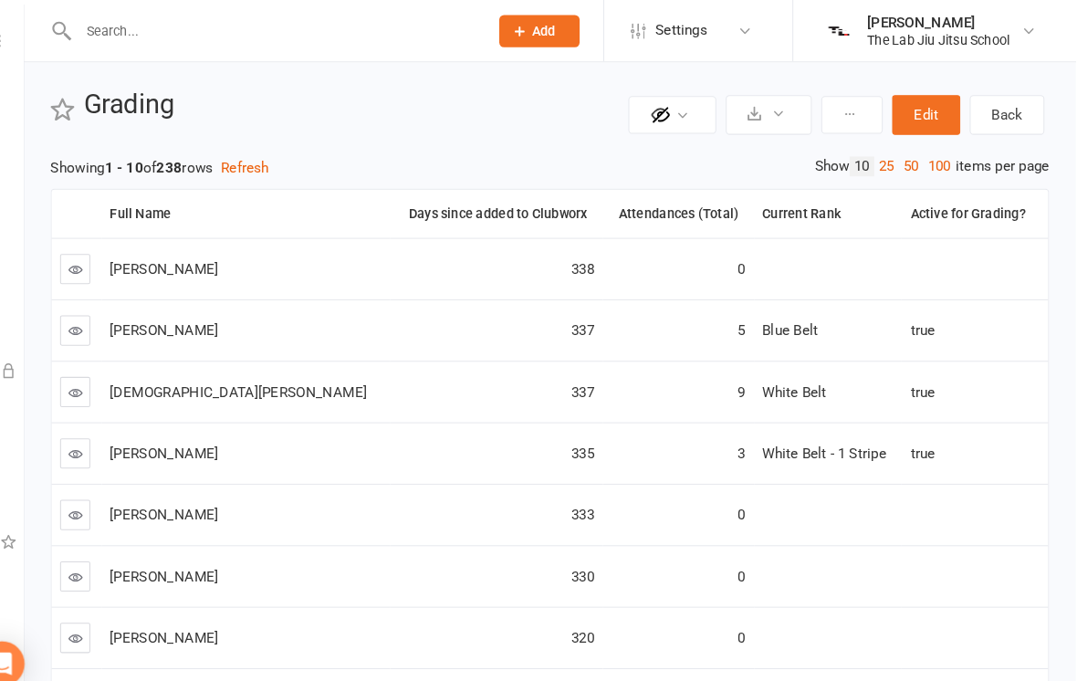
click at [900, 115] on button "Edit" at bounding box center [933, 111] width 66 height 38
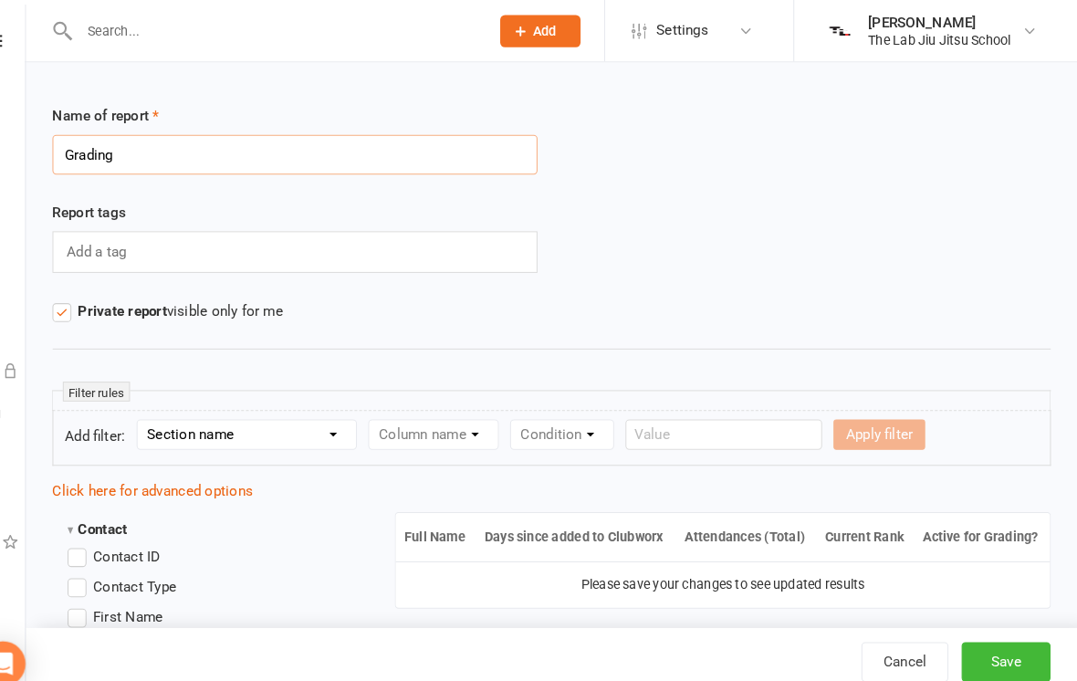
scroll to position [14, 0]
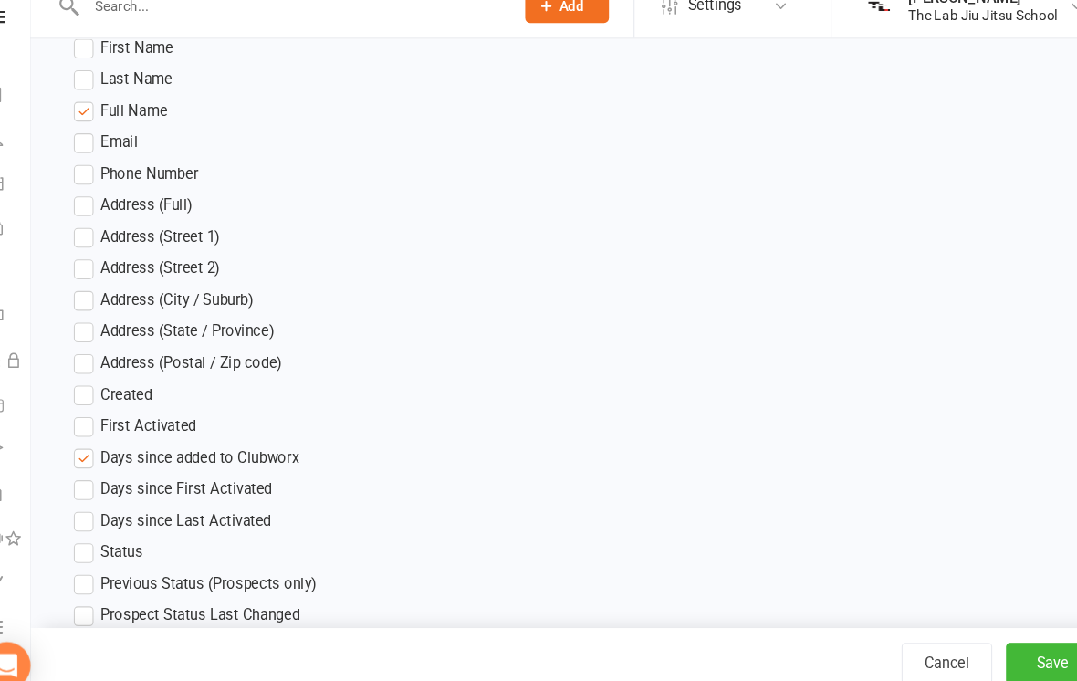
click at [102, 437] on label "Days since added to Clubworx" at bounding box center [206, 448] width 208 height 22
click at [102, 437] on input "Days since added to Clubworx" at bounding box center [108, 437] width 12 height 0
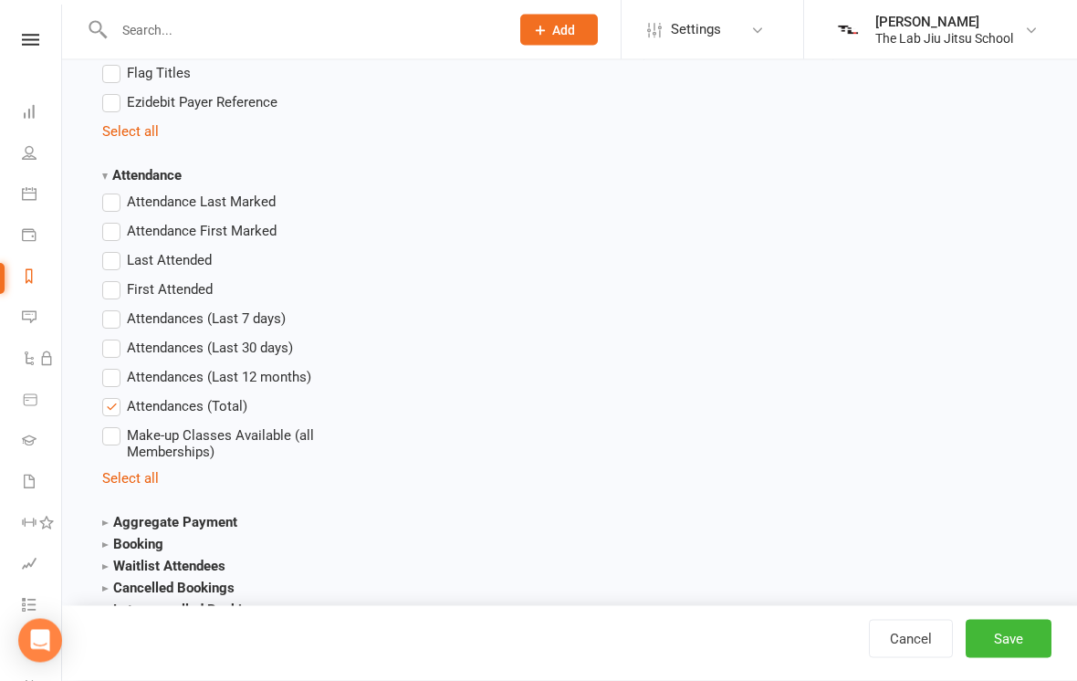
scroll to position [1860, 0]
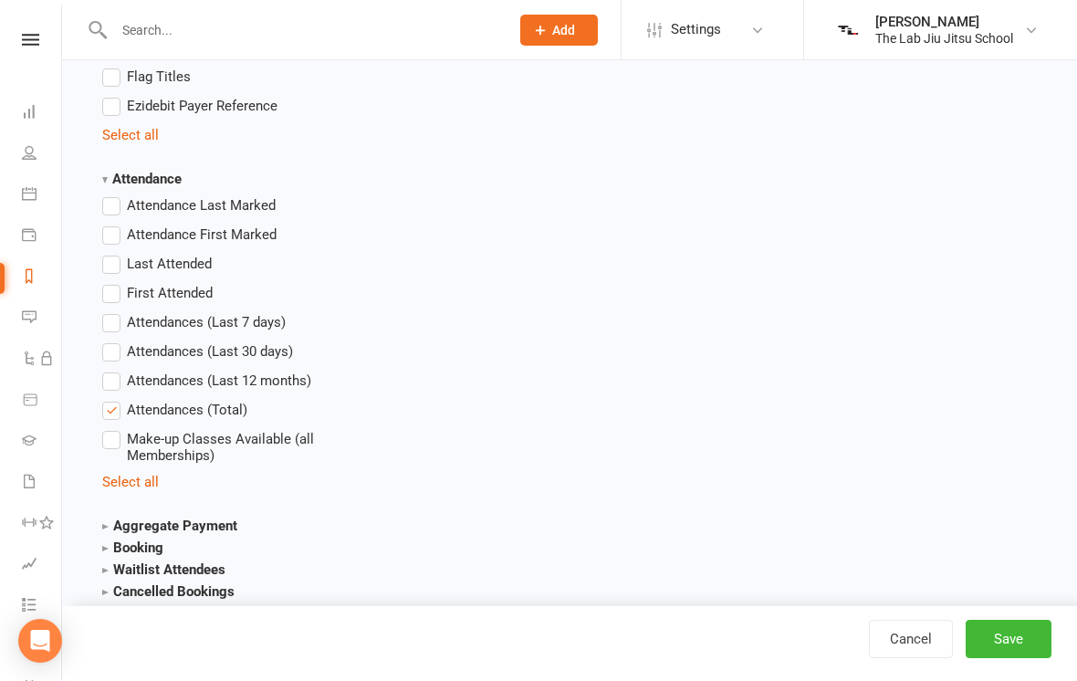
click at [108, 419] on label "Attendances (Total)" at bounding box center [174, 410] width 145 height 22
click at [108, 399] on input "Attendances (Total)" at bounding box center [108, 399] width 12 height 0
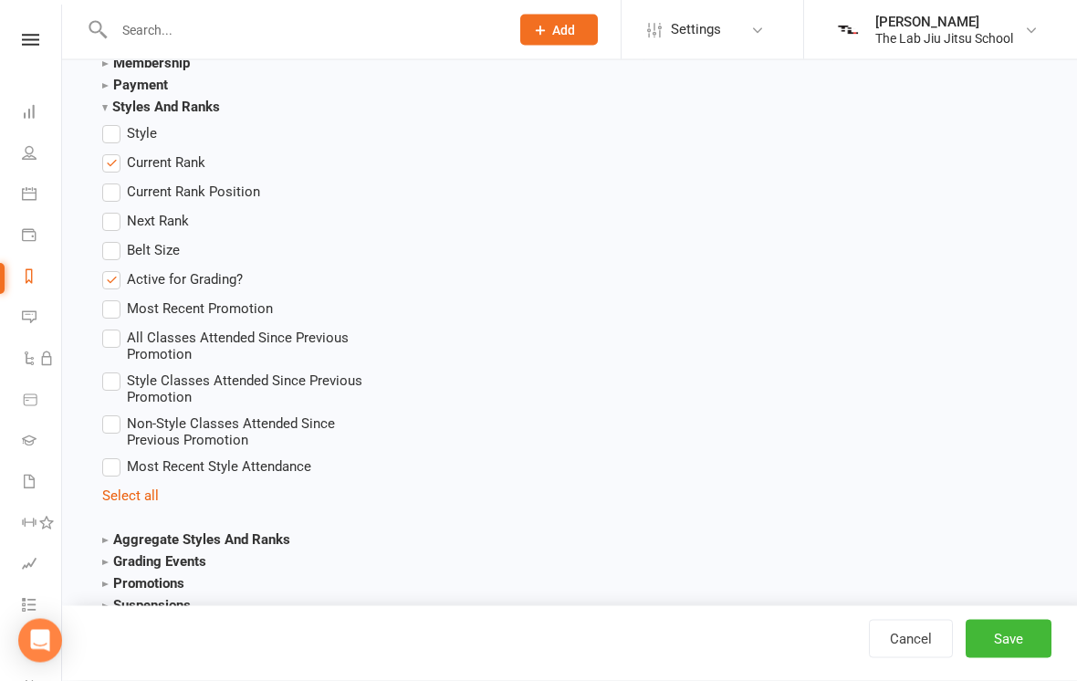
scroll to position [2520, 0]
click at [116, 338] on label "All Classes Attended Since Previous Promotion" at bounding box center [239, 345] width 274 height 36
click at [114, 327] on input "All Classes Attended Since Previous Promotion" at bounding box center [108, 327] width 12 height 0
click at [114, 335] on label "All Classes Attended Since Previous Promotion" at bounding box center [239, 345] width 274 height 36
click at [114, 327] on input "All Classes Attended Since Previous Promotion" at bounding box center [108, 327] width 12 height 0
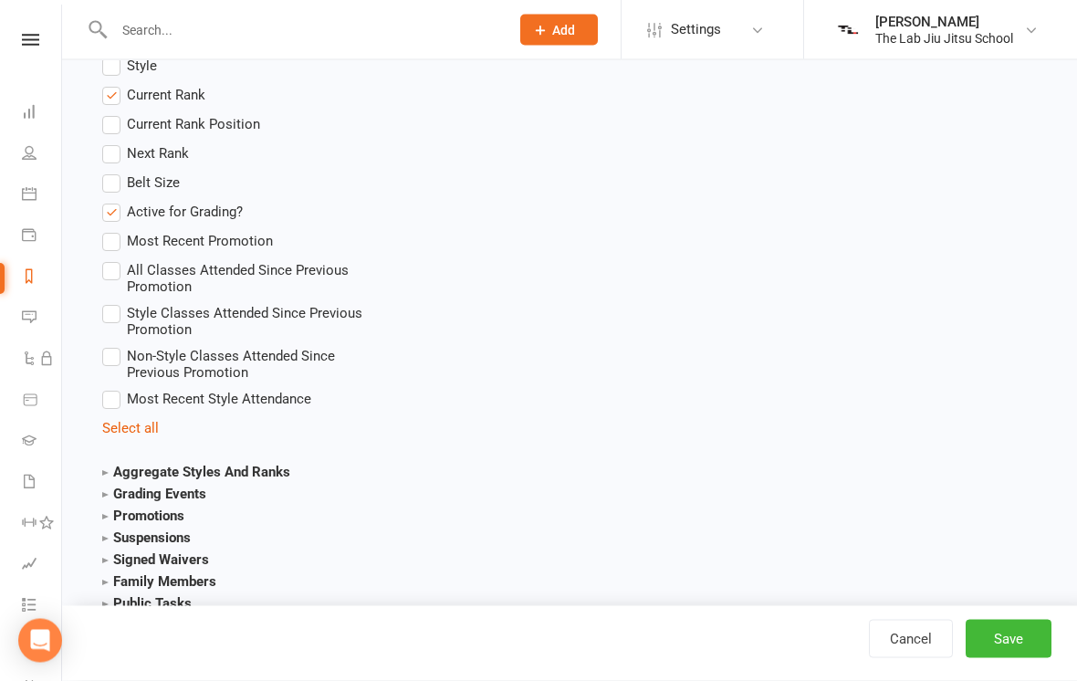
scroll to position [2588, 0]
click at [1015, 658] on button "Save" at bounding box center [1008, 639] width 86 height 38
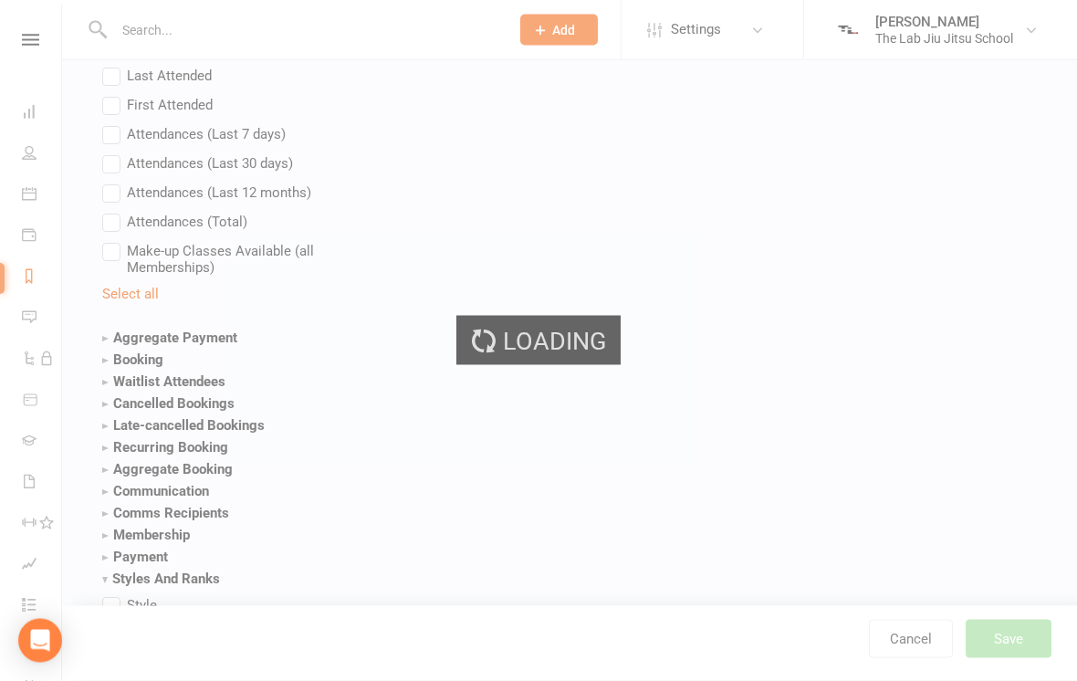
scroll to position [0, 0]
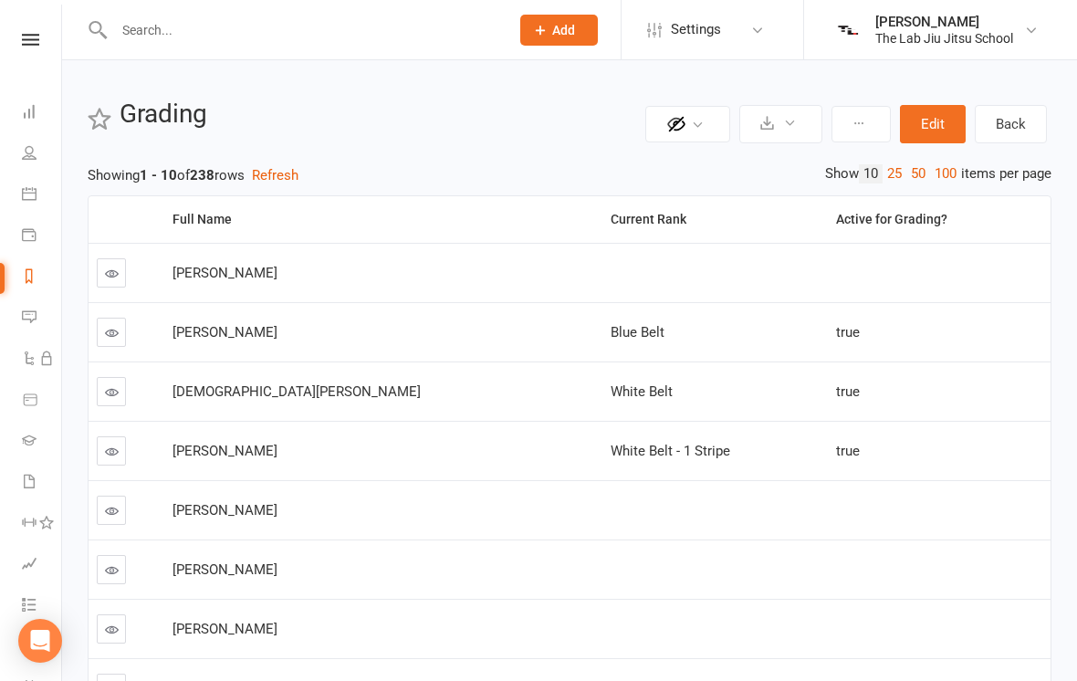
click at [106, 264] on link at bounding box center [111, 272] width 29 height 29
click at [1026, 123] on link "Back" at bounding box center [1010, 124] width 72 height 38
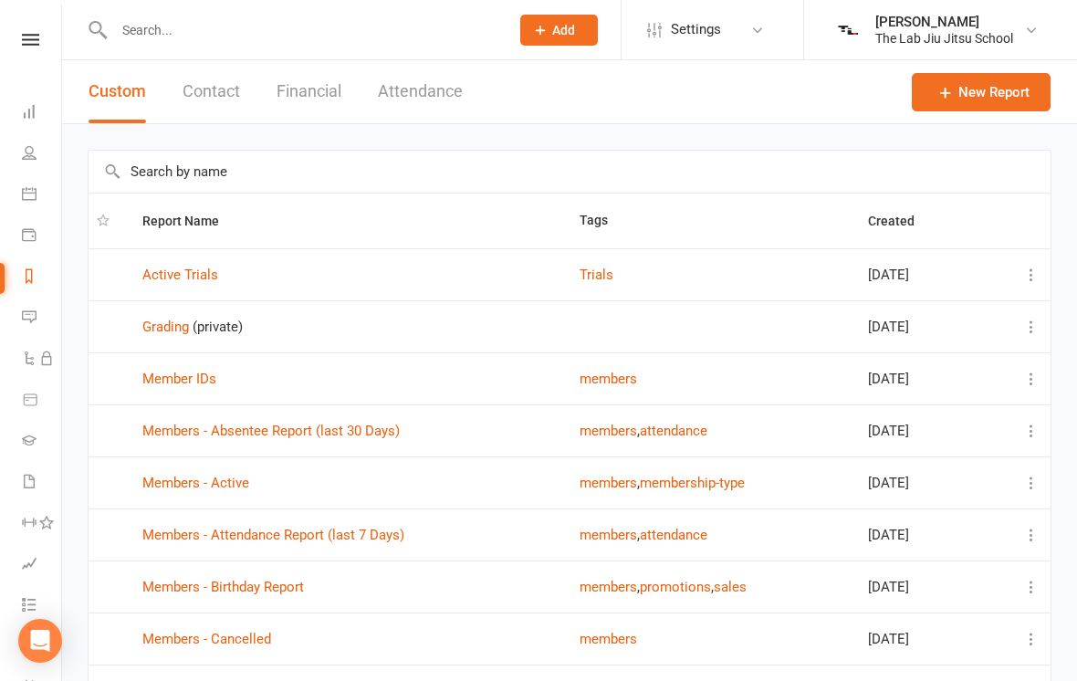
click at [167, 328] on link "Grading" at bounding box center [165, 326] width 47 height 16
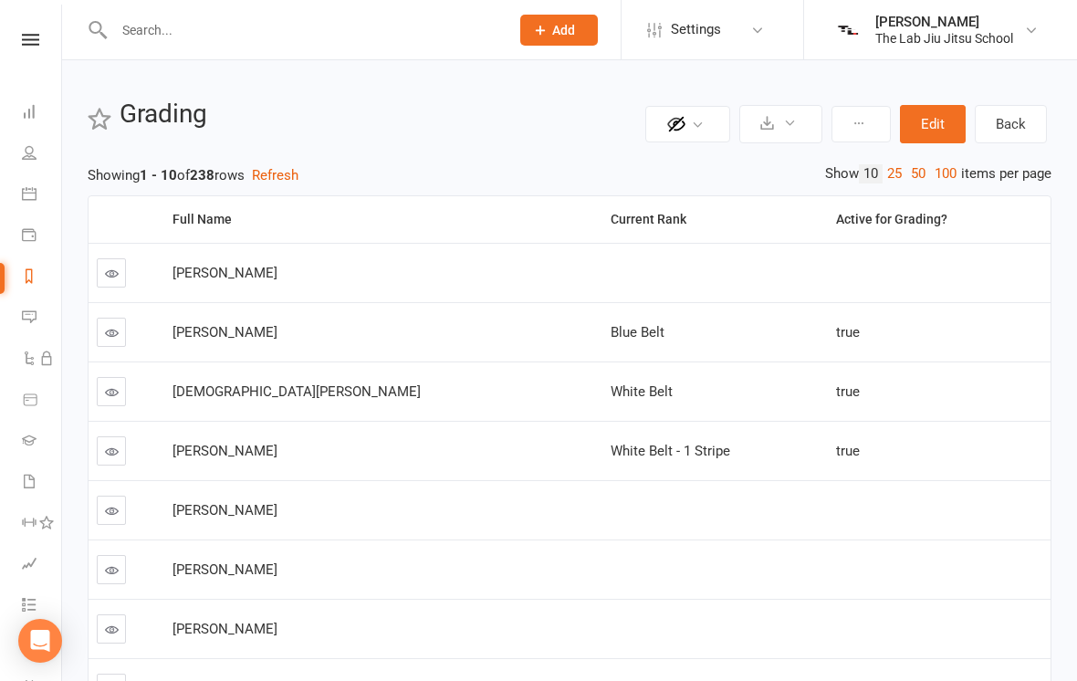
click at [919, 127] on button "Edit" at bounding box center [933, 124] width 66 height 38
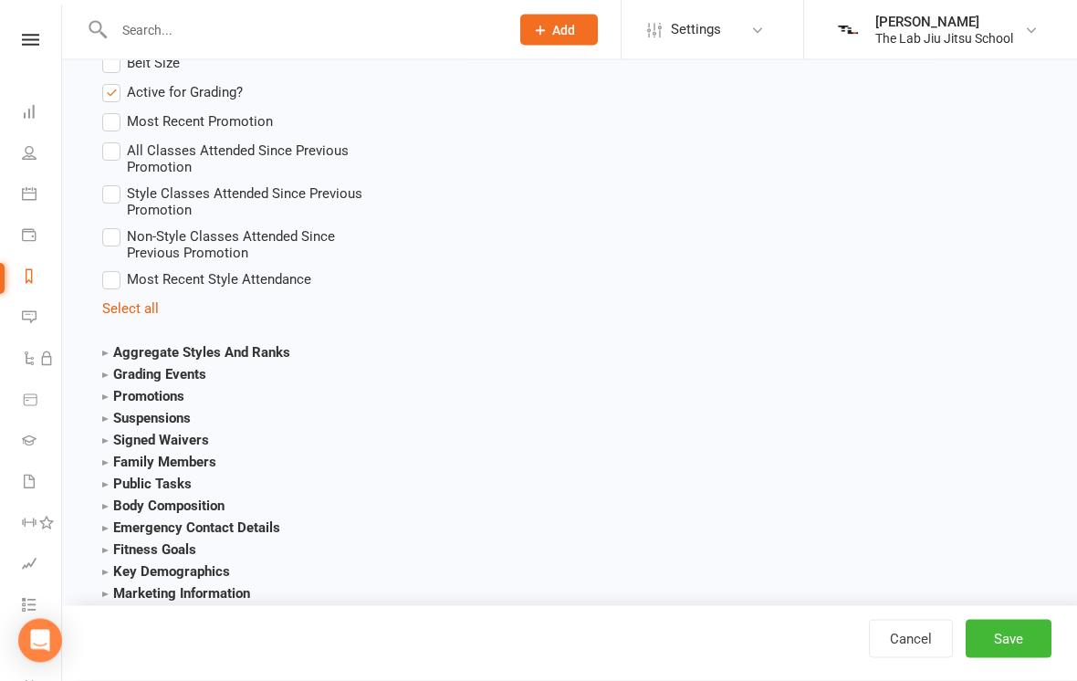
scroll to position [2412, 0]
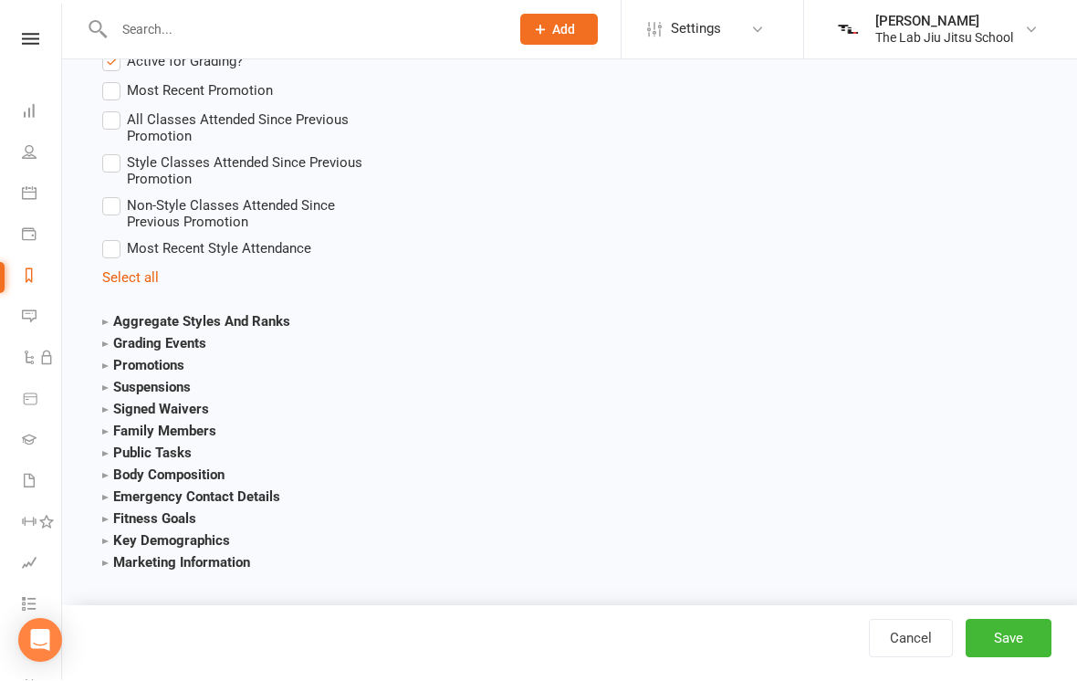
click at [196, 349] on strong "Grading Events" at bounding box center [154, 344] width 104 height 16
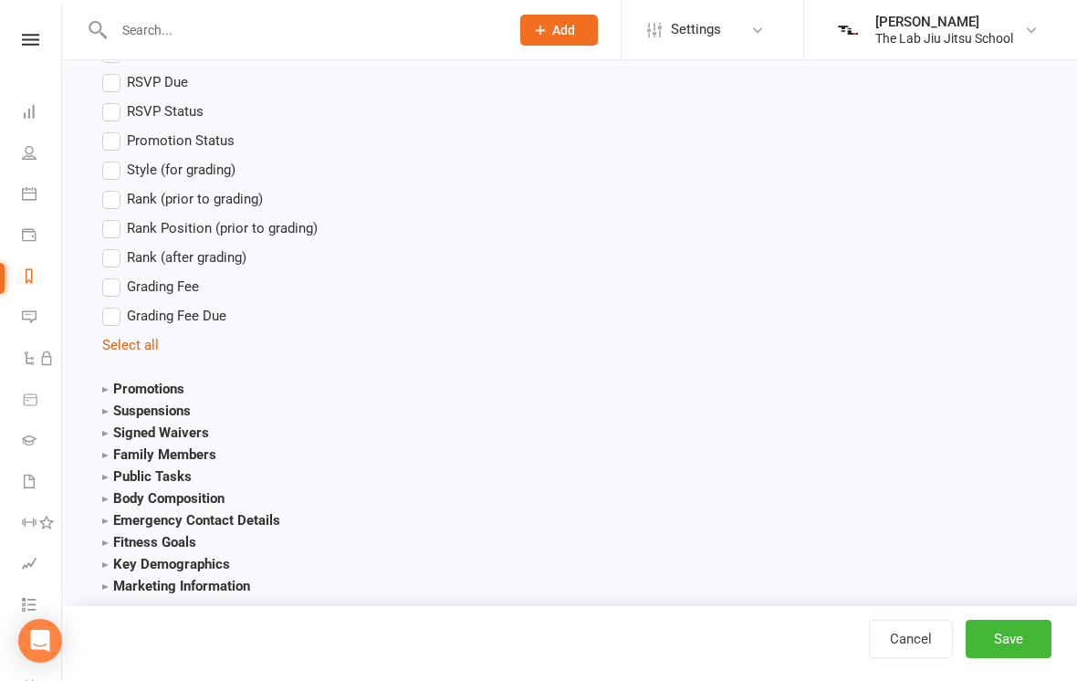
scroll to position [2768, 0]
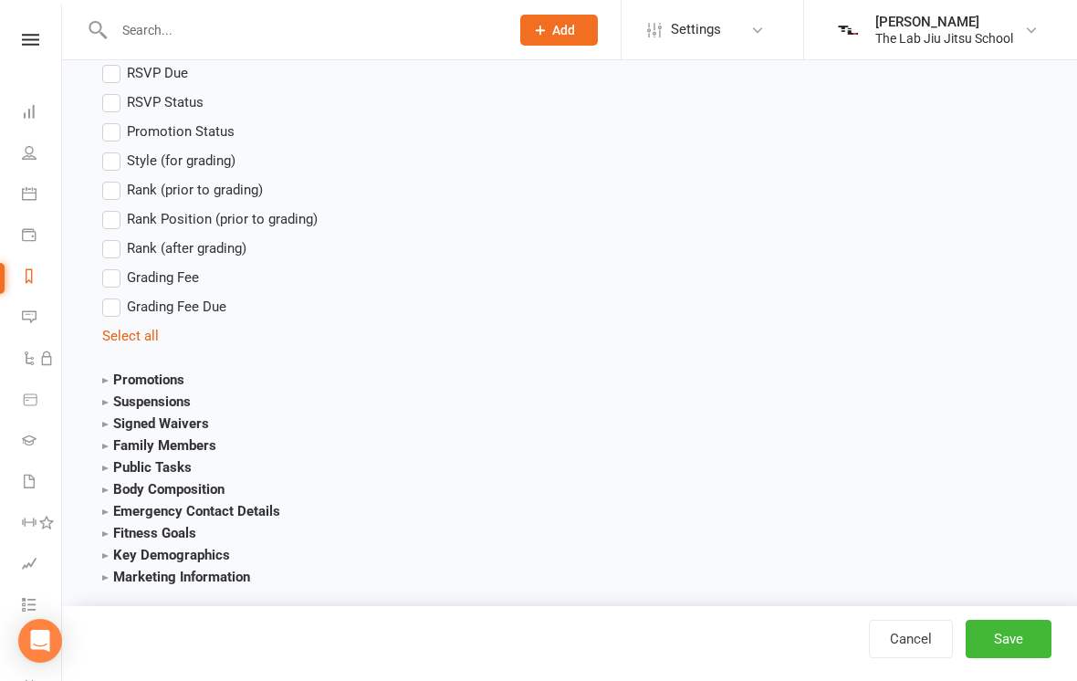
click at [183, 380] on strong "Promotions" at bounding box center [143, 379] width 82 height 16
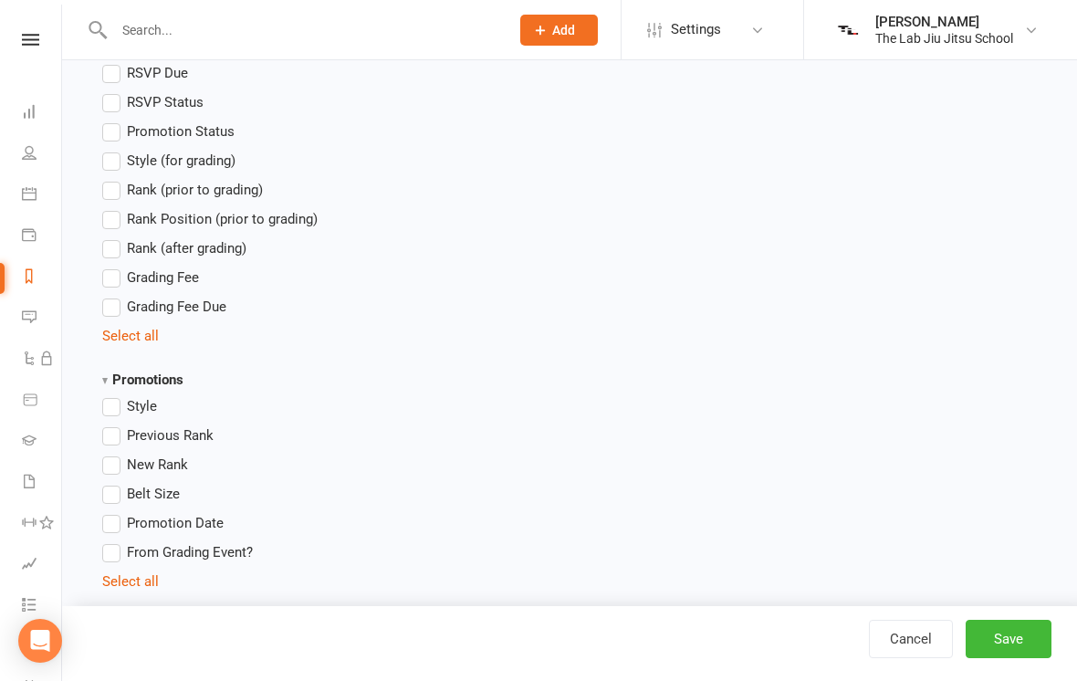
click at [213, 434] on span "Previous Rank" at bounding box center [170, 433] width 87 height 19
click at [114, 424] on input "Previous Rank" at bounding box center [108, 424] width 12 height 0
click at [211, 439] on span "Previous Rank" at bounding box center [170, 433] width 87 height 19
click at [114, 424] on input "Previous Rank" at bounding box center [108, 424] width 12 height 0
click at [187, 434] on span "Previous Rank" at bounding box center [170, 433] width 87 height 19
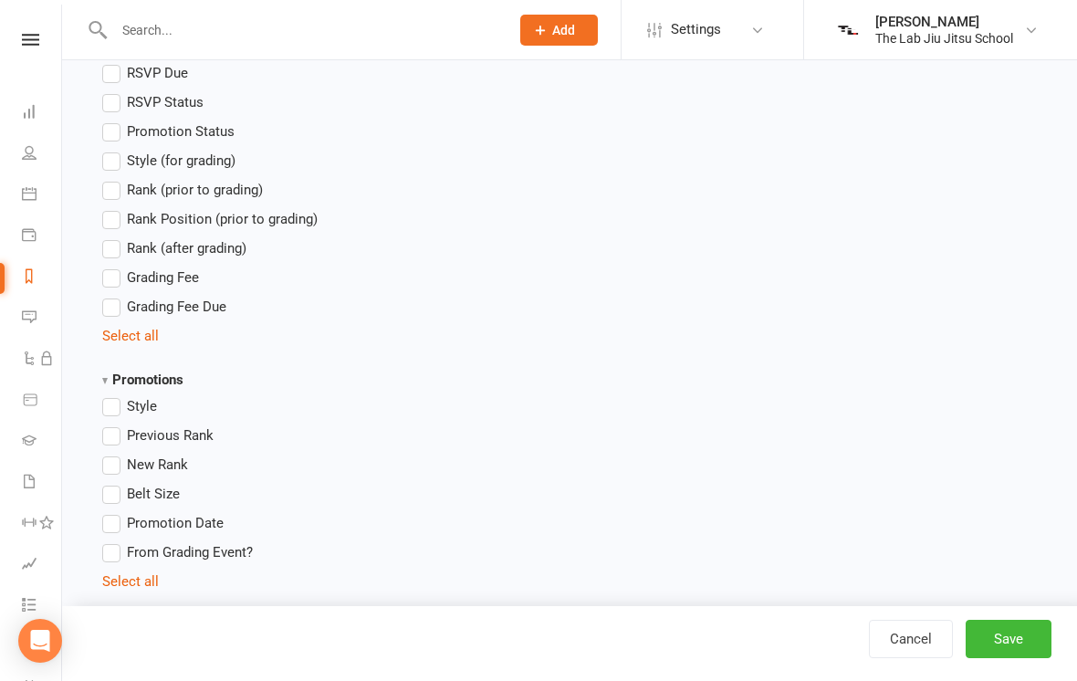
click at [114, 424] on input "Previous Rank" at bounding box center [108, 424] width 12 height 0
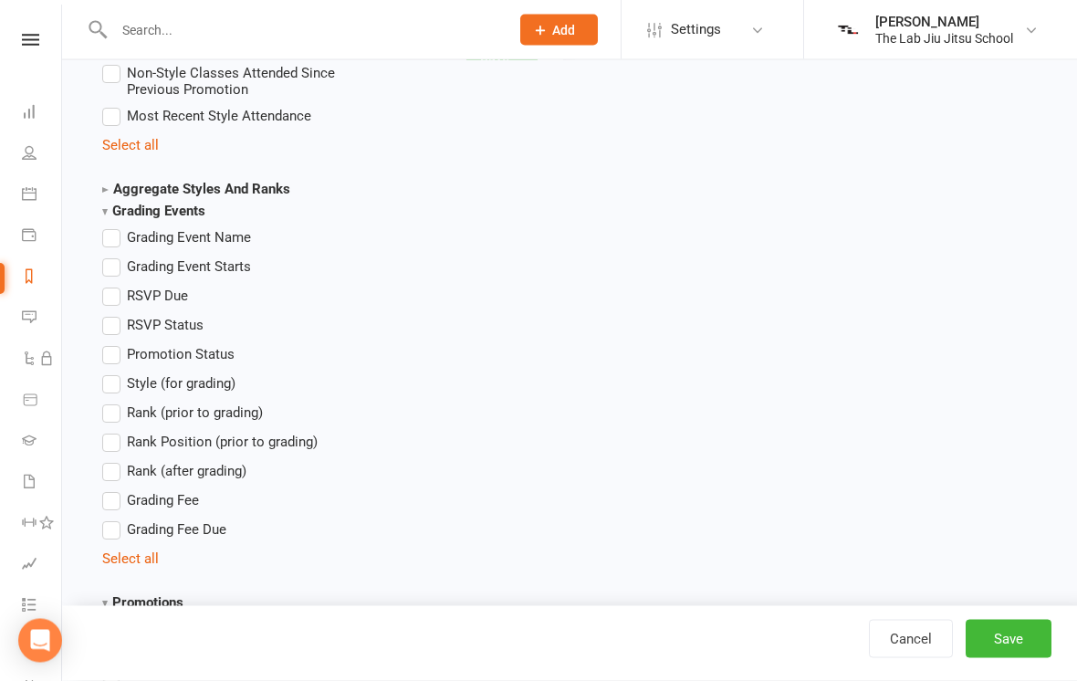
scroll to position [2547, 0]
click at [260, 419] on span "Rank (prior to grading)" at bounding box center [195, 410] width 136 height 19
click at [114, 401] on input "Rank (prior to grading)" at bounding box center [108, 401] width 12 height 0
click at [260, 420] on span "Rank (prior to grading)" at bounding box center [195, 410] width 136 height 19
click at [114, 401] on input "Rank (prior to grading)" at bounding box center [108, 401] width 12 height 0
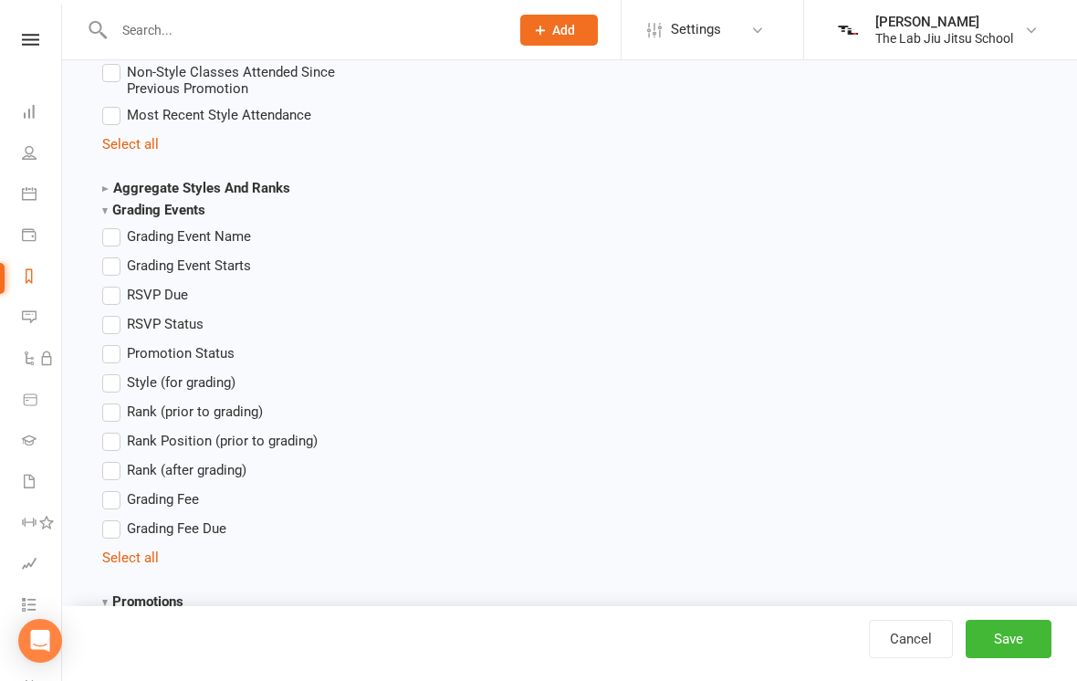
click at [172, 214] on strong "Grading Events" at bounding box center [153, 210] width 103 height 16
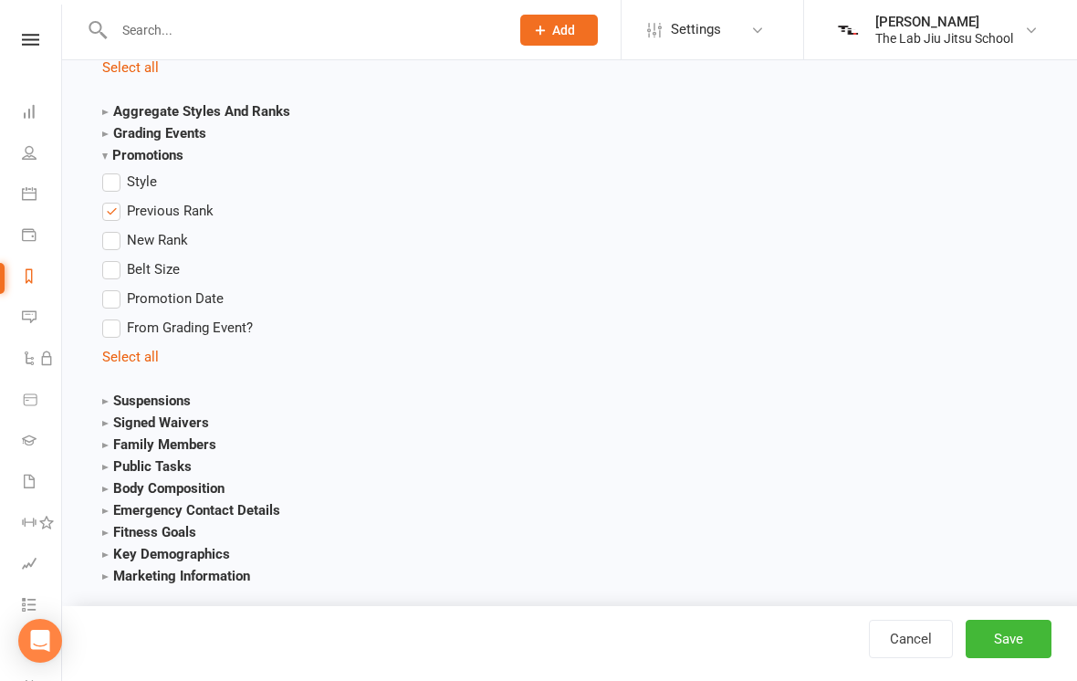
scroll to position [2636, 0]
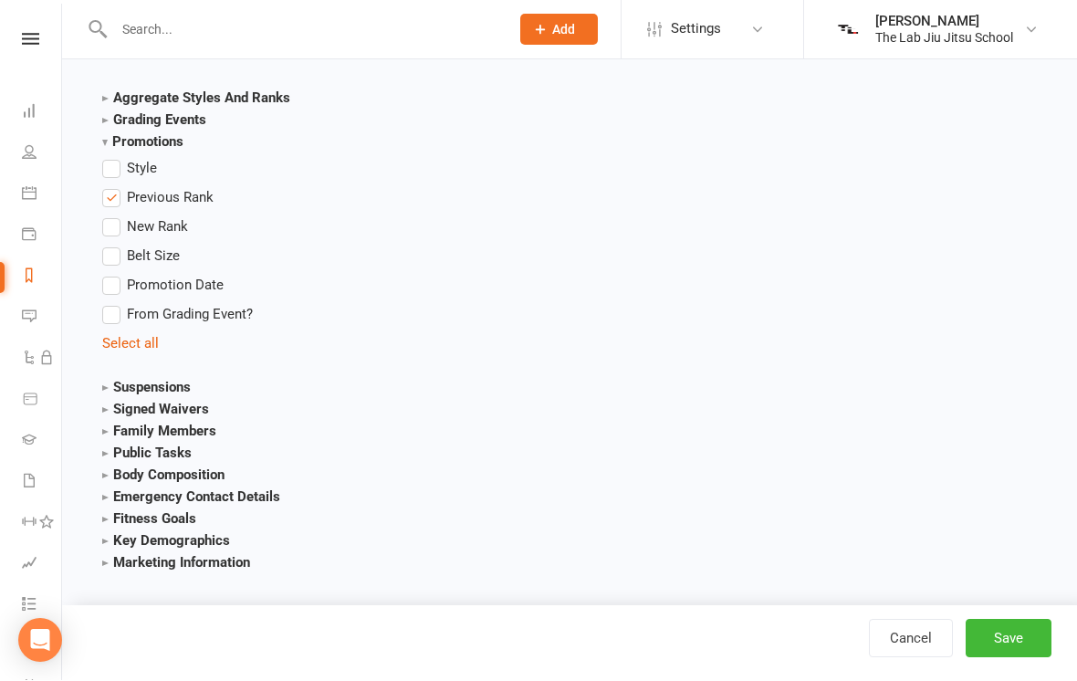
click at [1032, 658] on button "Save" at bounding box center [1008, 639] width 86 height 38
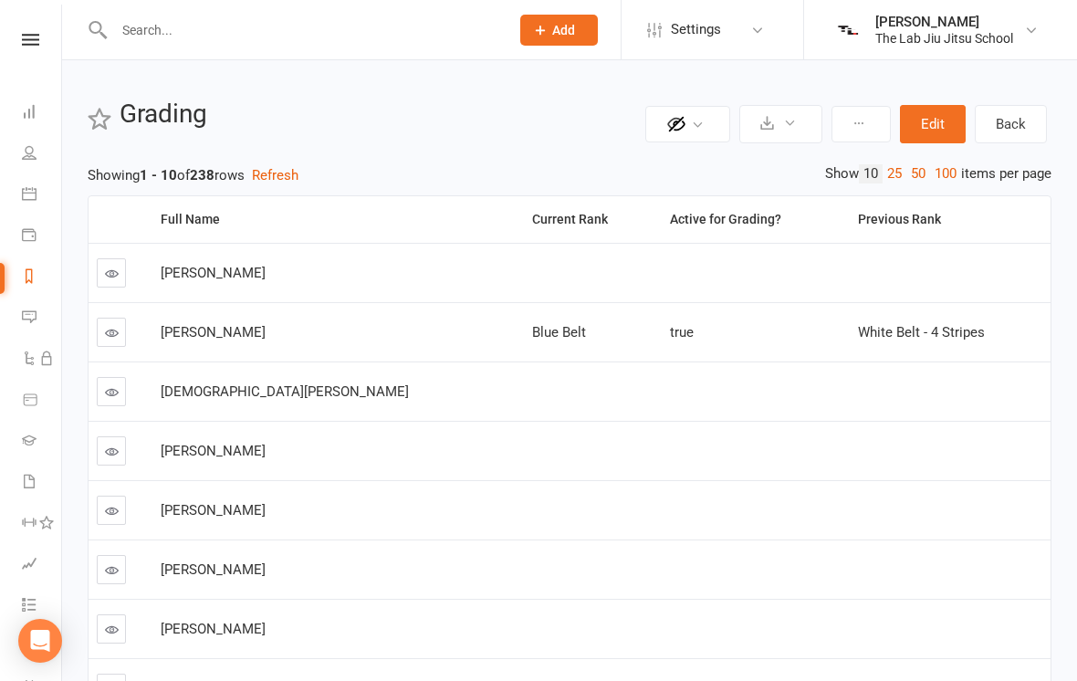
click at [1016, 126] on link "Back" at bounding box center [1010, 124] width 72 height 38
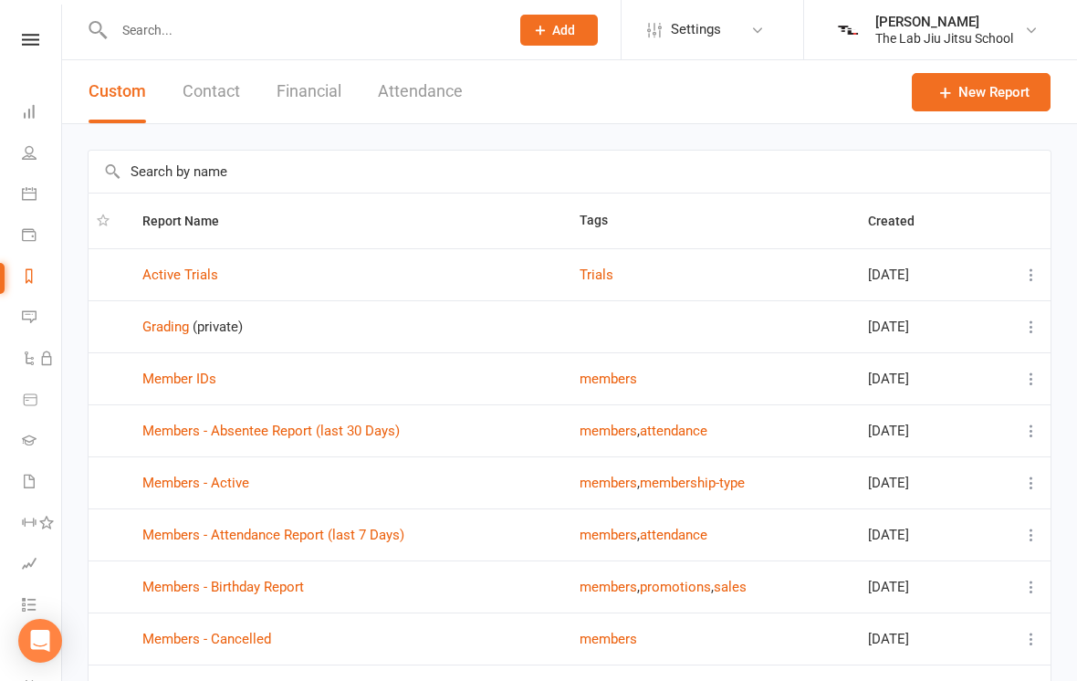
click at [203, 331] on span "(private)" at bounding box center [218, 326] width 50 height 16
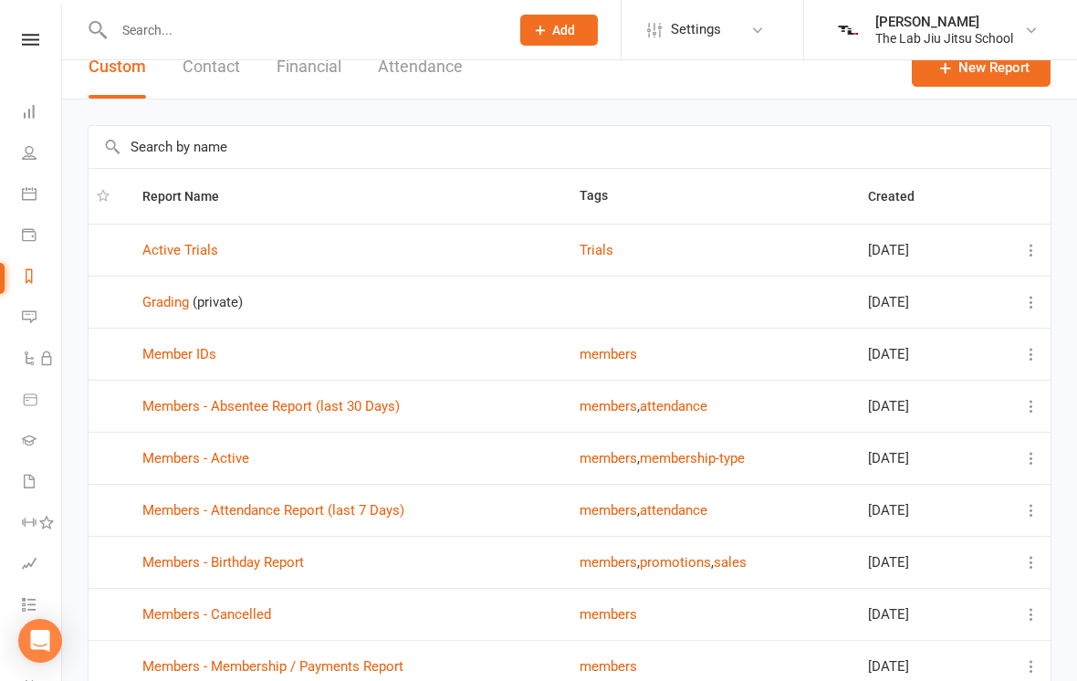
scroll to position [27, 0]
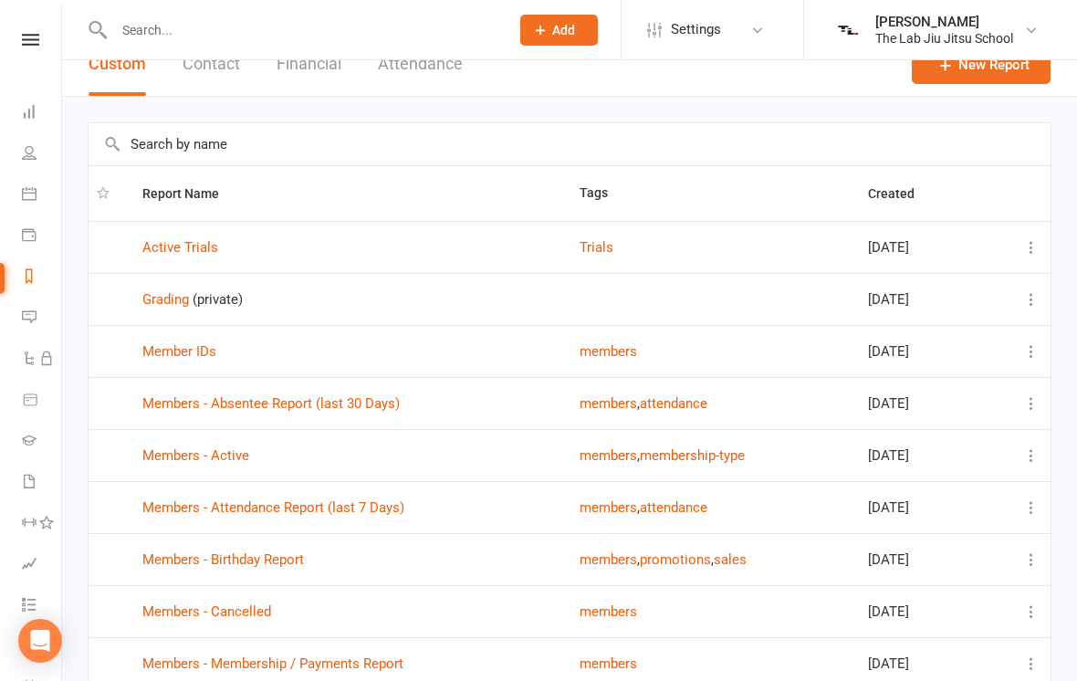
click at [185, 294] on link "Grading" at bounding box center [165, 299] width 47 height 16
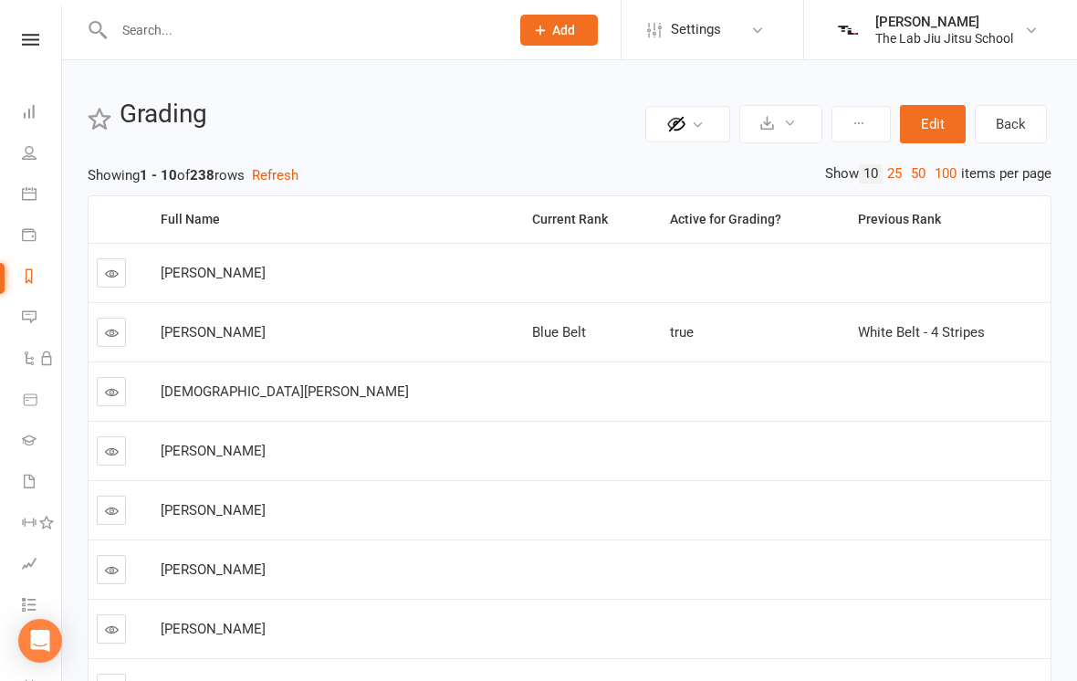
click at [936, 126] on button "Edit" at bounding box center [933, 124] width 66 height 38
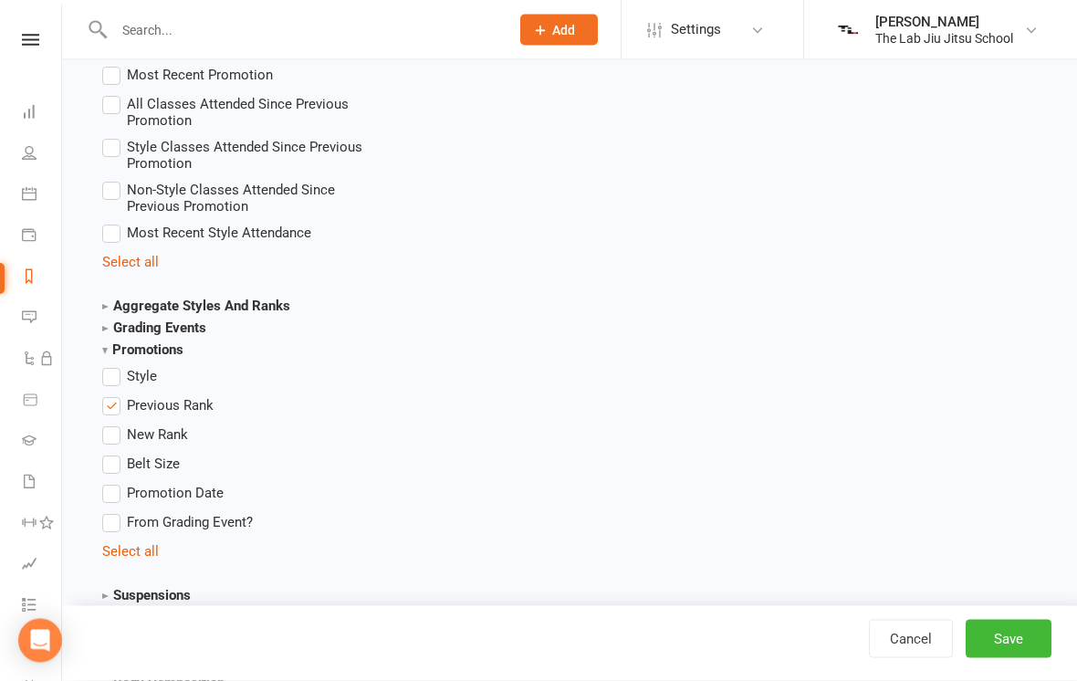
scroll to position [2429, 0]
click at [37, 162] on link "People" at bounding box center [42, 154] width 41 height 41
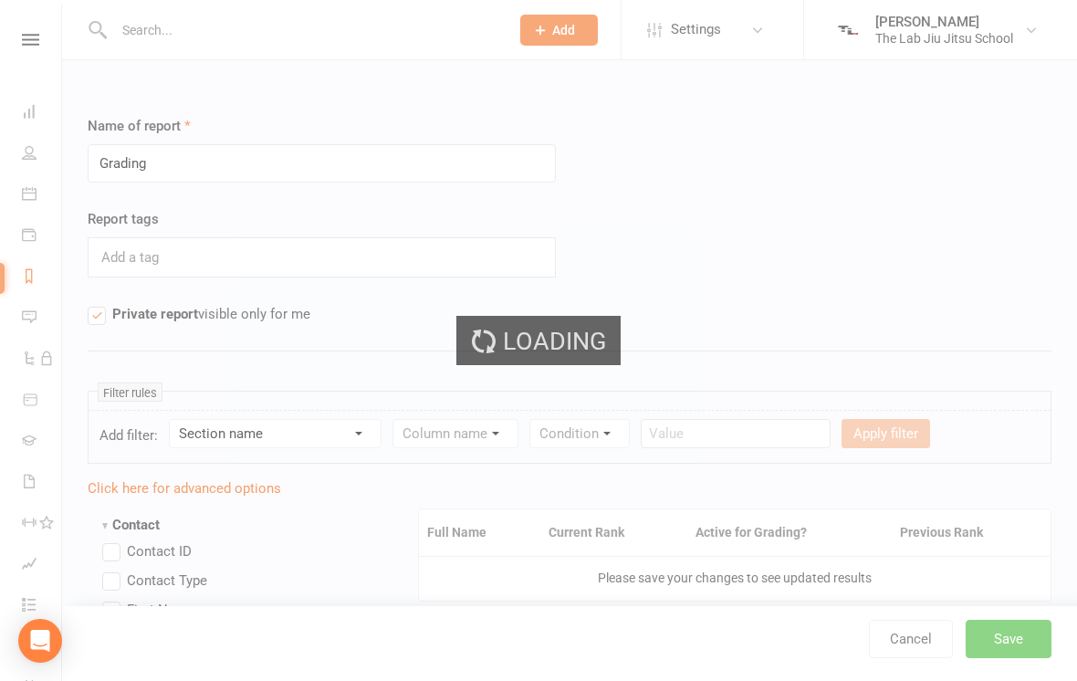
select select "100"
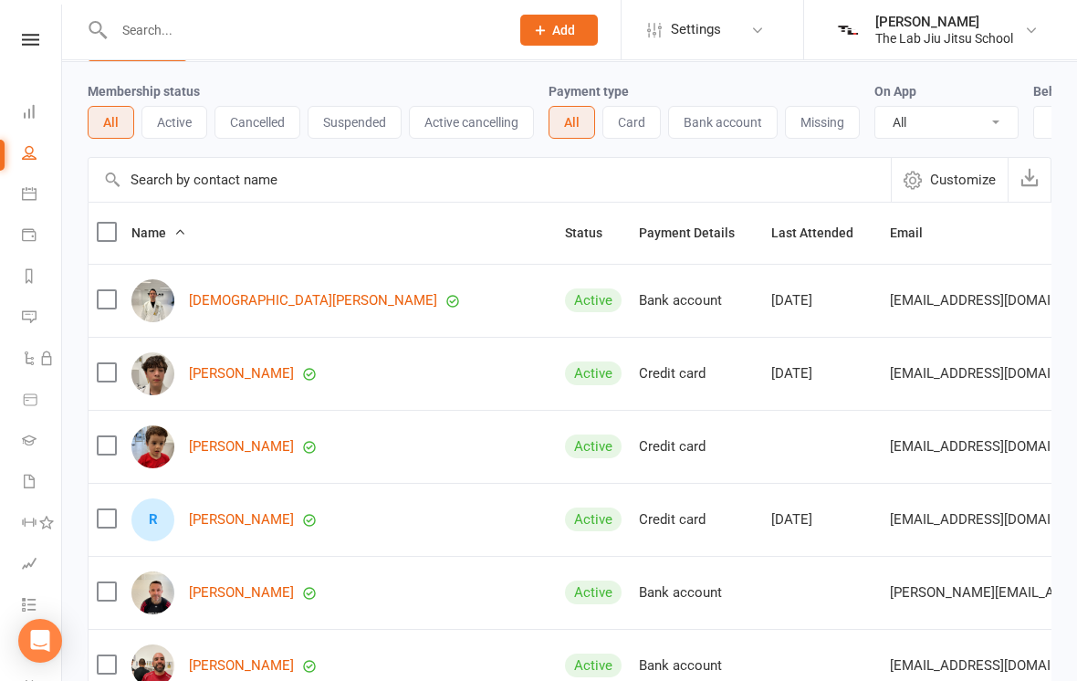
scroll to position [226, 0]
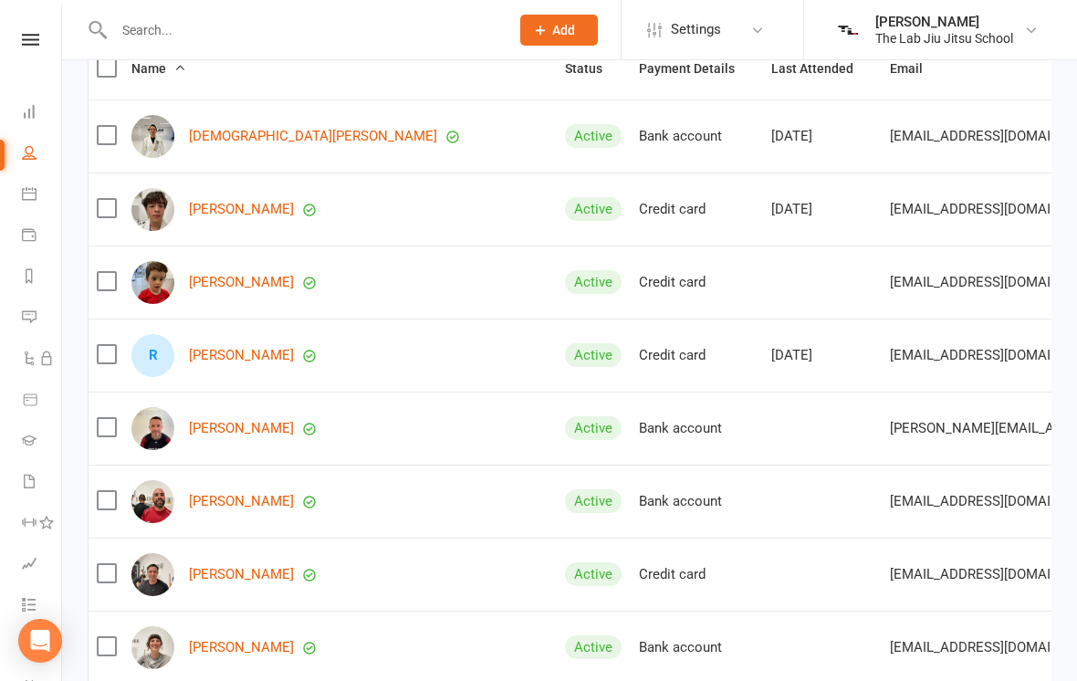
click at [212, 336] on div "R Rowan Bolton" at bounding box center [339, 355] width 417 height 43
click at [229, 360] on link "Rowan Bolton" at bounding box center [241, 356] width 105 height 16
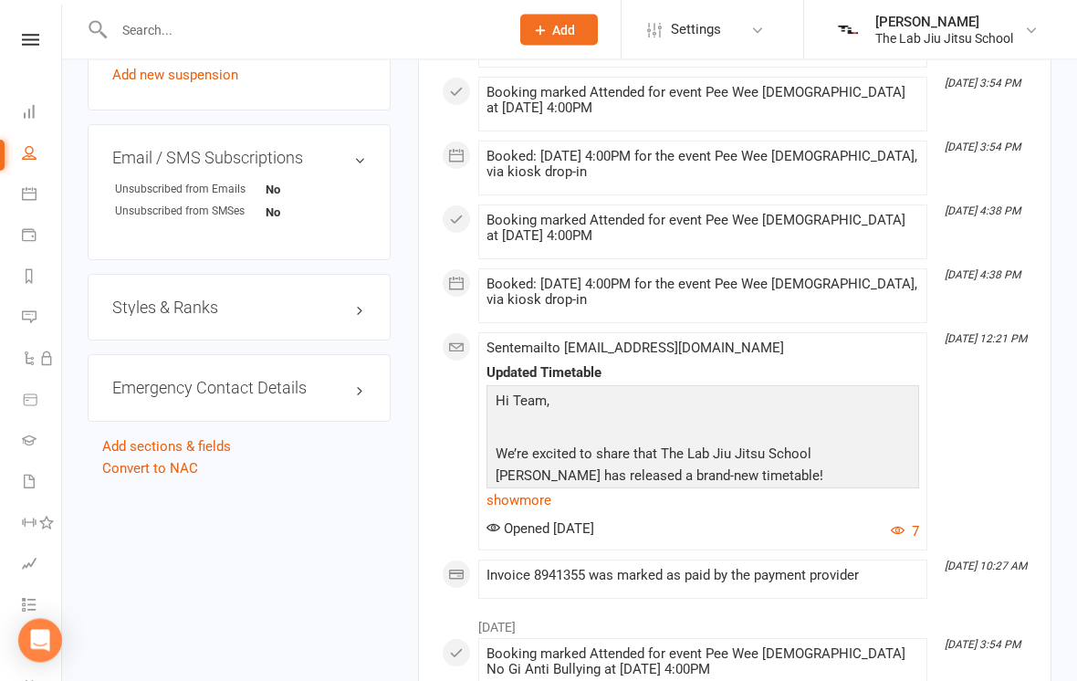
click at [130, 312] on h3 "Styles & Ranks" at bounding box center [239, 308] width 254 height 18
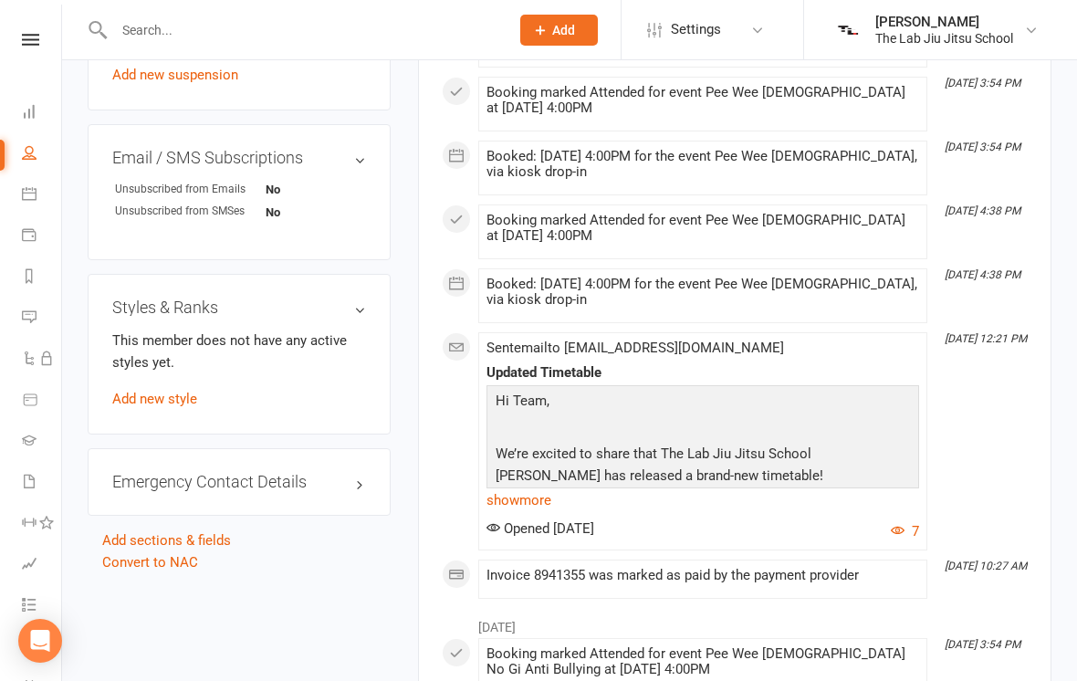
click at [143, 391] on link "Add new style" at bounding box center [154, 399] width 85 height 16
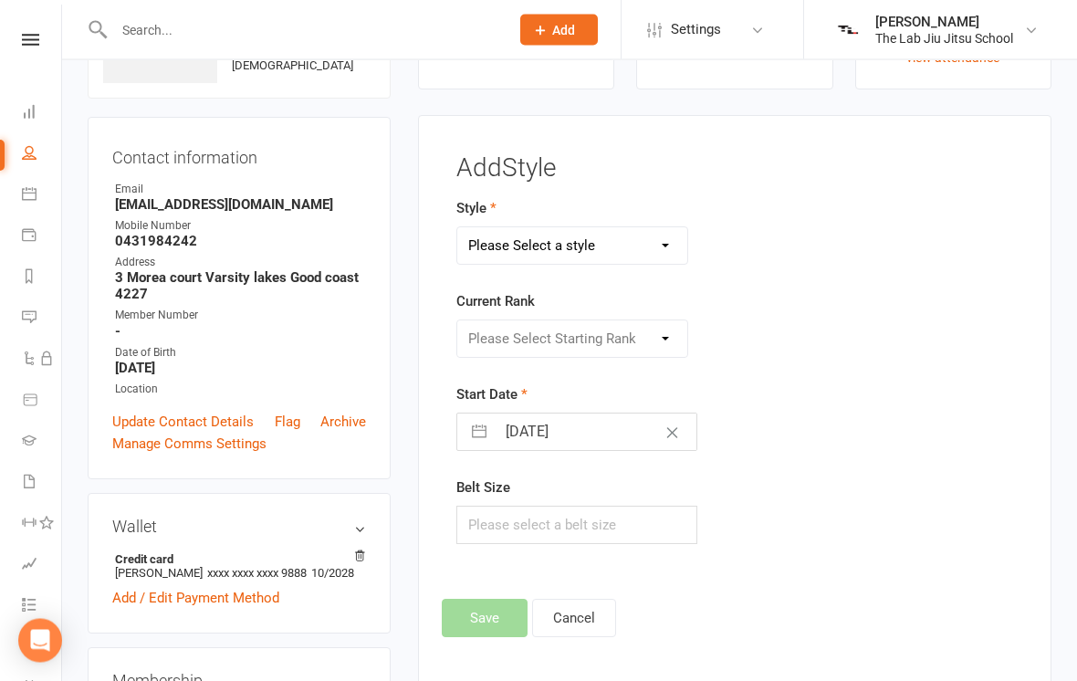
click at [609, 239] on select "Please Select a style Adults Jiu Jitsu Kids Jiu Jitsu" at bounding box center [572, 246] width 230 height 36
select select "3371"
click at [644, 340] on select "Please Select Starting Rank White Belt White Belt 1 White Stripe White Belt 2 W…" at bounding box center [572, 338] width 230 height 36
click at [638, 332] on select "Please Select Starting Rank White Belt White Belt 1 White Stripe White Belt 2 W…" at bounding box center [572, 338] width 230 height 36
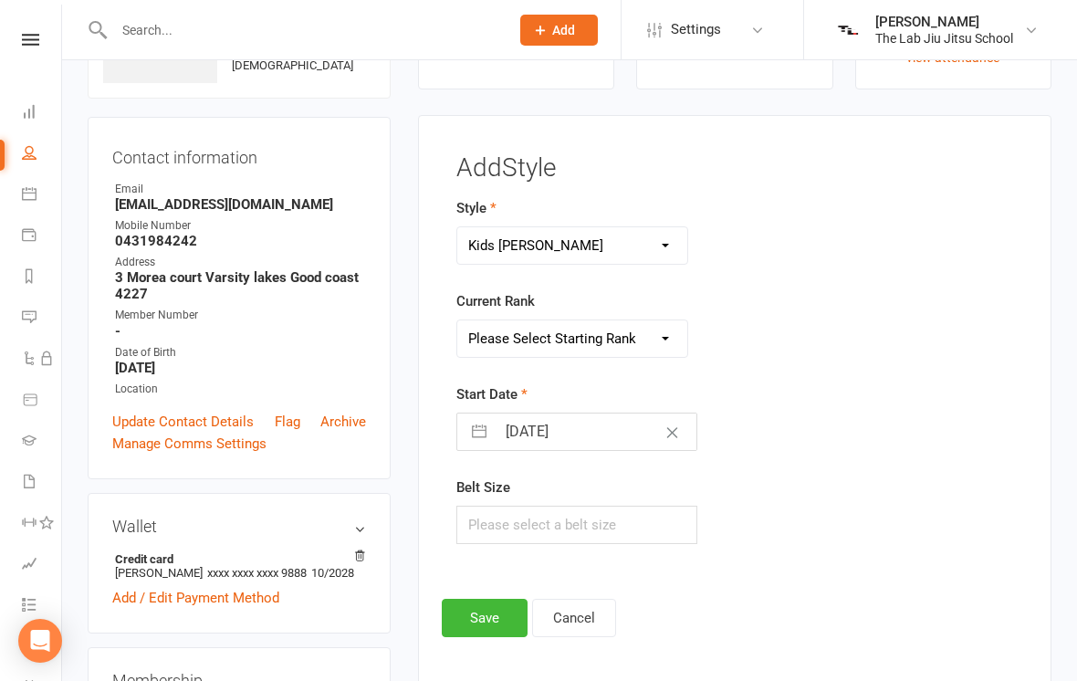
select select "44896"
click at [503, 620] on button "Save" at bounding box center [485, 618] width 86 height 38
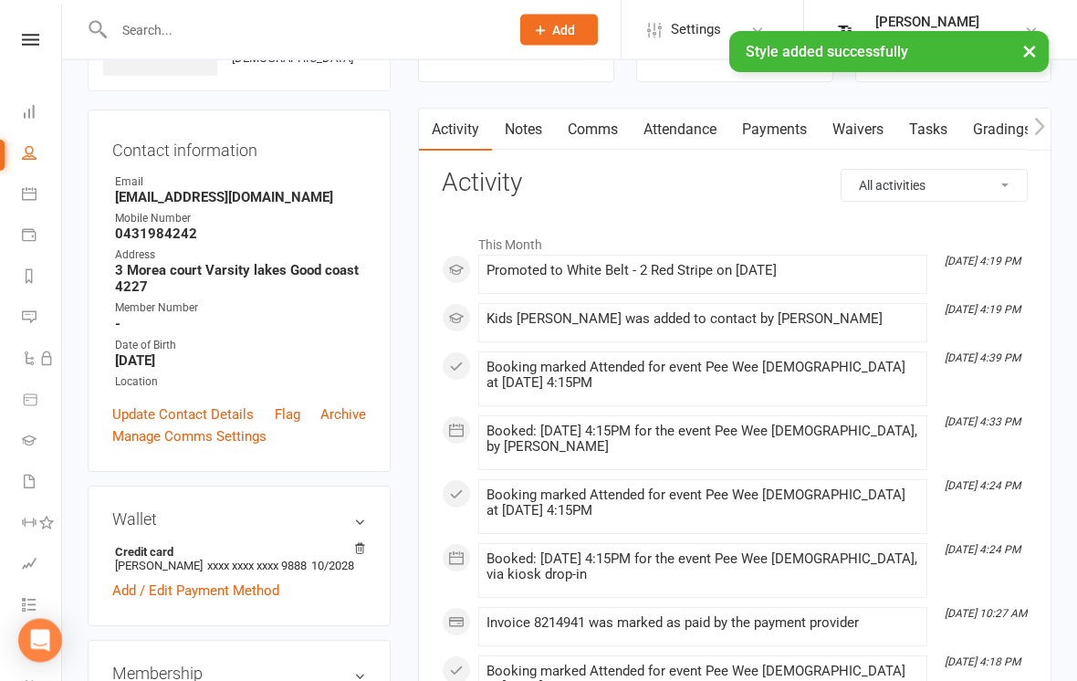
click at [993, 120] on link "Gradings / Promotions" at bounding box center [1046, 130] width 172 height 42
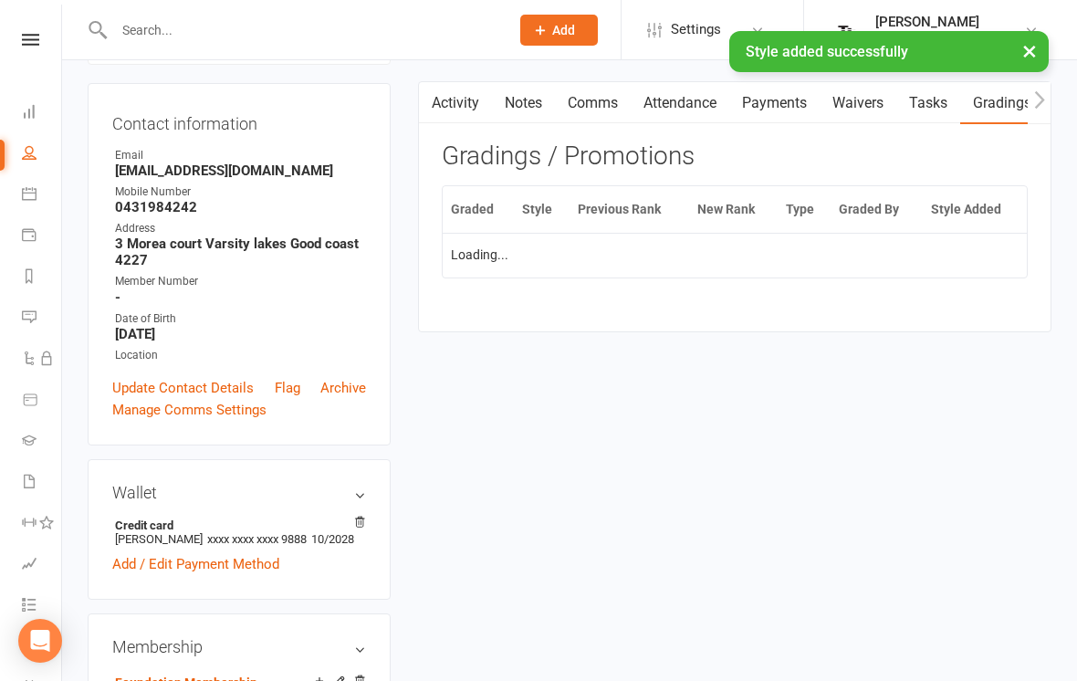
scroll to position [168, 0]
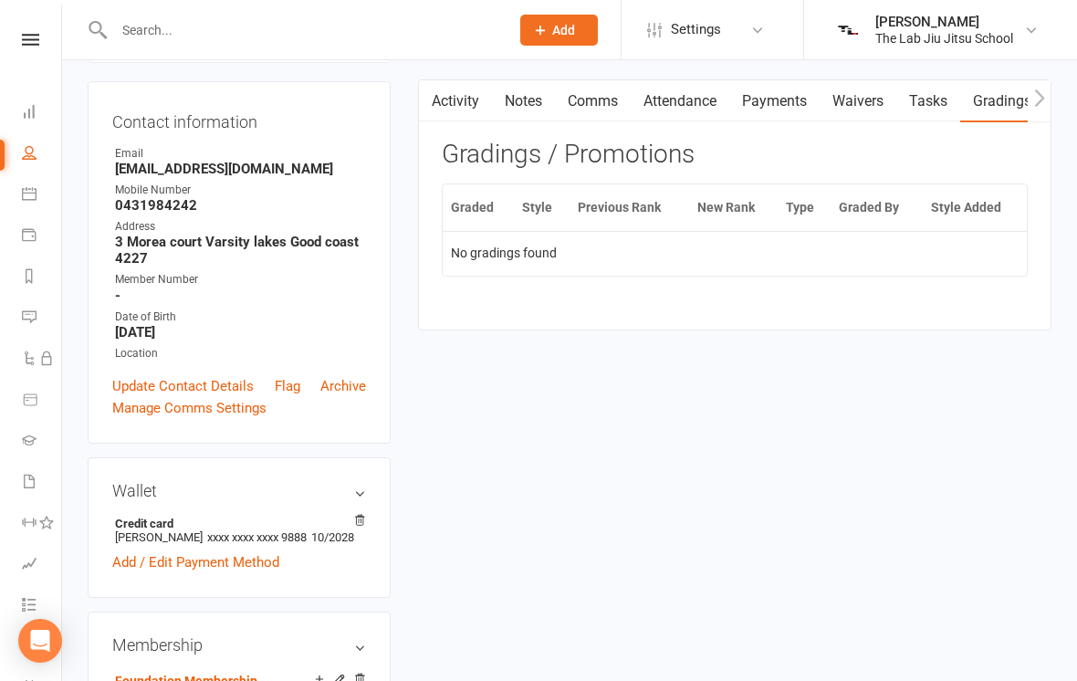
click at [26, 156] on icon at bounding box center [29, 152] width 15 height 15
select select "100"
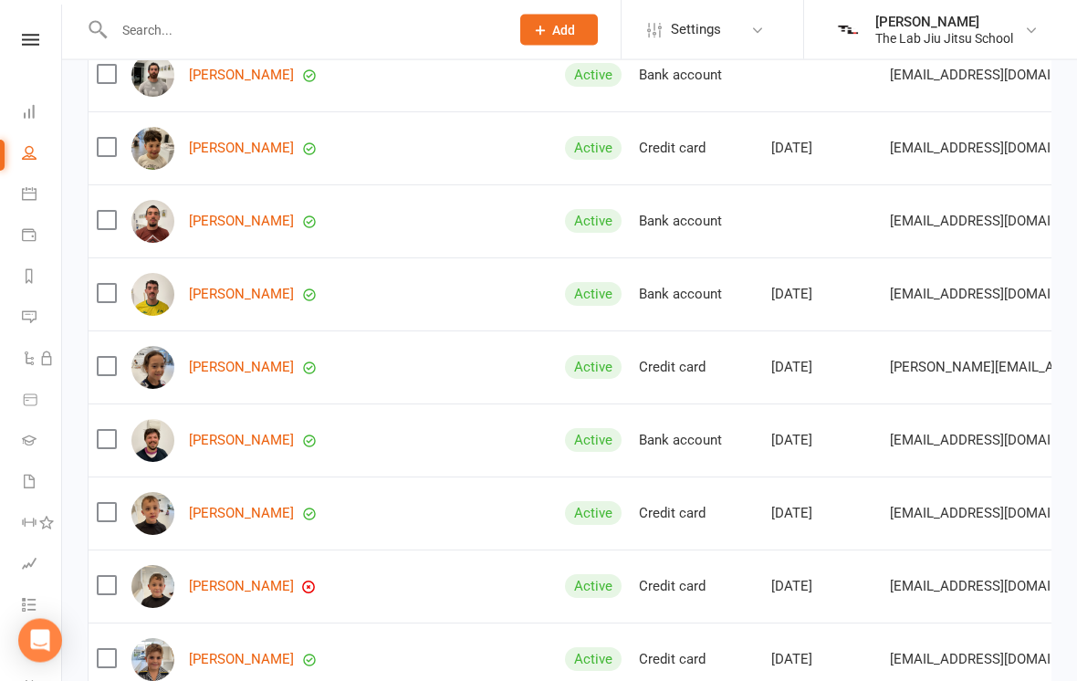
scroll to position [2476, 0]
click at [230, 372] on link "Kilo Mclauch" at bounding box center [241, 368] width 105 height 16
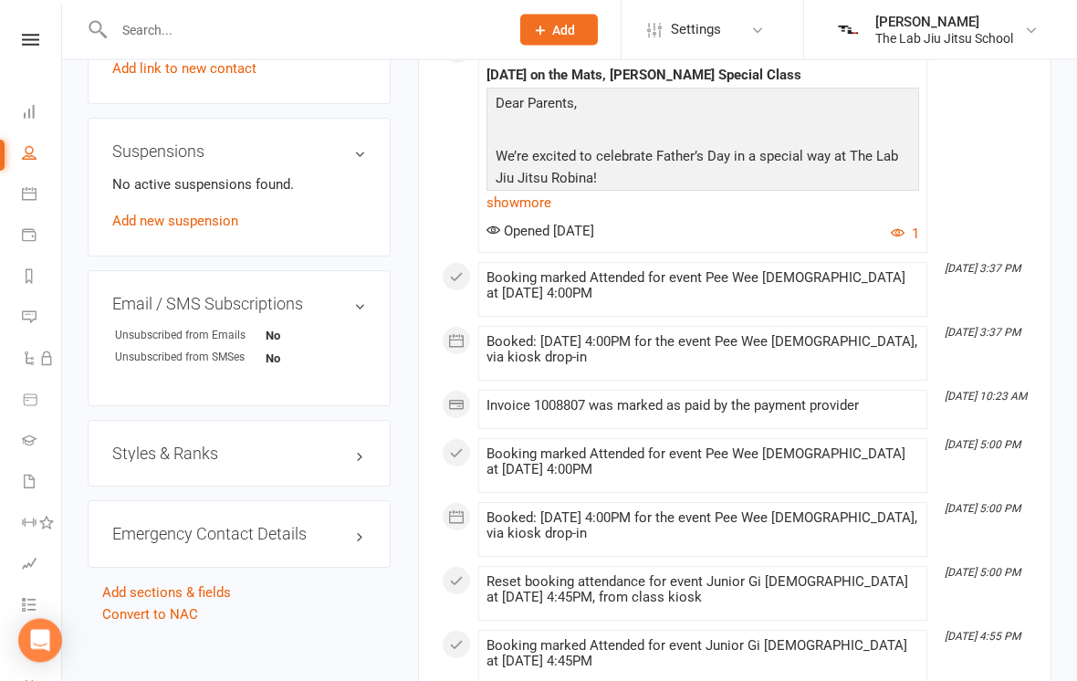
scroll to position [1048, 0]
click at [276, 454] on h3 "Styles & Ranks" at bounding box center [239, 453] width 254 height 18
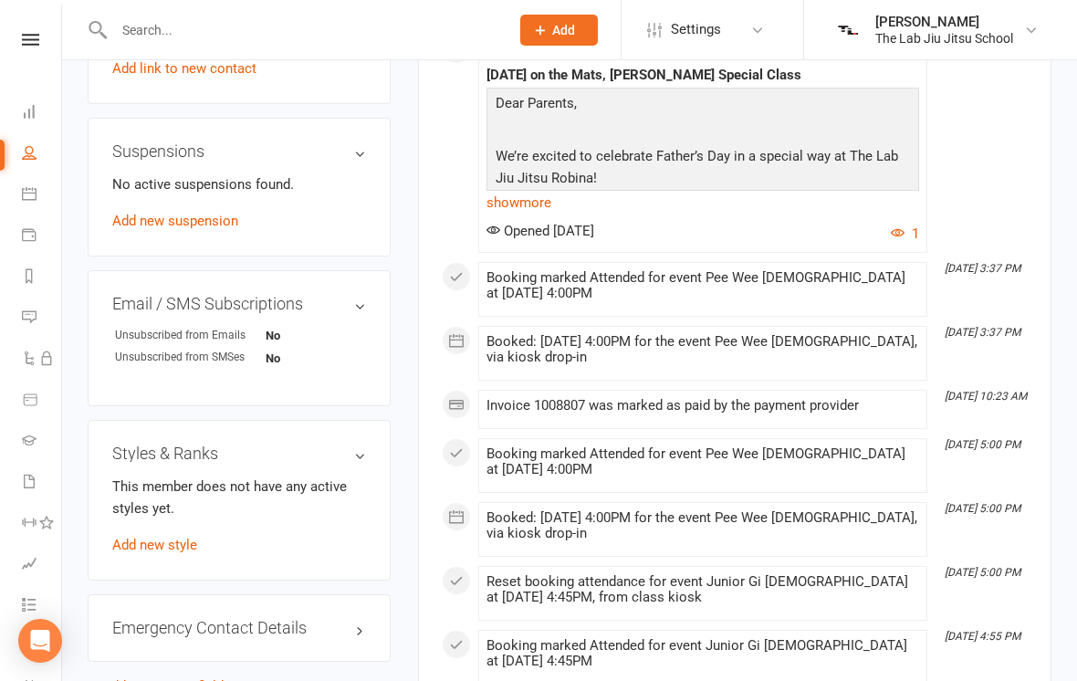
click at [182, 543] on link "Add new style" at bounding box center [154, 544] width 85 height 16
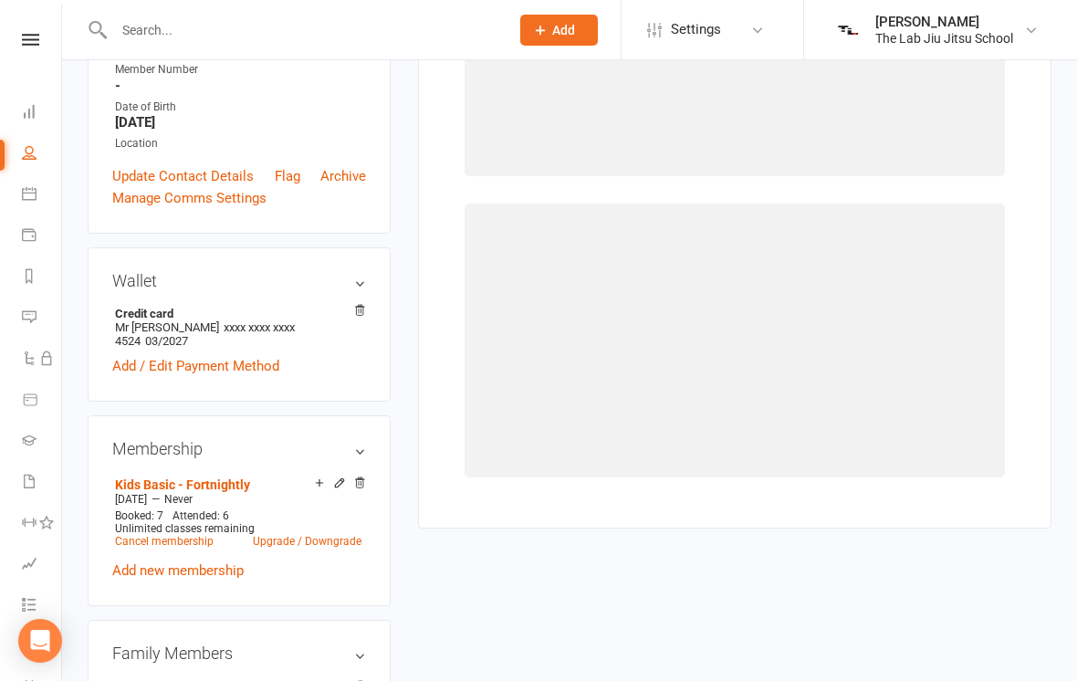
scroll to position [155, 0]
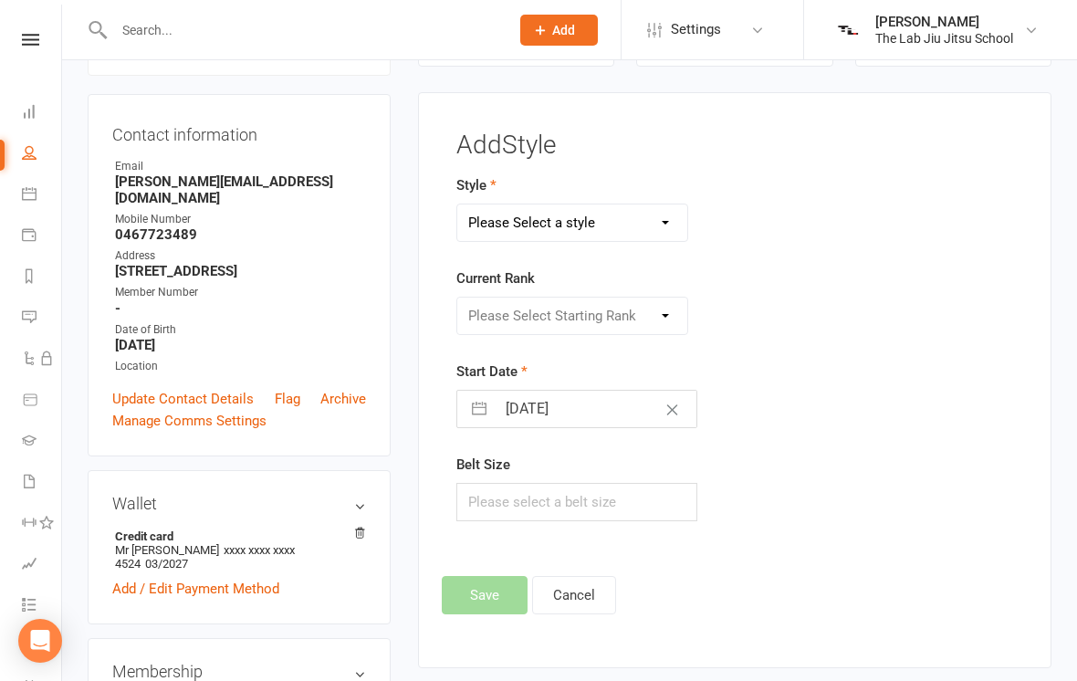
click at [625, 217] on select "Please Select a style Adults Jiu Jitsu Kids Jiu Jitsu" at bounding box center [572, 222] width 230 height 36
select select "3371"
click at [640, 320] on select "Please Select Starting Rank White Belt White Belt 1 White Stripe White Belt 2 W…" at bounding box center [572, 315] width 230 height 36
click at [641, 325] on select "Please Select Starting Rank White Belt White Belt 1 White Stripe White Belt 2 W…" at bounding box center [572, 315] width 230 height 36
select select "39586"
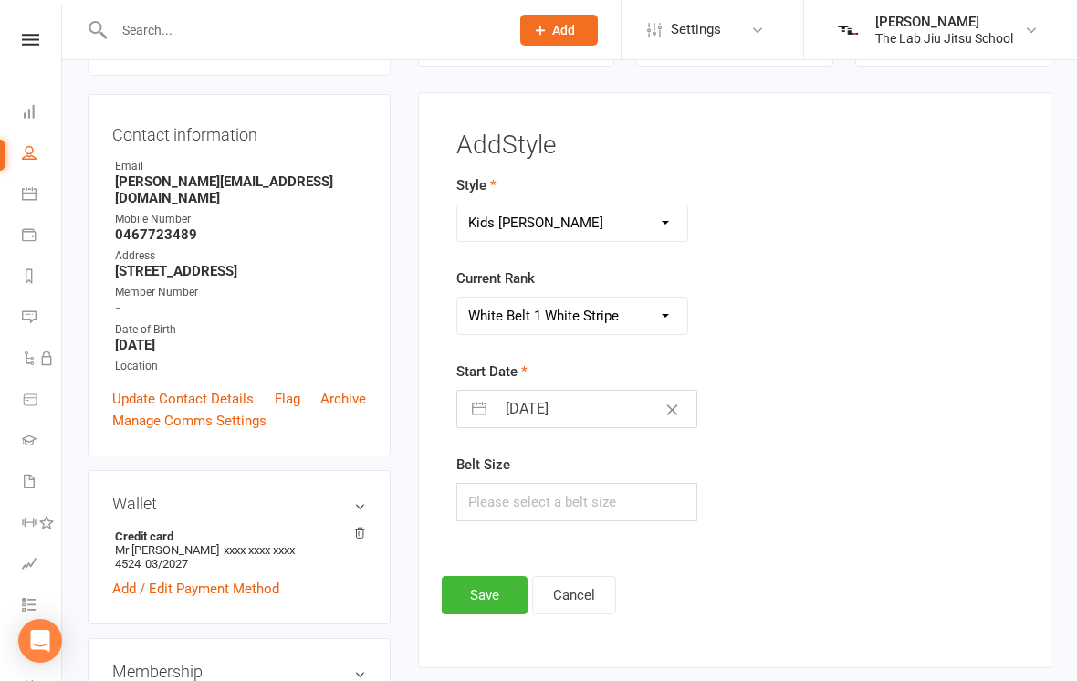
click at [491, 576] on button "Save" at bounding box center [485, 595] width 86 height 38
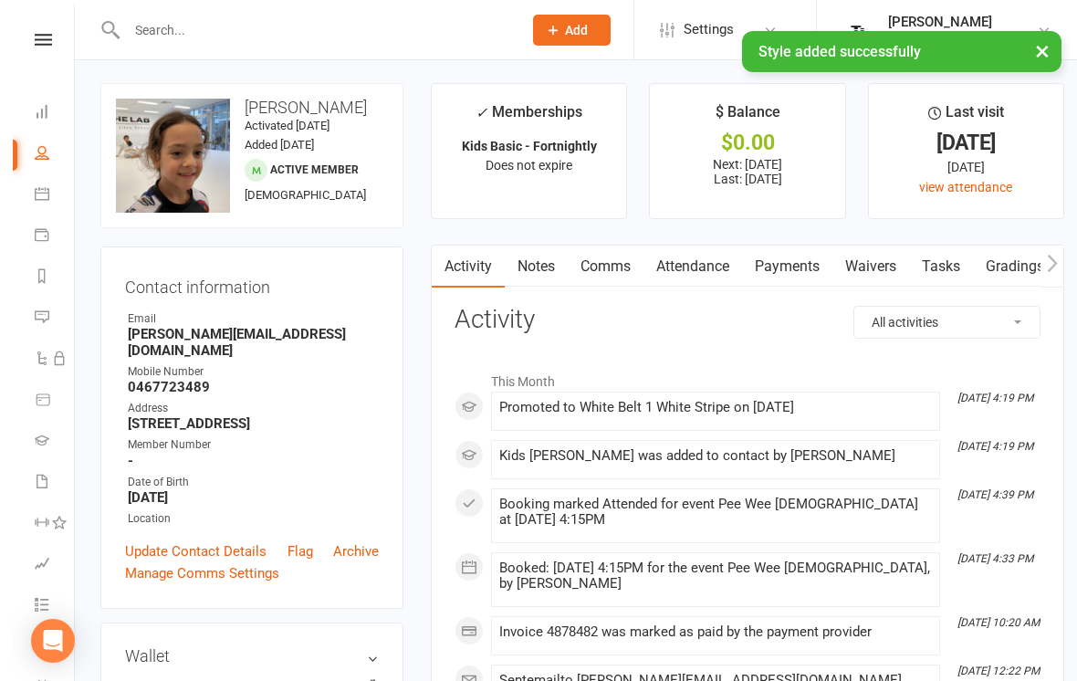
scroll to position [0, 0]
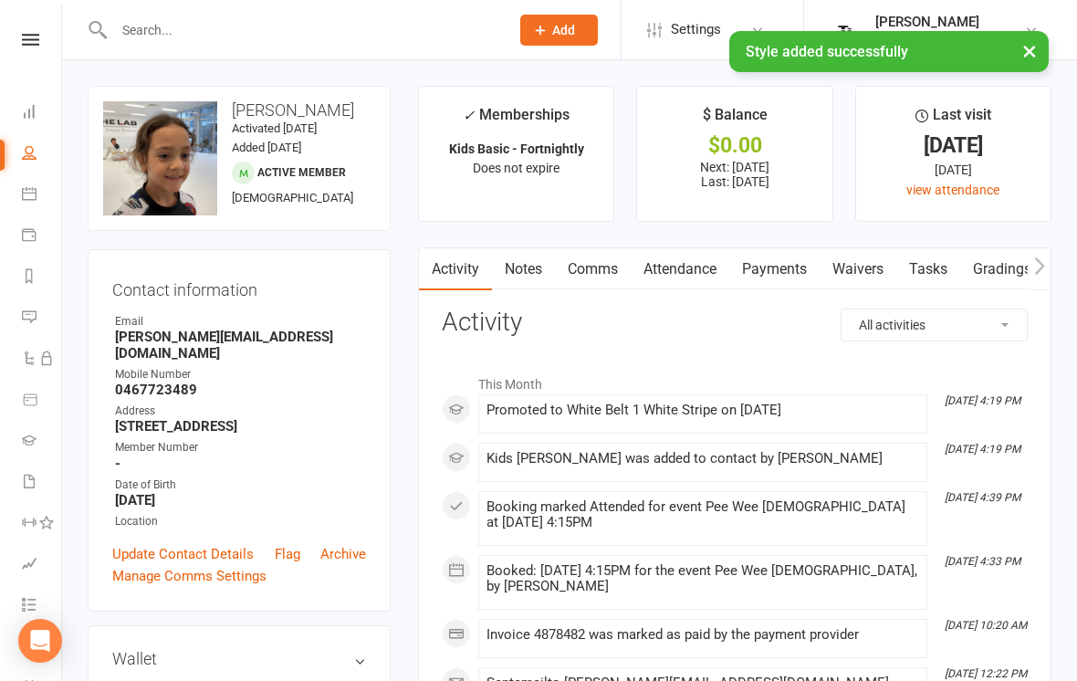
click at [34, 151] on icon at bounding box center [29, 152] width 15 height 15
select select "100"
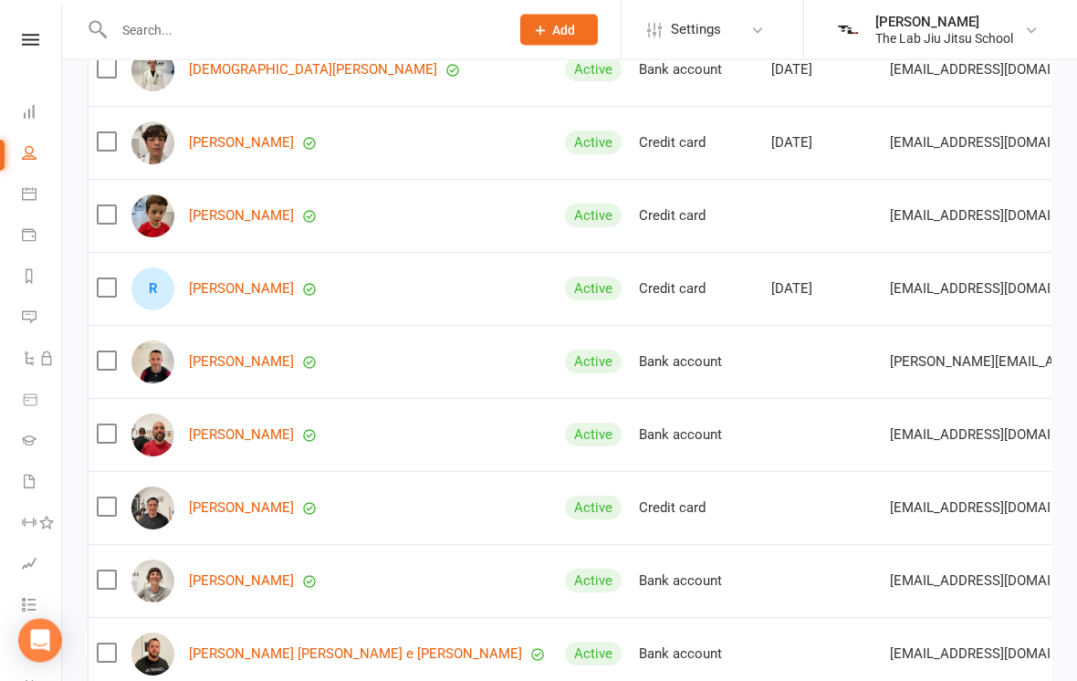
click at [201, 68] on link "Iman Afsharkhas" at bounding box center [313, 71] width 248 height 16
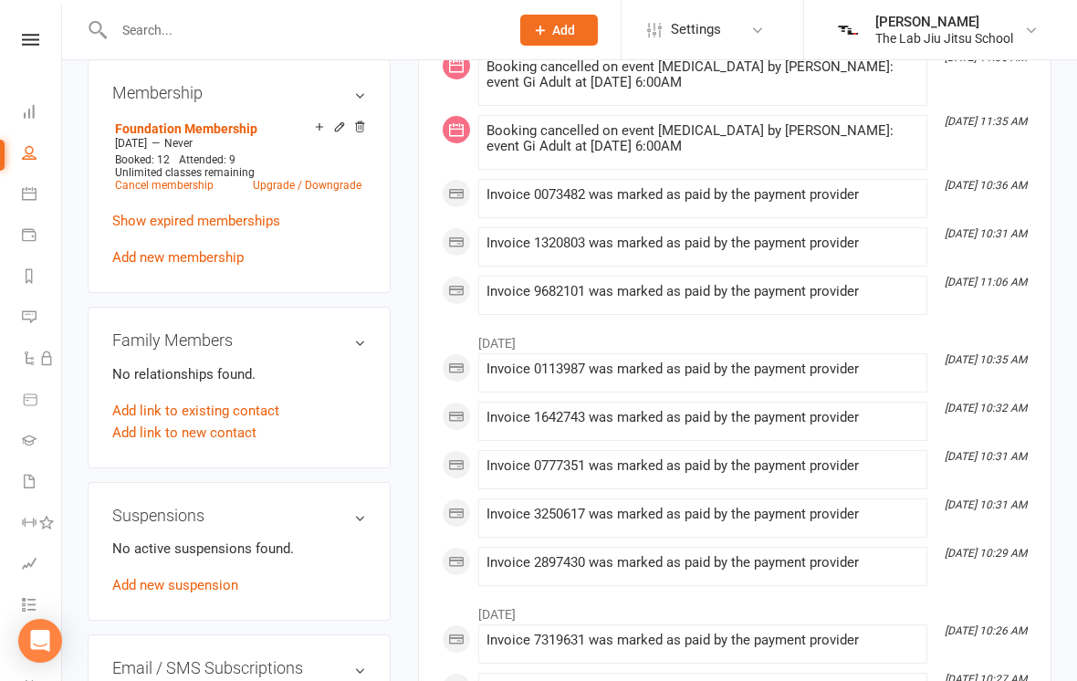
scroll to position [843, 0]
click at [131, 536] on div "No active suspensions found. Add new suspension" at bounding box center [239, 565] width 254 height 58
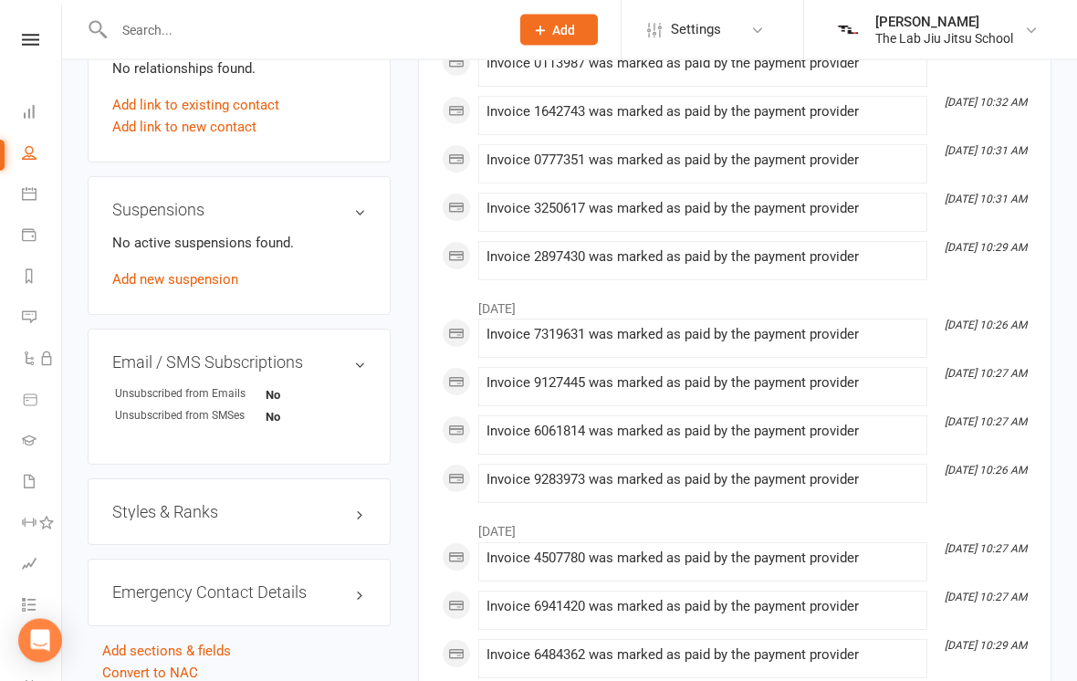
scroll to position [1148, 0]
click at [158, 503] on h3 "Styles & Ranks" at bounding box center [239, 512] width 254 height 18
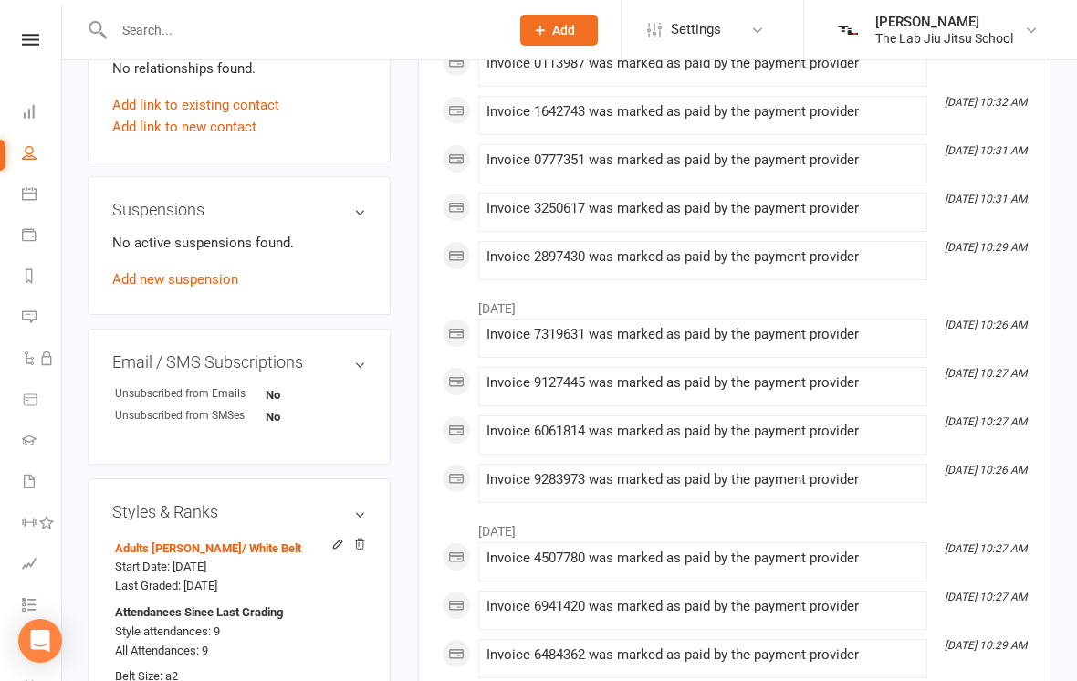
click at [331, 537] on icon at bounding box center [337, 543] width 13 height 13
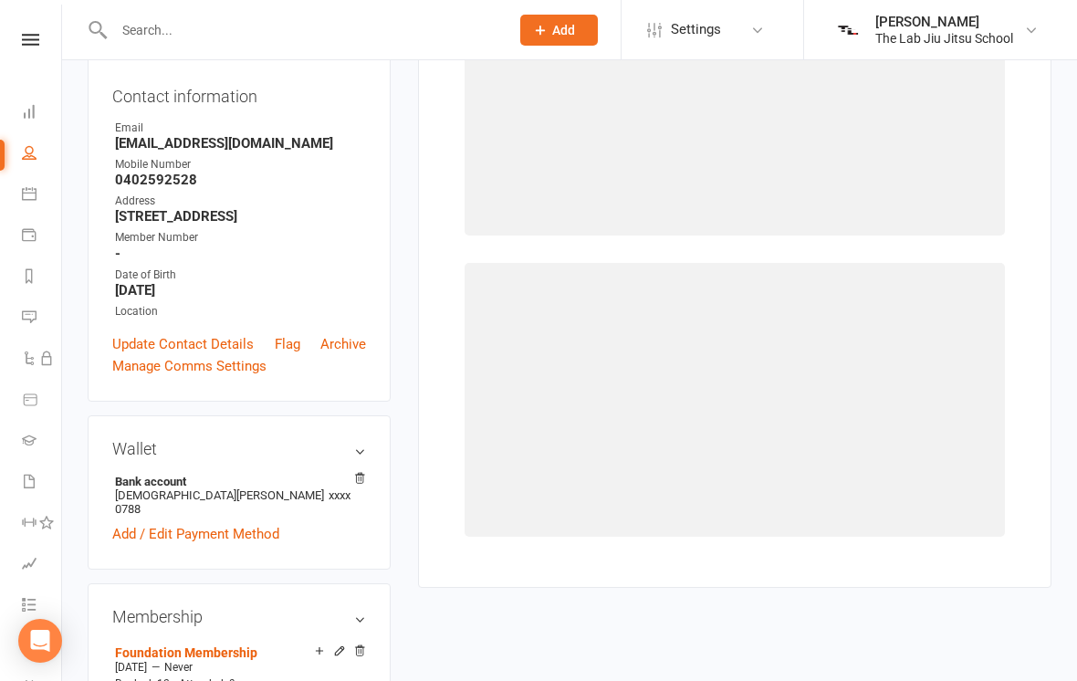
scroll to position [155, 0]
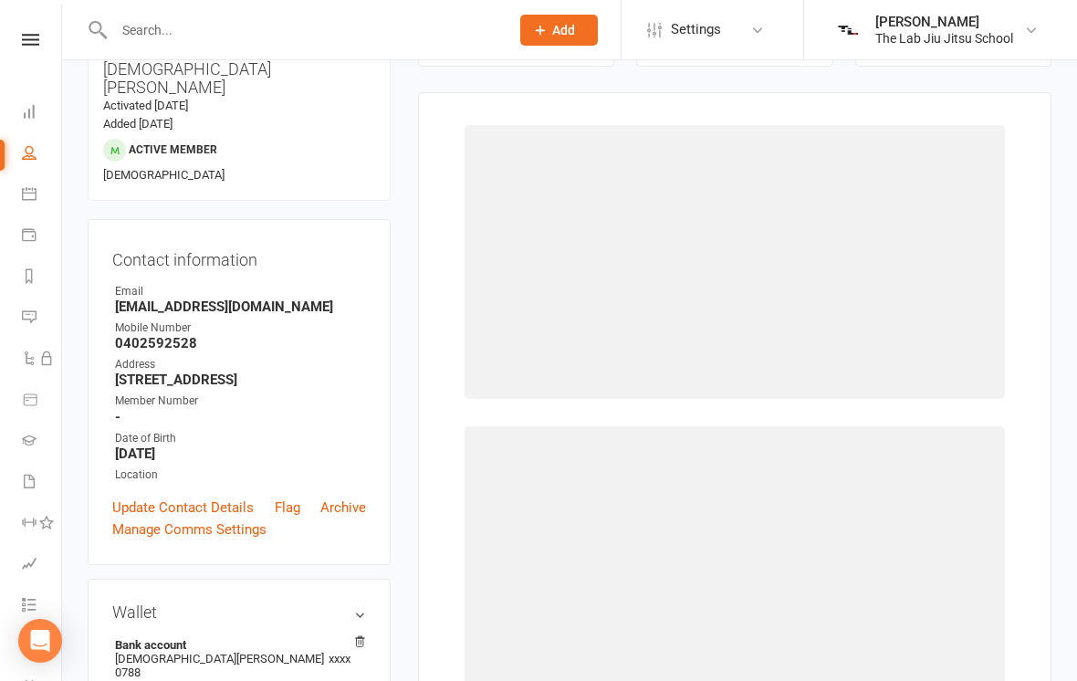
select select "39564"
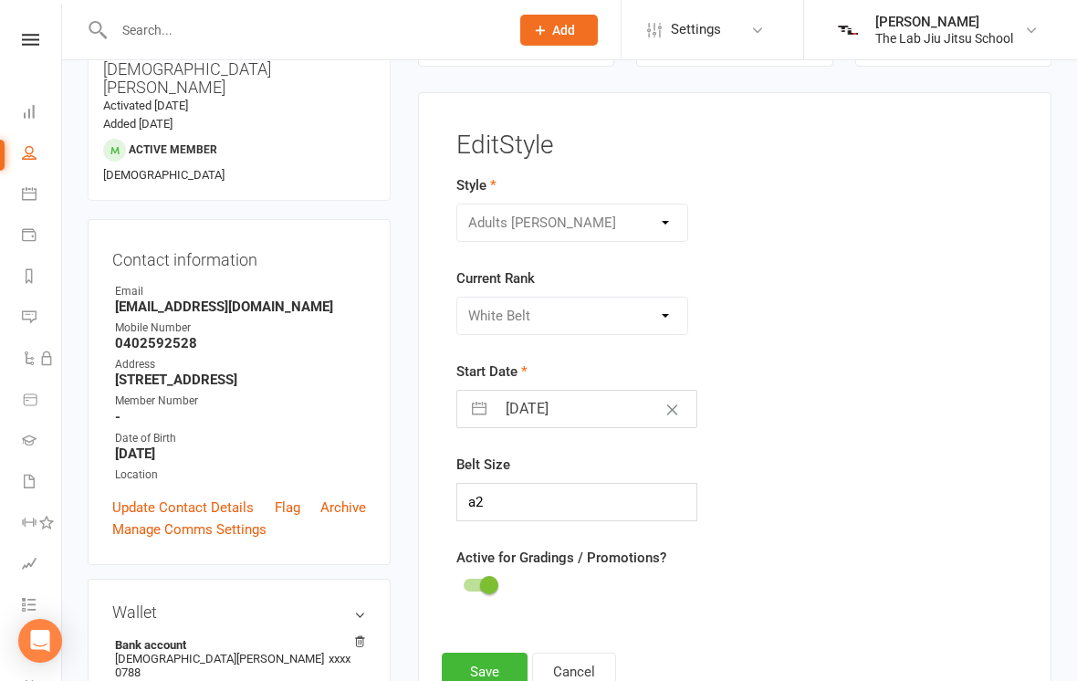
click at [661, 315] on div "Please Select Starting Rank White Belt White Belt - 1 Stripe White Belt - 2 str…" at bounding box center [572, 316] width 232 height 38
click at [658, 318] on div "Please Select Starting Rank White Belt White Belt - 1 Stripe White Belt - 2 str…" at bounding box center [572, 316] width 232 height 38
click at [659, 216] on div "Adults Jiu Jitsu Kids Jiu Jitsu" at bounding box center [572, 222] width 232 height 38
click at [766, 586] on div "Active for Gradings / Promotions?" at bounding box center [637, 572] width 362 height 51
click at [822, 330] on div "Please Select Starting Rank White Belt White Belt - 1 Stripe White Belt - 2 str…" at bounding box center [638, 316] width 390 height 38
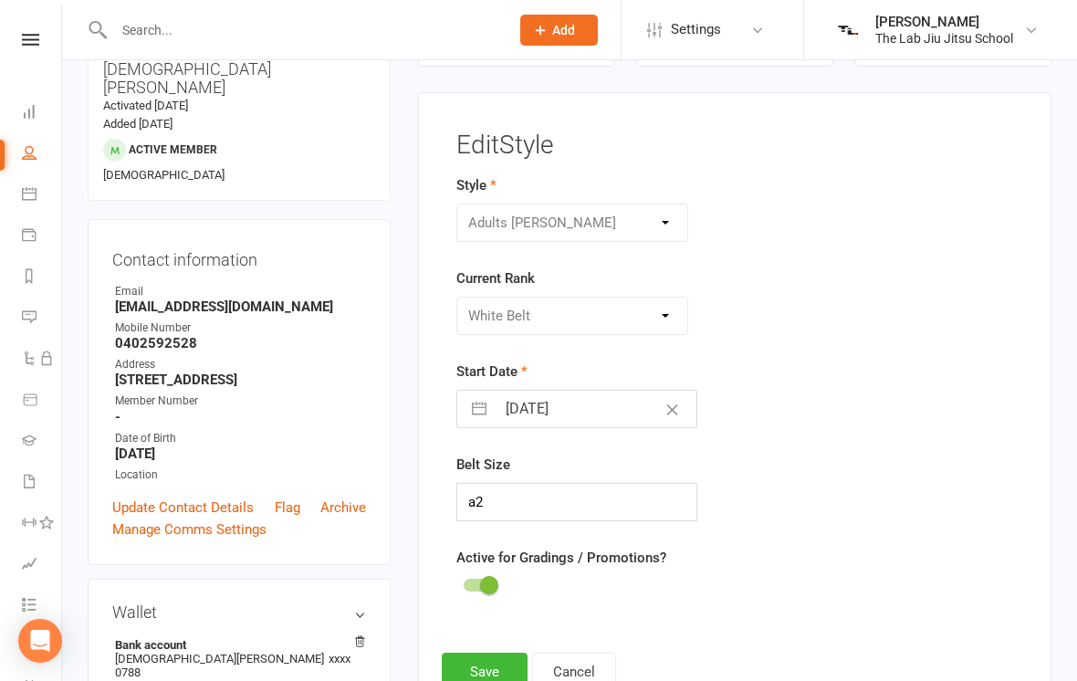
click at [28, 161] on link "People" at bounding box center [42, 154] width 41 height 41
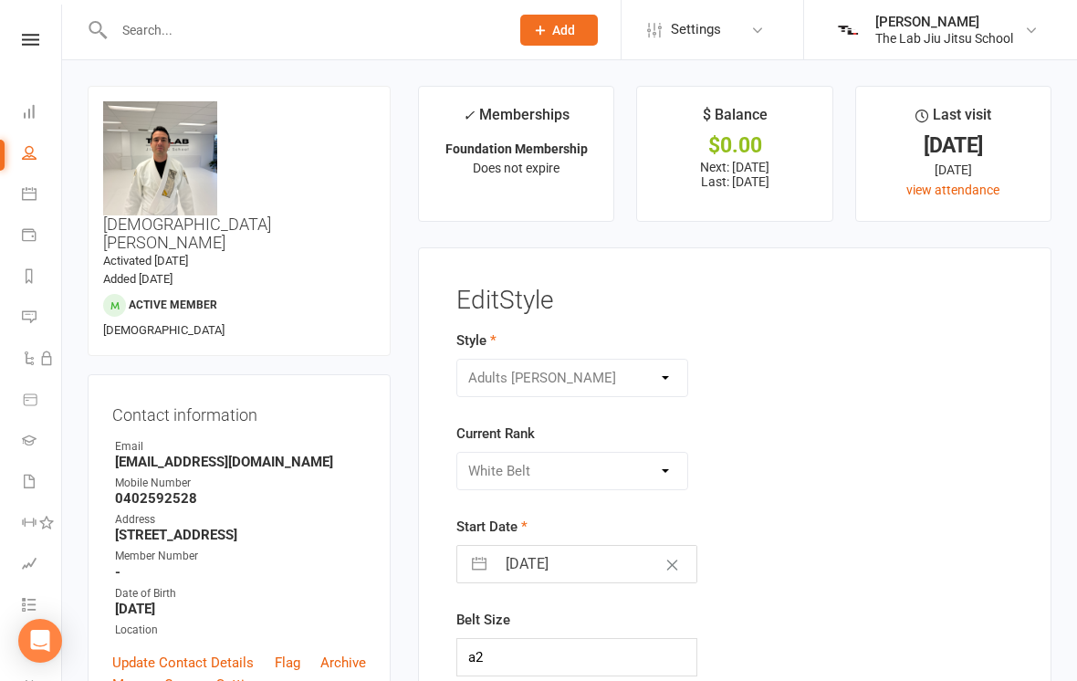
select select "100"
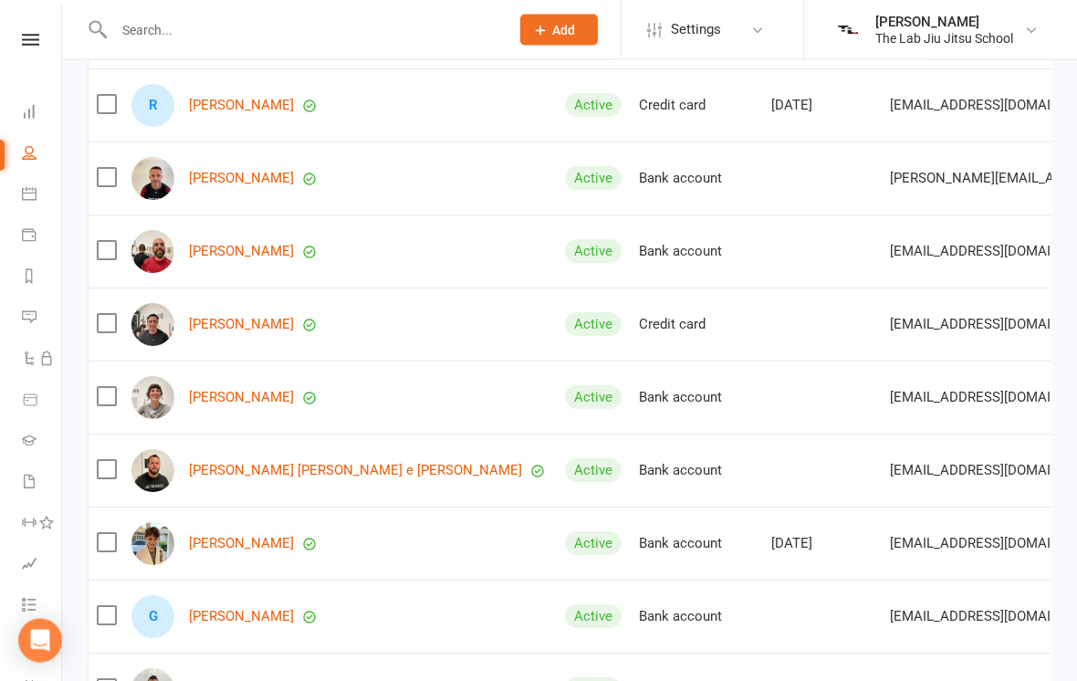
scroll to position [476, 0]
click at [42, 165] on link "People" at bounding box center [42, 154] width 41 height 41
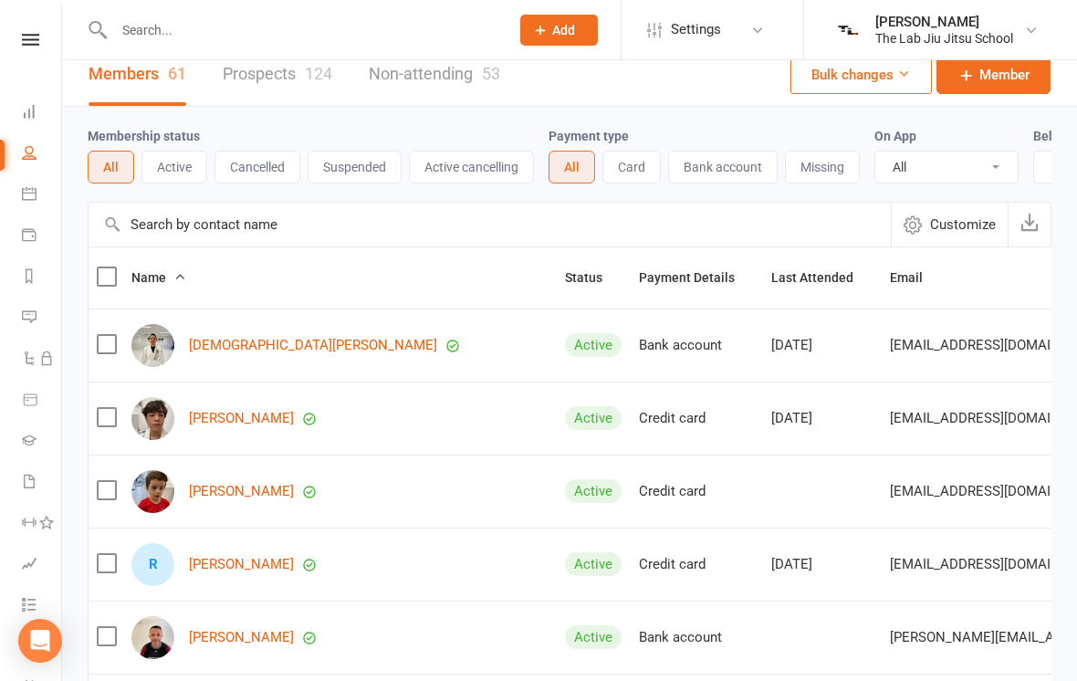
scroll to position [0, 0]
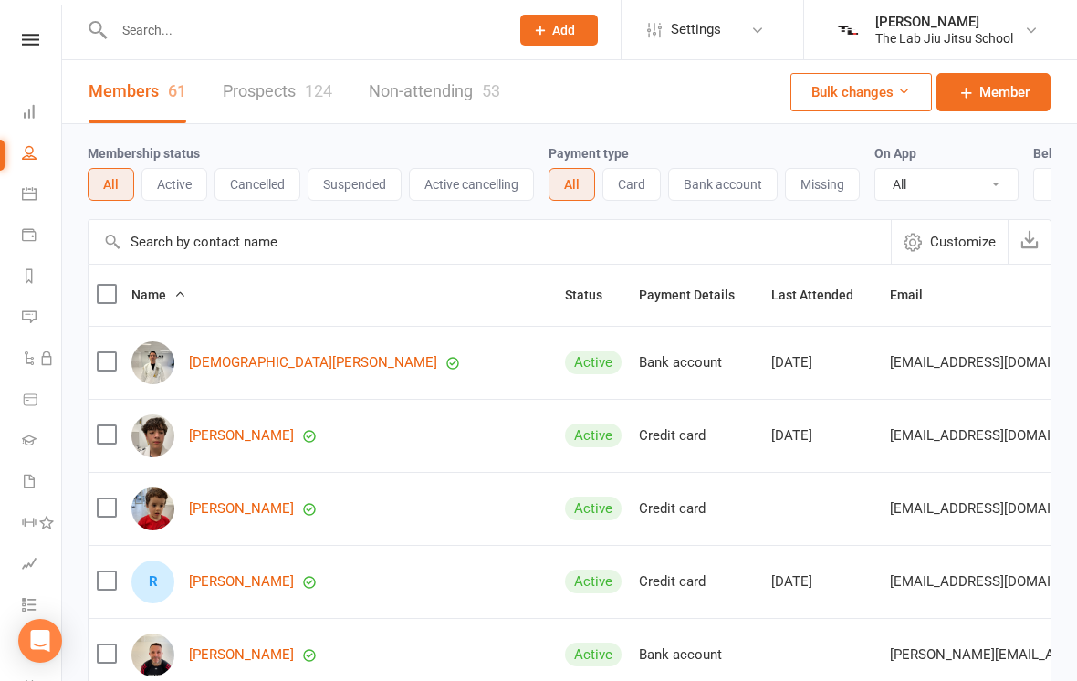
click at [276, 108] on link "Prospects 124" at bounding box center [277, 91] width 109 height 63
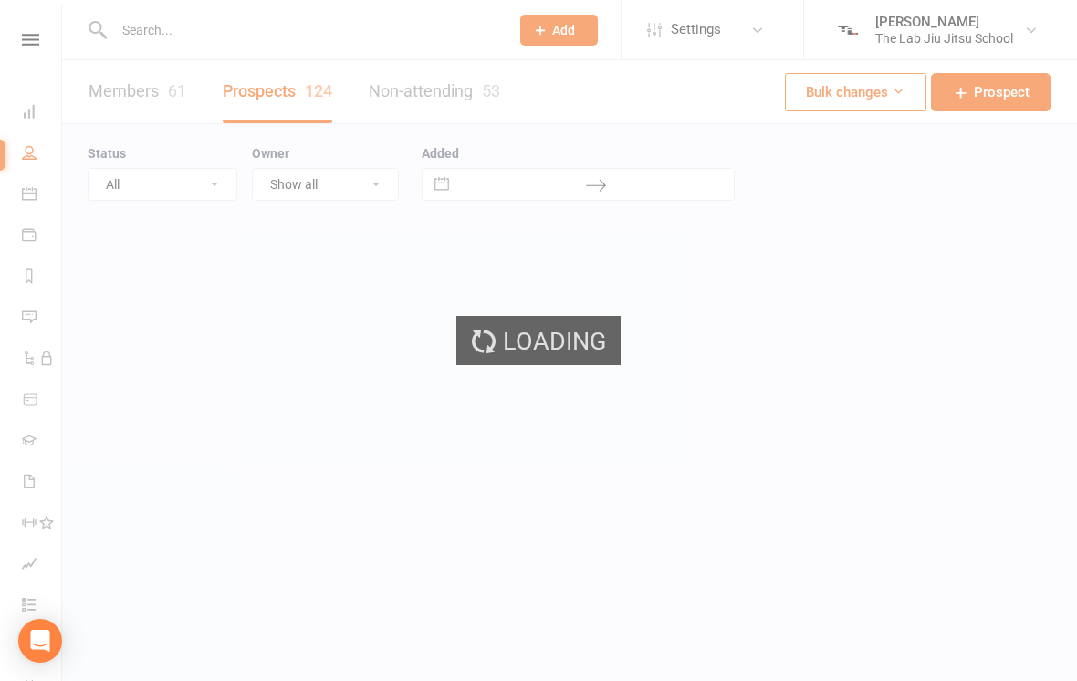
select select "100"
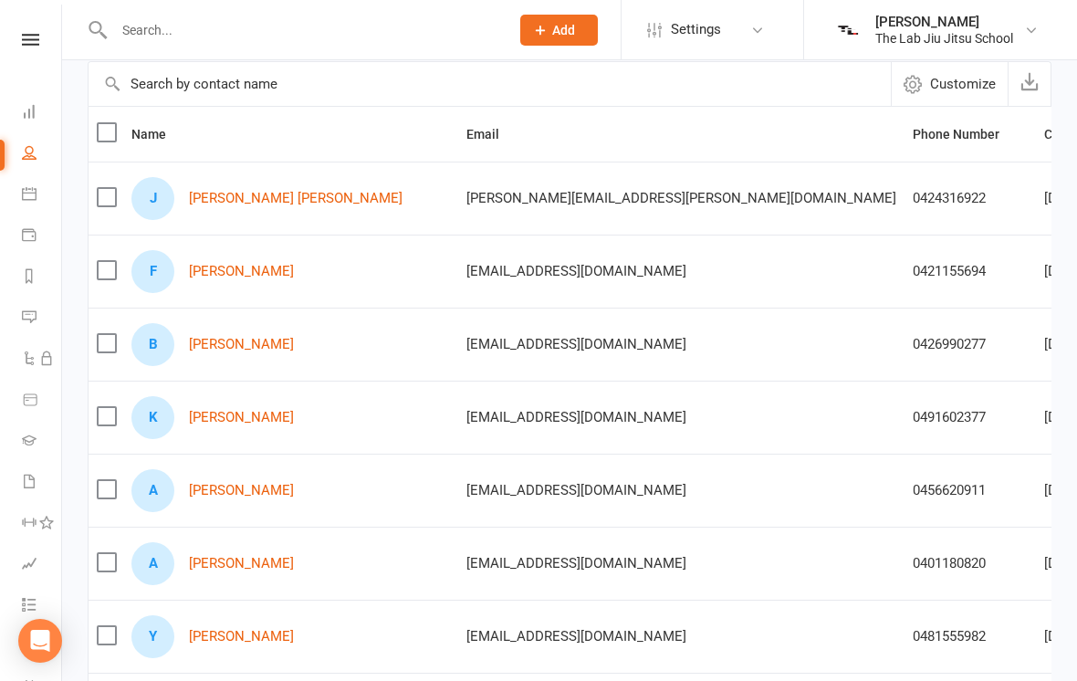
scroll to position [157, 0]
click at [245, 204] on link "João Pedro Bogiani" at bounding box center [296, 200] width 214 height 16
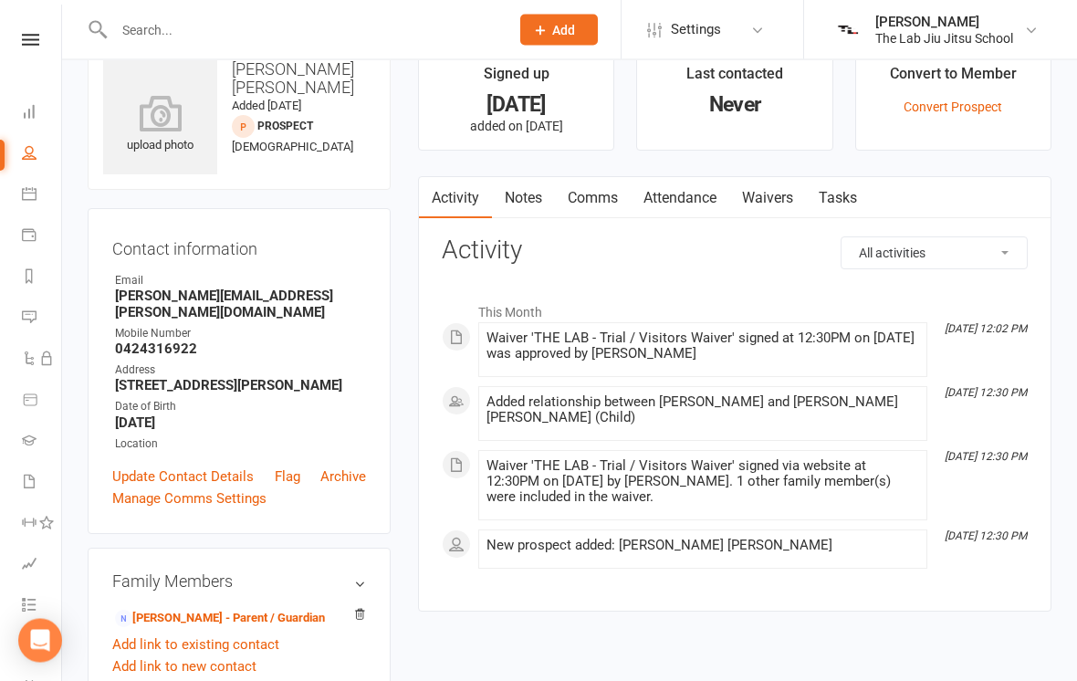
scroll to position [43, 0]
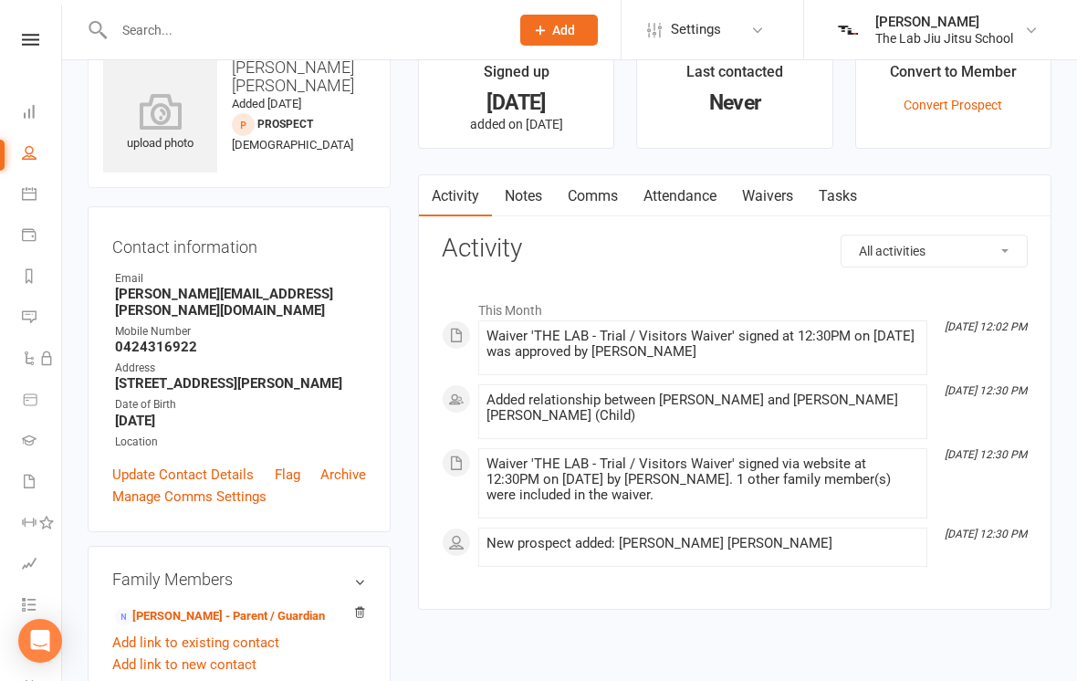
click at [745, 568] on div "This Month Sep 17, 12:02 PM Waiver 'THE LAB - Trial / Visitors Waiver' signed a…" at bounding box center [735, 429] width 586 height 304
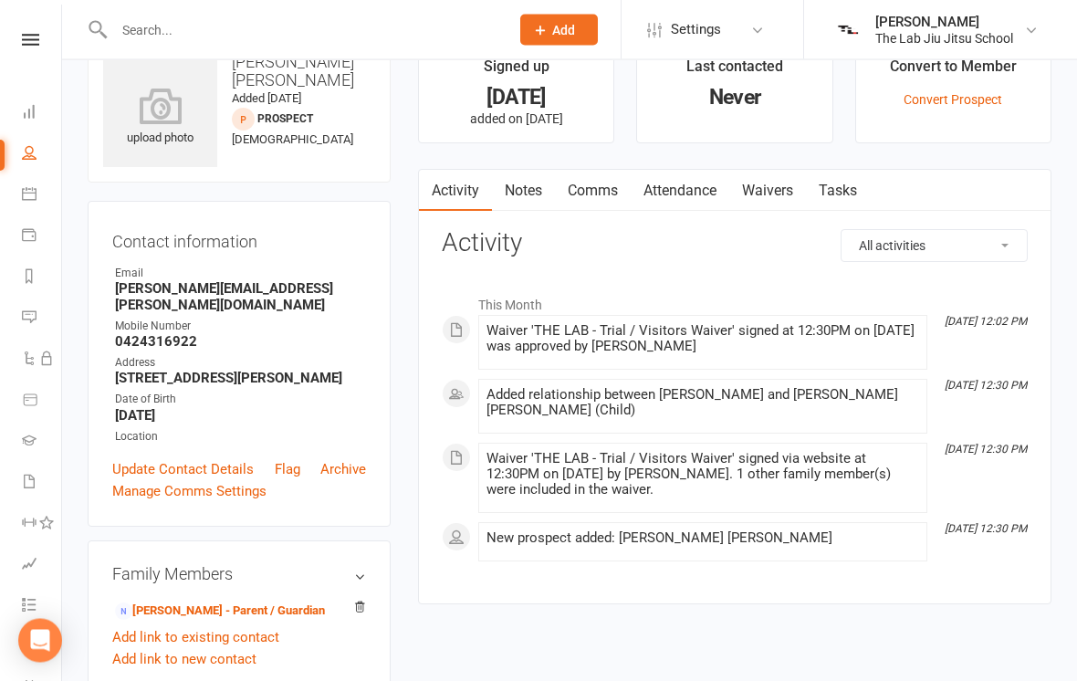
scroll to position [2, 0]
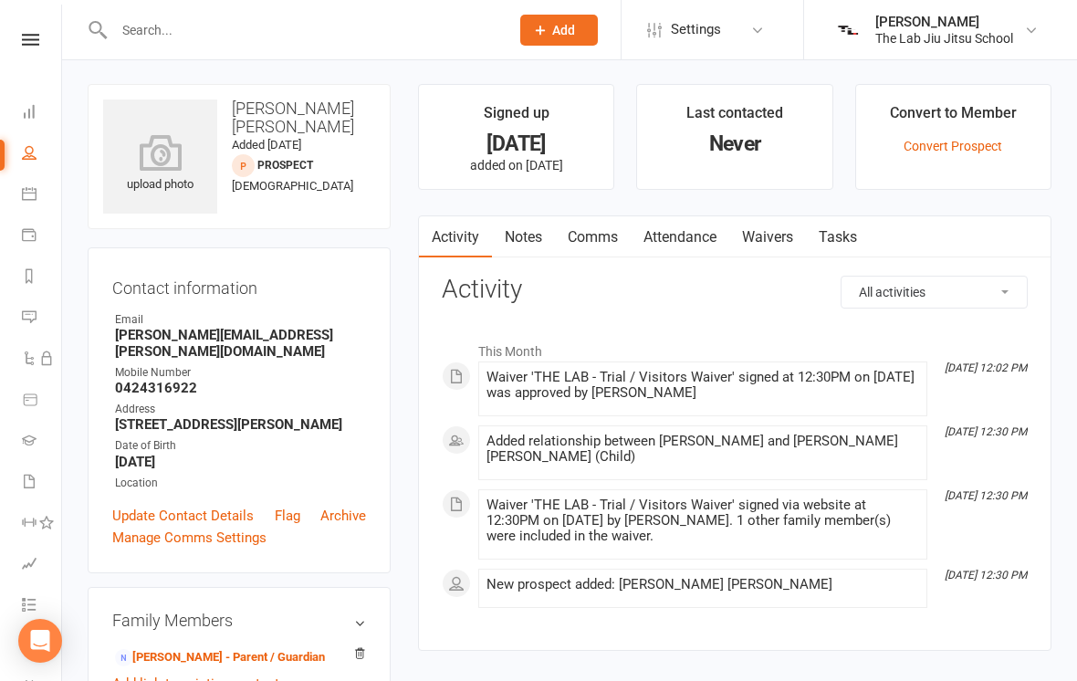
click at [34, 157] on icon at bounding box center [29, 152] width 15 height 15
select select "100"
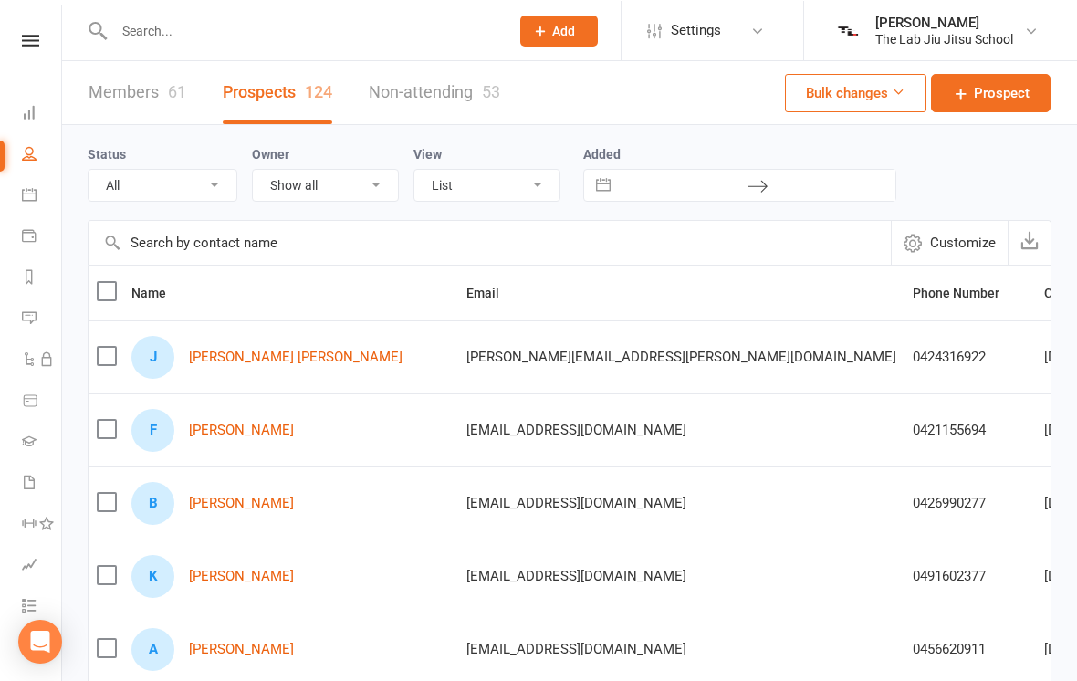
click at [300, 33] on input "text" at bounding box center [303, 30] width 388 height 26
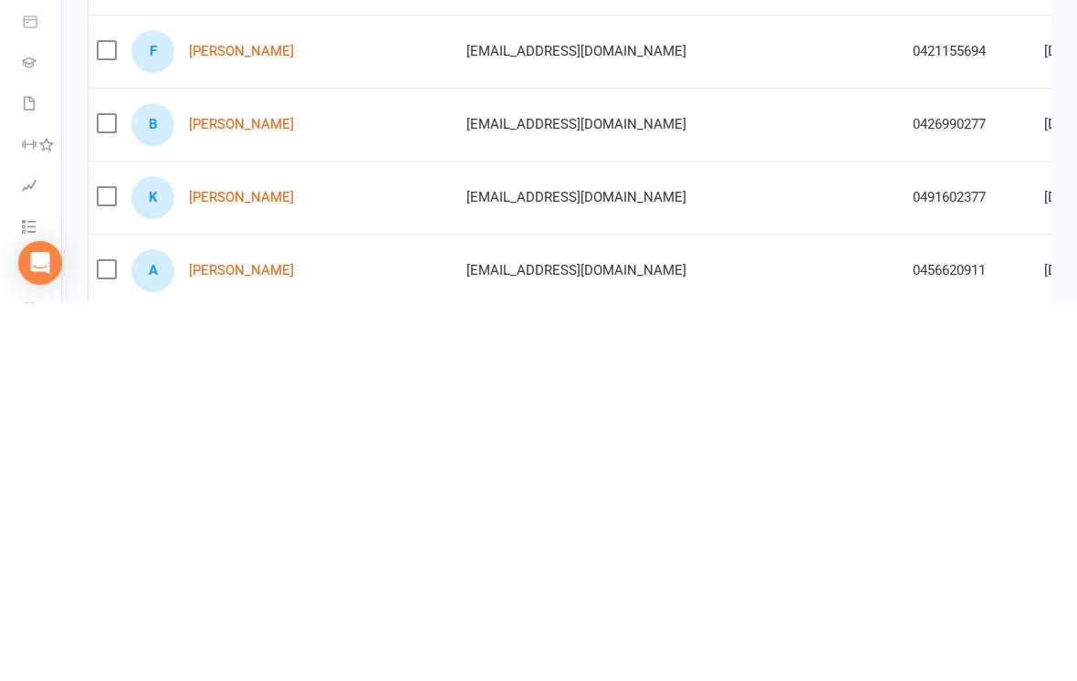
scroll to position [24, 0]
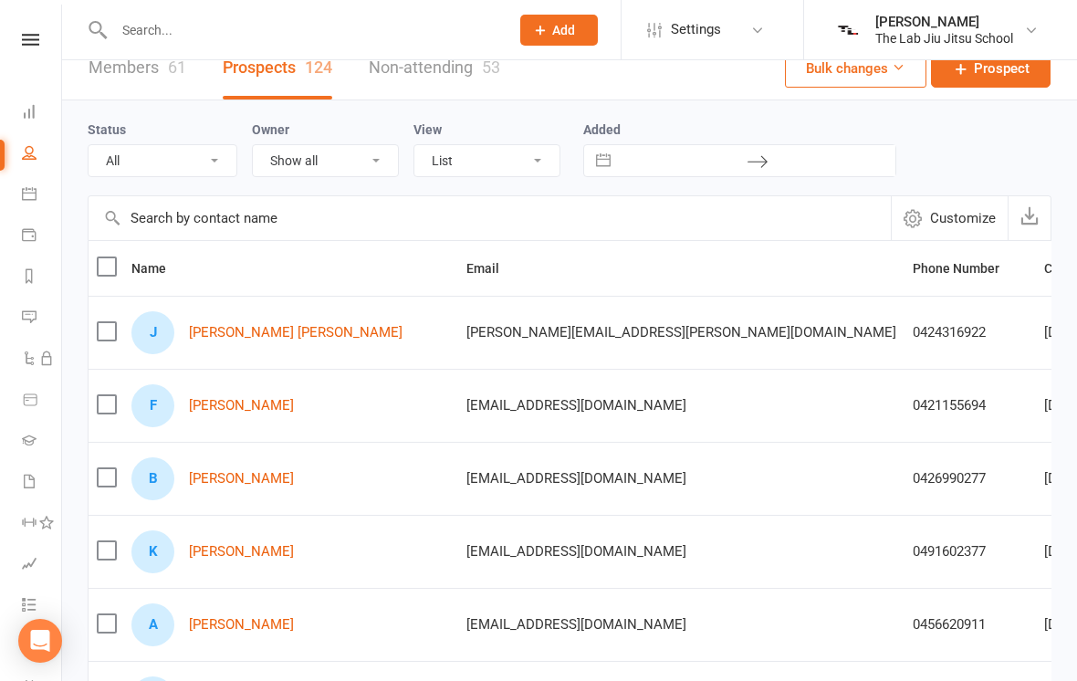
click at [36, 447] on link "Gradings" at bounding box center [42, 442] width 41 height 41
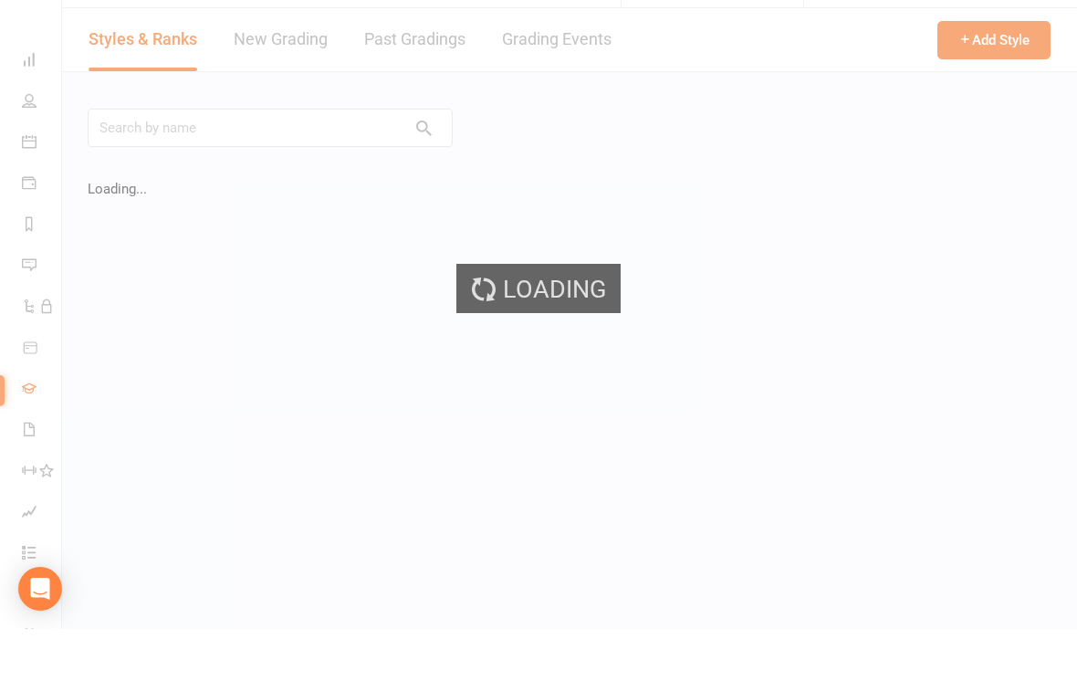
click at [36, 489] on div "Loading" at bounding box center [538, 340] width 1077 height 681
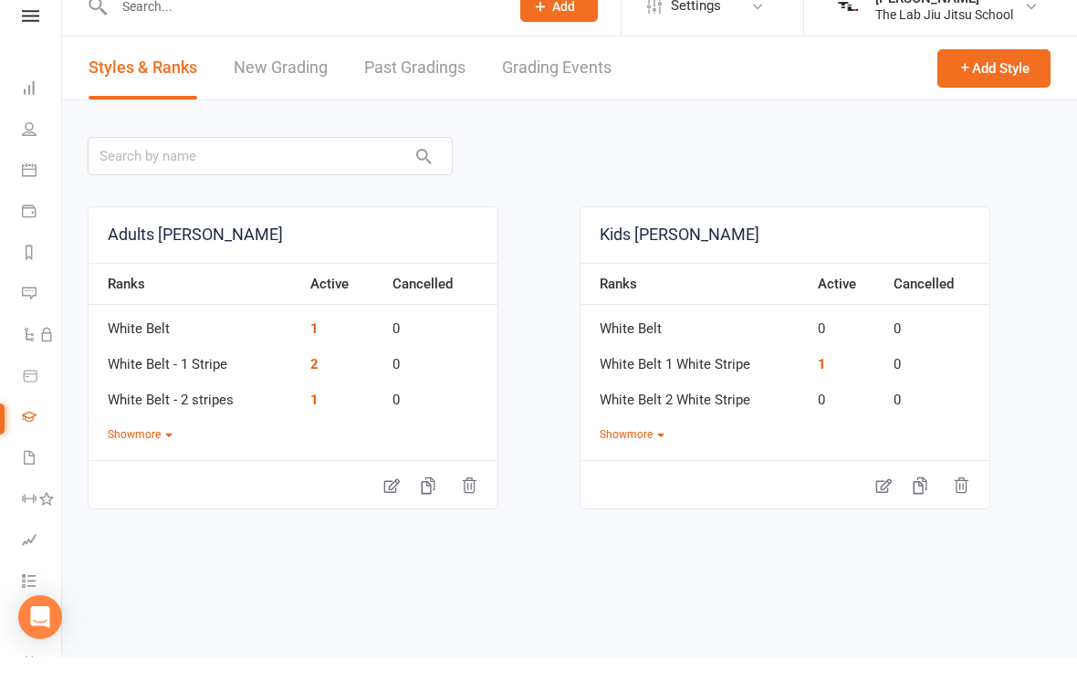
click at [35, 504] on link "Workouts" at bounding box center [42, 524] width 41 height 41
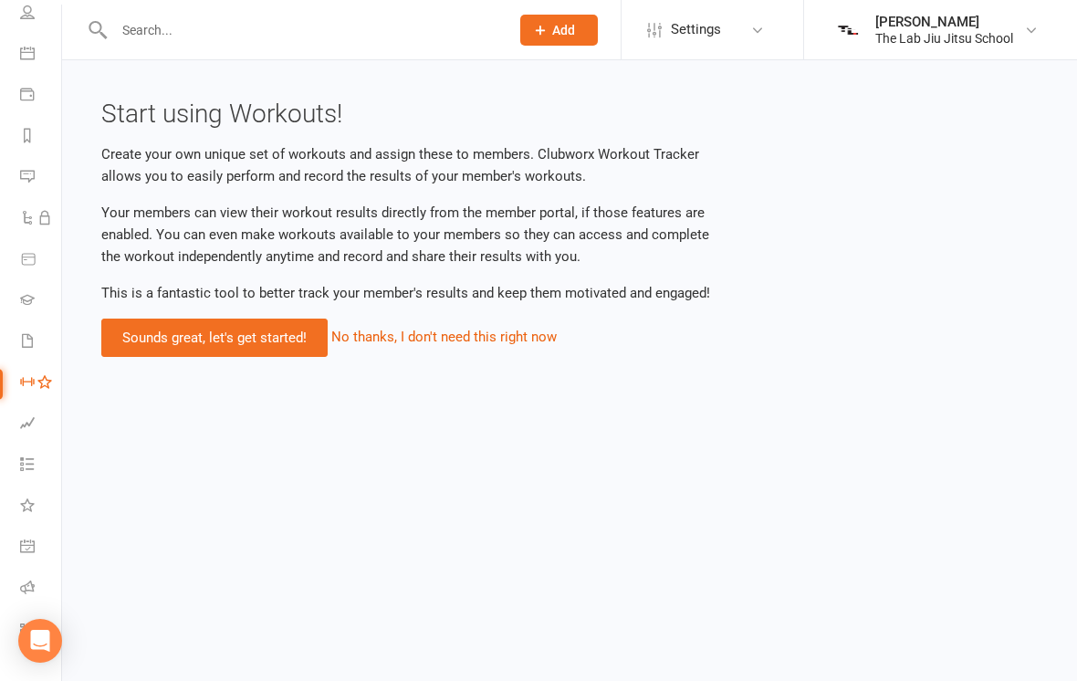
scroll to position [141, 2]
click at [28, 499] on icon at bounding box center [27, 504] width 15 height 15
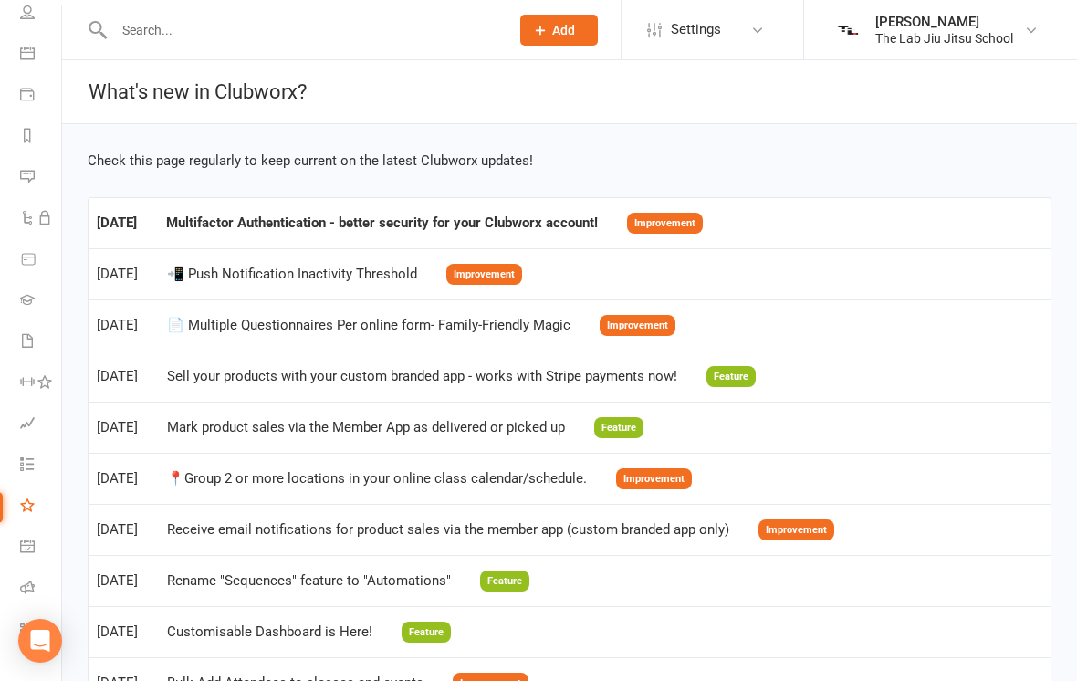
scroll to position [24, 0]
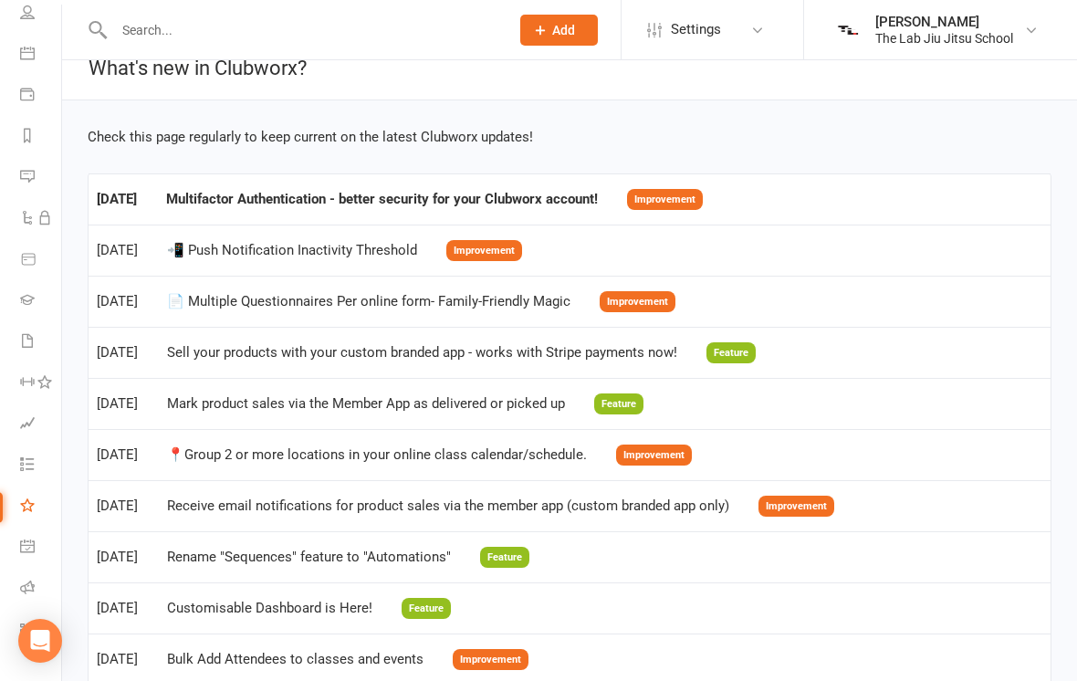
click at [25, 72] on link "Calendar" at bounding box center [40, 55] width 41 height 41
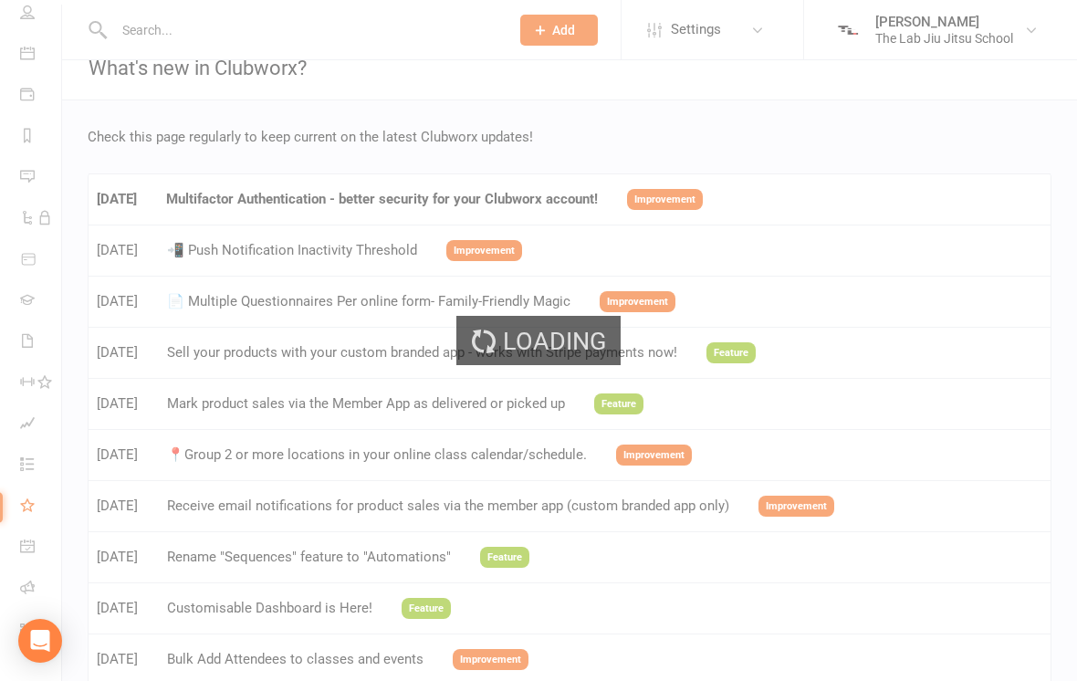
click at [26, 33] on div "Loading" at bounding box center [538, 340] width 1077 height 681
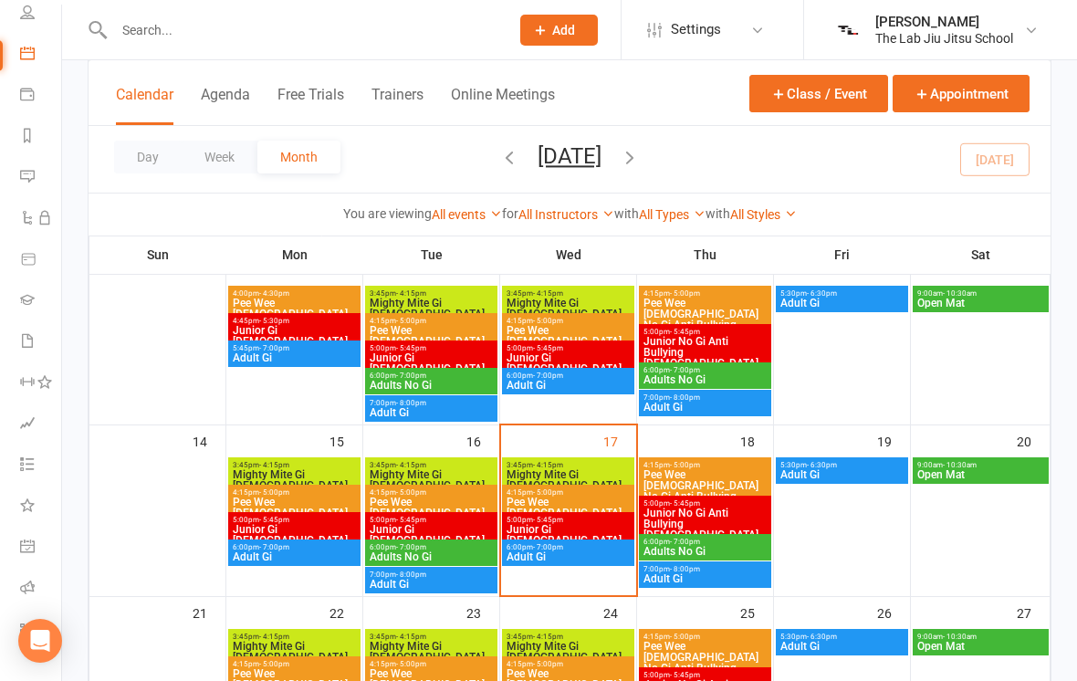
scroll to position [316, 0]
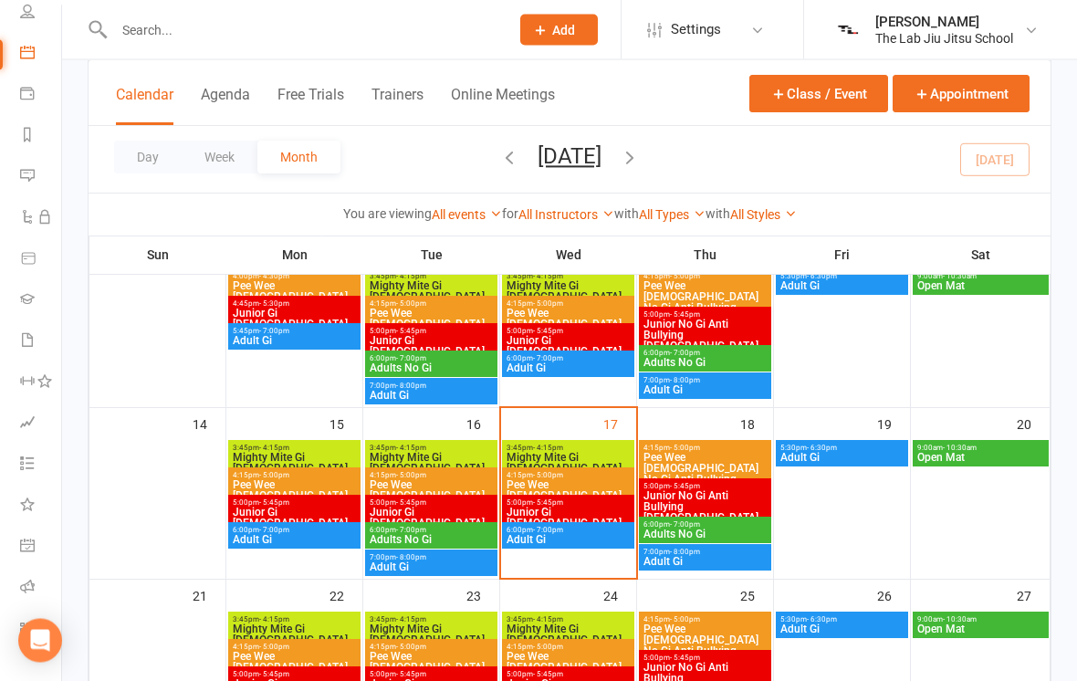
click at [591, 481] on span "Pee Wee [DEMOGRAPHIC_DATA]" at bounding box center [567, 491] width 125 height 22
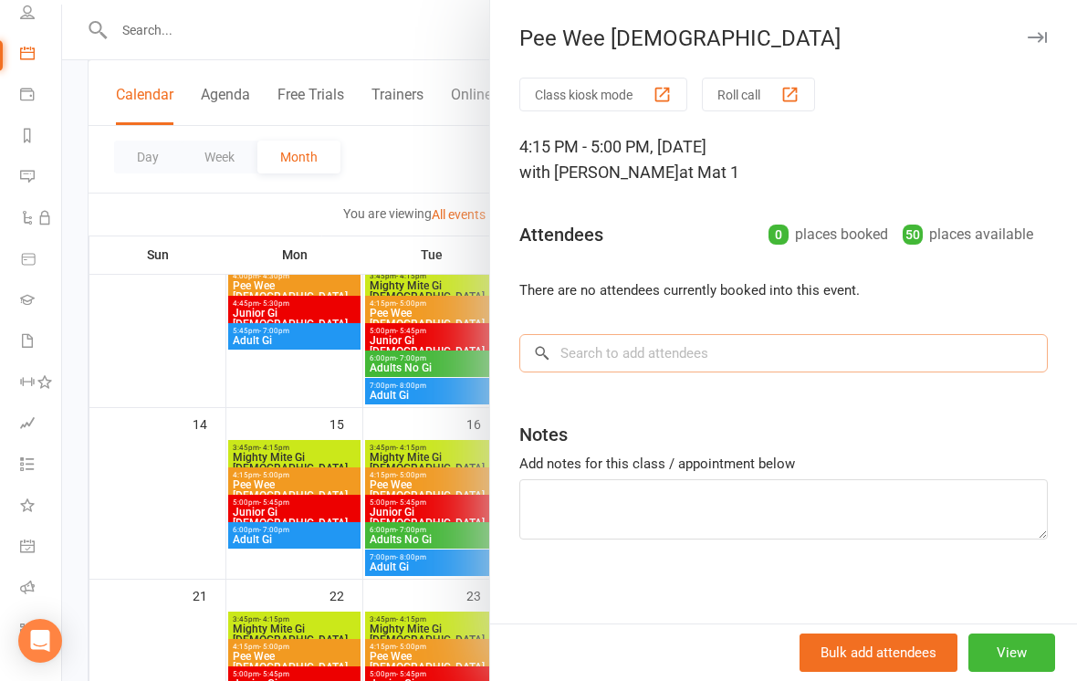
click at [894, 354] on input "search" at bounding box center [783, 353] width 528 height 38
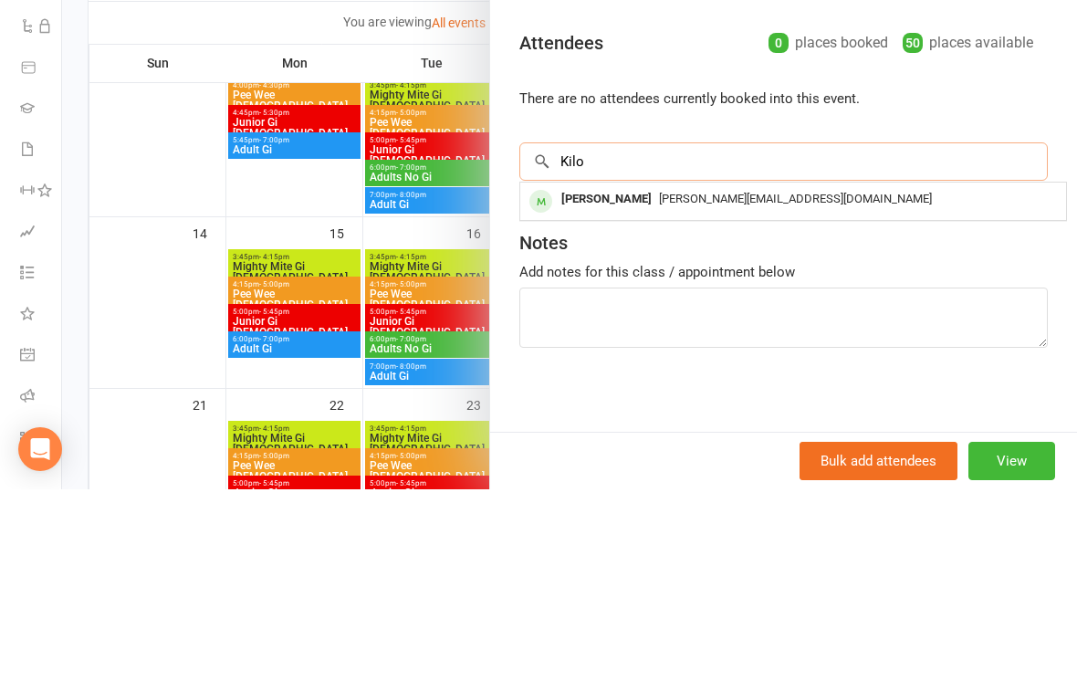
type input "Kilo"
click at [659, 383] on span "Mclauchlin.jade@gmail.com" at bounding box center [795, 390] width 273 height 14
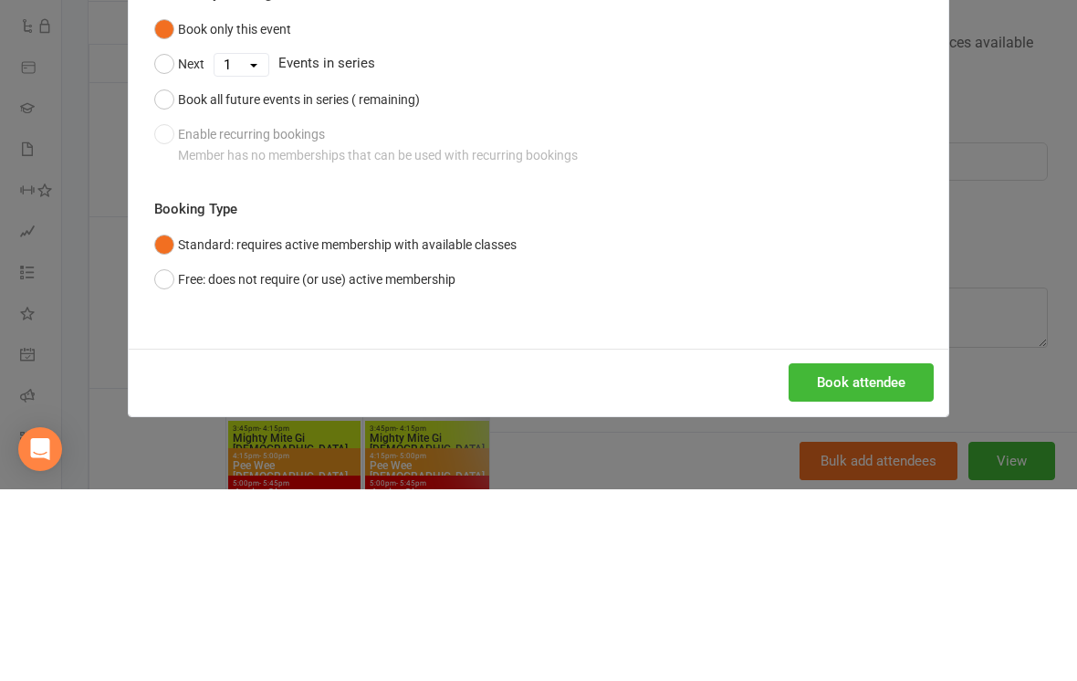
scroll to position [508, 0]
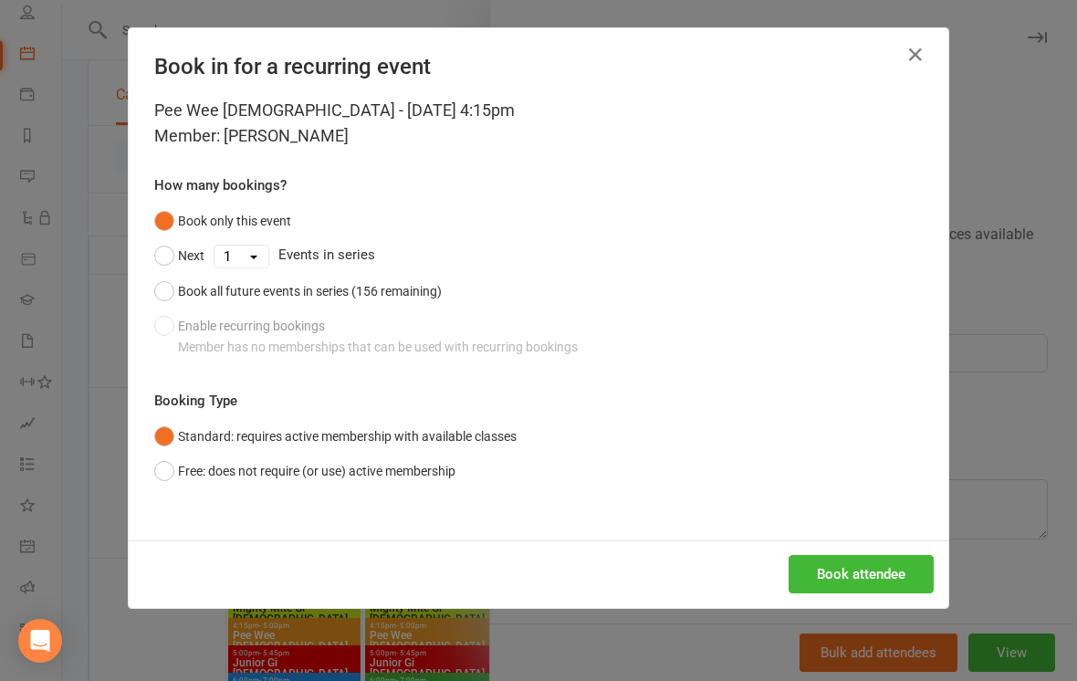
click at [871, 583] on button "Book attendee" at bounding box center [860, 574] width 145 height 38
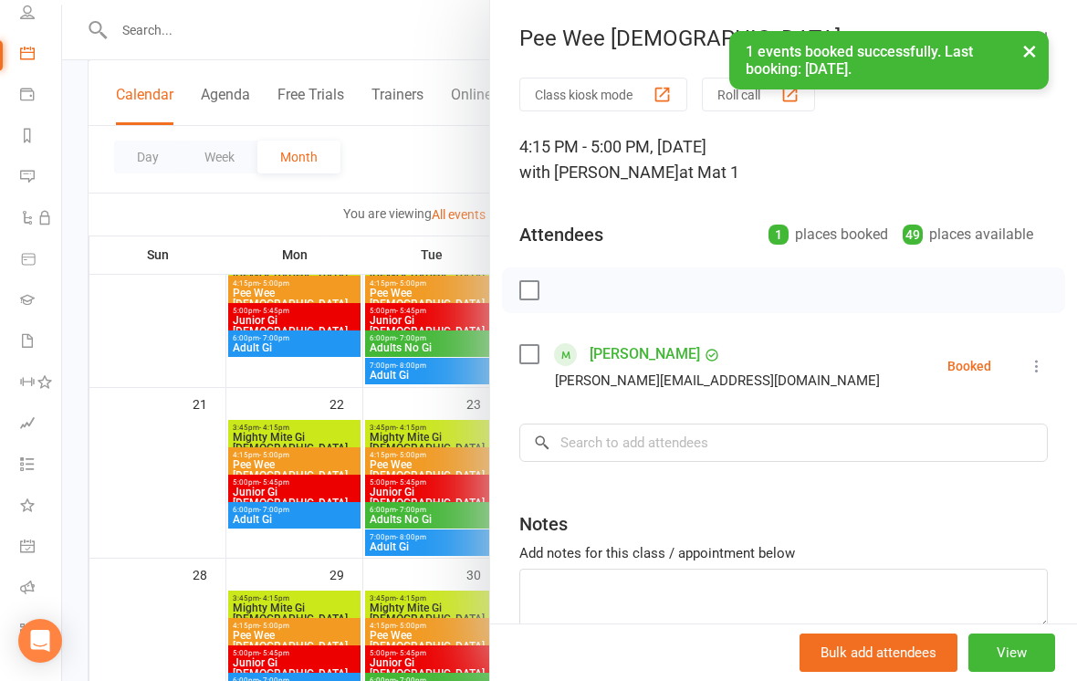
click at [795, 367] on li "Kilo Mclauch Mclauchlin.jade@gmail.com Booked More info Remove Check in Mark ab…" at bounding box center [783, 365] width 528 height 53
click at [773, 423] on input "search" at bounding box center [783, 442] width 528 height 38
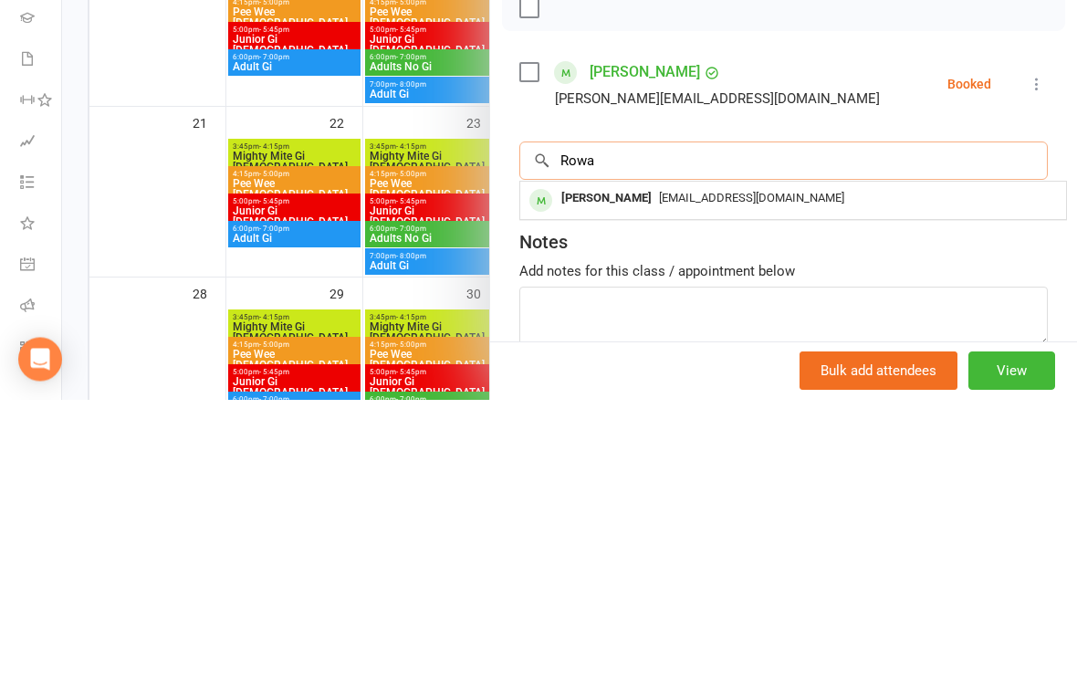
type input "Rowa"
click at [703, 473] on span "db1984@live.co.uk" at bounding box center [751, 480] width 185 height 14
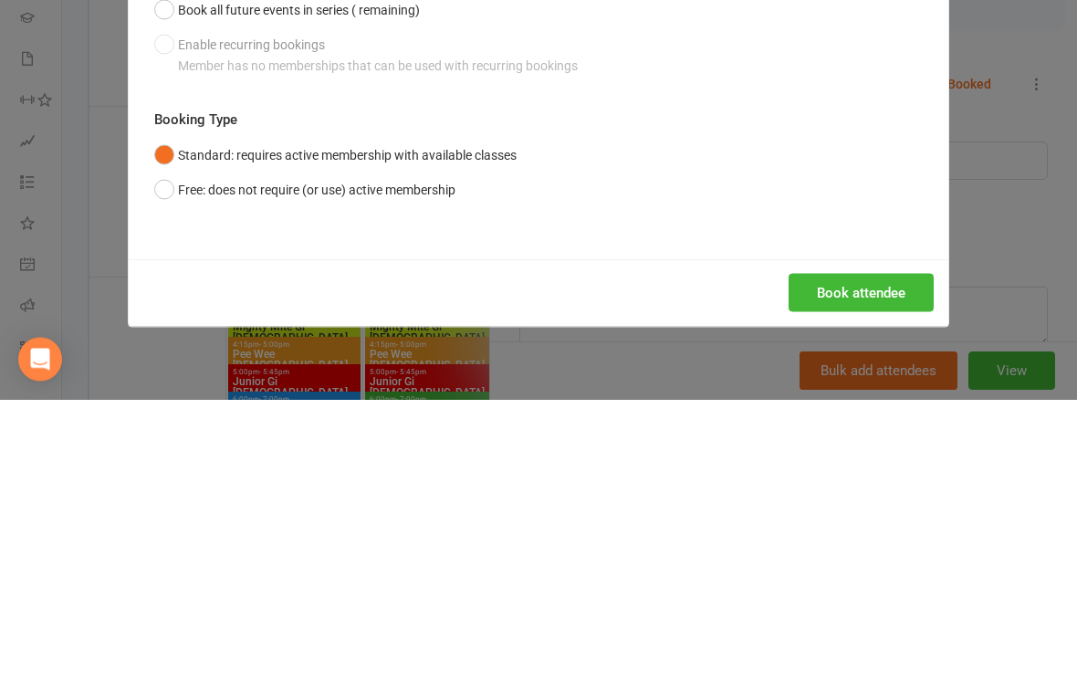
scroll to position [767, 0]
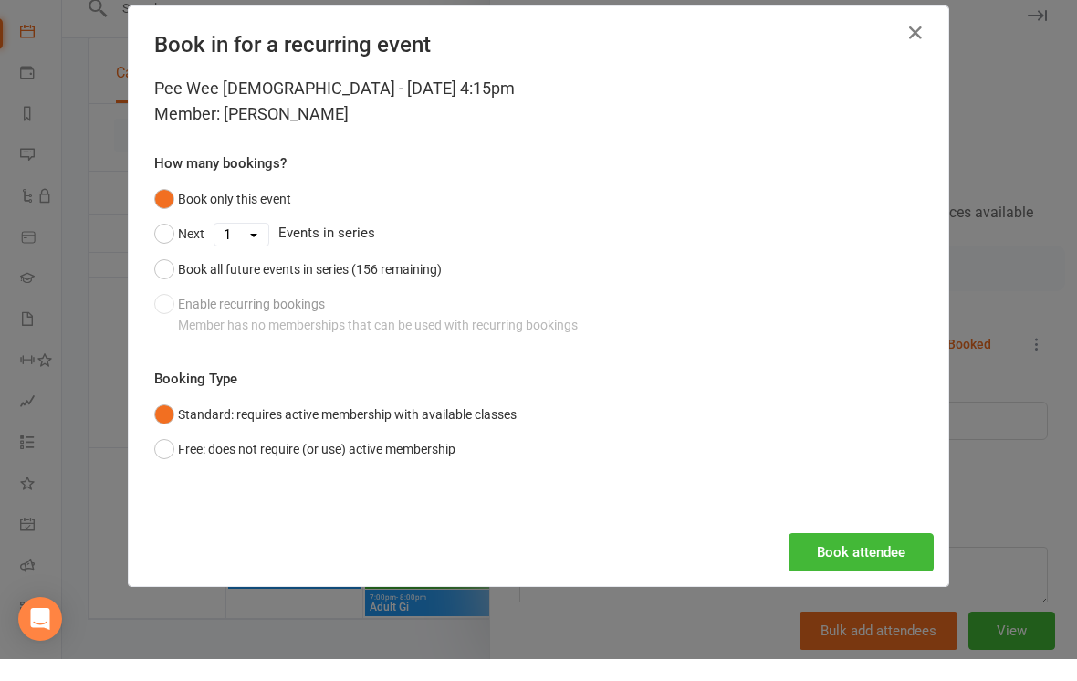
click at [886, 573] on button "Book attendee" at bounding box center [860, 574] width 145 height 38
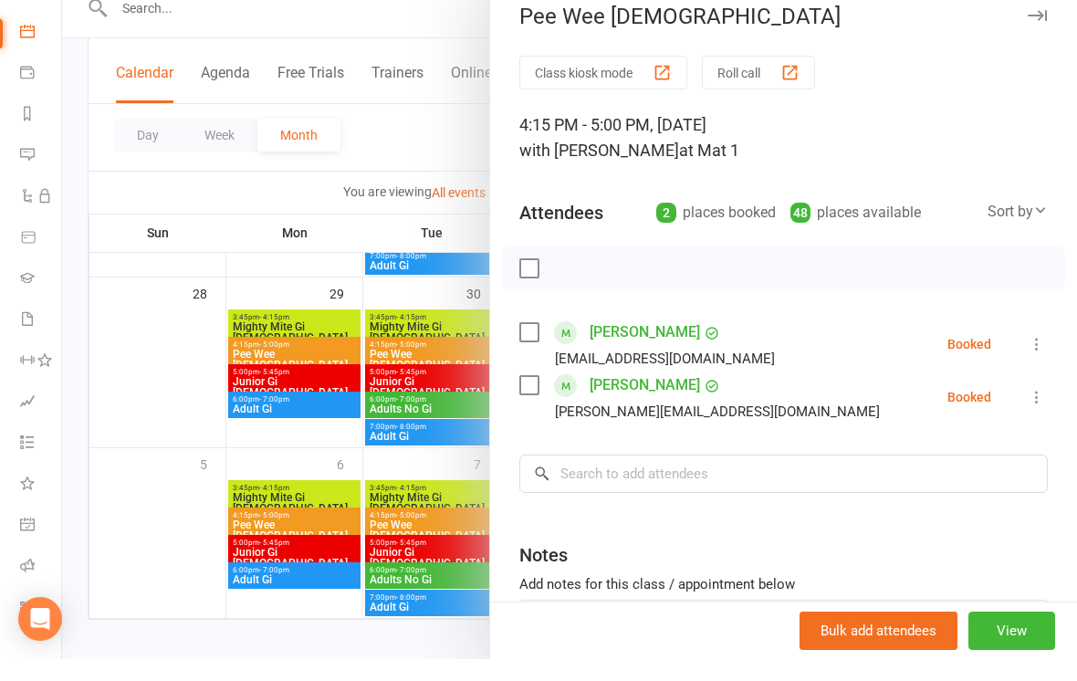
click at [167, 413] on div at bounding box center [569, 340] width 1015 height 681
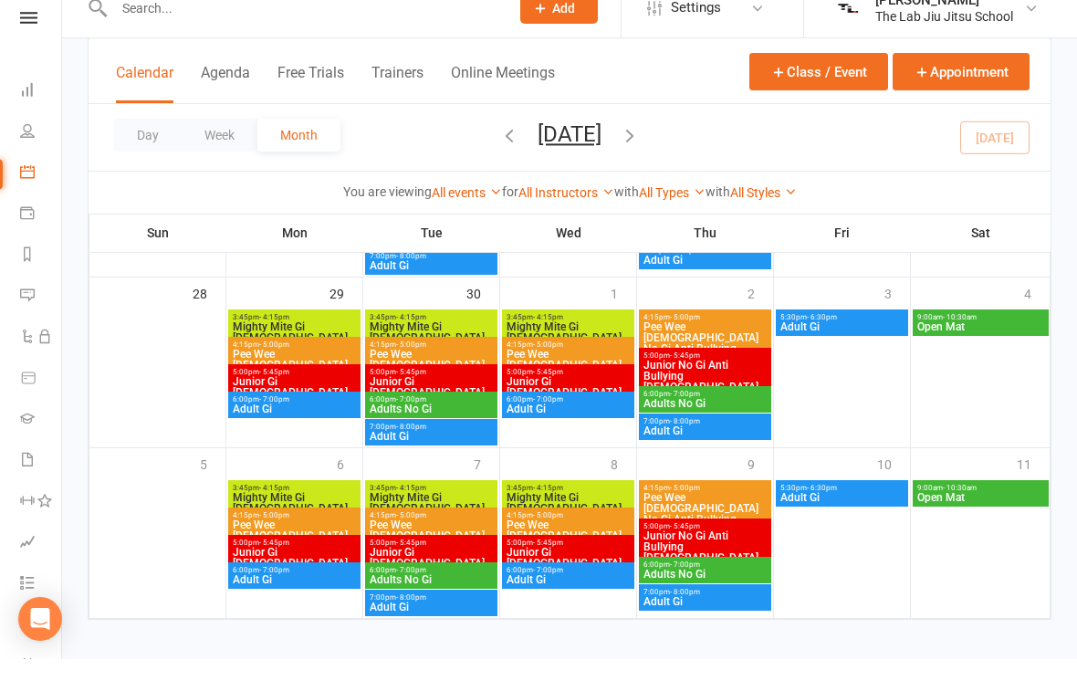
scroll to position [0, 2]
click at [23, 34] on icon at bounding box center [28, 40] width 17 height 12
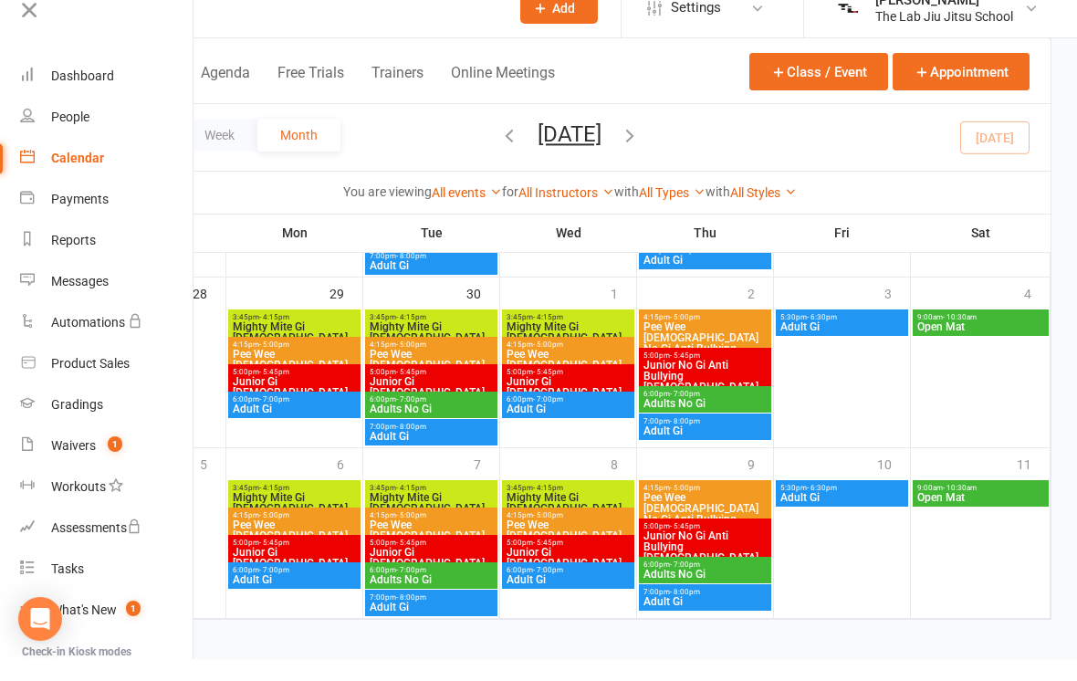
click at [47, 467] on link "Waivers 1" at bounding box center [106, 467] width 172 height 41
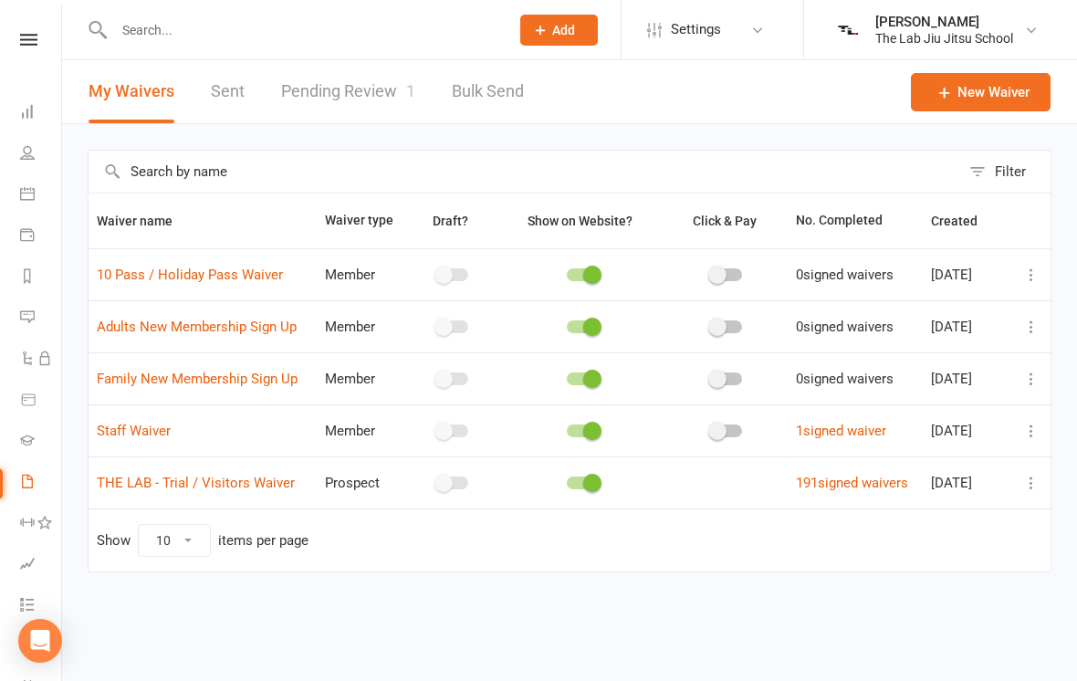
click at [356, 95] on link "Pending Review 1" at bounding box center [348, 91] width 134 height 63
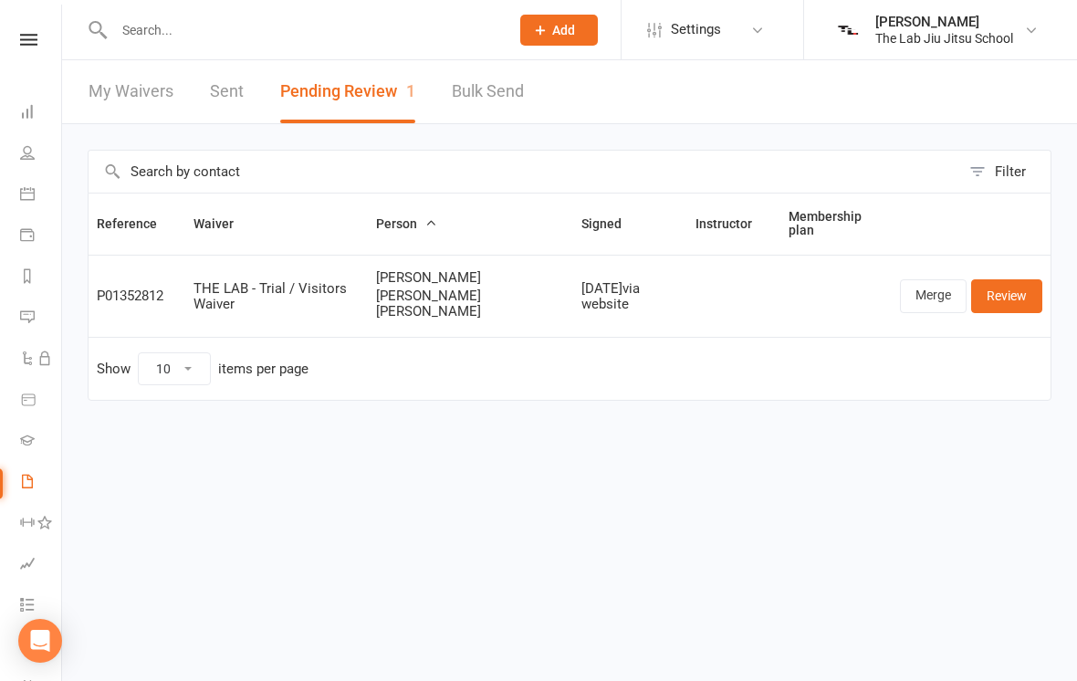
click at [1014, 296] on link "Review" at bounding box center [1006, 295] width 71 height 33
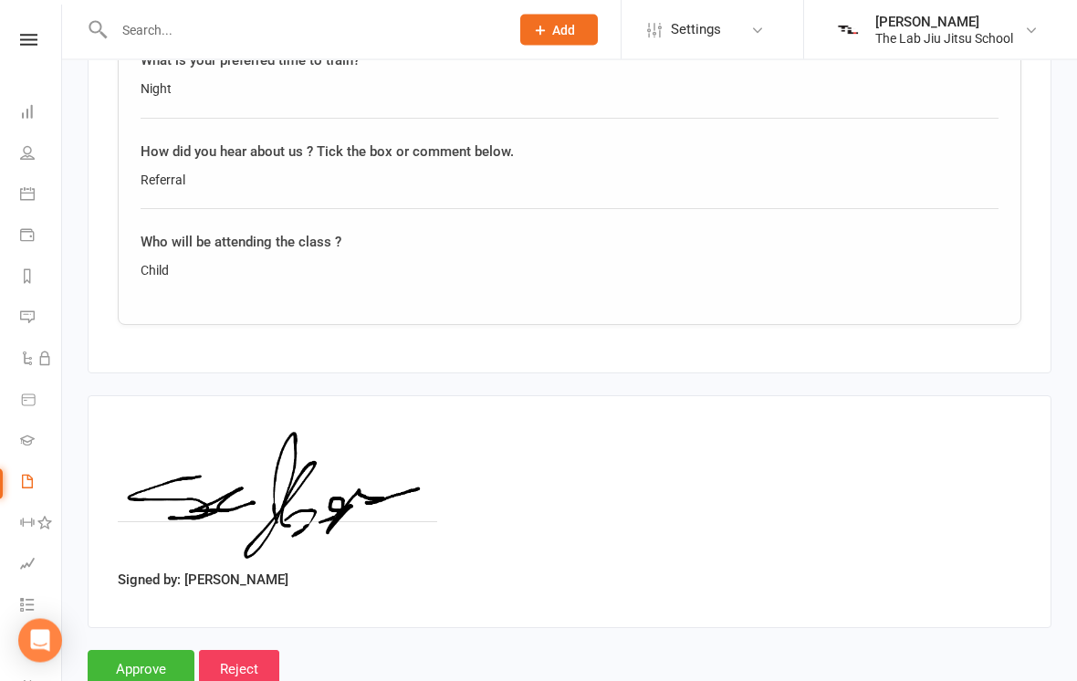
scroll to position [3522, 0]
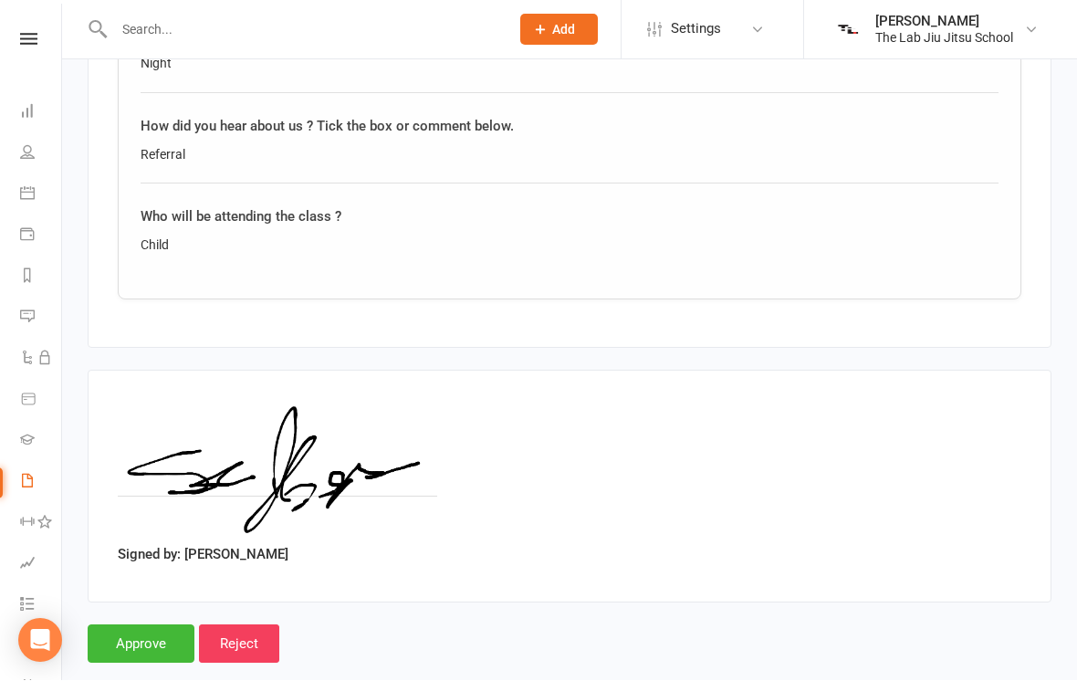
click at [114, 625] on input "Approve" at bounding box center [141, 644] width 107 height 38
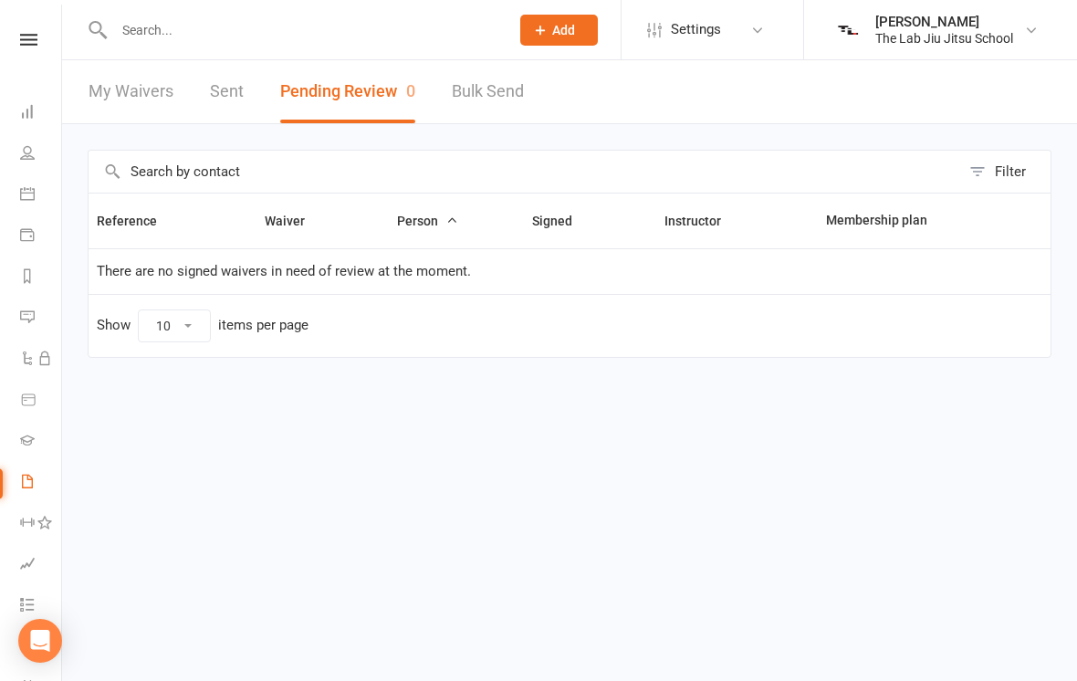
click at [122, 68] on link "My Waivers" at bounding box center [131, 91] width 85 height 63
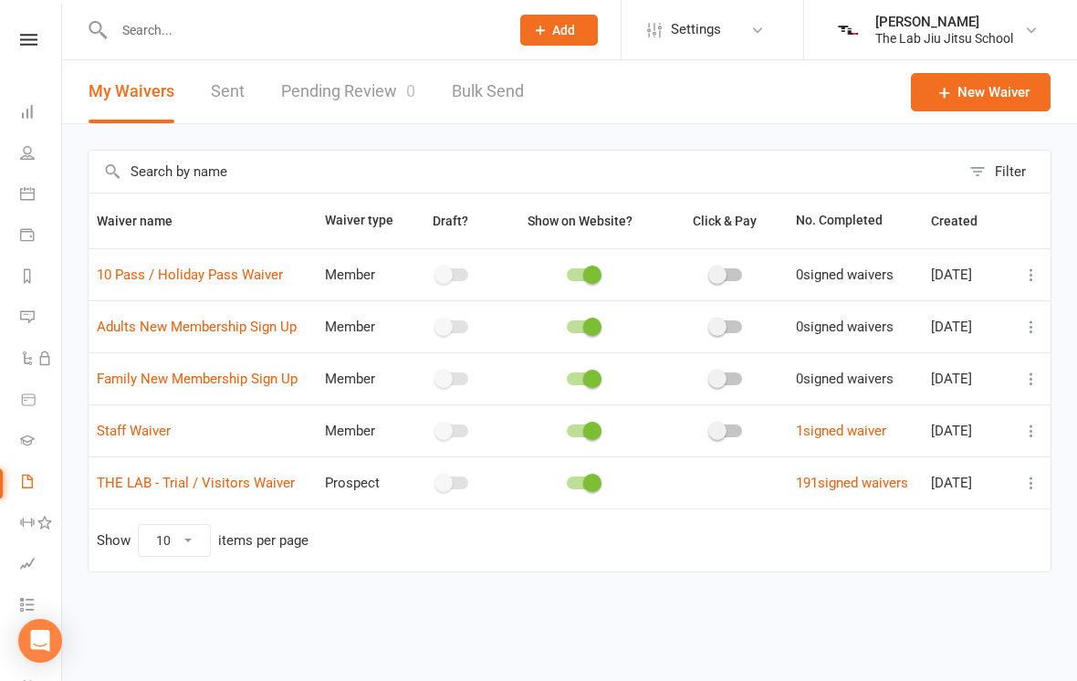
click at [25, 151] on icon at bounding box center [27, 152] width 15 height 15
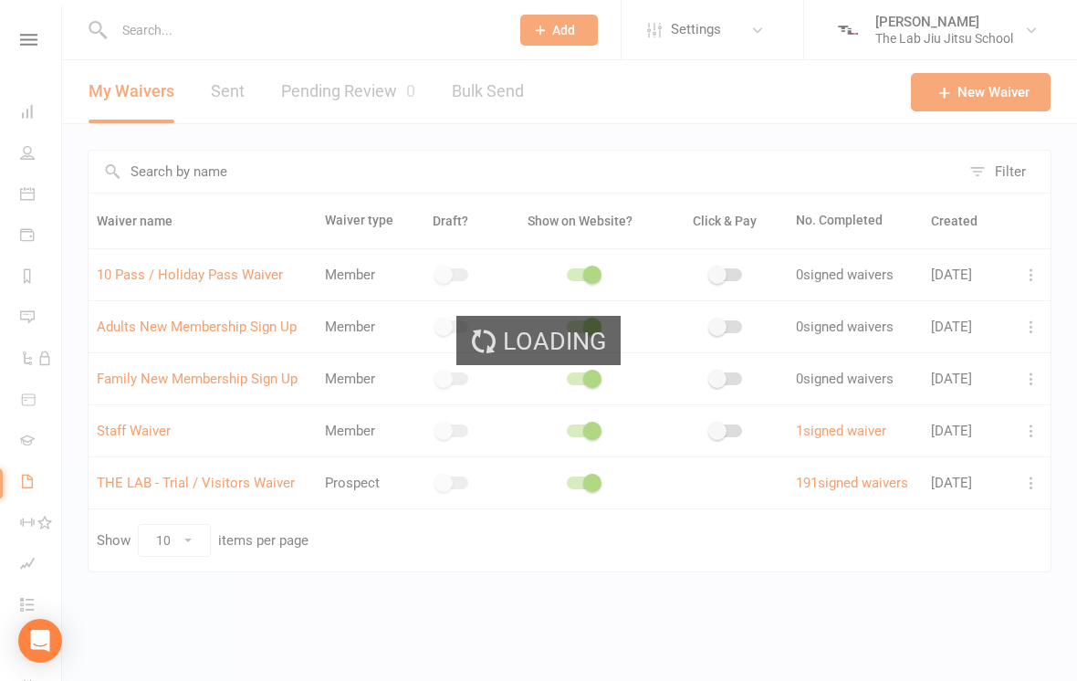
select select "100"
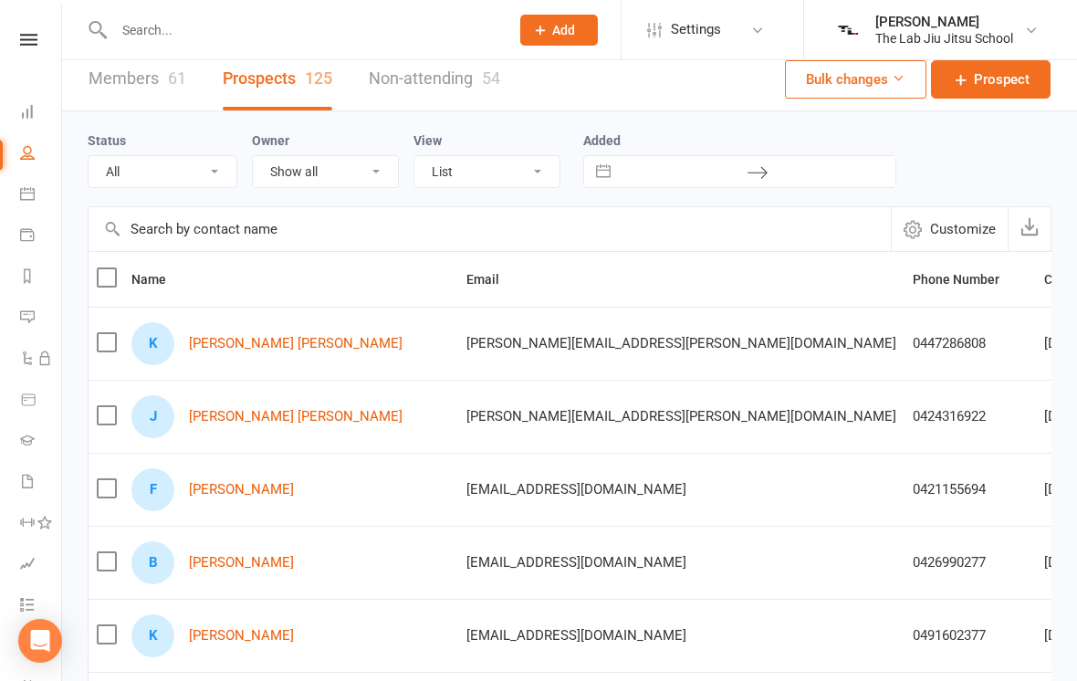
scroll to position [16, 0]
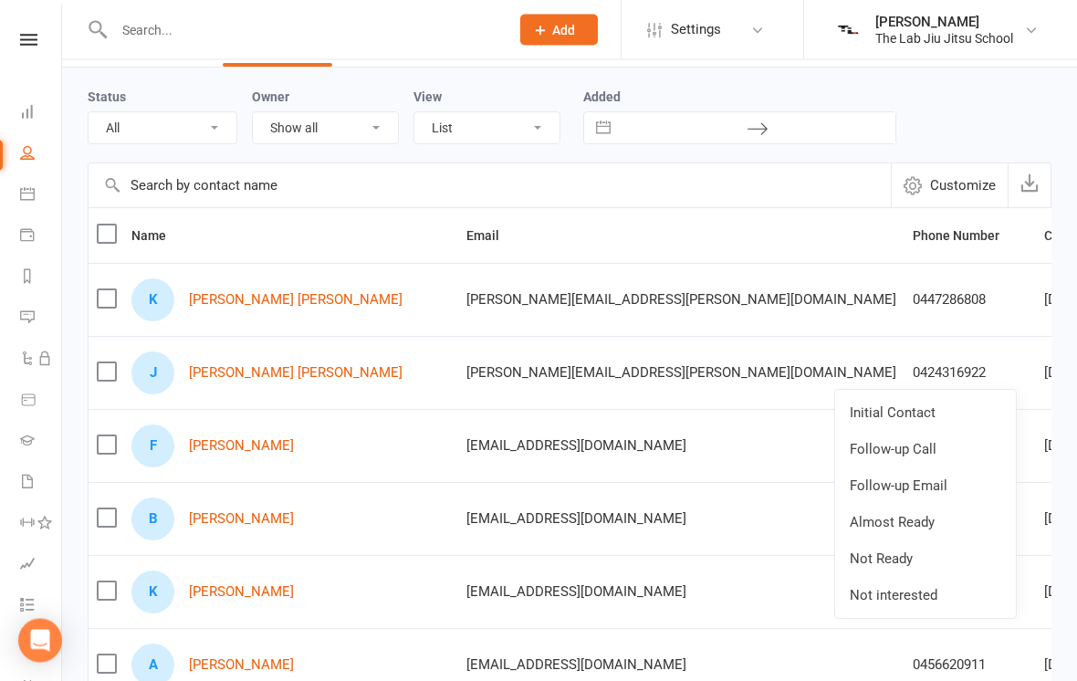
scroll to position [67, 0]
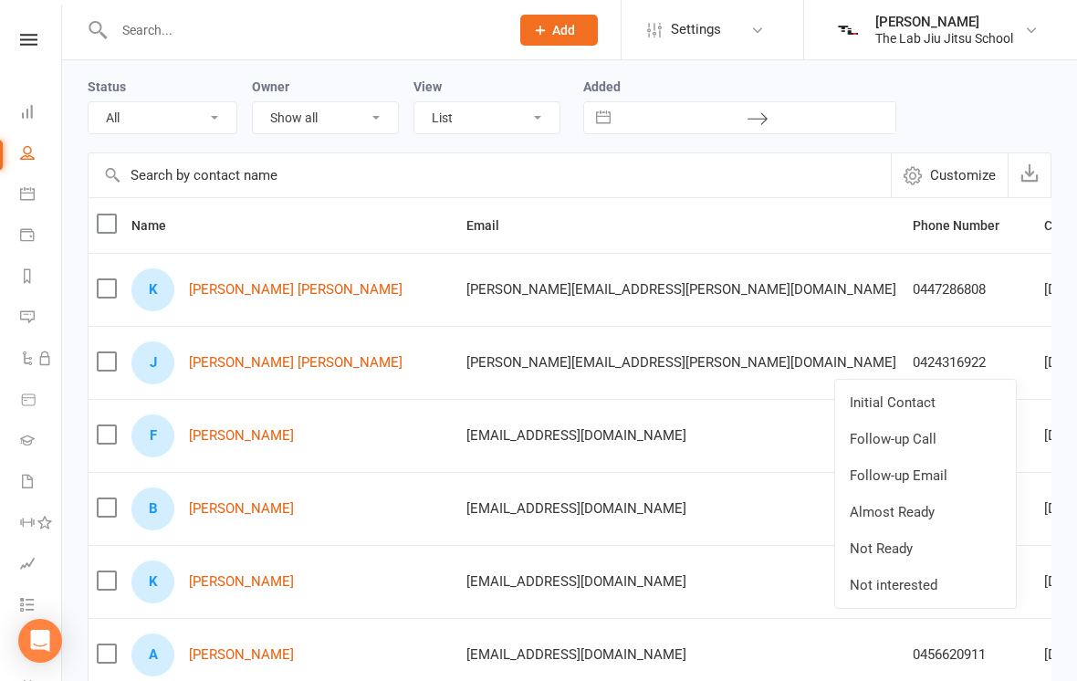
click at [952, 402] on link "Initial Contact" at bounding box center [925, 402] width 181 height 36
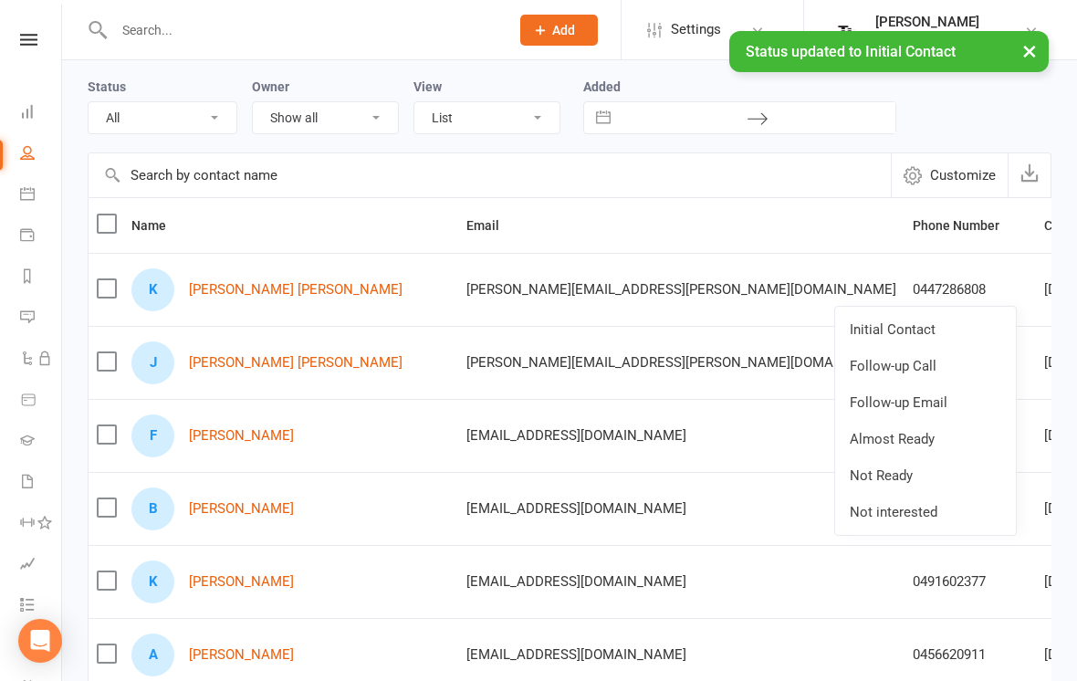
click at [953, 321] on link "Initial Contact" at bounding box center [925, 329] width 181 height 36
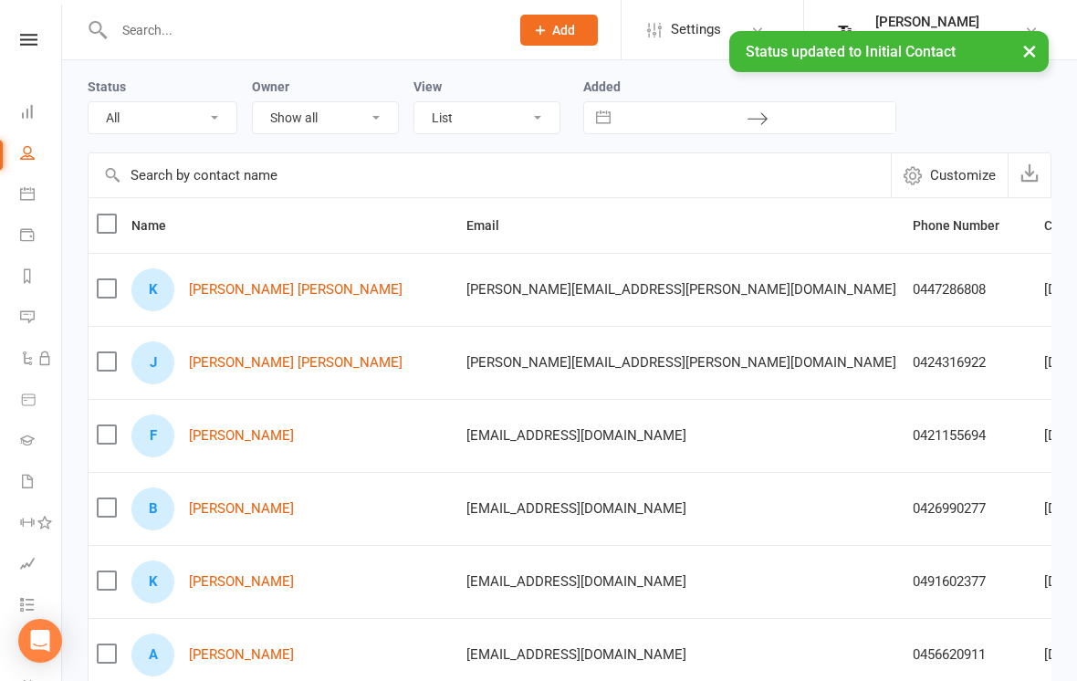
click at [38, 154] on link "People" at bounding box center [40, 154] width 41 height 41
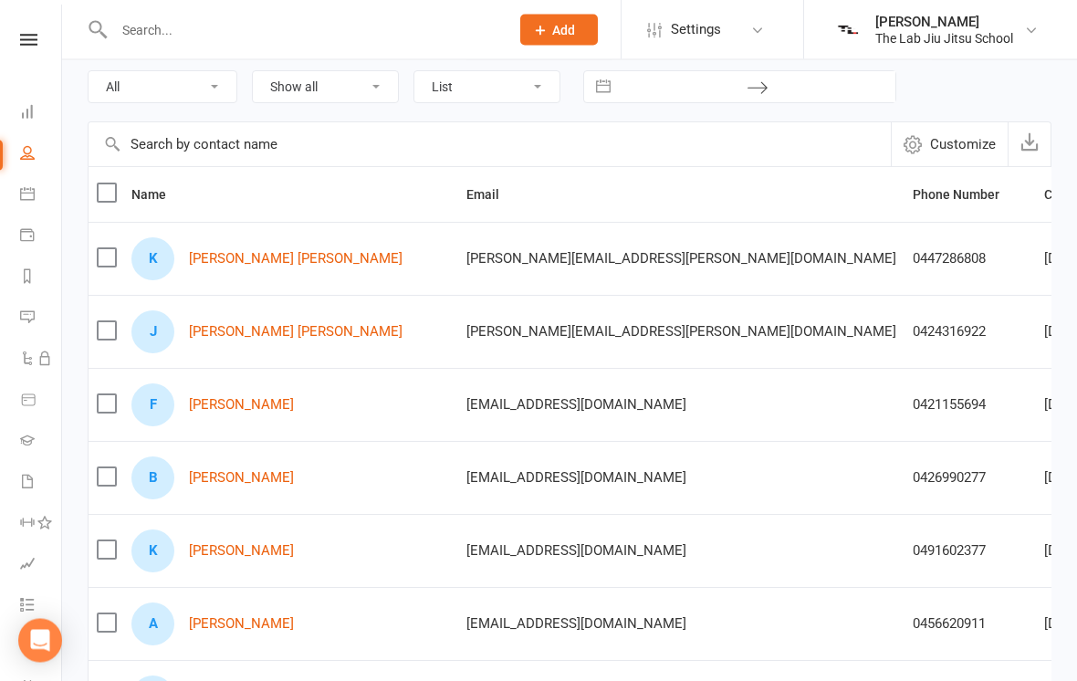
scroll to position [99, 0]
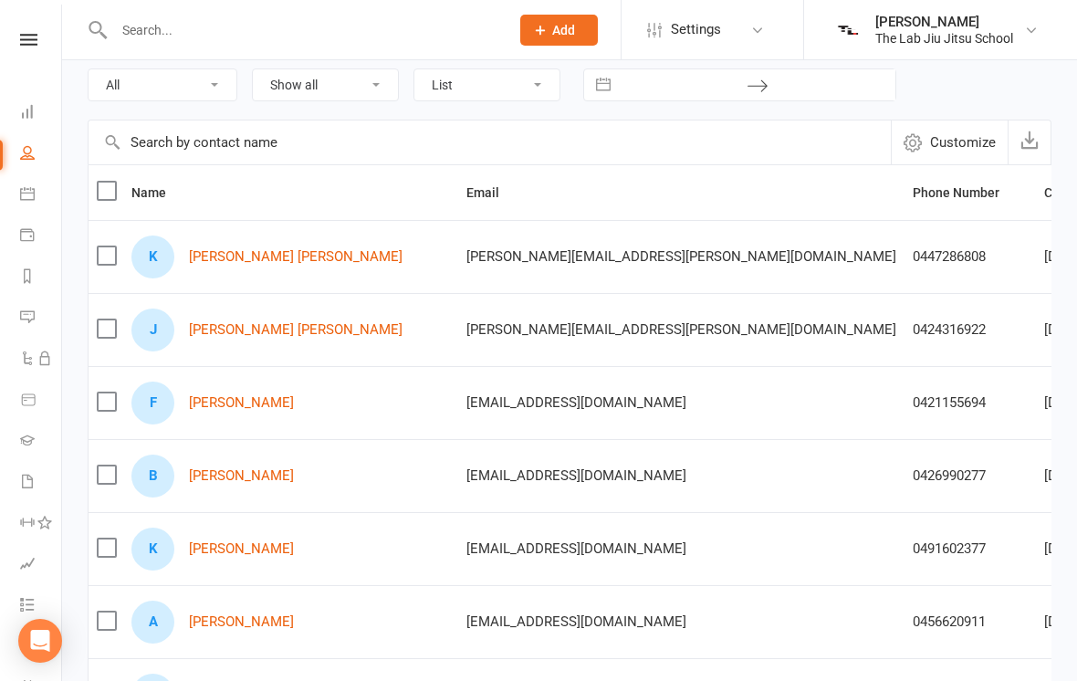
click at [31, 96] on link "Dashboard" at bounding box center [40, 113] width 41 height 41
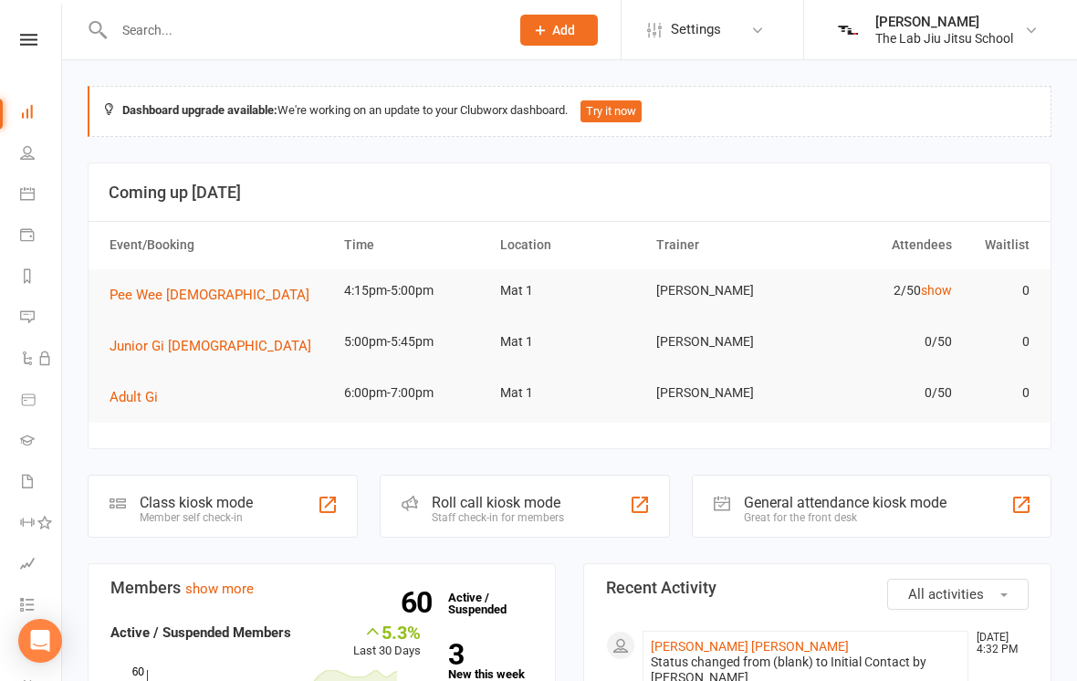
click at [26, 36] on icon at bounding box center [28, 40] width 17 height 12
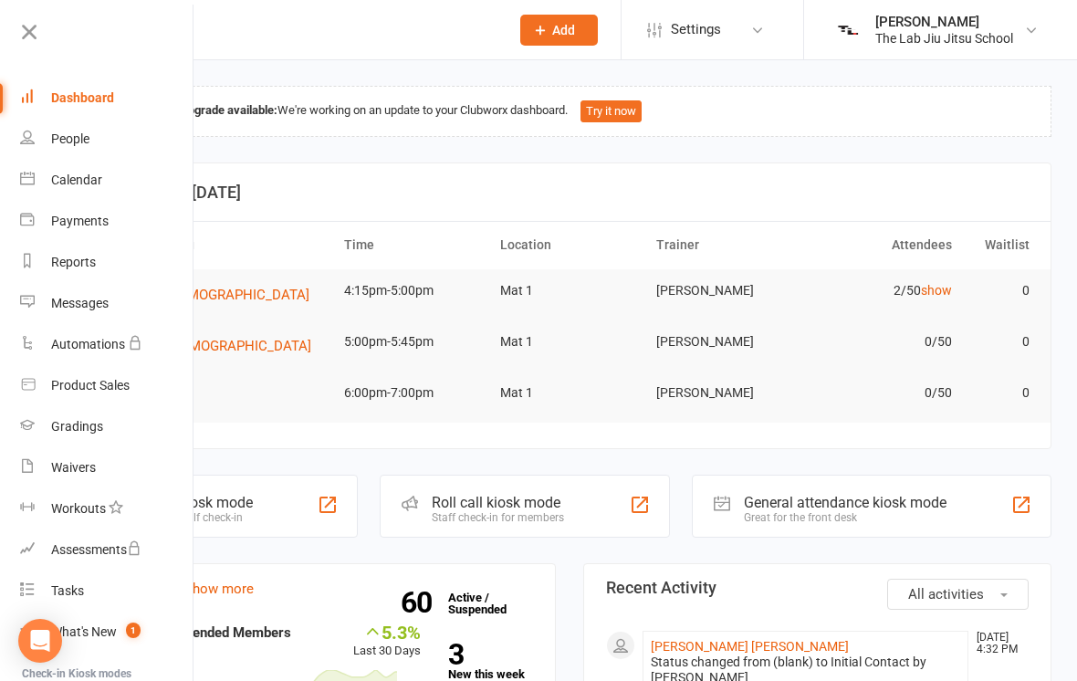
click at [65, 426] on div "Gradings" at bounding box center [77, 426] width 52 height 15
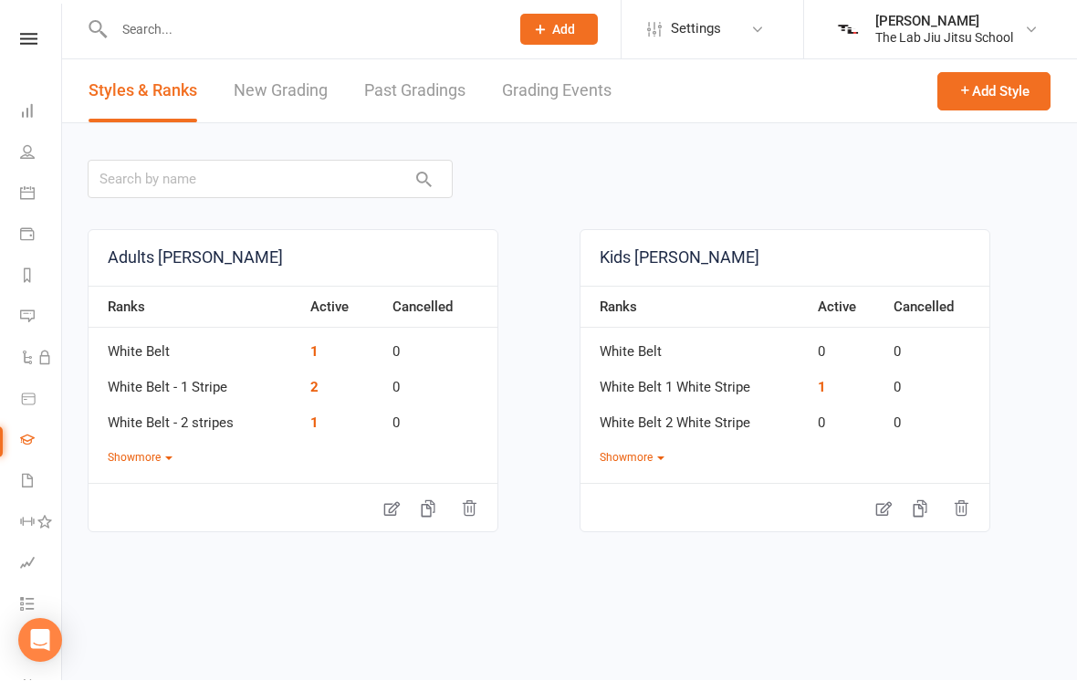
click at [126, 460] on button "Show more" at bounding box center [140, 458] width 65 height 17
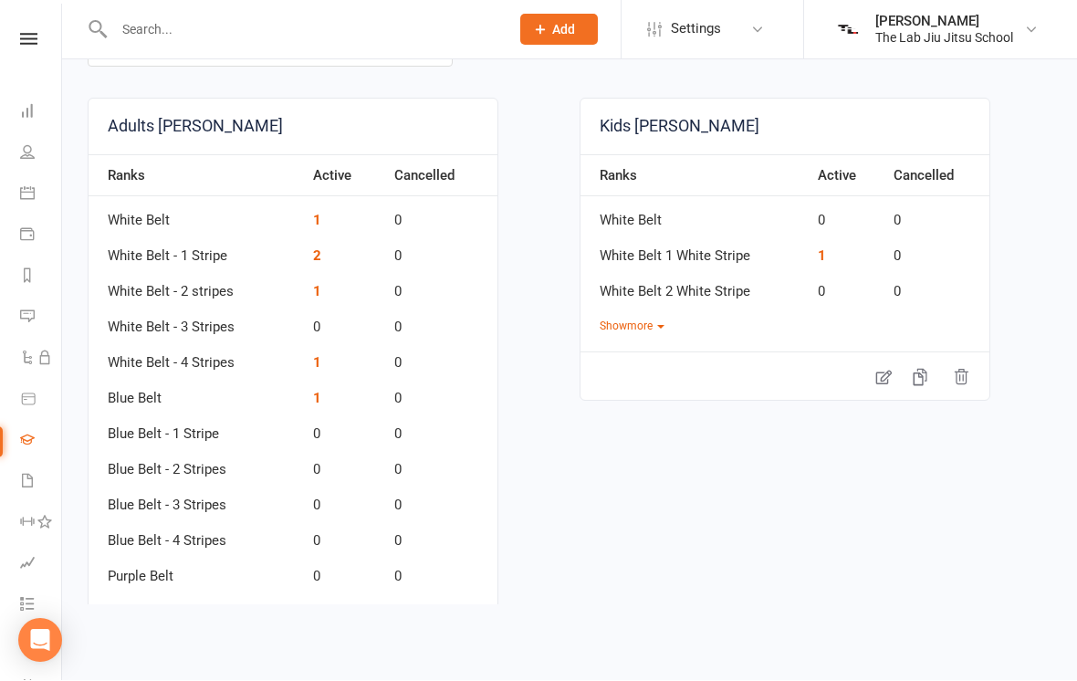
scroll to position [120, 0]
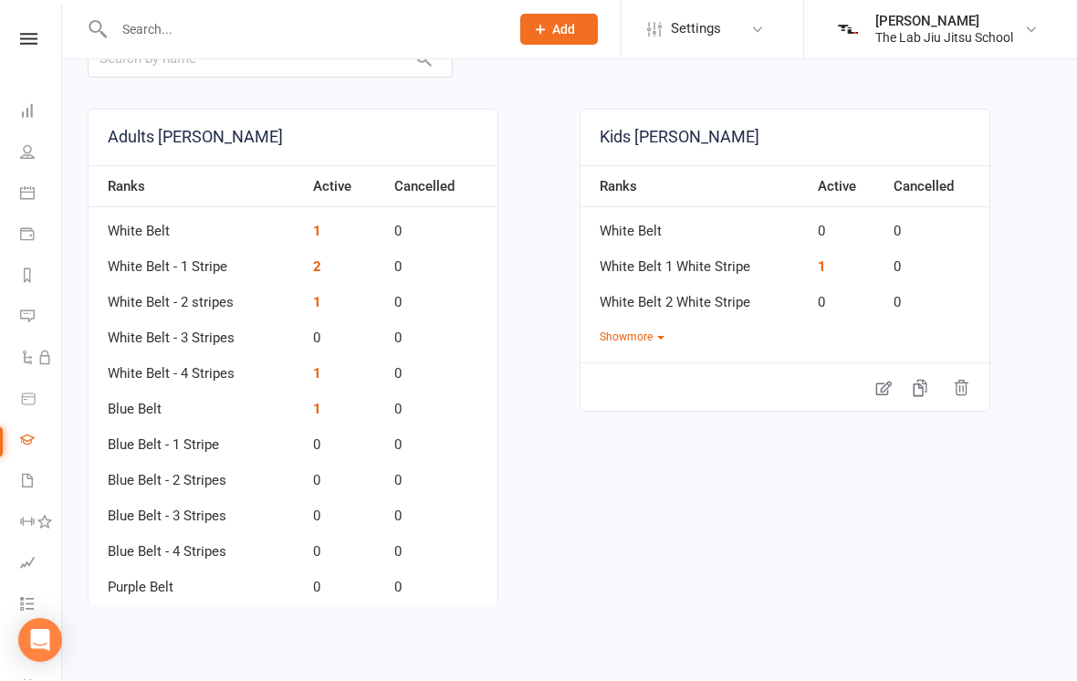
click at [652, 336] on button "Show more" at bounding box center [631, 337] width 65 height 17
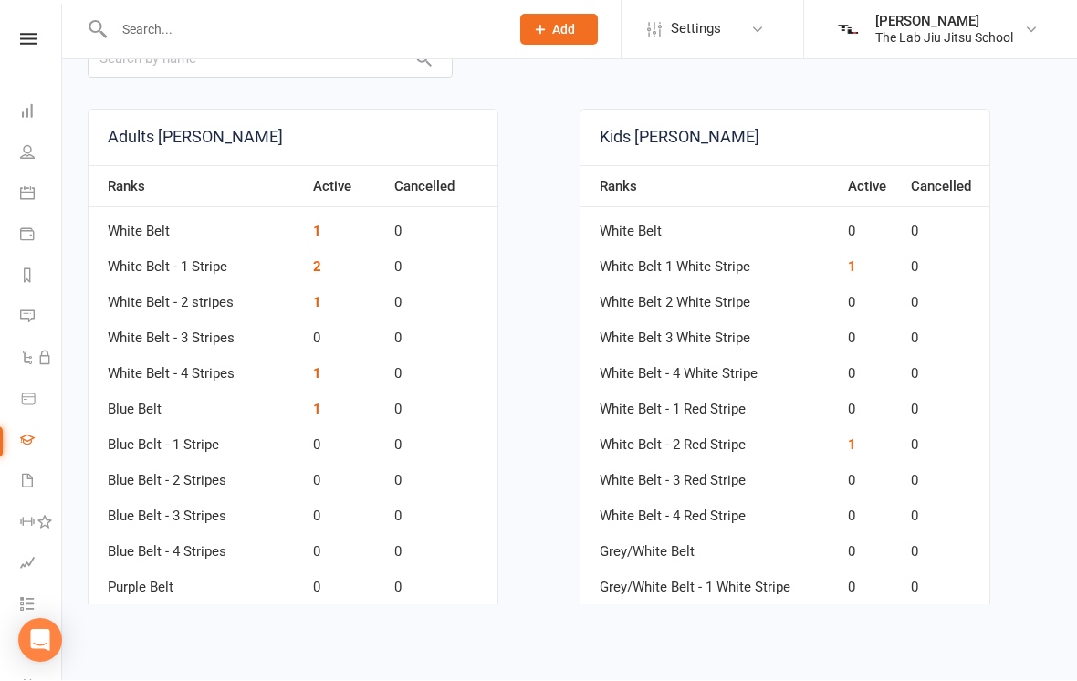
click at [25, 37] on icon at bounding box center [28, 40] width 17 height 12
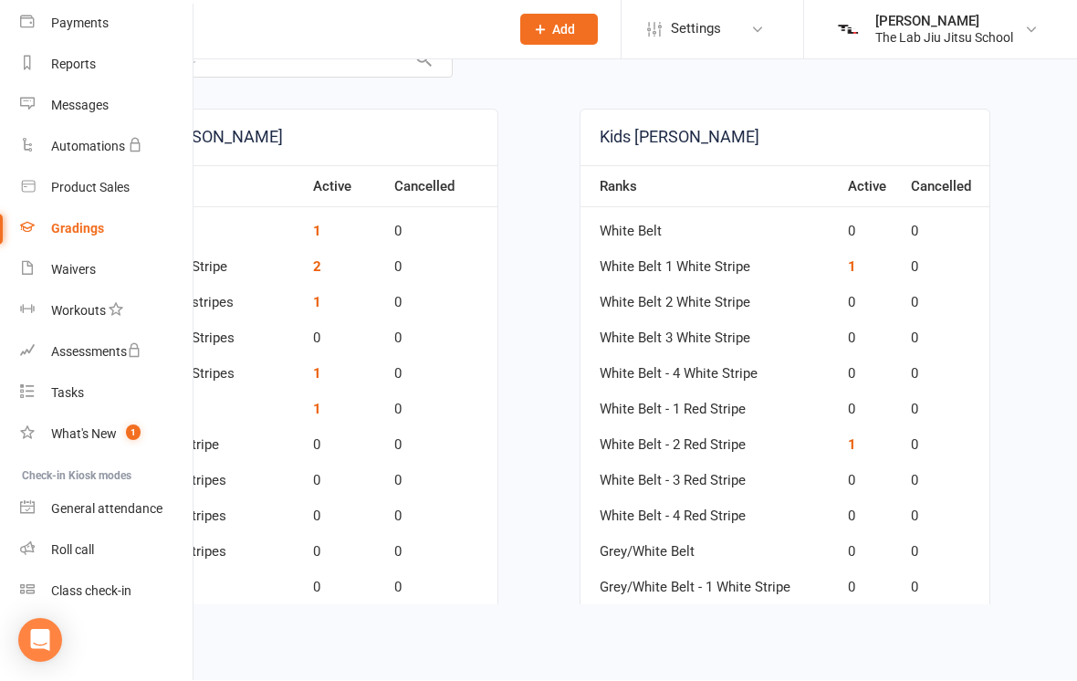
scroll to position [197, 2]
click at [55, 256] on link "Waivers" at bounding box center [106, 270] width 172 height 41
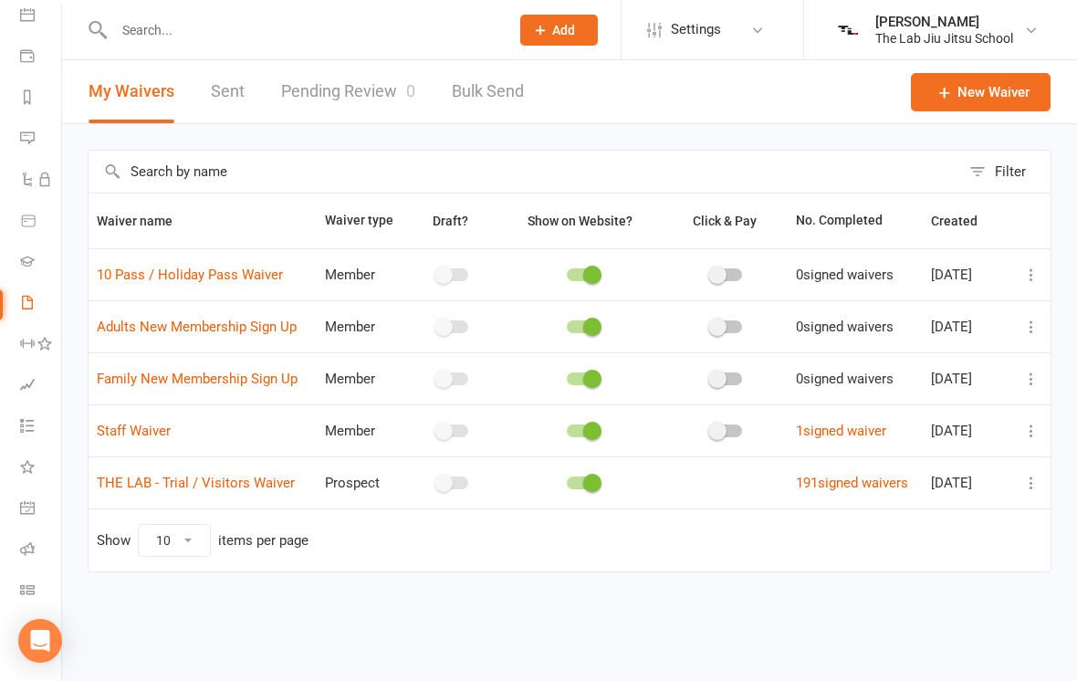
click at [931, 216] on span "Created" at bounding box center [964, 221] width 67 height 15
click at [29, 36] on icon at bounding box center [30, 33] width 17 height 12
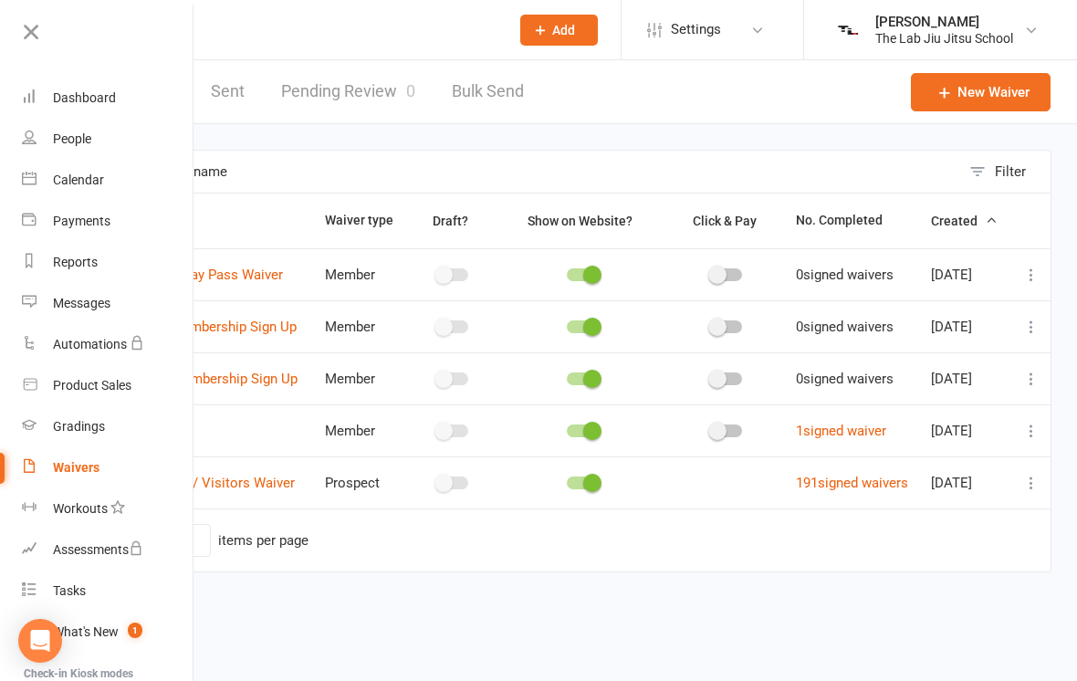
scroll to position [0, 0]
click at [96, 468] on div "Waivers" at bounding box center [76, 467] width 47 height 15
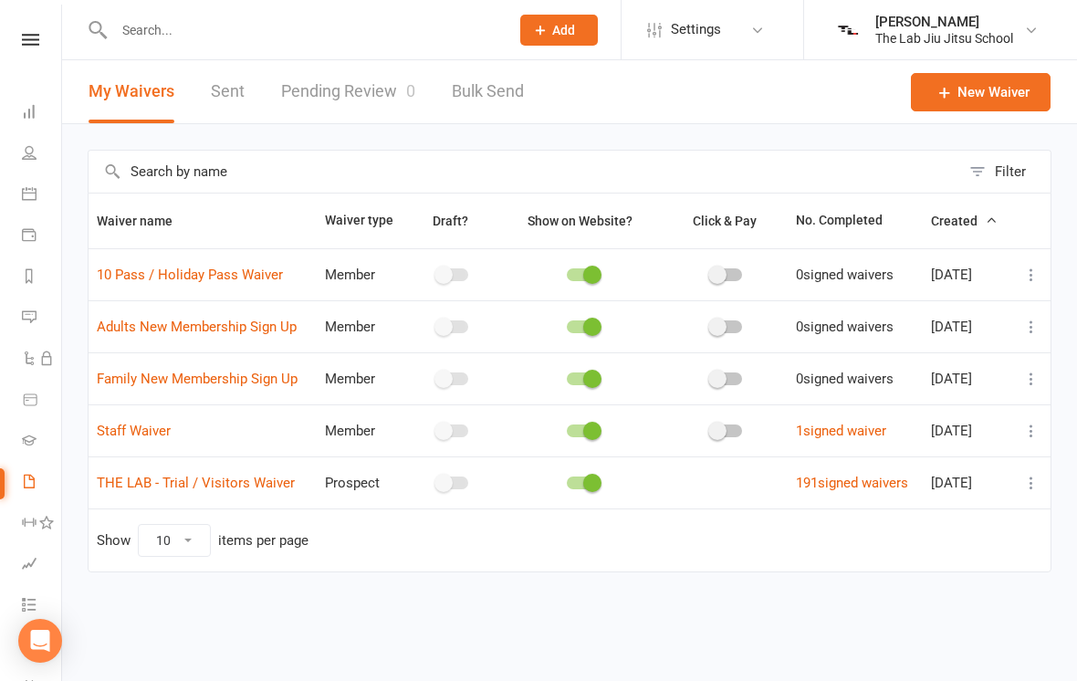
click at [37, 43] on icon at bounding box center [30, 40] width 17 height 12
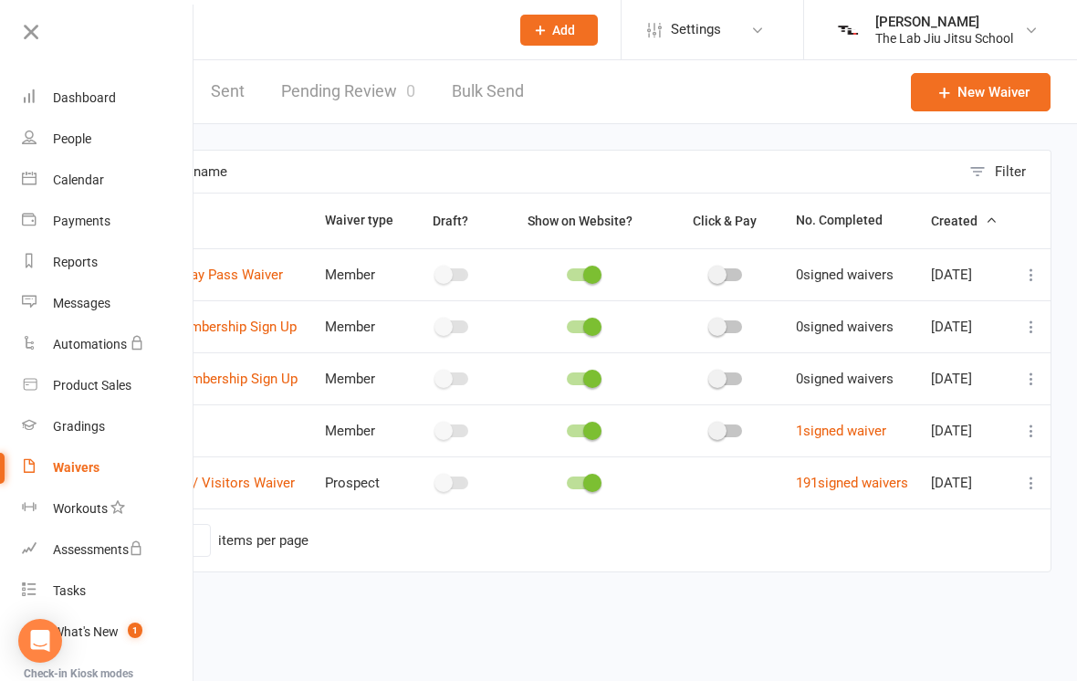
click at [72, 417] on link "Gradings" at bounding box center [108, 426] width 172 height 41
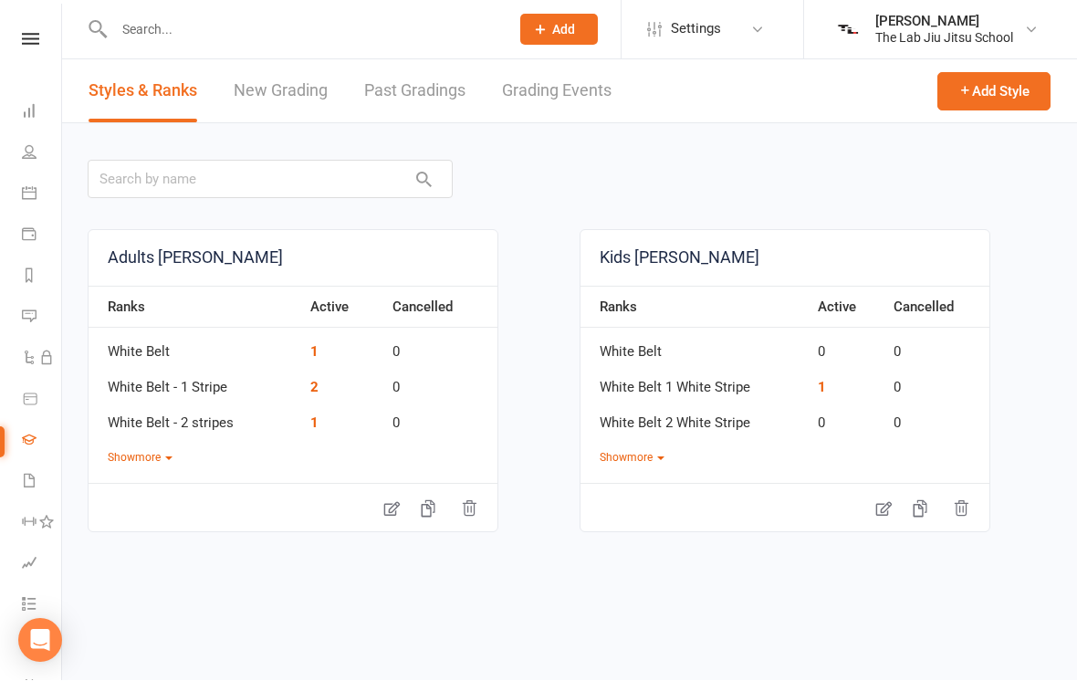
click at [133, 450] on button "Show more" at bounding box center [140, 458] width 65 height 17
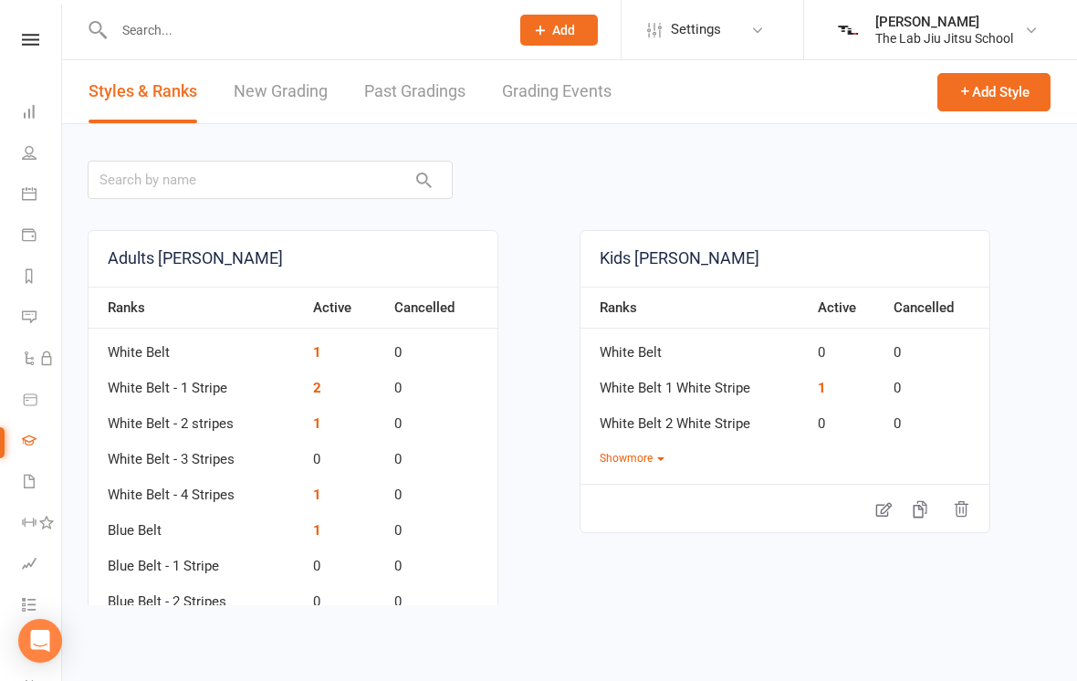
click at [34, 43] on icon at bounding box center [30, 40] width 17 height 12
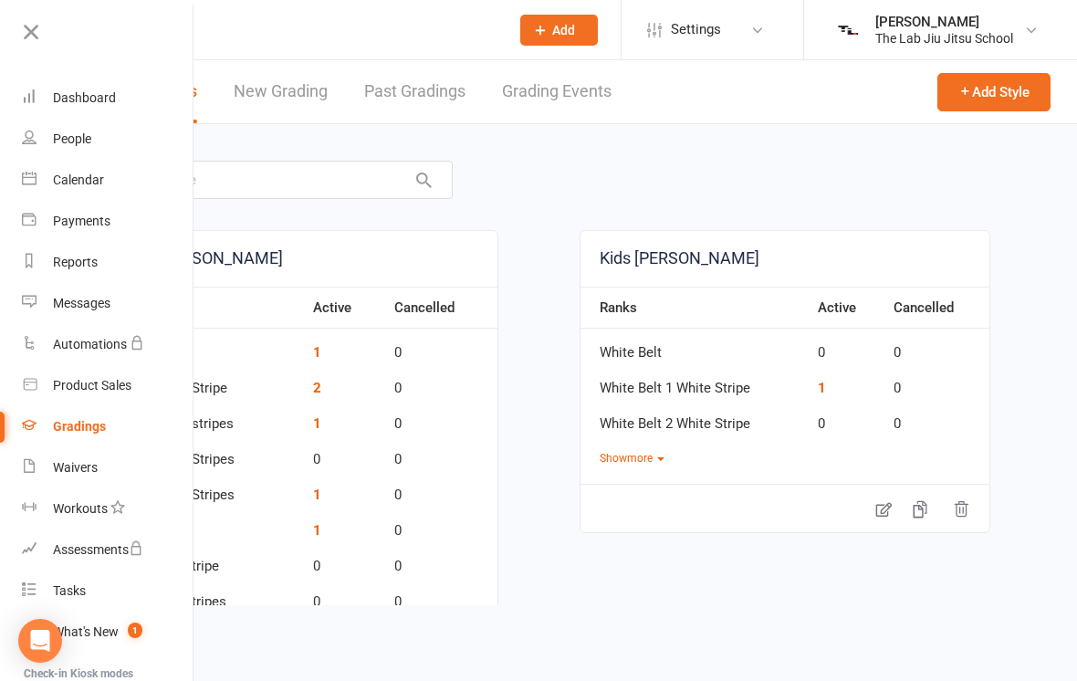
click at [57, 90] on div "Dashboard" at bounding box center [84, 97] width 63 height 15
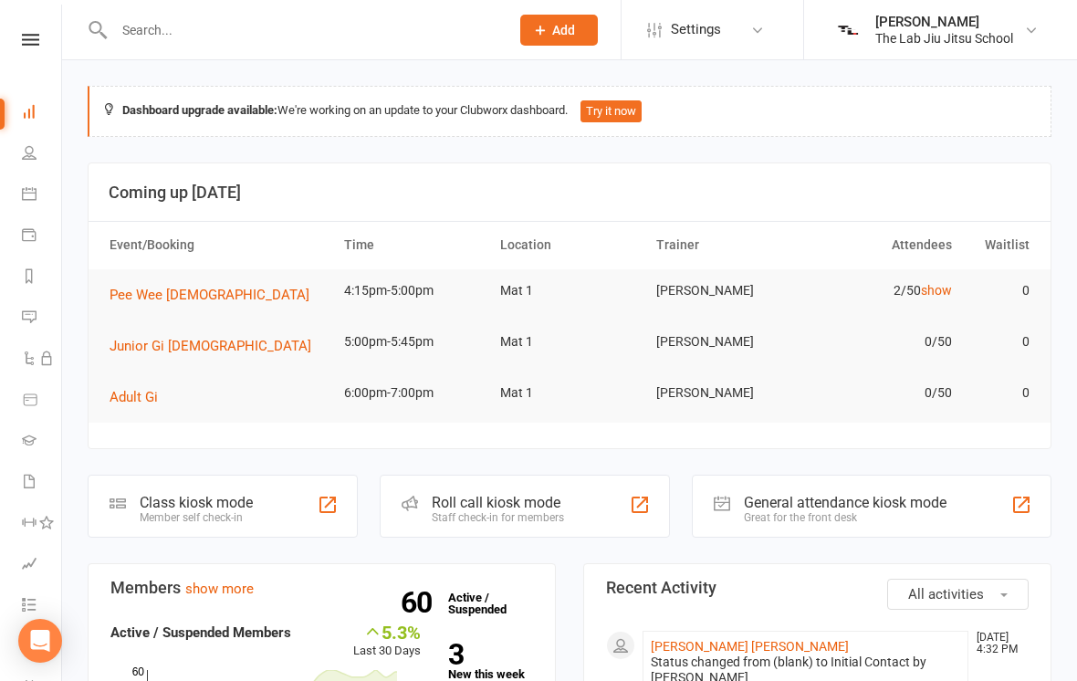
click at [172, 513] on div "Member self check-in" at bounding box center [196, 517] width 113 height 13
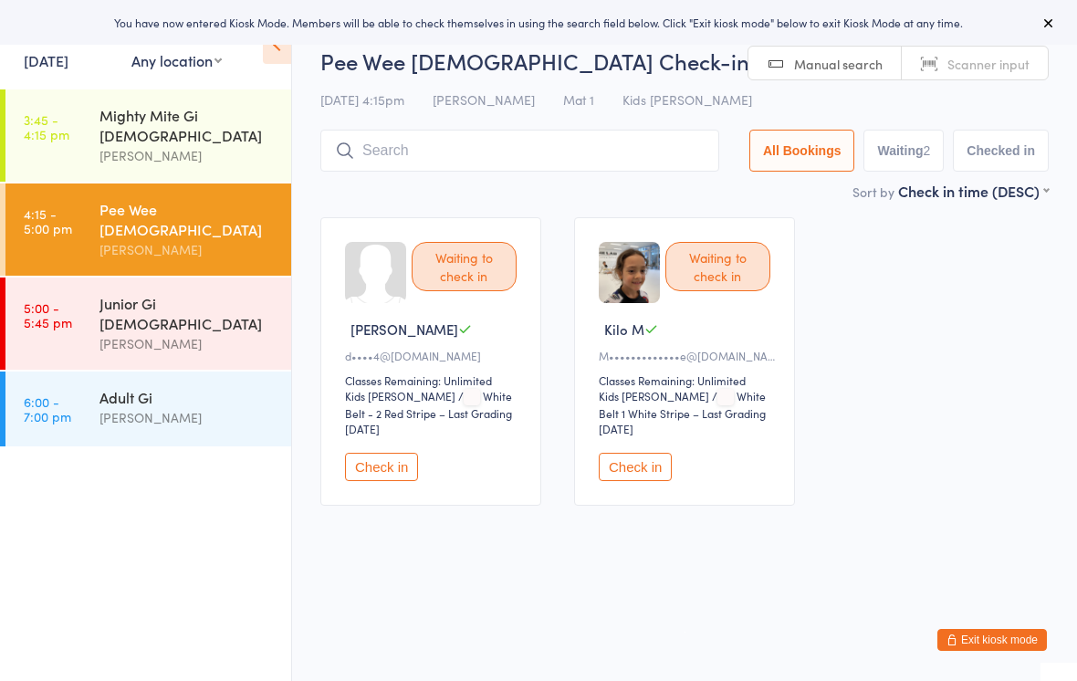
click at [376, 134] on input "search" at bounding box center [519, 151] width 399 height 42
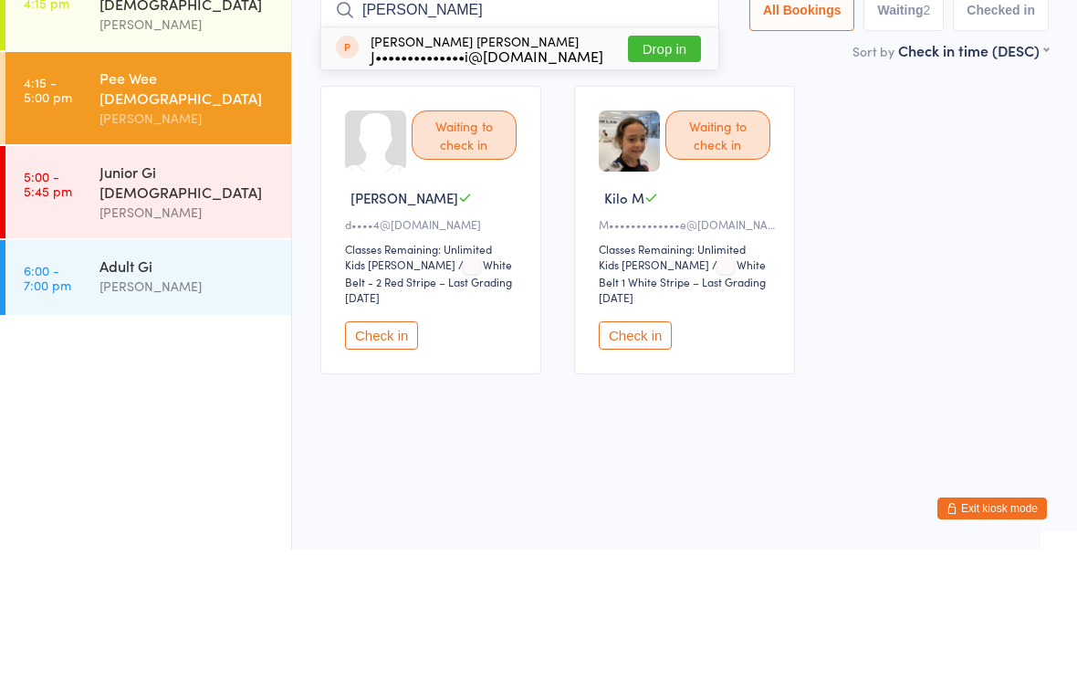
type input "[PERSON_NAME]"
click at [659, 167] on button "Drop in" at bounding box center [664, 180] width 73 height 26
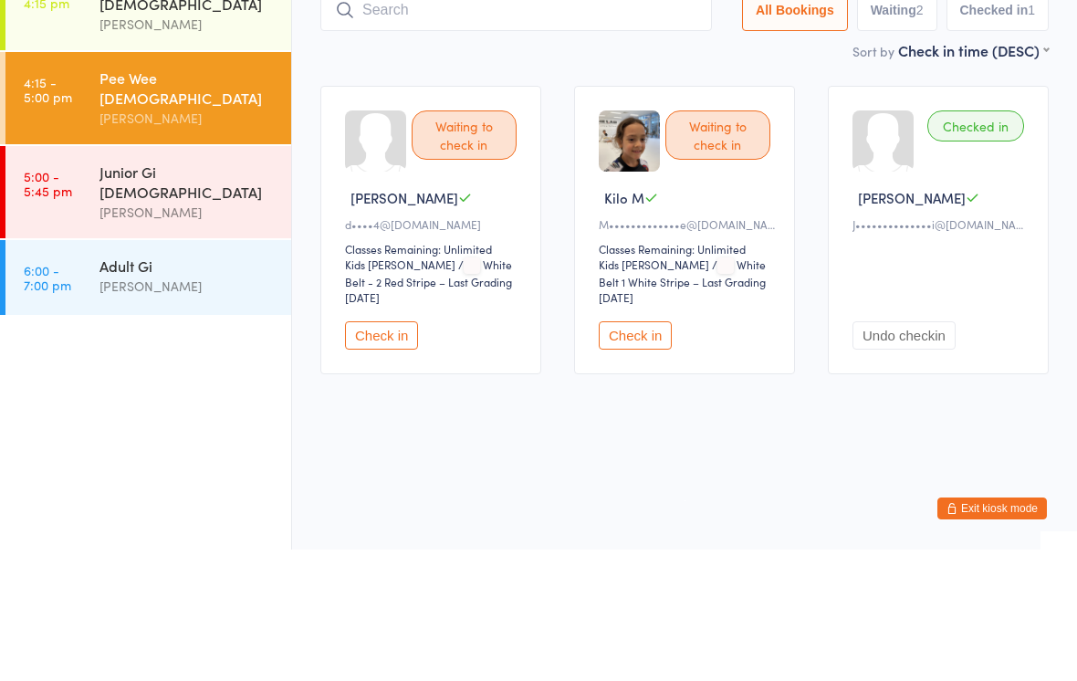
click at [351, 461] on button "Check in" at bounding box center [381, 467] width 73 height 28
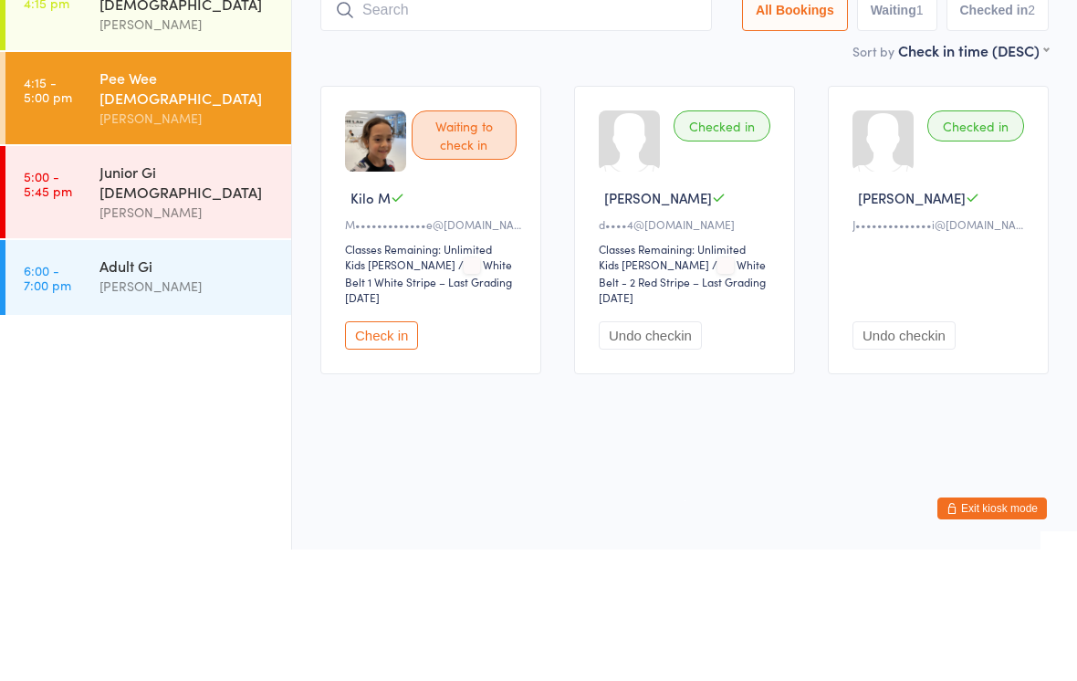
click at [372, 476] on button "Check in" at bounding box center [381, 467] width 73 height 28
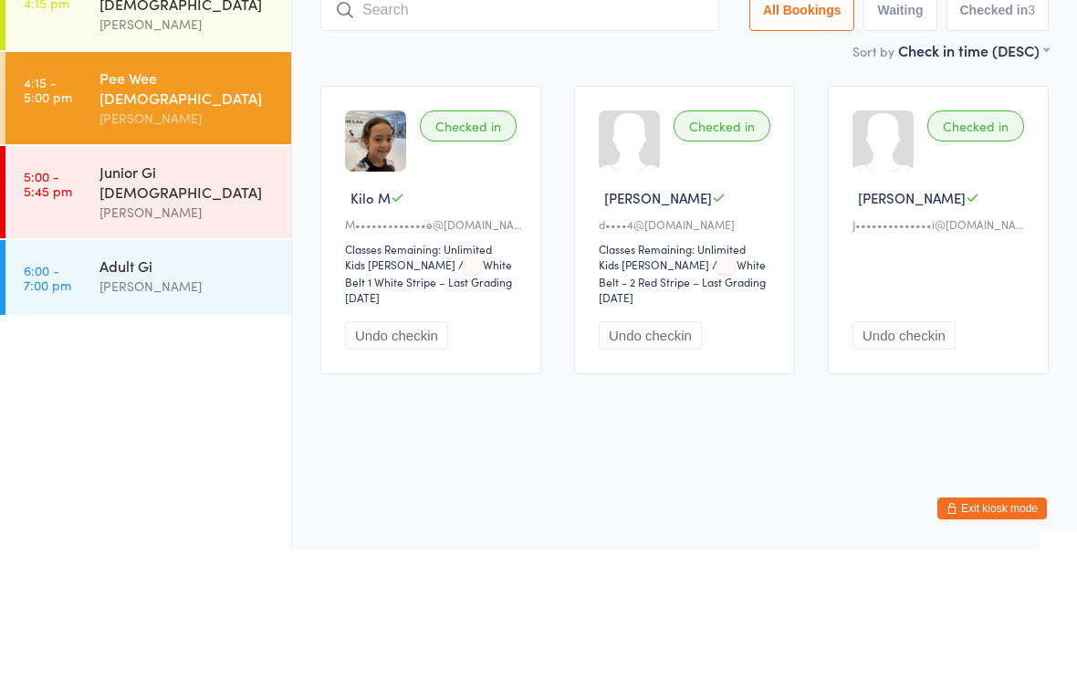
click at [78, 117] on link "3:45 - 4:15 pm Mighty Mite Gi 3-4 YO Alexandre Tsukamoto" at bounding box center [148, 135] width 286 height 92
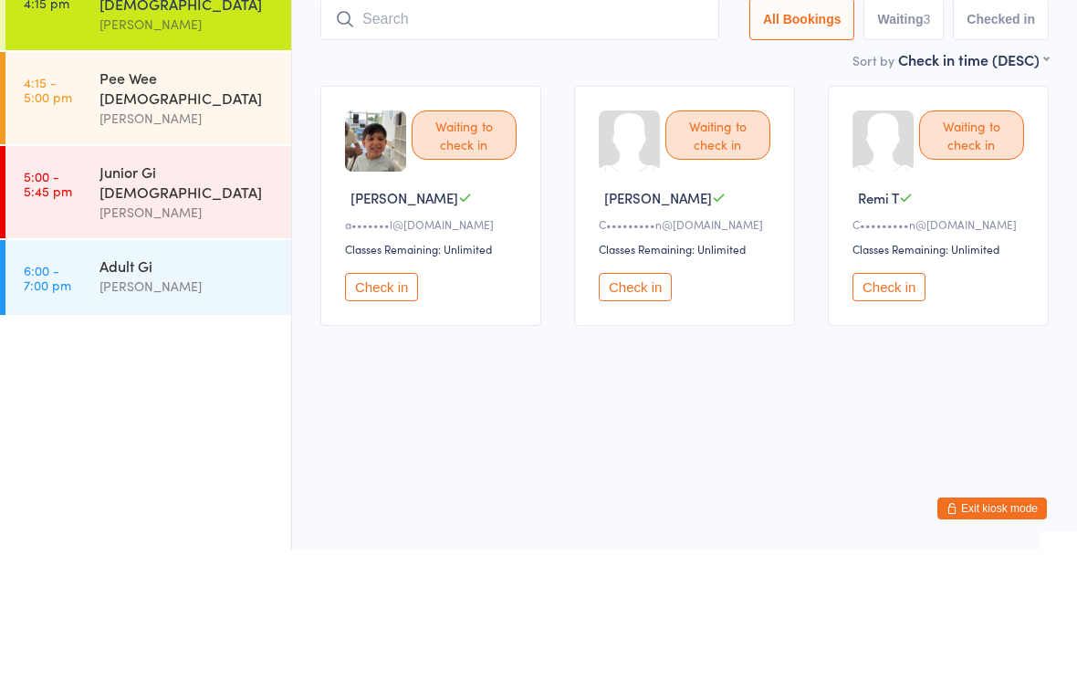
click at [396, 429] on button "Check in" at bounding box center [381, 418] width 73 height 28
click at [653, 420] on button "Check in" at bounding box center [635, 418] width 73 height 28
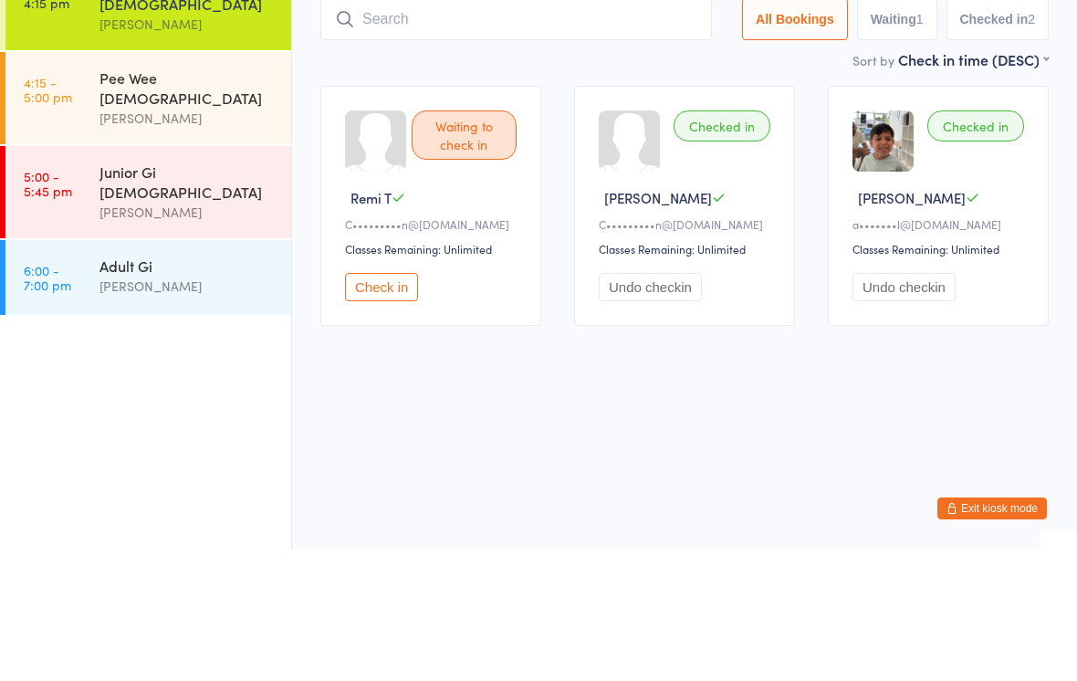
click at [390, 416] on button "Check in" at bounding box center [381, 418] width 73 height 28
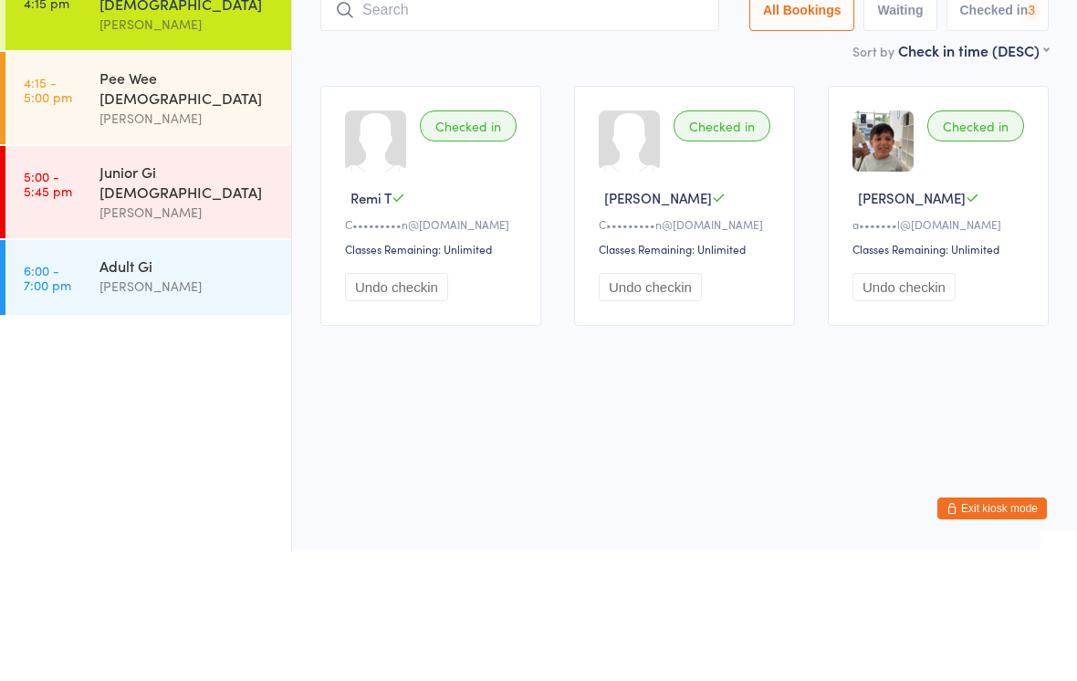
click at [119, 234] on div "Pee Wee 5-8 Yo Alexandre Tsukamoto" at bounding box center [195, 229] width 192 height 92
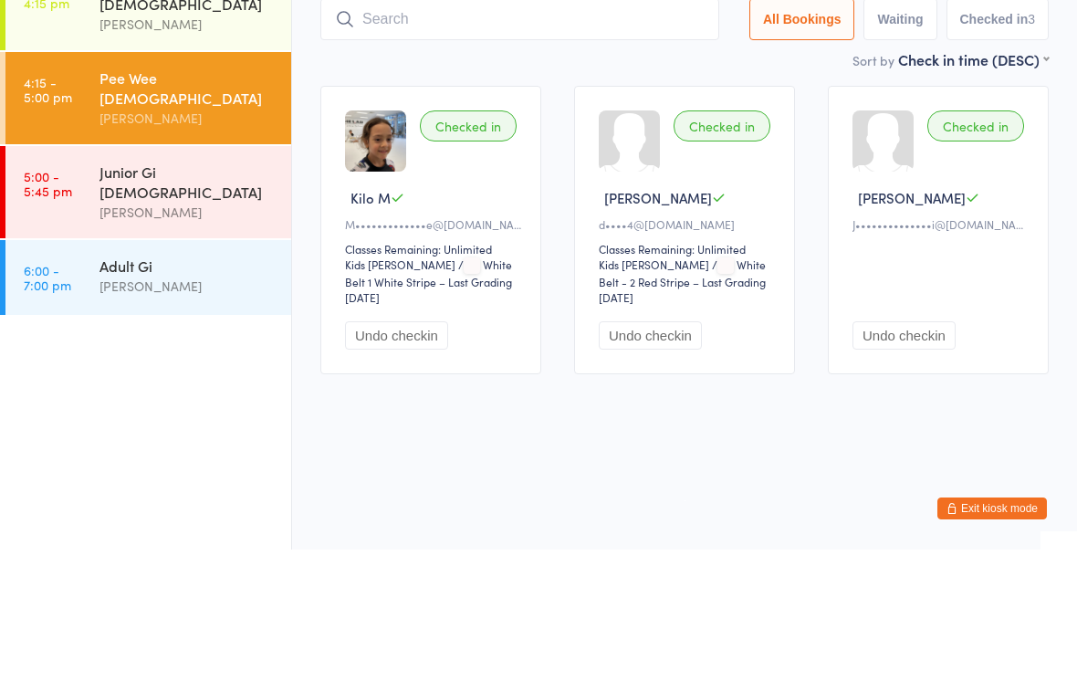
click at [408, 154] on input "search" at bounding box center [519, 151] width 399 height 42
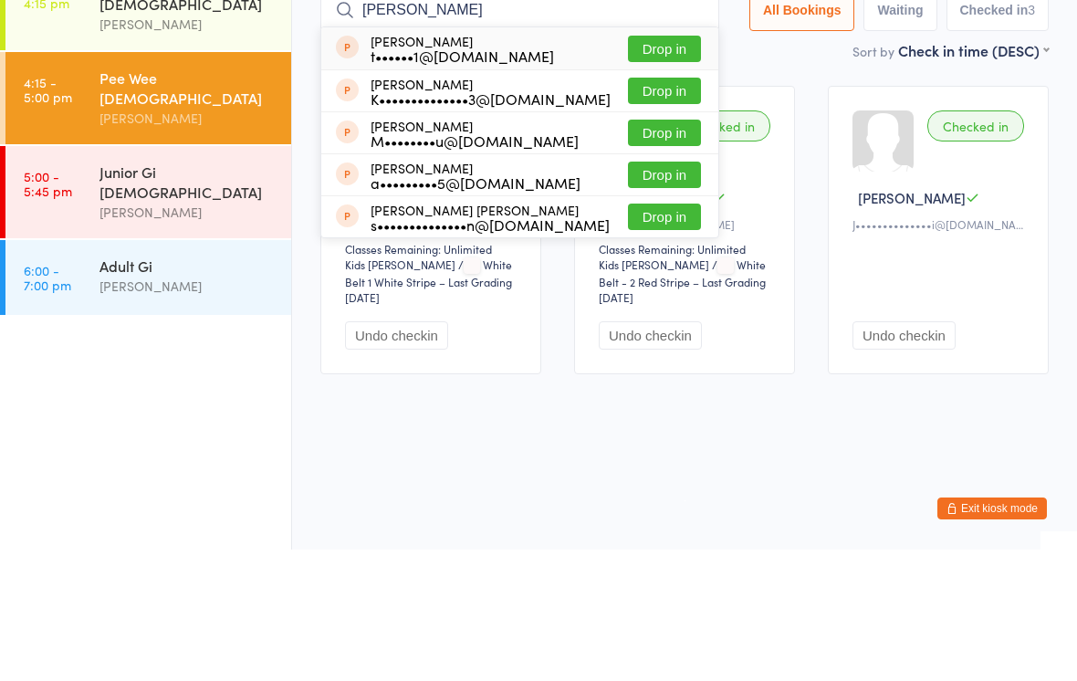
type input "Kay"
click at [669, 335] on button "Drop in" at bounding box center [664, 348] width 73 height 26
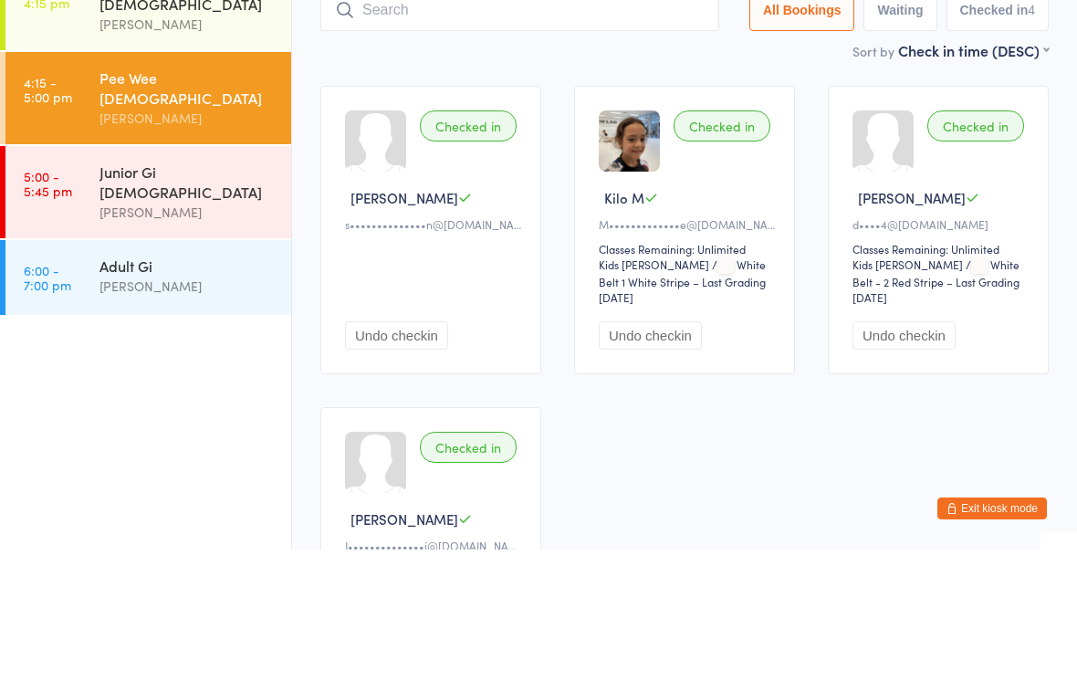
click at [422, 201] on div "Checked in Kaya H s••••••••••••••n@yahoo.co.nz Undo checkin Checked in Kilo M M…" at bounding box center [684, 485] width 761 height 569
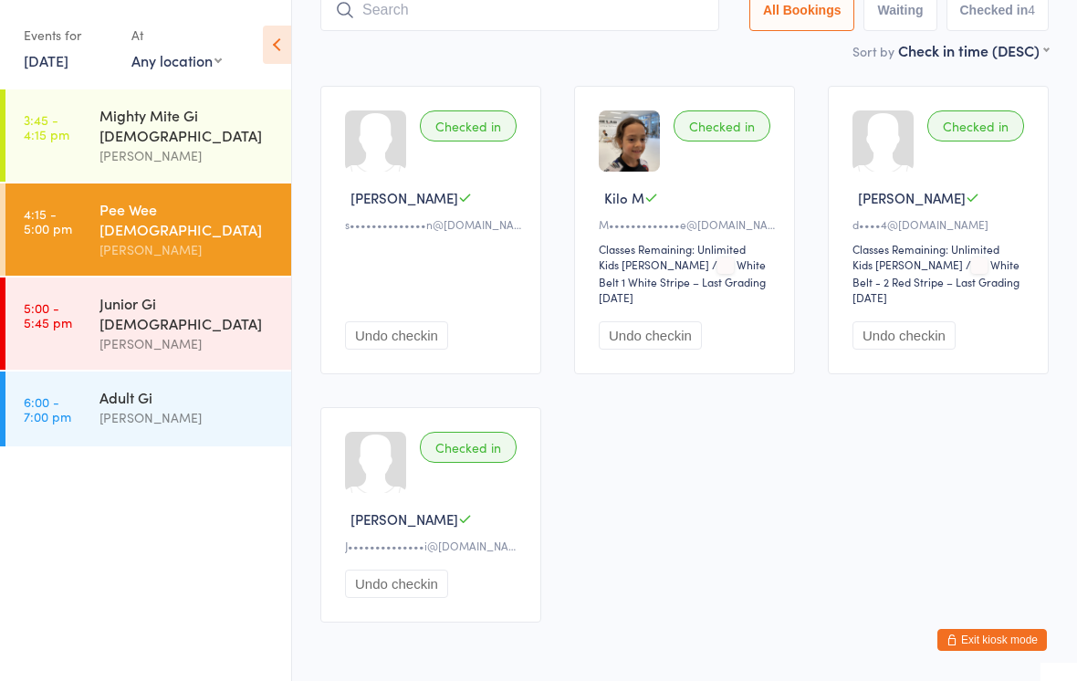
click at [101, 151] on div "Mighty Mite Gi 3-4 YO Alexandre Tsukamoto" at bounding box center [195, 135] width 192 height 92
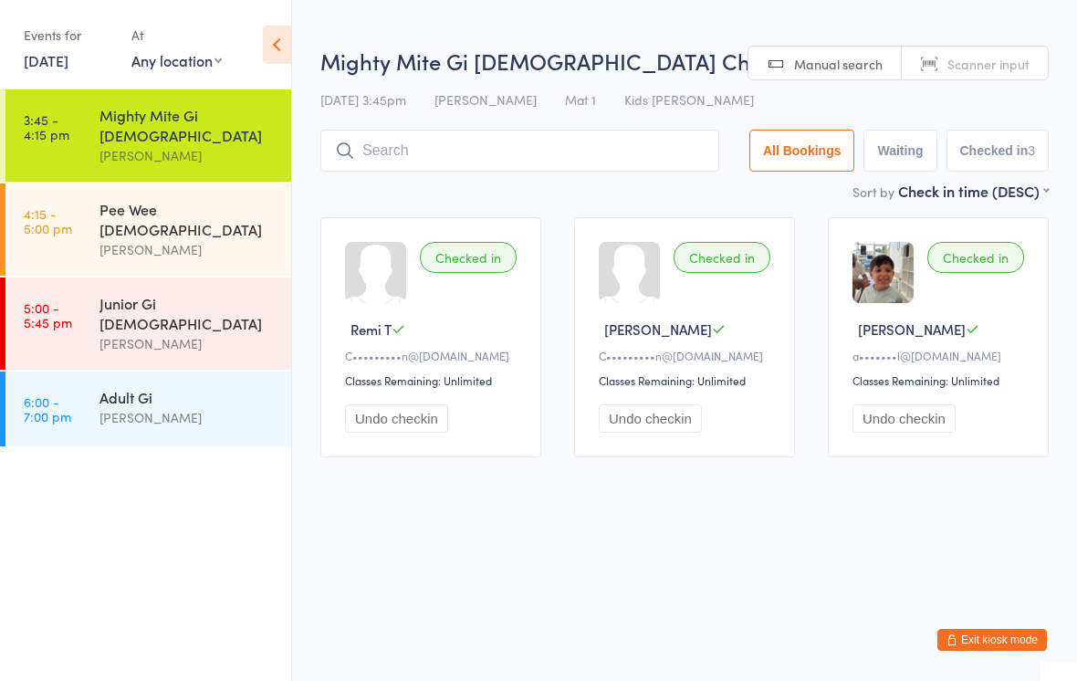
click at [1005, 637] on button "Exit kiosk mode" at bounding box center [991, 640] width 109 height 22
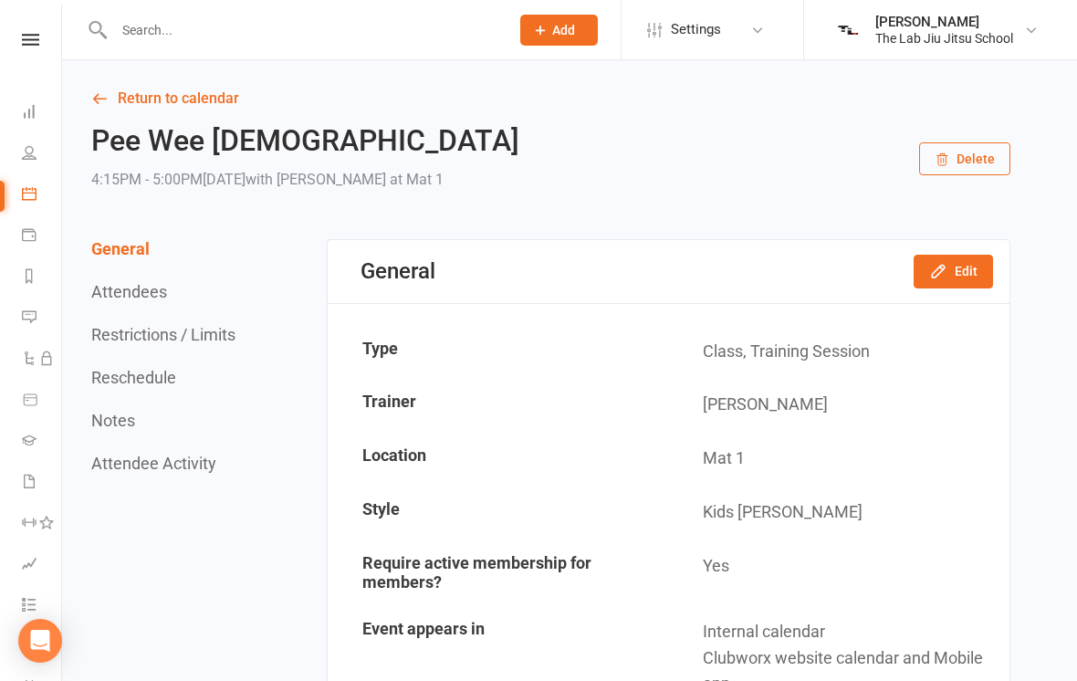
click at [25, 43] on icon at bounding box center [30, 40] width 17 height 12
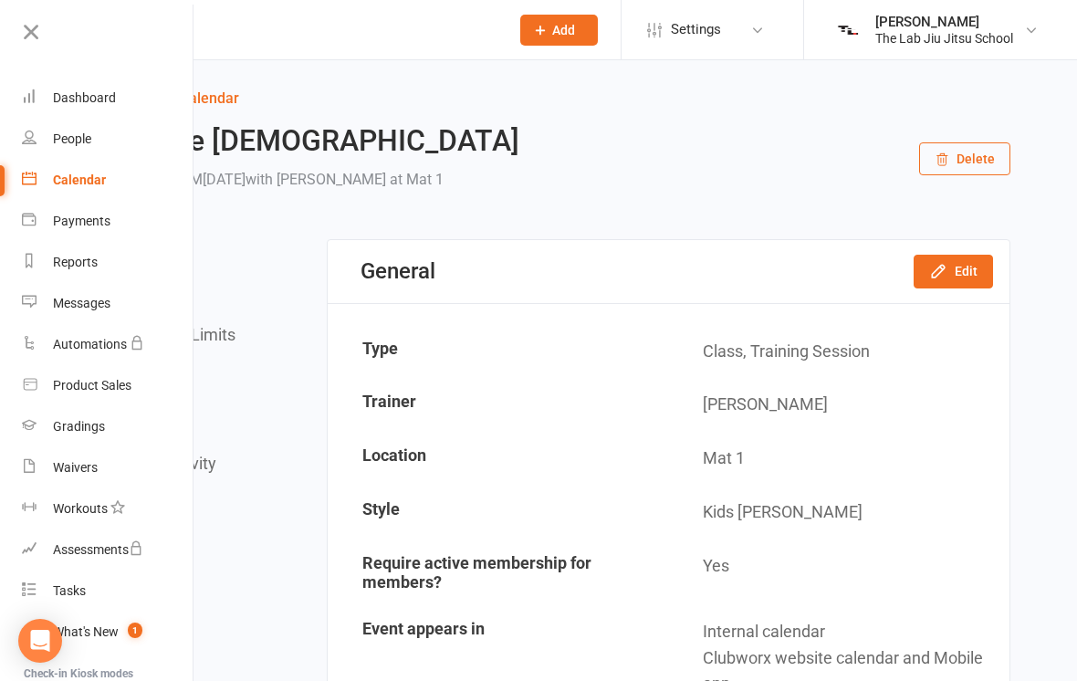
click at [59, 135] on div "People" at bounding box center [72, 138] width 38 height 15
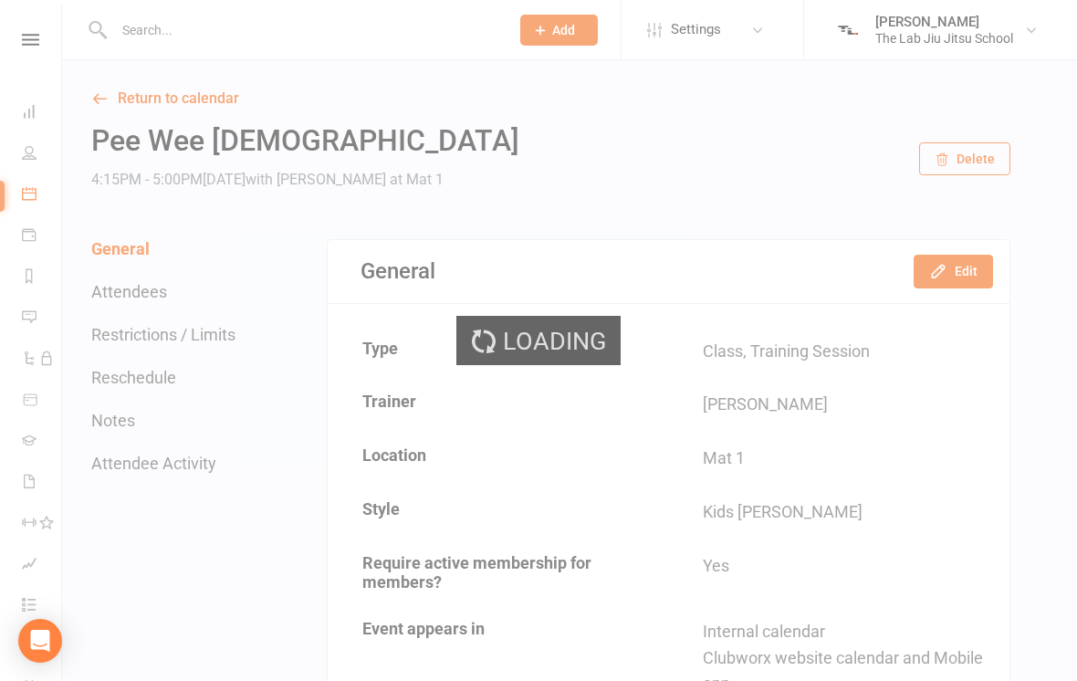
select select "100"
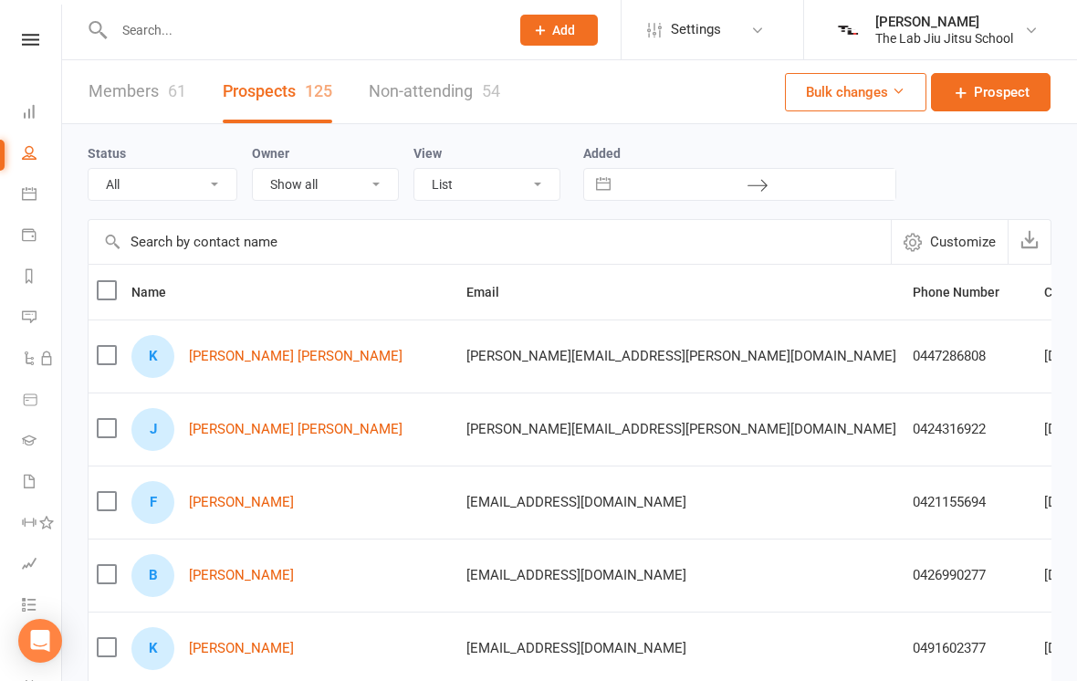
click at [170, 109] on link "Members 61" at bounding box center [138, 91] width 98 height 63
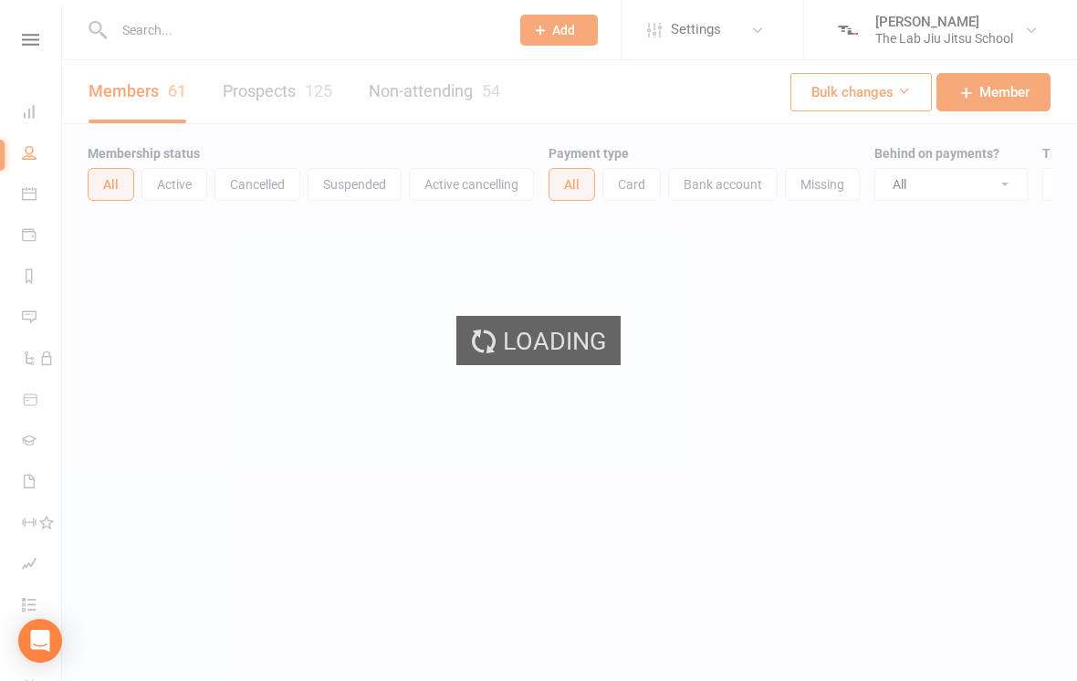
select select "100"
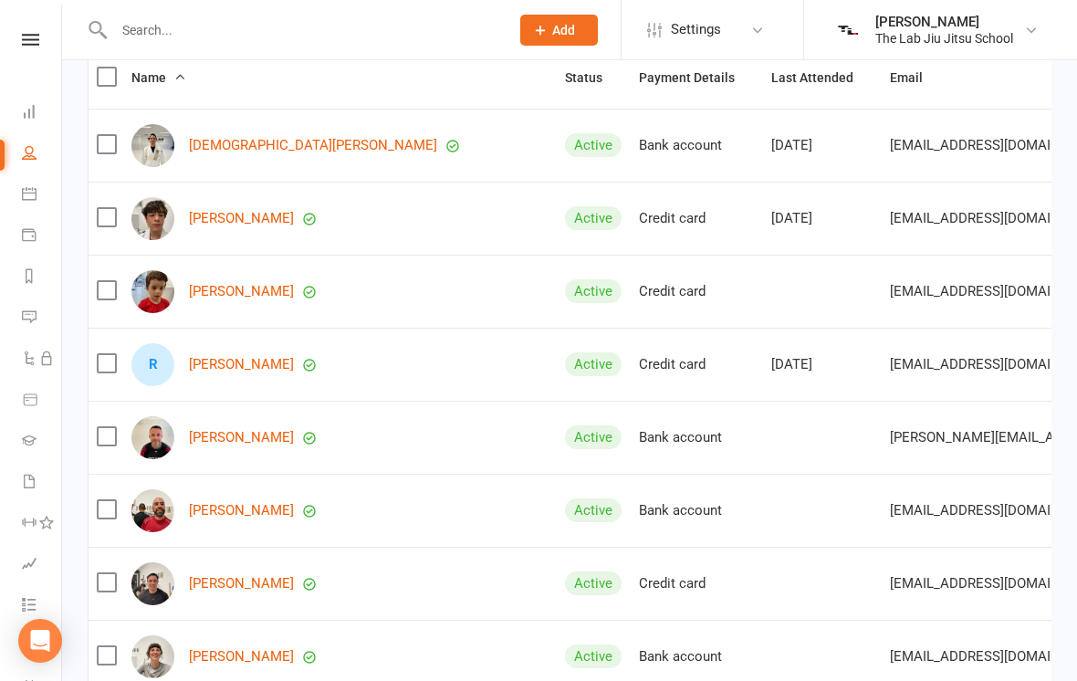
scroll to position [216, 0]
click at [271, 139] on link "[DEMOGRAPHIC_DATA][PERSON_NAME]" at bounding box center [313, 147] width 248 height 16
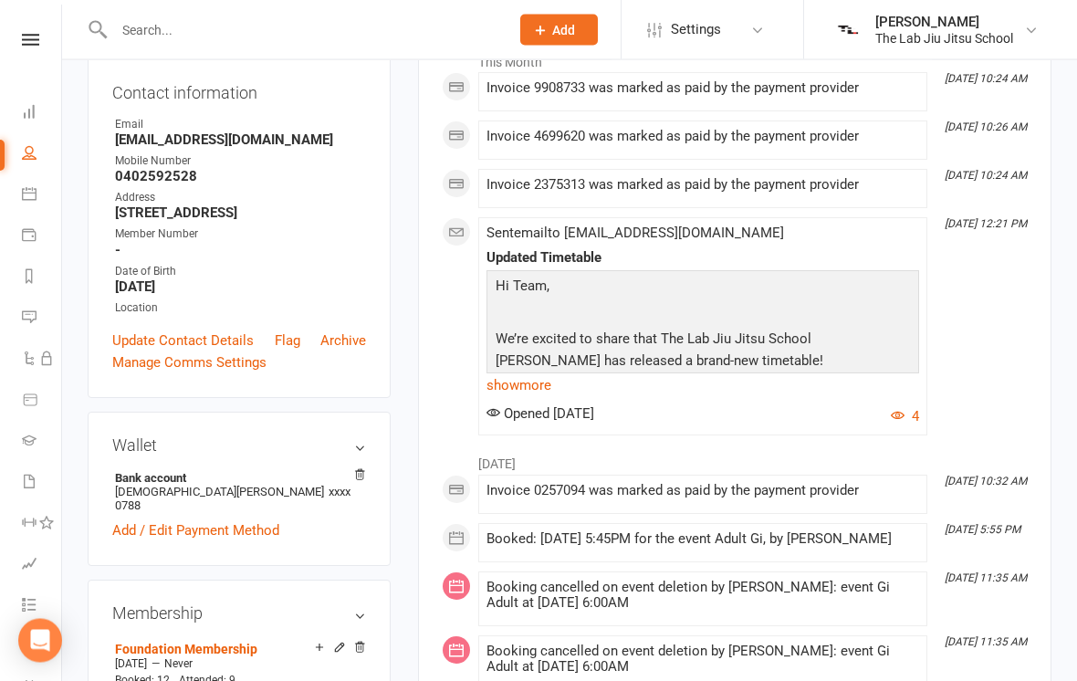
scroll to position [328, 0]
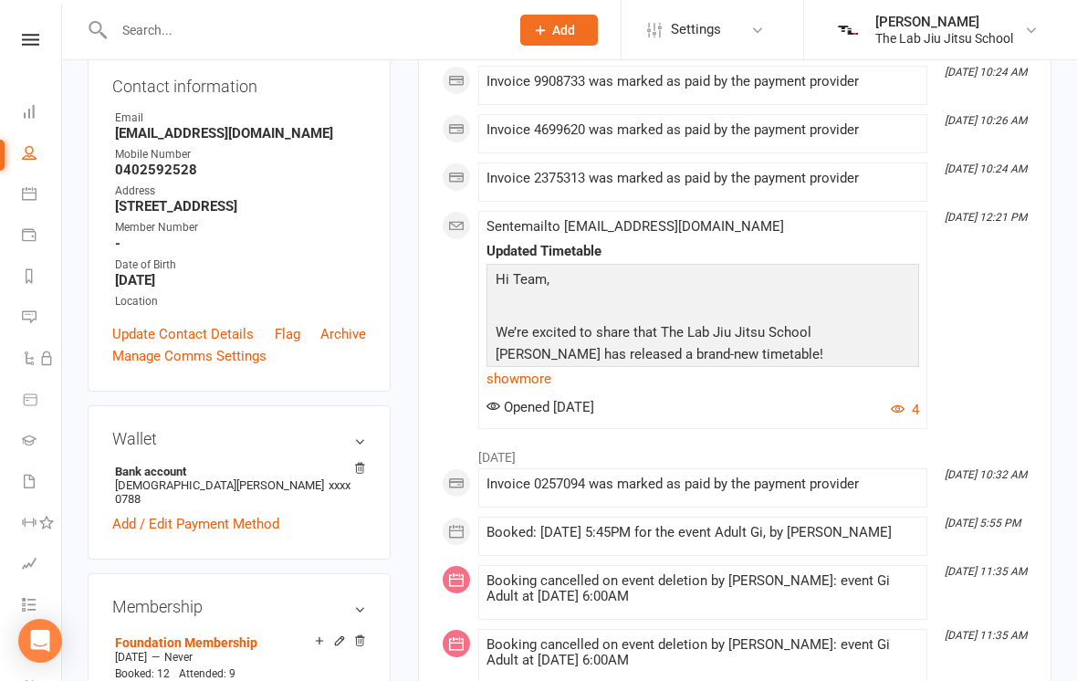
click at [532, 379] on link "show more" at bounding box center [702, 379] width 432 height 26
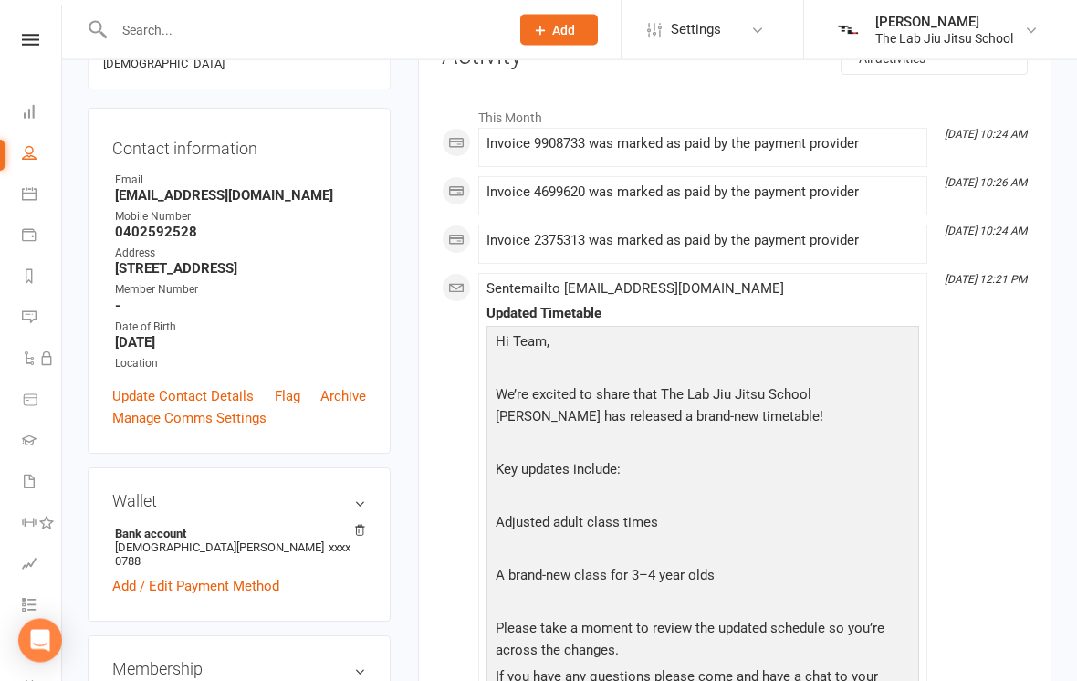
scroll to position [266, 0]
click at [35, 109] on icon at bounding box center [29, 111] width 15 height 15
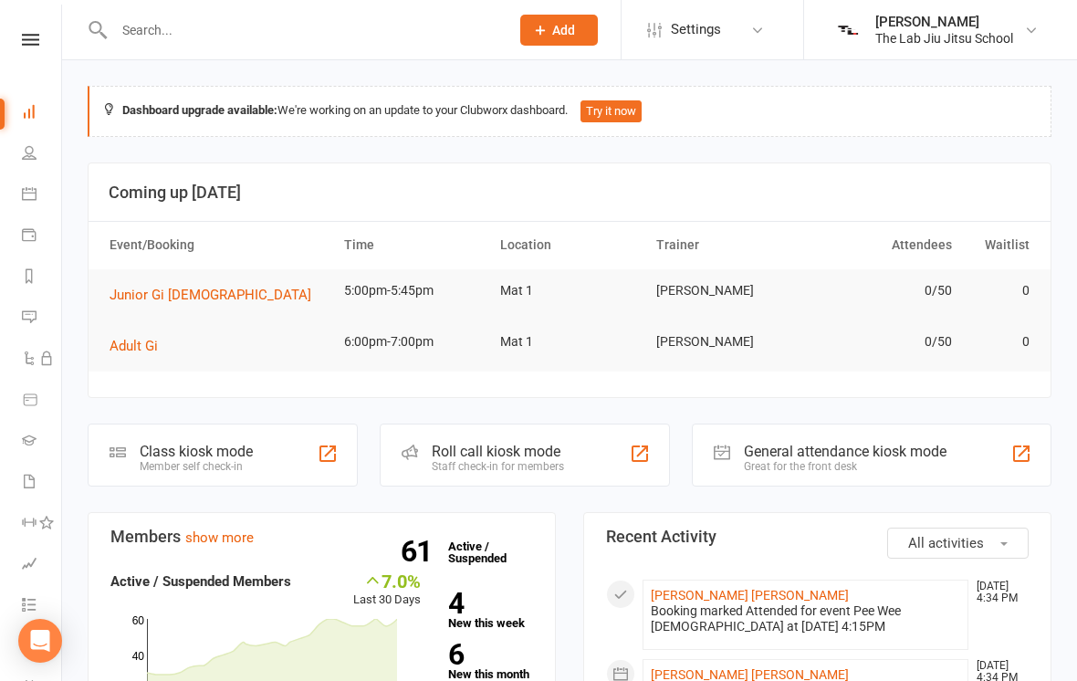
click at [118, 296] on span "Junior Gi [DEMOGRAPHIC_DATA]" at bounding box center [210, 294] width 202 height 16
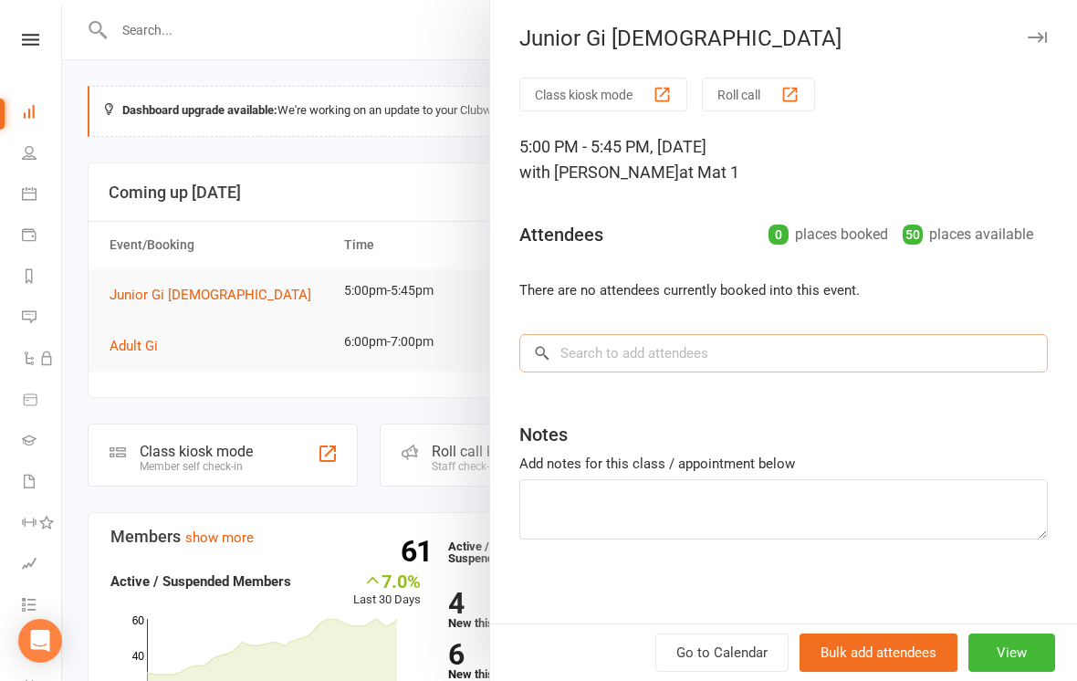
click at [750, 354] on input "search" at bounding box center [783, 353] width 528 height 38
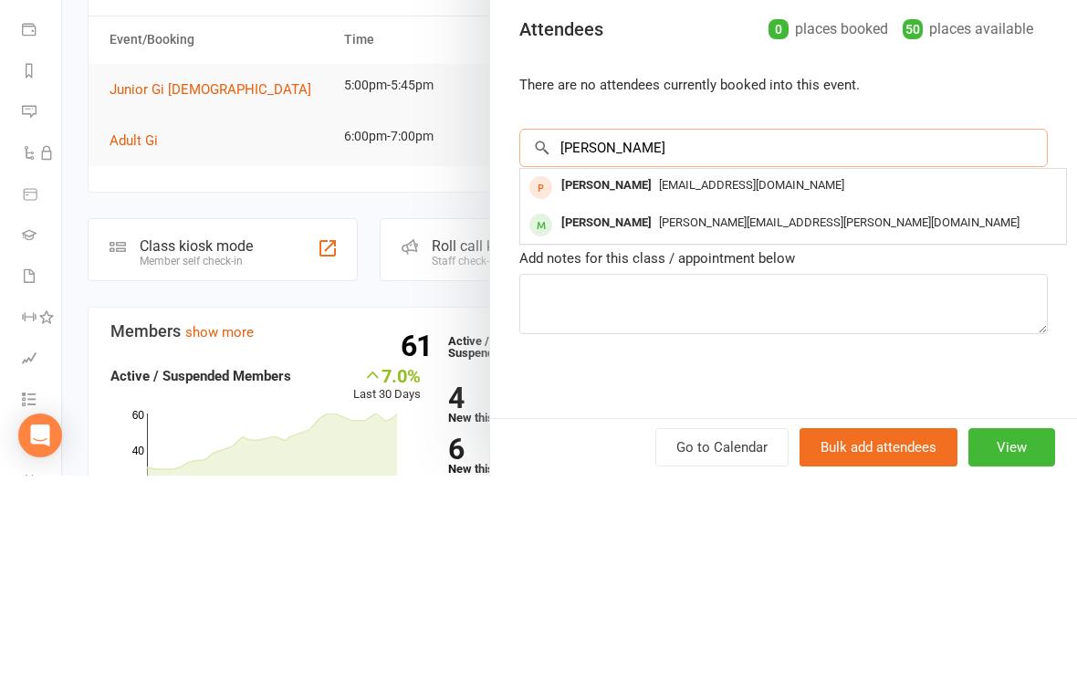
type input "[PERSON_NAME]"
click at [144, 110] on div at bounding box center [569, 340] width 1015 height 681
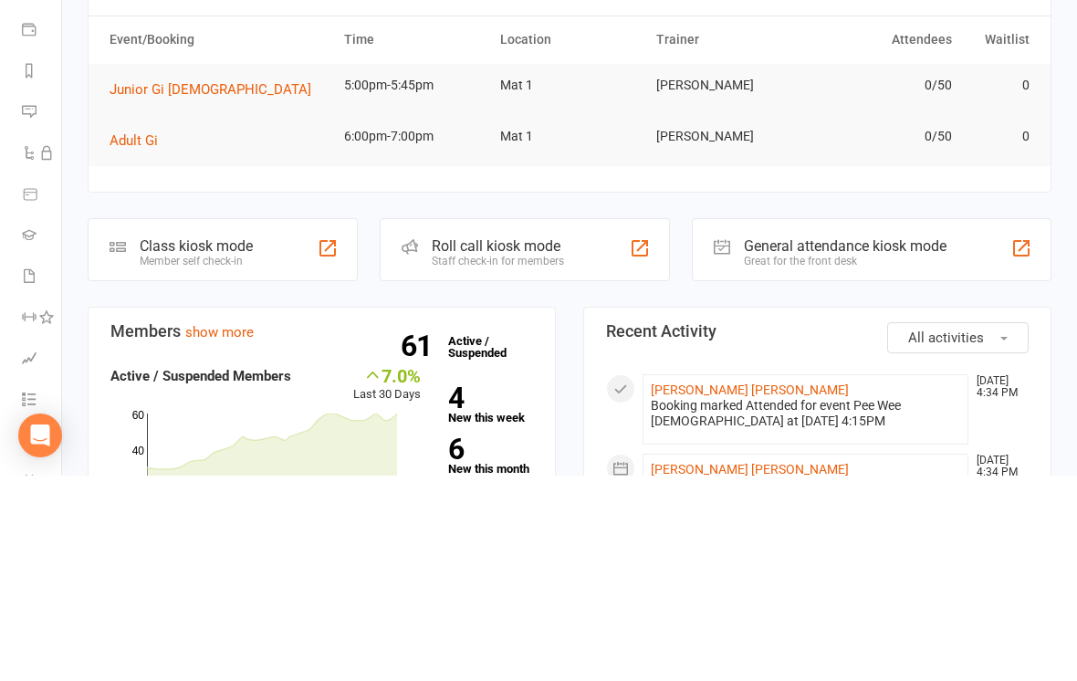
scroll to position [205, 0]
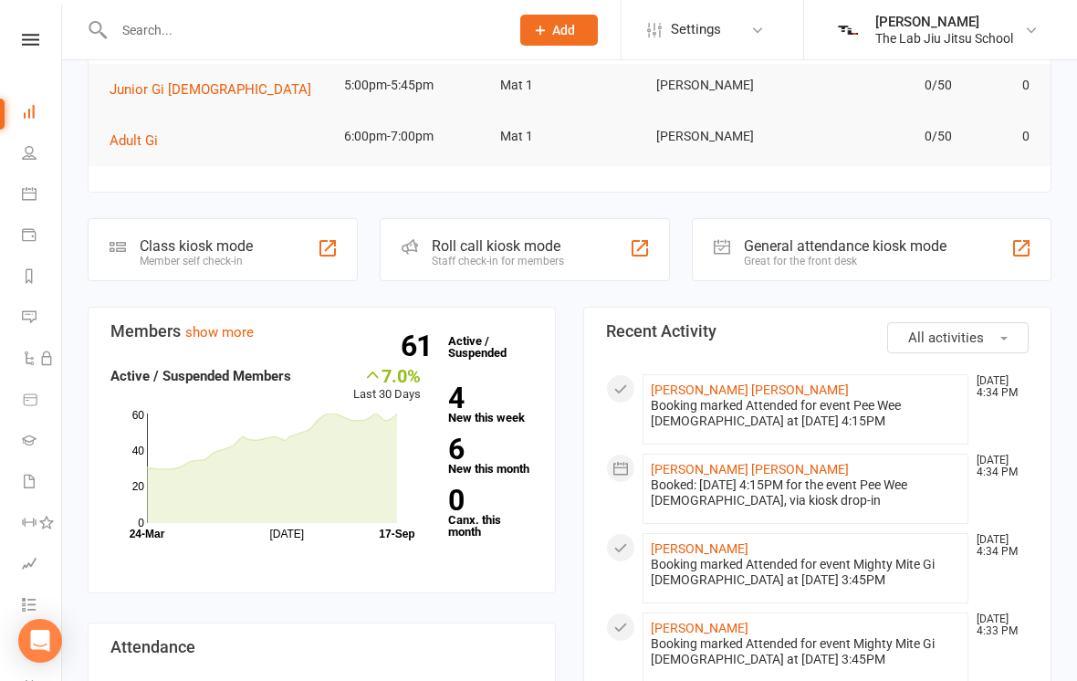
click at [149, 243] on div "Class kiosk mode" at bounding box center [196, 245] width 113 height 17
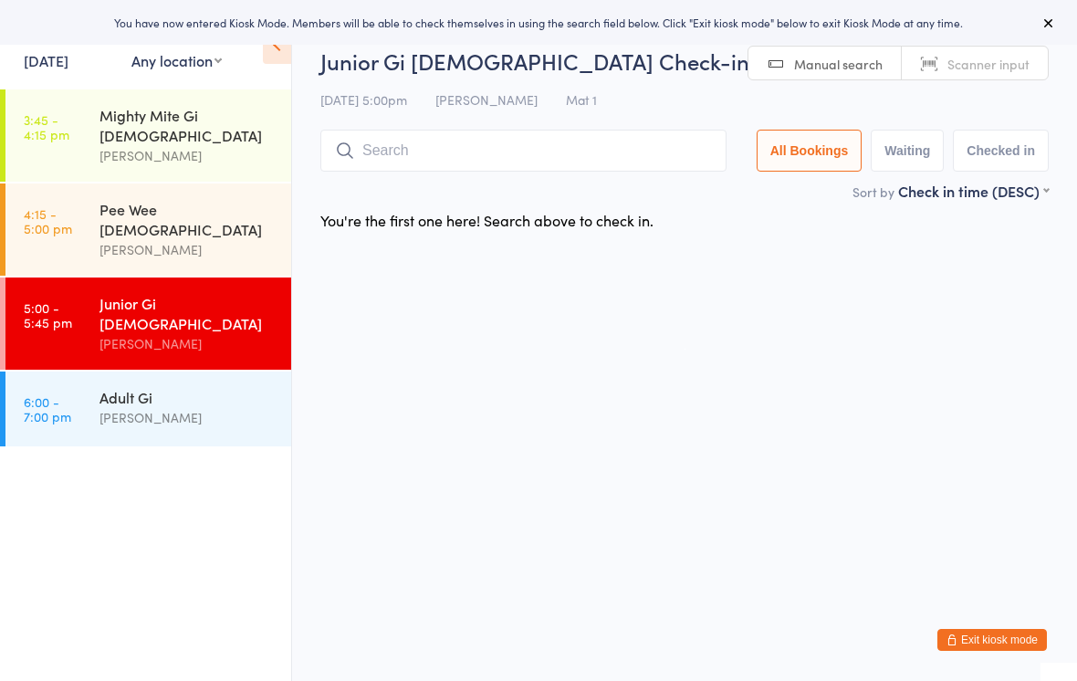
click at [368, 137] on input "search" at bounding box center [523, 151] width 406 height 42
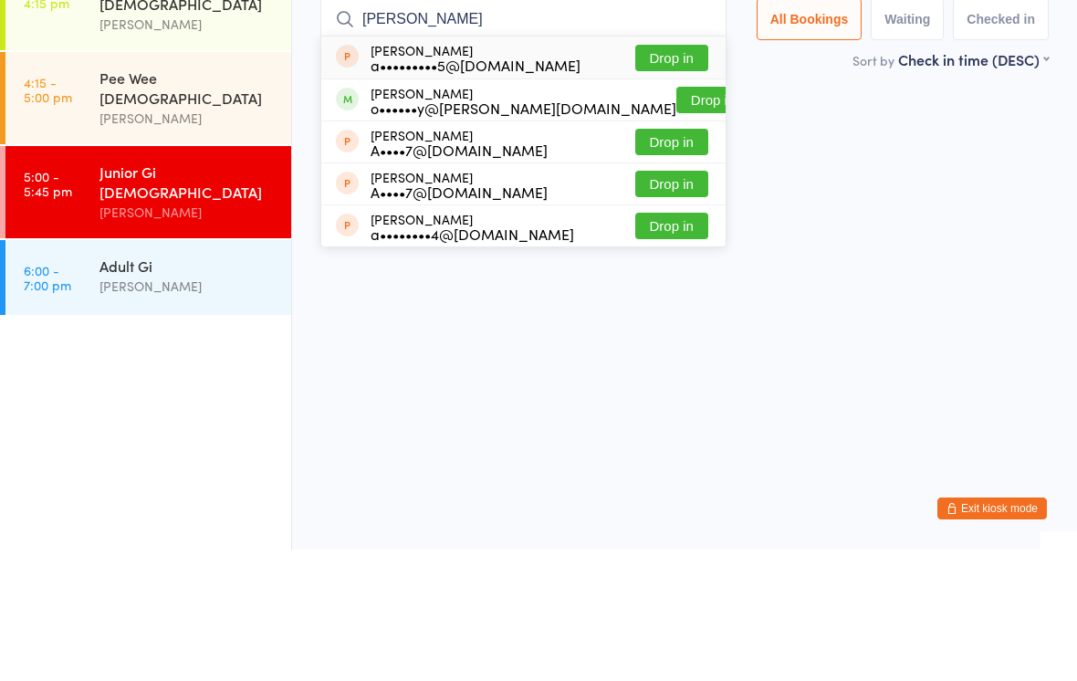
type input "[PERSON_NAME]"
click at [676, 218] on button "Drop in" at bounding box center [712, 231] width 73 height 26
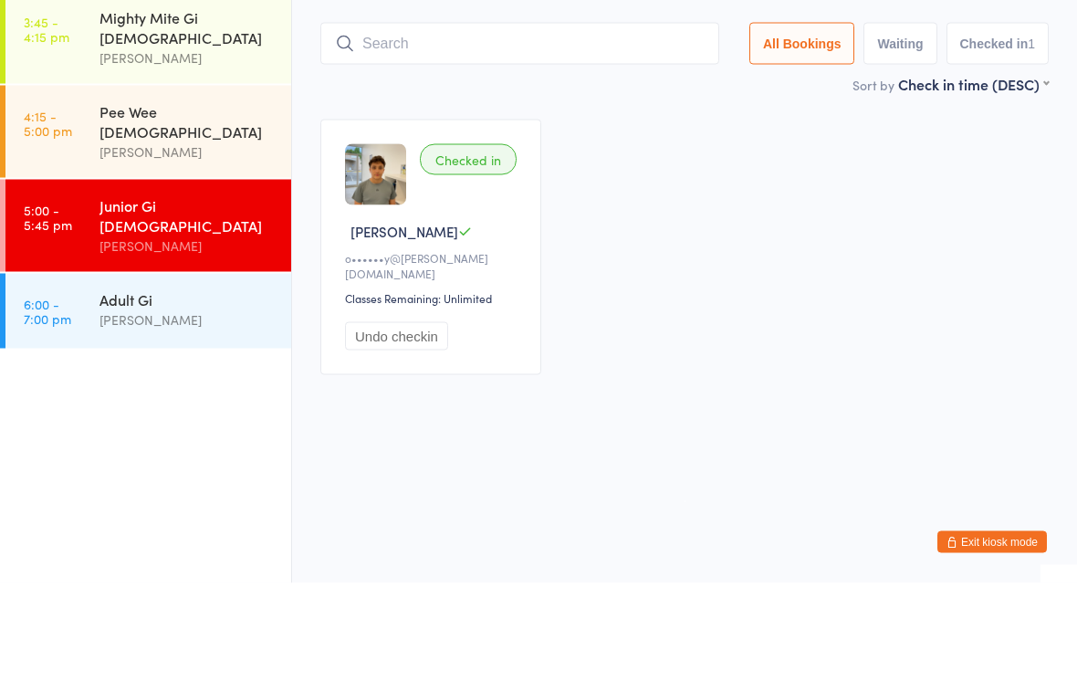
click at [635, 120] on input "search" at bounding box center [519, 141] width 399 height 42
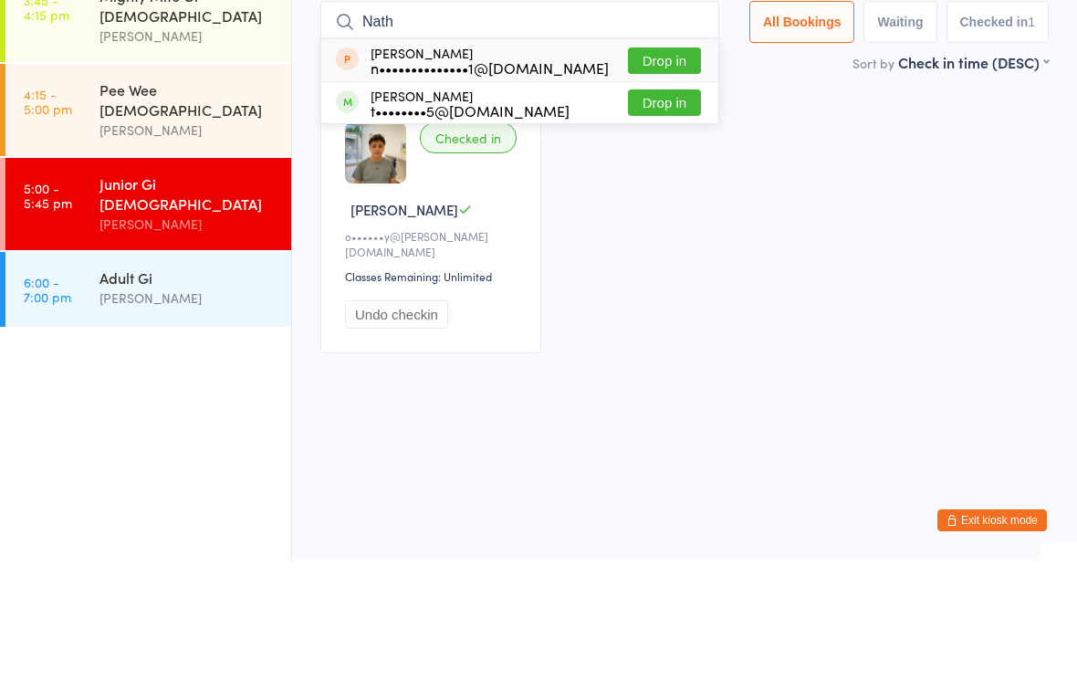
type input "Nath"
click at [667, 209] on button "Drop in" at bounding box center [664, 222] width 73 height 26
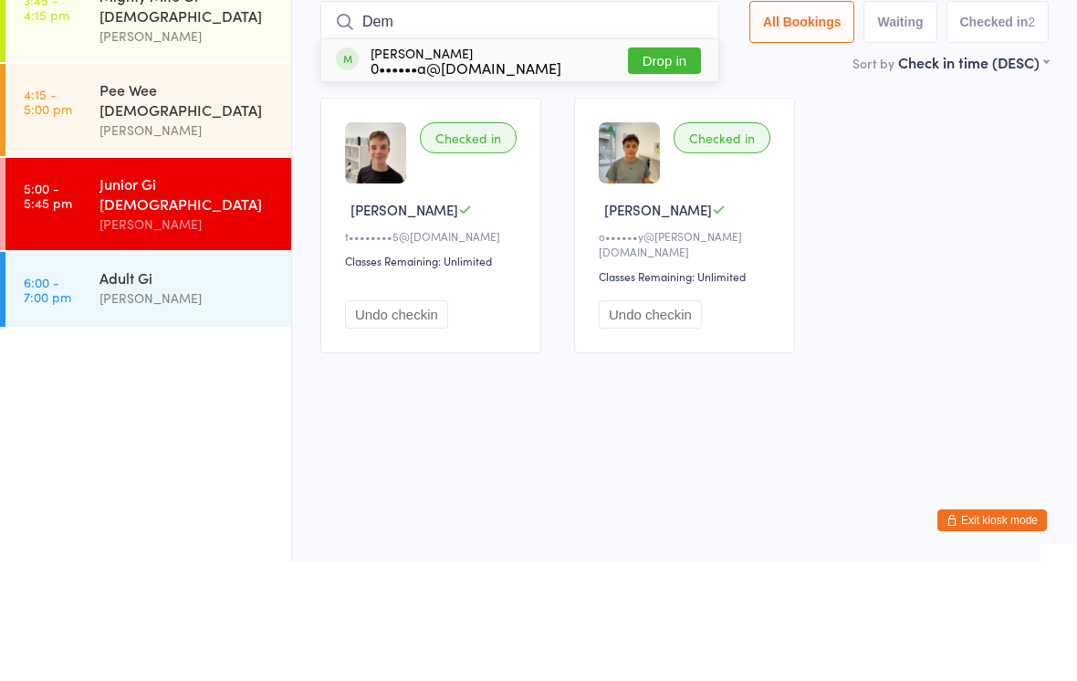
type input "Dem"
click at [664, 167] on button "Drop in" at bounding box center [664, 180] width 73 height 26
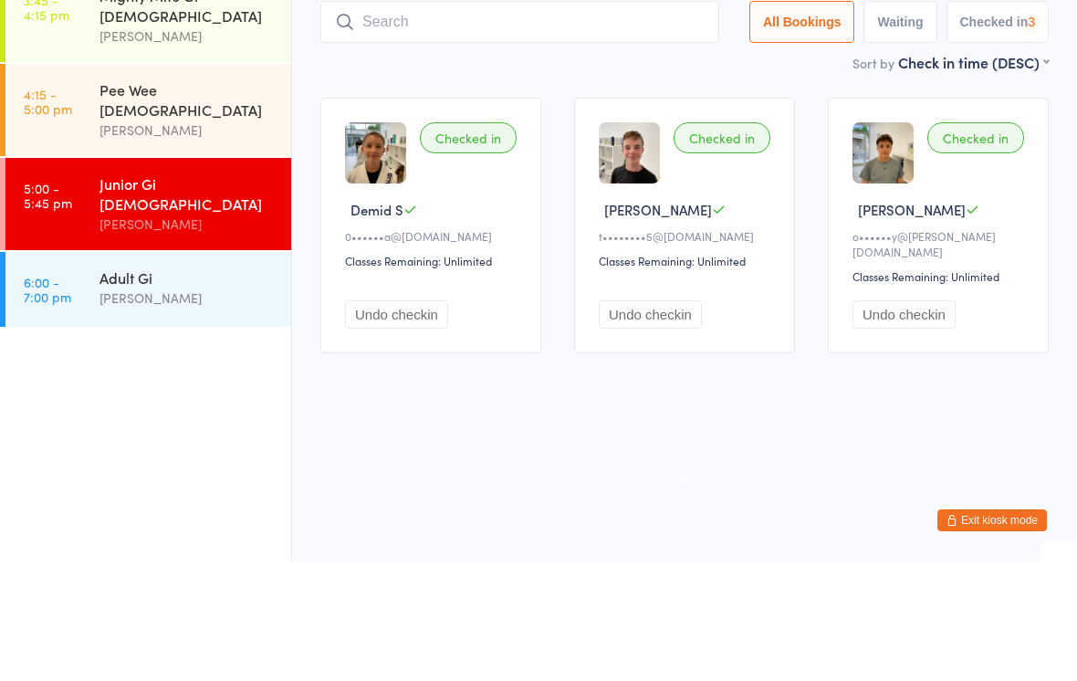
click at [656, 120] on input "search" at bounding box center [519, 141] width 399 height 42
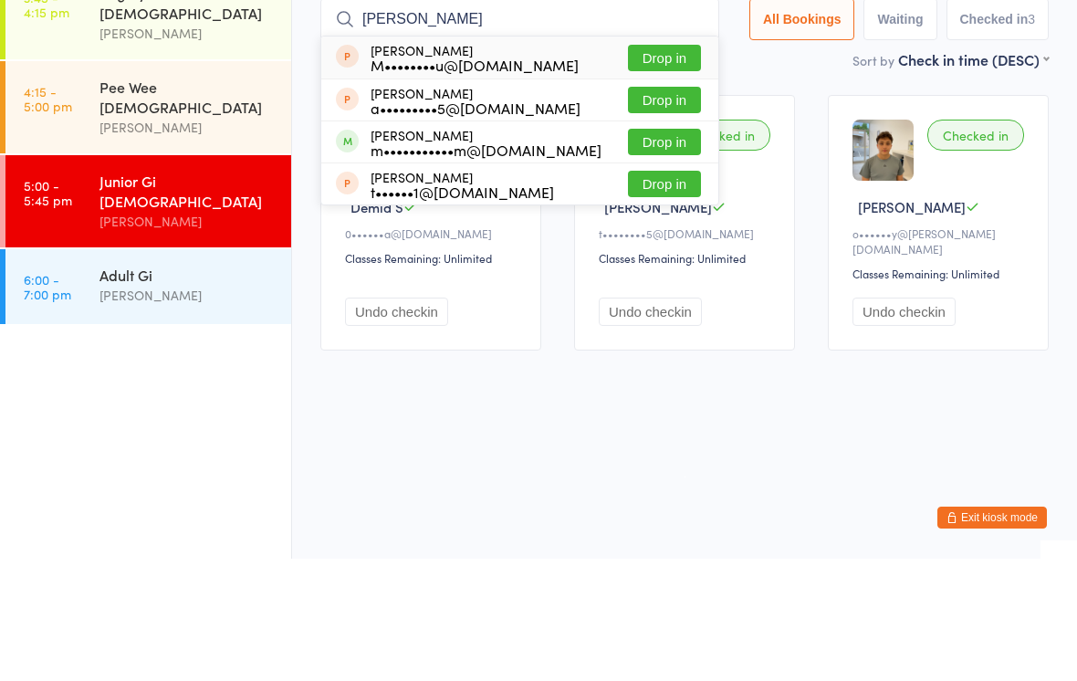
type input "[PERSON_NAME]"
click at [662, 251] on button "Drop in" at bounding box center [664, 264] width 73 height 26
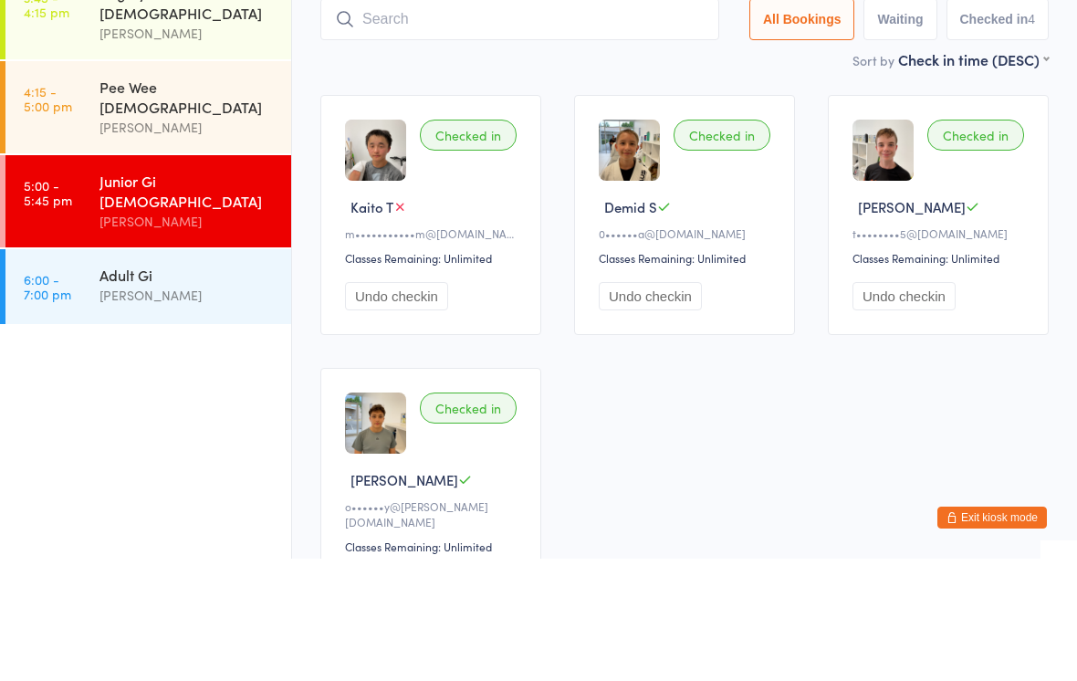
click at [615, 120] on input "search" at bounding box center [519, 141] width 399 height 42
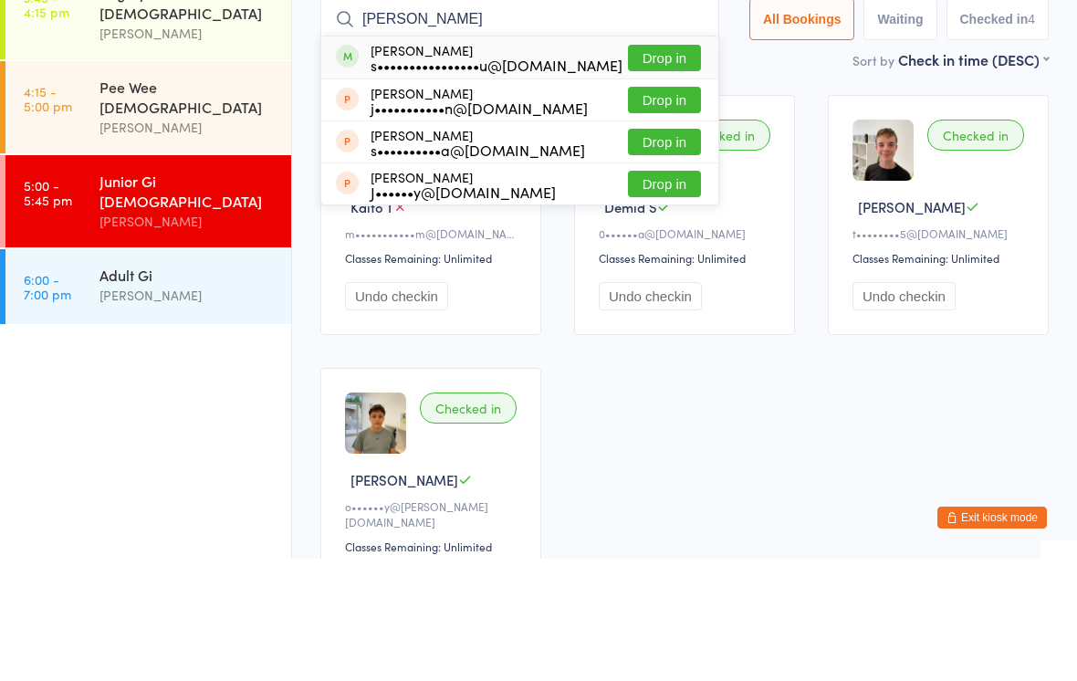
type input "[PERSON_NAME]"
click at [669, 167] on button "Drop in" at bounding box center [664, 180] width 73 height 26
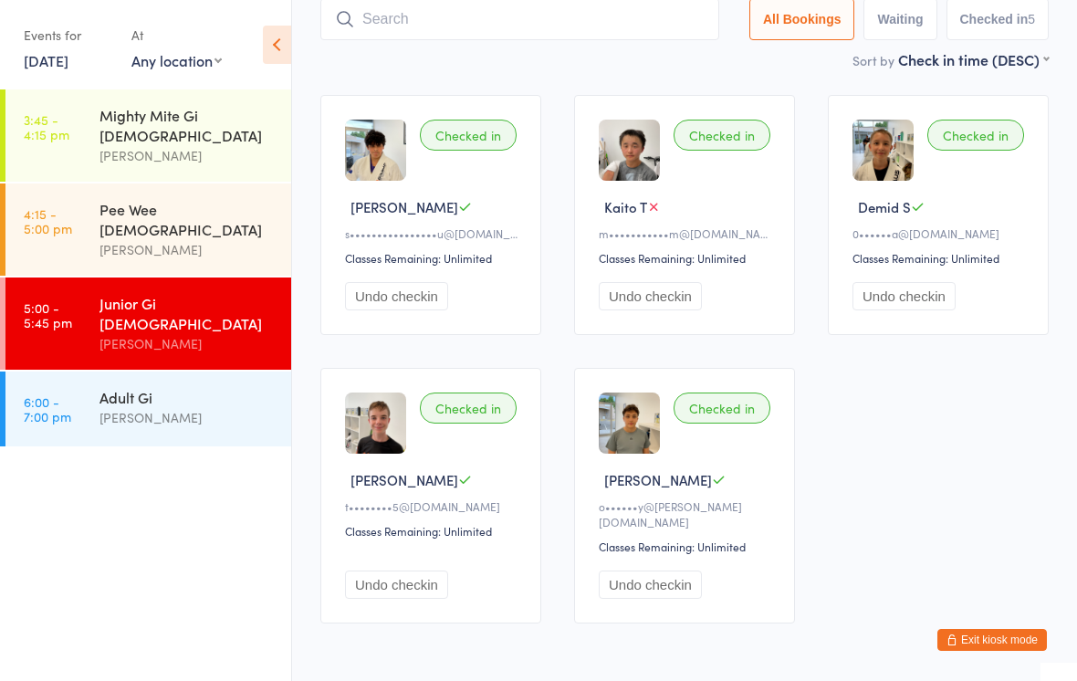
click at [203, 407] on div "[PERSON_NAME]" at bounding box center [187, 417] width 176 height 21
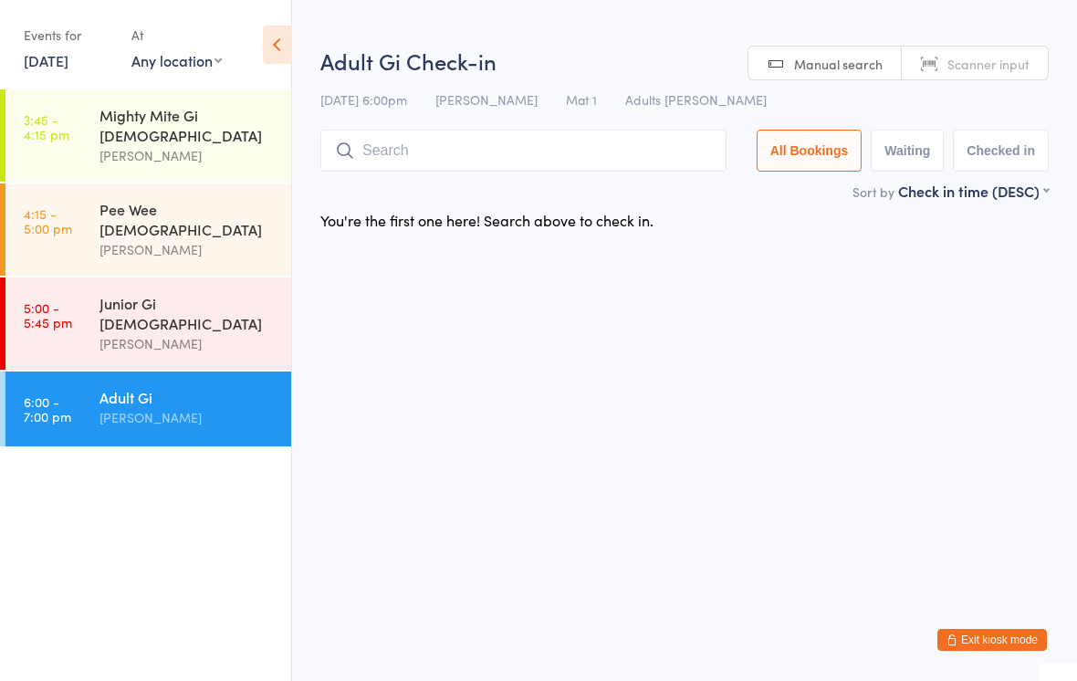
click at [85, 118] on link "3:45 - 4:15 pm Mighty Mite Gi [DEMOGRAPHIC_DATA] [PERSON_NAME]" at bounding box center [148, 135] width 286 height 92
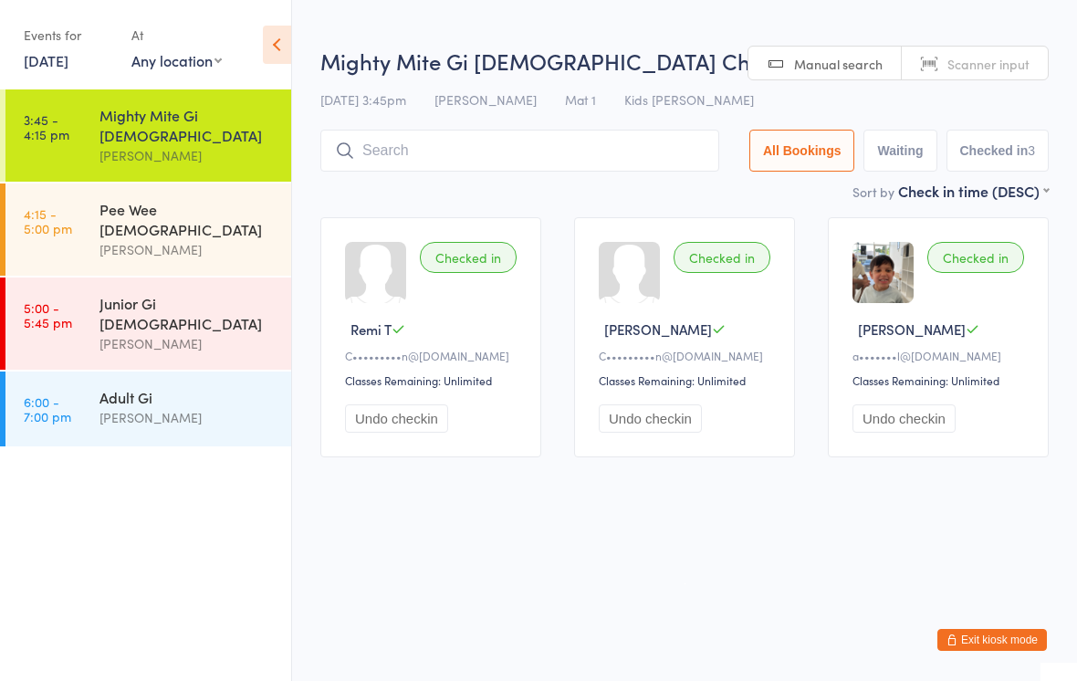
click at [90, 290] on link "5:00 - 5:45 pm Junior Gi [DEMOGRAPHIC_DATA] [PERSON_NAME]" at bounding box center [148, 323] width 286 height 92
